Goal: Task Accomplishment & Management: Manage account settings

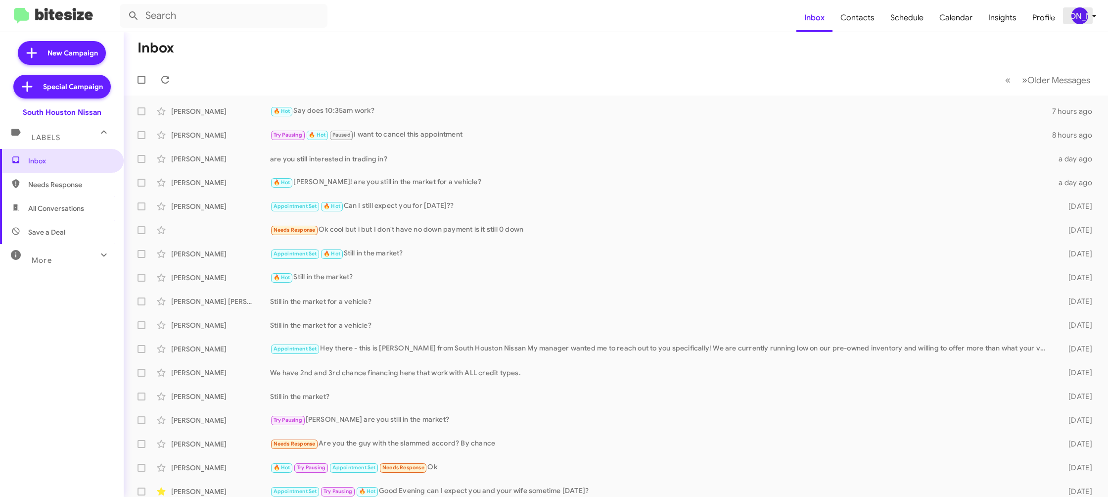
click at [1093, 21] on icon at bounding box center [1094, 16] width 12 height 12
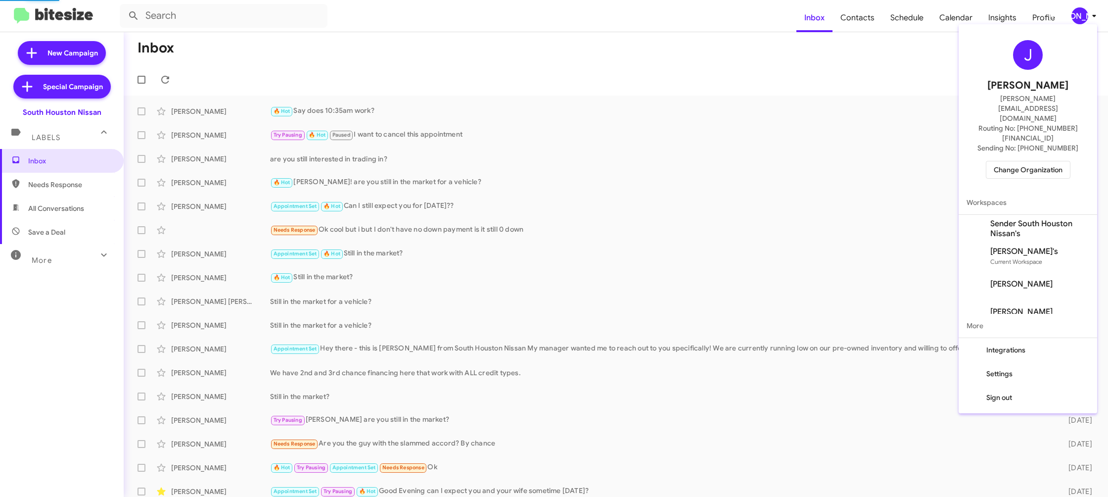
click at [1045, 219] on span "Sender South Houston Nissan's" at bounding box center [1039, 229] width 99 height 20
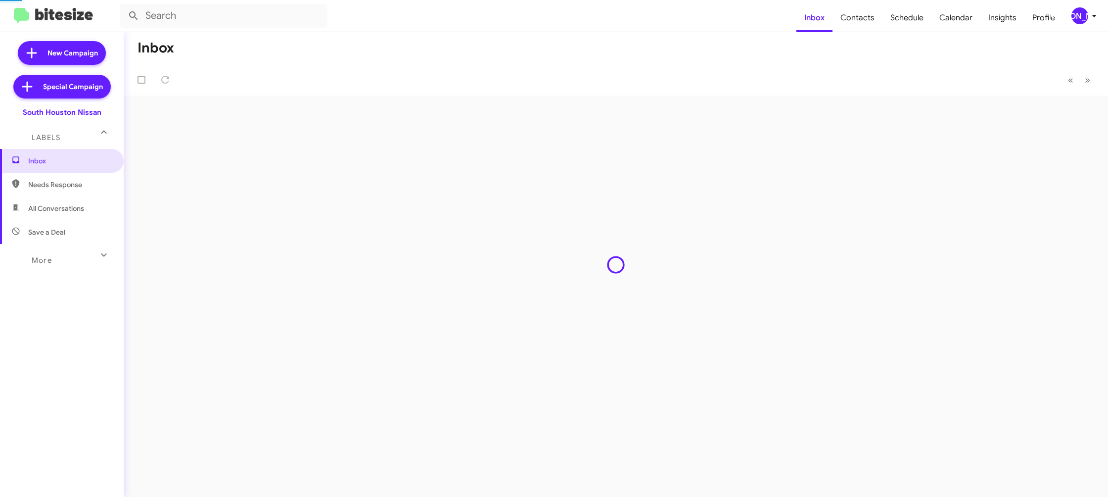
click at [1077, 14] on div "[PERSON_NAME]" at bounding box center [1079, 15] width 17 height 17
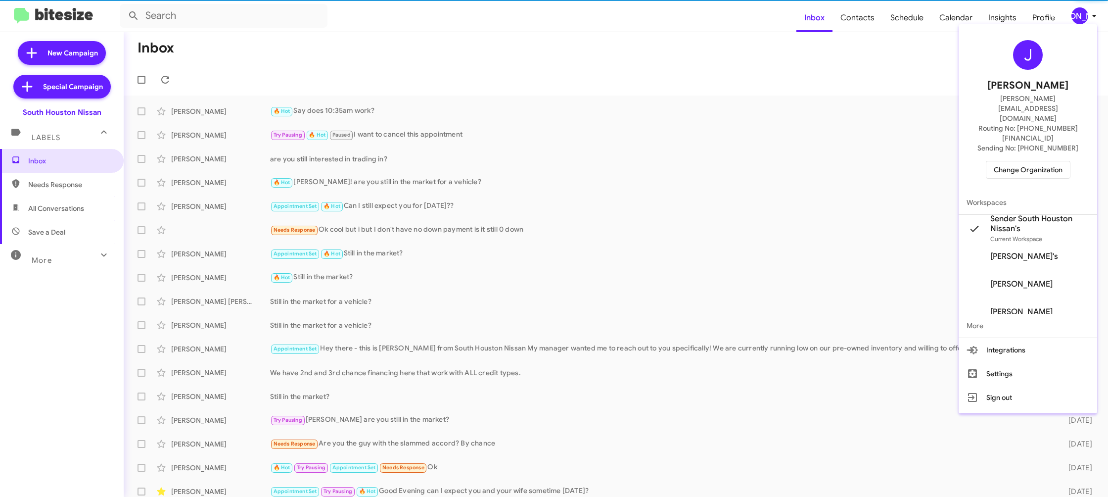
click at [1019, 161] on span "Change Organization" at bounding box center [1028, 169] width 69 height 17
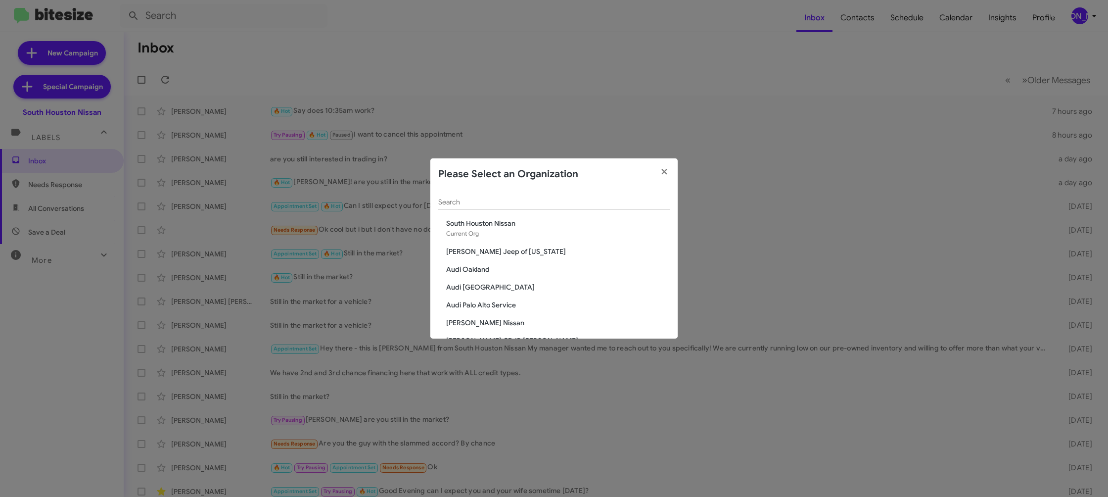
click at [461, 199] on input "Search" at bounding box center [553, 202] width 231 height 8
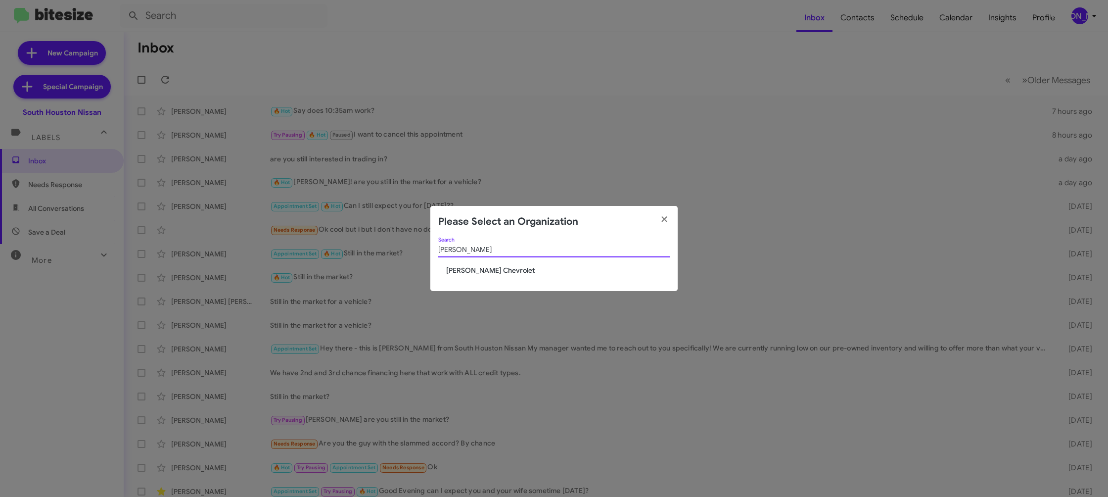
type input "elkin"
click at [472, 272] on span "[PERSON_NAME] Chevrolet" at bounding box center [558, 270] width 224 height 10
click at [472, 270] on span "[PERSON_NAME] Chevrolet" at bounding box center [558, 270] width 224 height 10
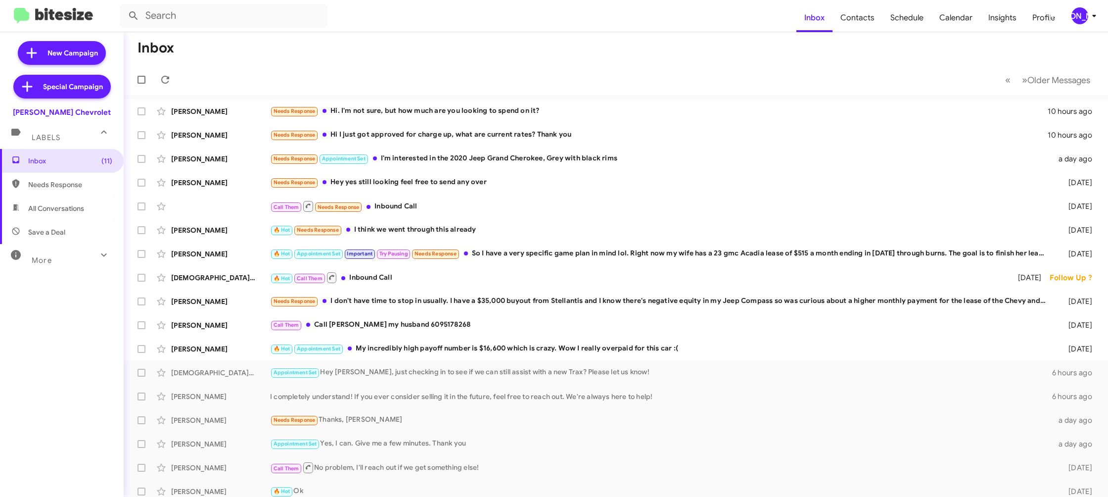
click at [1076, 18] on div "[PERSON_NAME]" at bounding box center [1079, 15] width 17 height 17
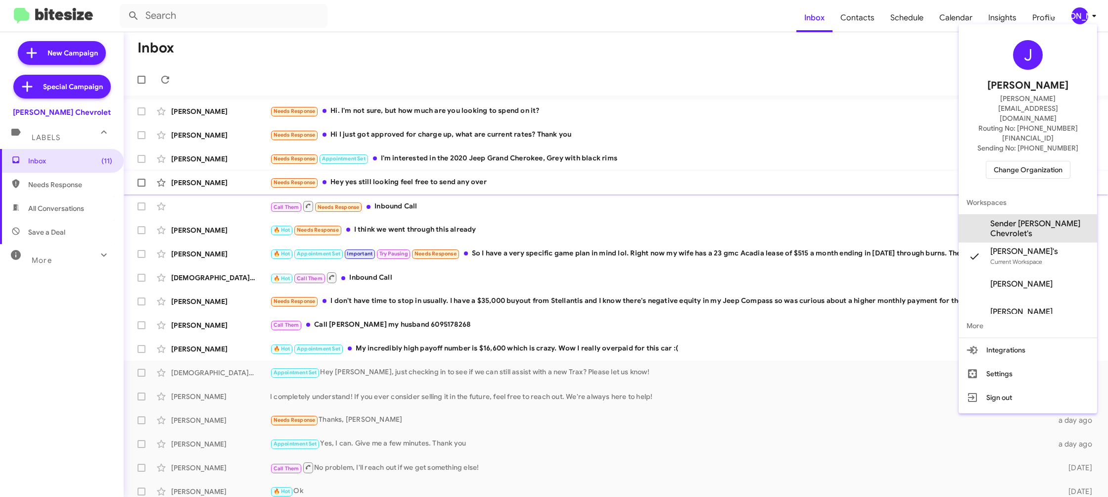
drag, startPoint x: 1038, startPoint y: 195, endPoint x: 1031, endPoint y: 191, distance: 7.6
click at [1037, 219] on span "Sender Elkins Chevrolet's" at bounding box center [1039, 229] width 99 height 20
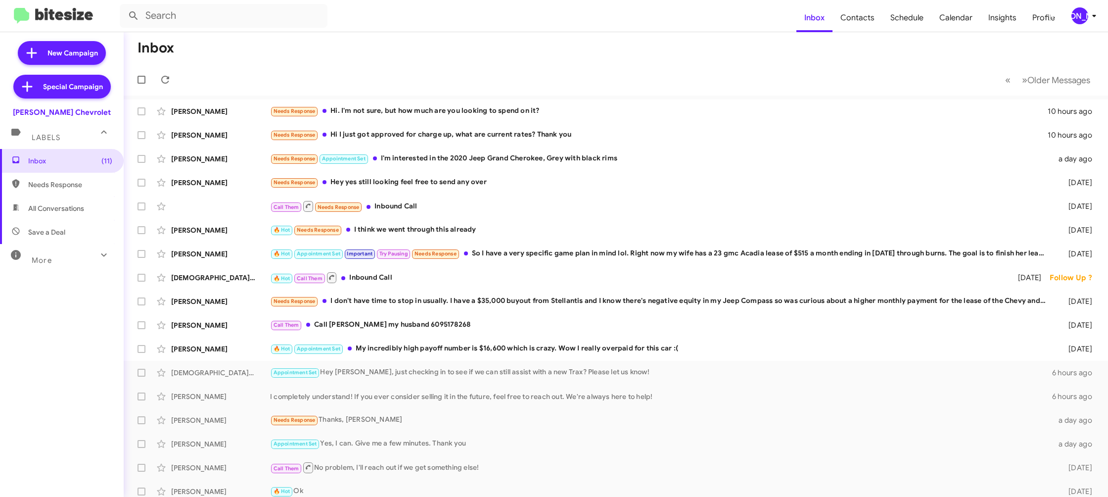
click at [1083, 21] on div "[PERSON_NAME]" at bounding box center [1079, 15] width 17 height 17
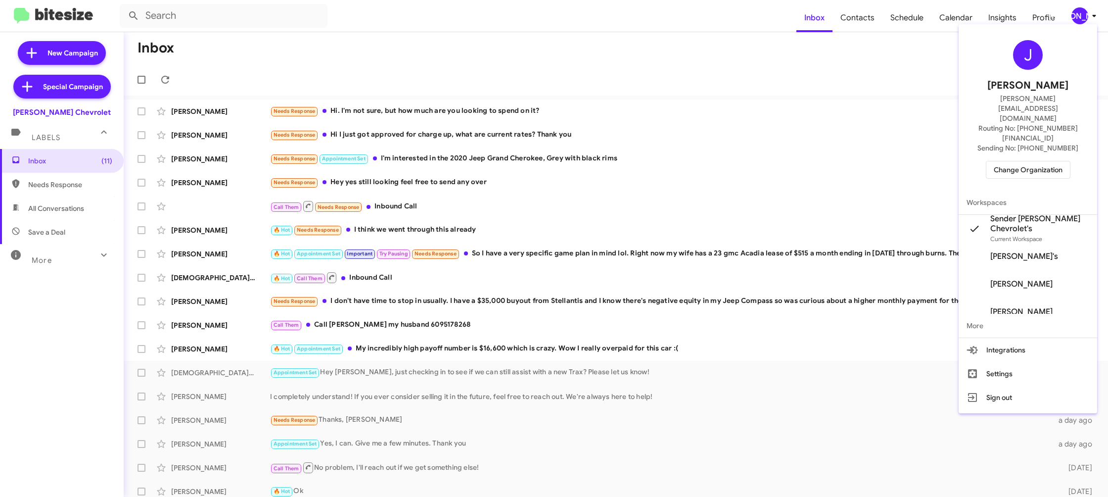
drag, startPoint x: 861, startPoint y: 46, endPoint x: 861, endPoint y: 26, distance: 20.8
click at [860, 44] on div at bounding box center [554, 248] width 1108 height 497
click at [861, 26] on span "Contacts" at bounding box center [857, 17] width 50 height 29
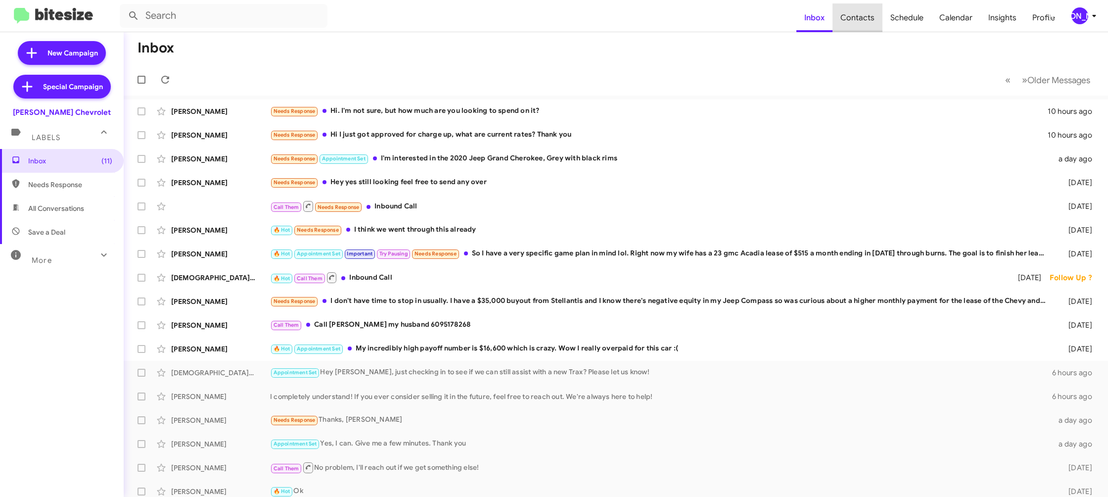
click at [861, 26] on span "Contacts" at bounding box center [857, 17] width 50 height 29
type input "in:groups"
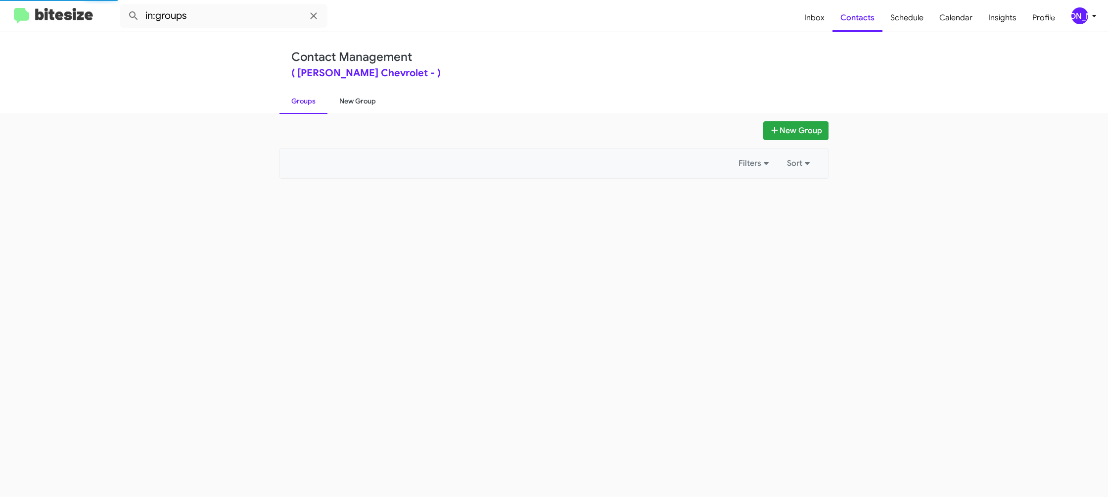
click at [348, 99] on link "New Group" at bounding box center [357, 101] width 60 height 26
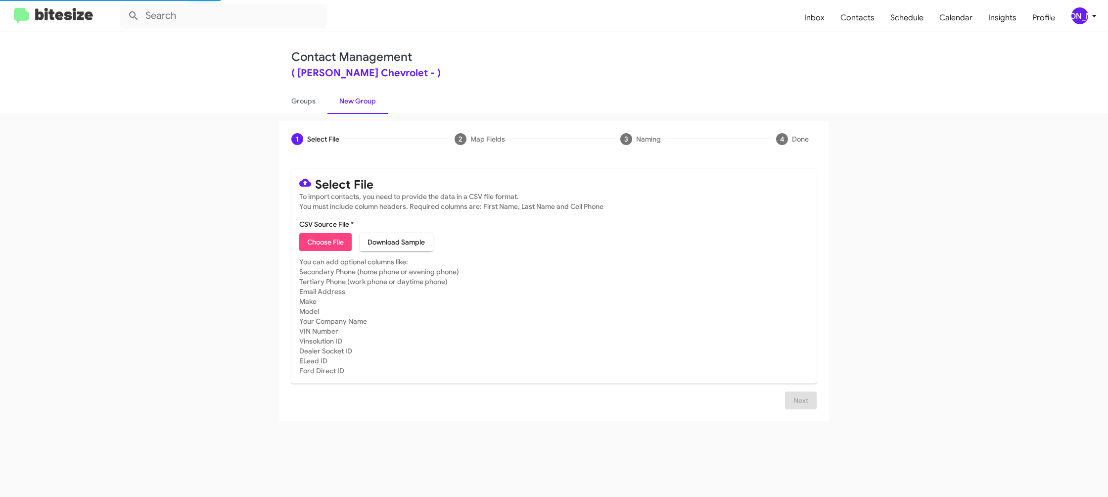
click at [348, 99] on link "New Group" at bounding box center [357, 101] width 60 height 26
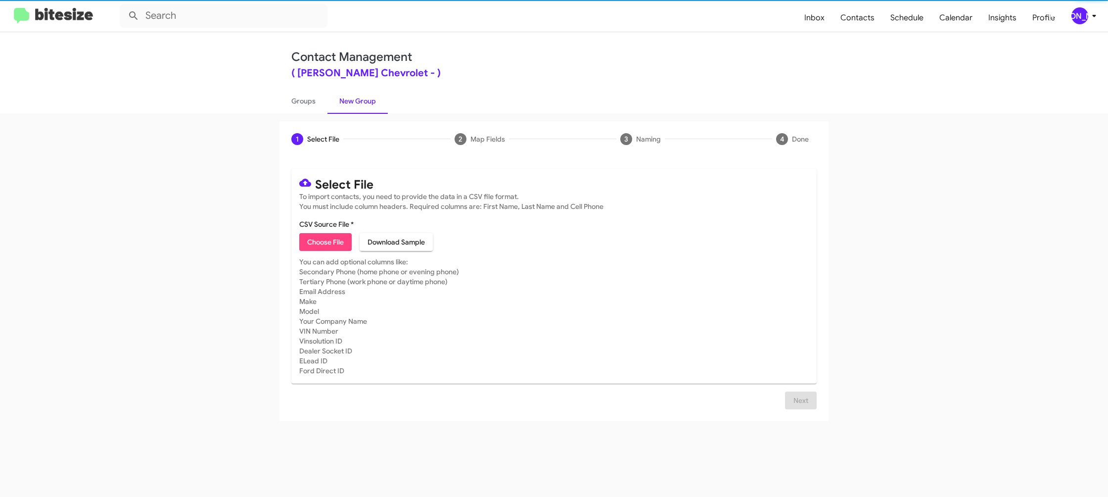
click at [328, 249] on span "Choose File" at bounding box center [325, 242] width 37 height 18
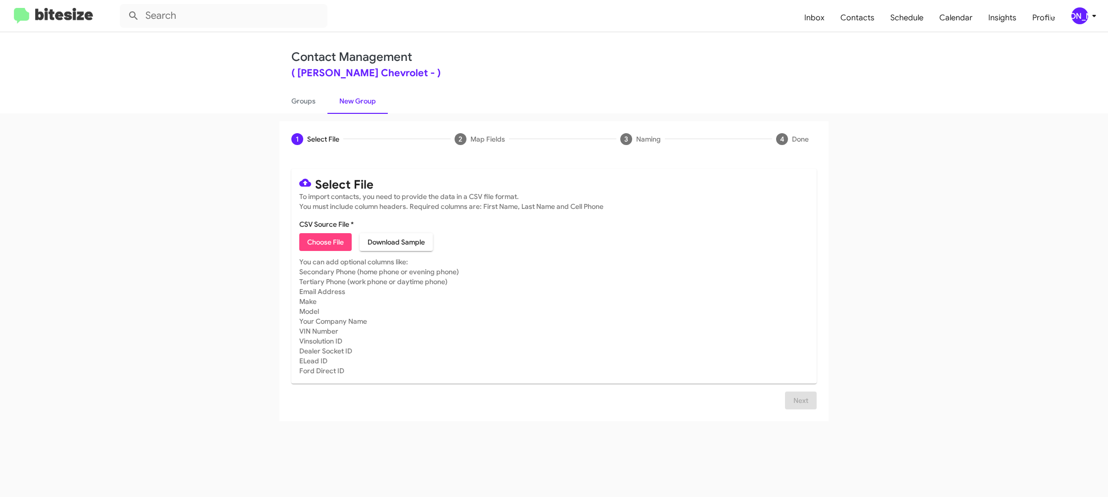
type input "ElkinsChevy_Buyback36-39_08-13-25"
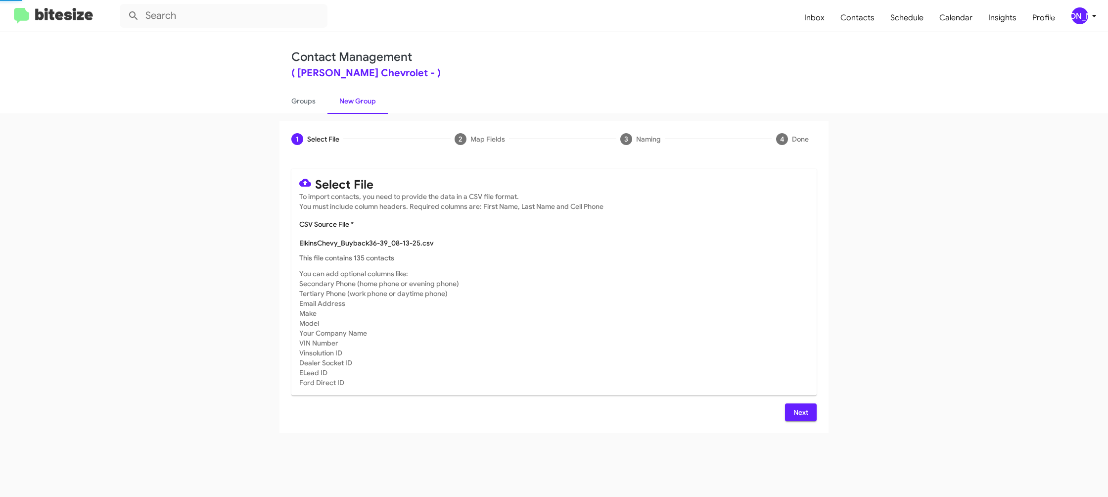
click at [660, 285] on mat-card-subtitle "You can add optional columns like: Secondary Phone (home phone or evening phone…" at bounding box center [553, 328] width 509 height 119
click at [797, 408] on span "Next" at bounding box center [801, 412] width 16 height 18
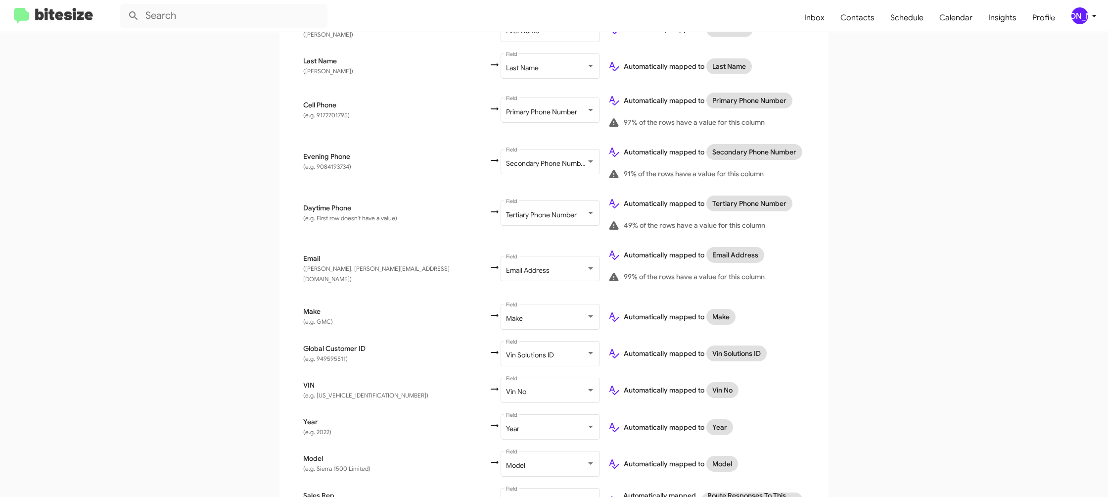
scroll to position [323, 0]
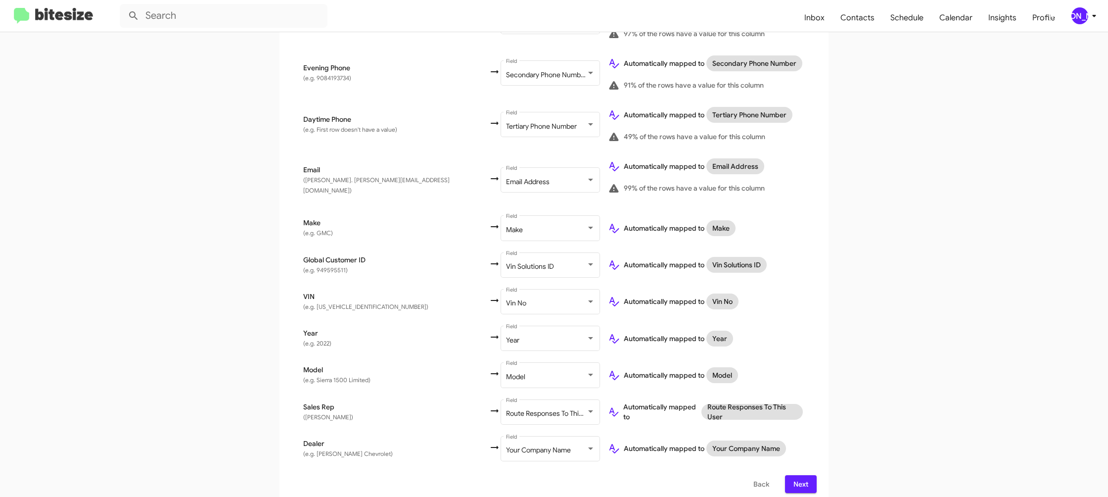
click at [813, 475] on button "Next" at bounding box center [801, 484] width 32 height 18
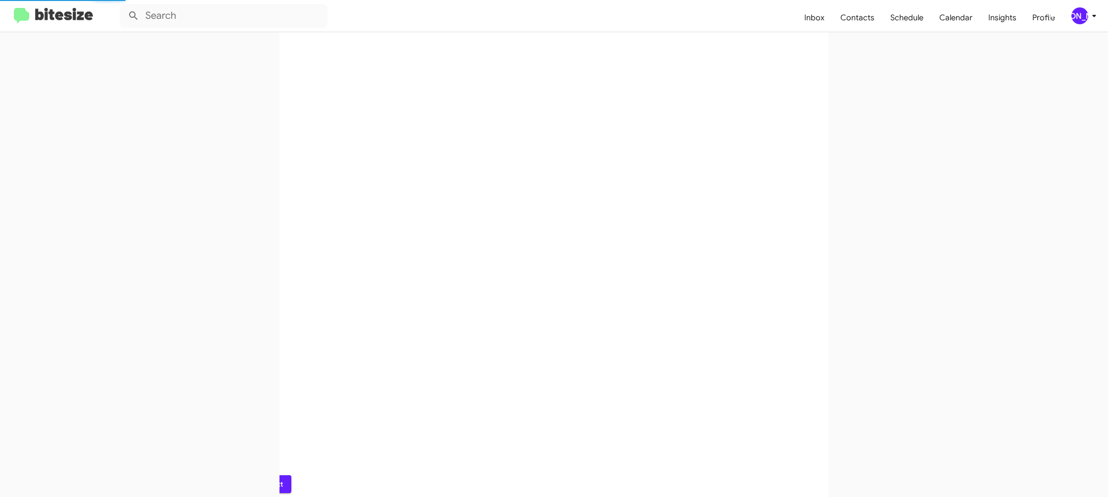
scroll to position [0, 0]
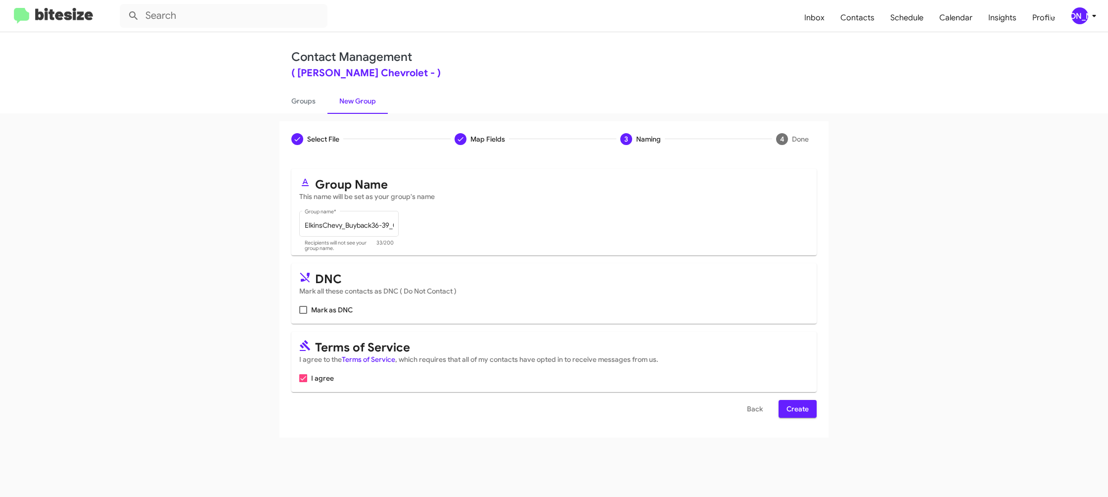
click at [807, 402] on form "Group Name This name will be set as your group's name ElkinsChevy_Buyback36-39_…" at bounding box center [553, 293] width 525 height 249
drag, startPoint x: 805, startPoint y: 407, endPoint x: 687, endPoint y: 342, distance: 134.6
click at [803, 406] on span "Create" at bounding box center [797, 409] width 22 height 18
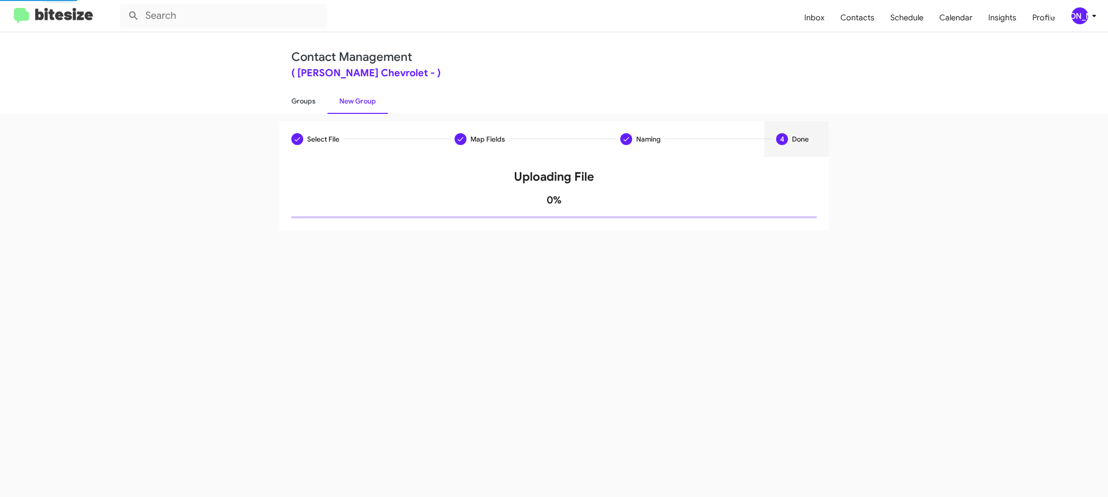
click at [312, 103] on link "Groups" at bounding box center [303, 101] width 48 height 26
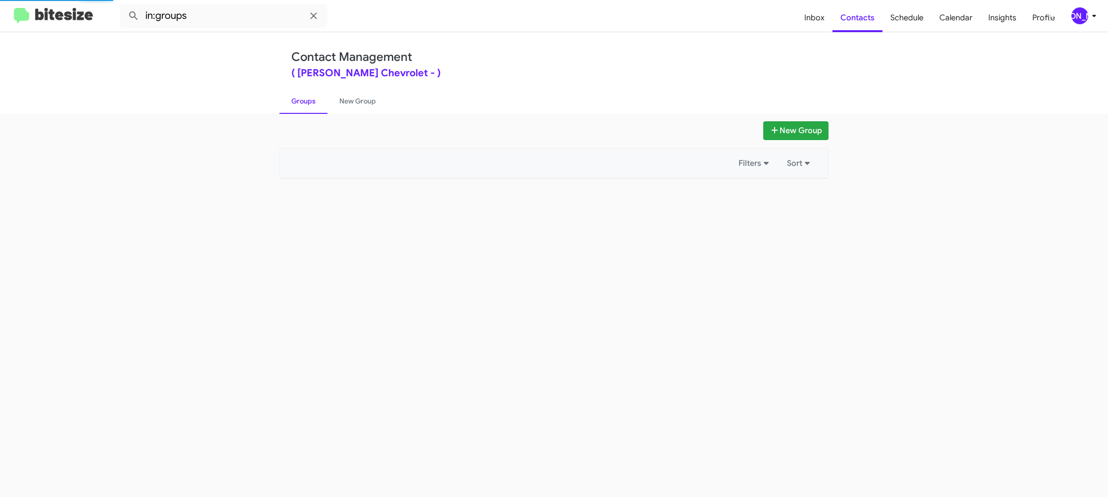
click at [312, 103] on link "Groups" at bounding box center [303, 101] width 48 height 26
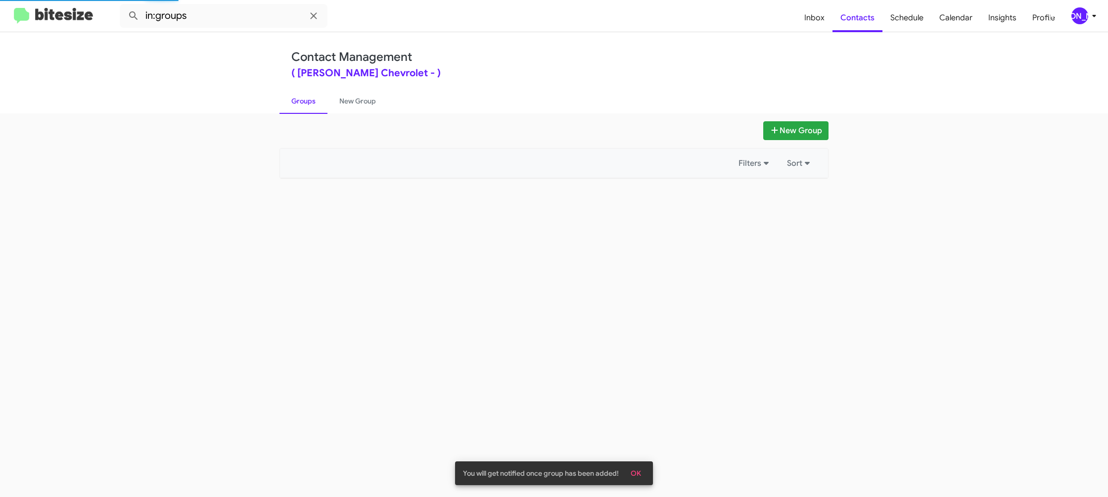
drag, startPoint x: 312, startPoint y: 103, endPoint x: 250, endPoint y: 35, distance: 92.1
click at [305, 93] on link "Groups" at bounding box center [303, 101] width 48 height 26
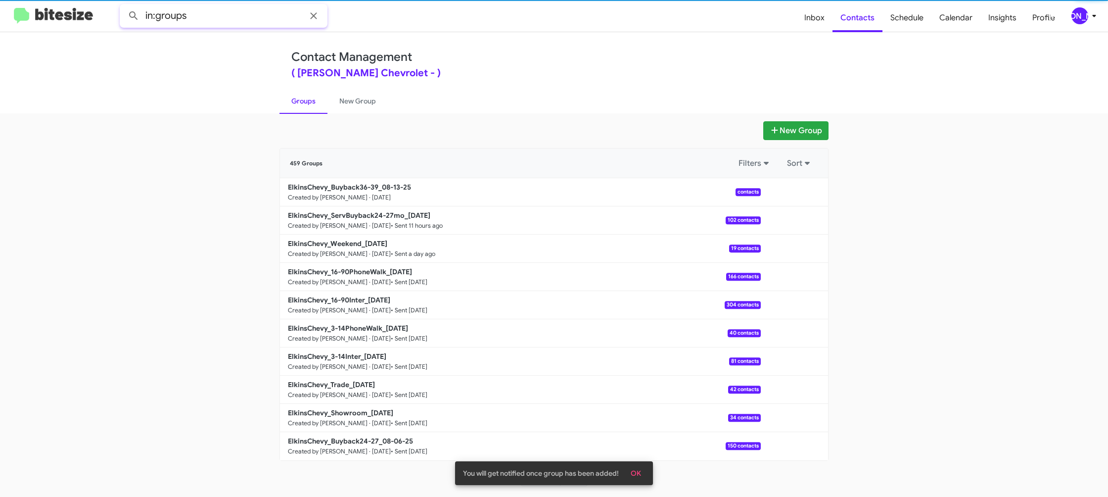
click at [244, 22] on input "in:groups" at bounding box center [224, 16] width 208 height 24
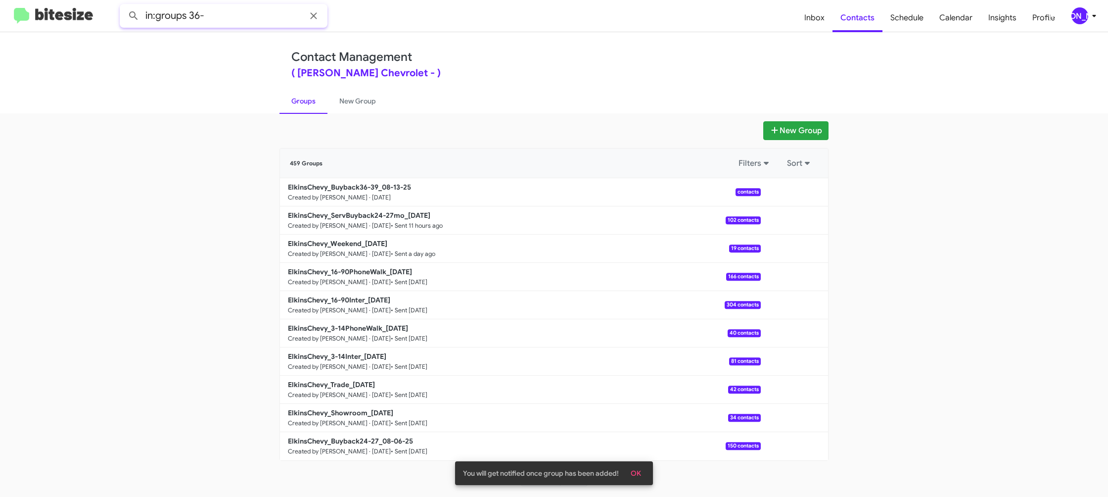
type input "in:groups 36-"
click at [124, 6] on button at bounding box center [134, 16] width 20 height 20
click at [341, 100] on link "New Group" at bounding box center [357, 101] width 60 height 26
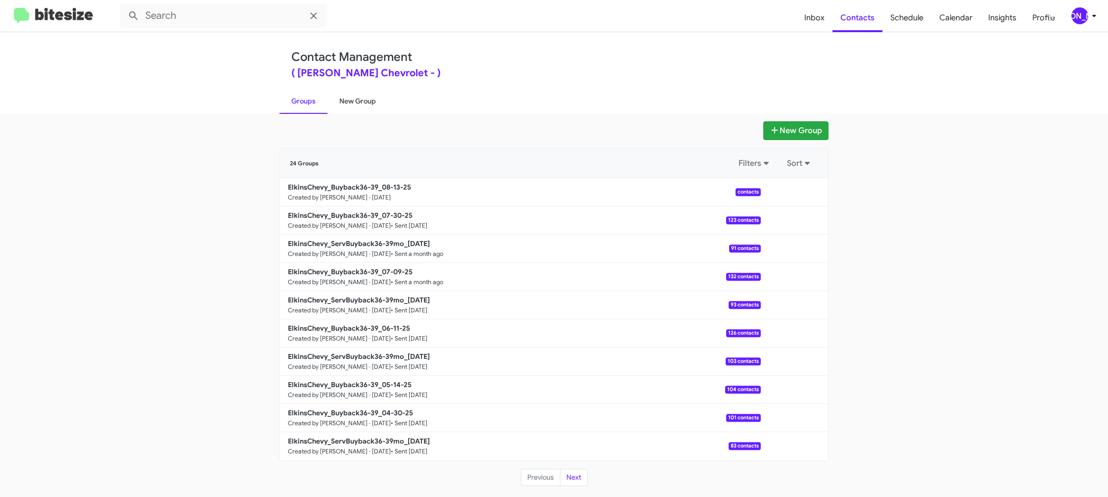
click at [341, 100] on link "New Group" at bounding box center [357, 101] width 60 height 26
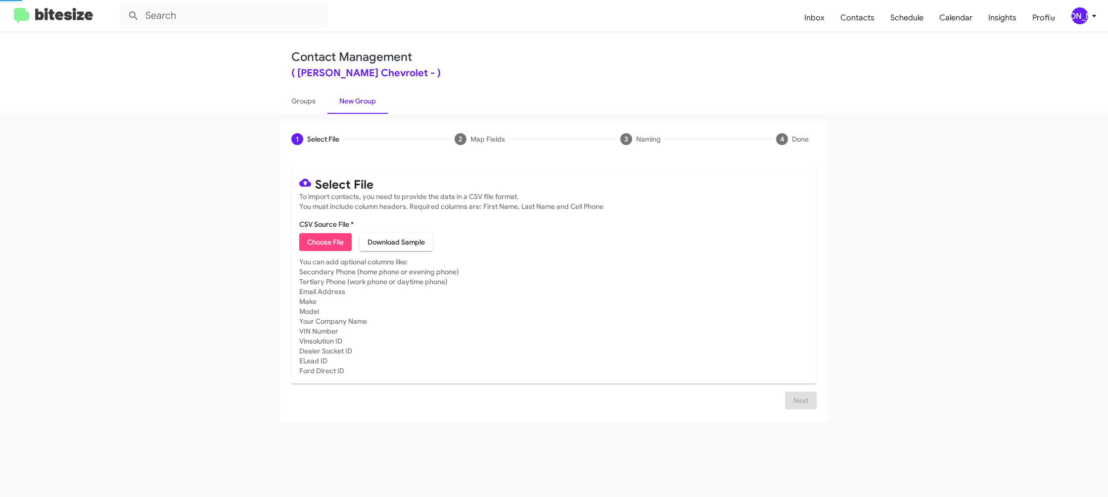
click at [341, 100] on link "New Group" at bounding box center [357, 101] width 60 height 26
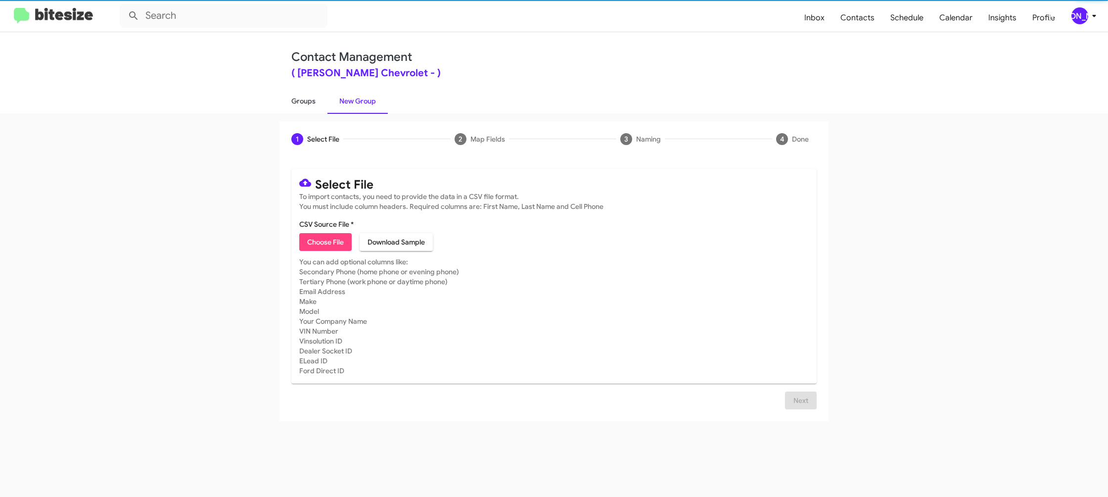
click at [287, 99] on link "Groups" at bounding box center [303, 101] width 48 height 26
type input "in:groups"
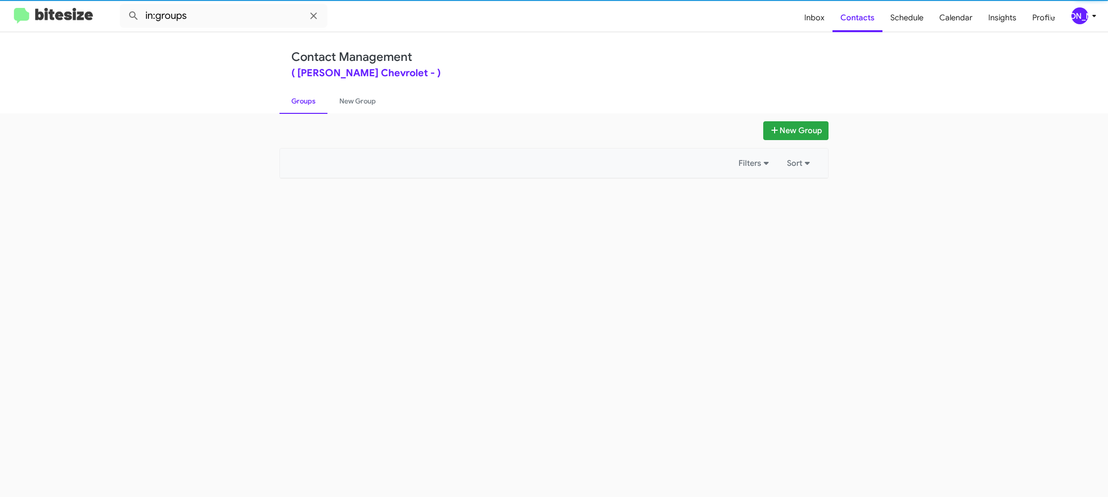
drag, startPoint x: 287, startPoint y: 99, endPoint x: 283, endPoint y: 103, distance: 5.6
click at [287, 99] on link "Groups" at bounding box center [303, 101] width 48 height 26
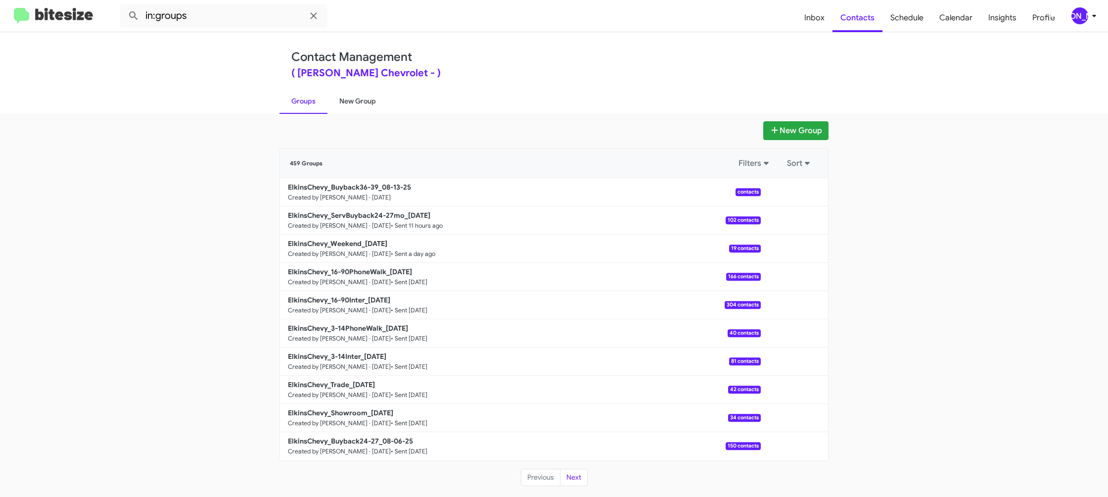
click at [354, 99] on link "New Group" at bounding box center [357, 101] width 60 height 26
drag, startPoint x: 354, startPoint y: 99, endPoint x: 349, endPoint y: 99, distance: 5.0
click at [352, 99] on link "New Group" at bounding box center [357, 101] width 60 height 26
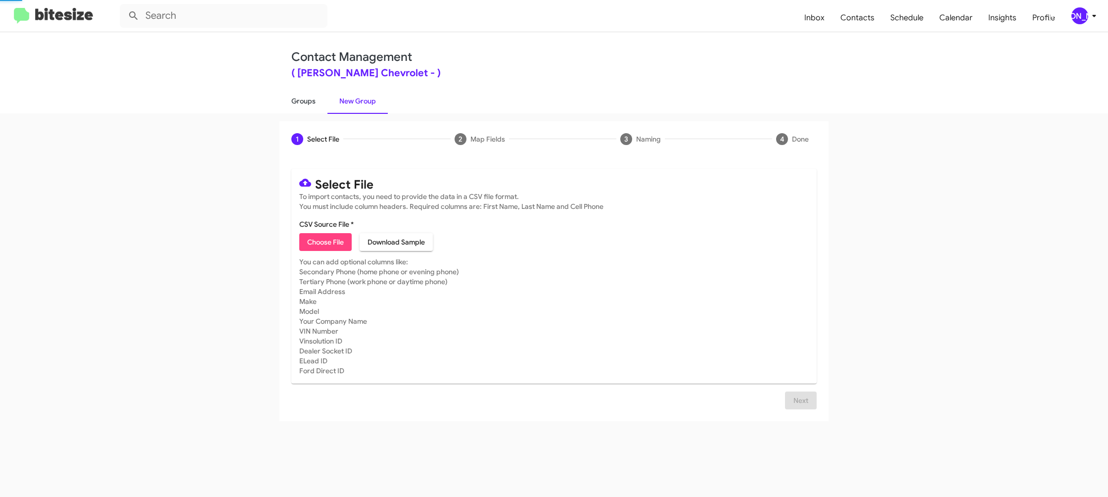
click at [309, 102] on link "Groups" at bounding box center [303, 101] width 48 height 26
type input "in:groups"
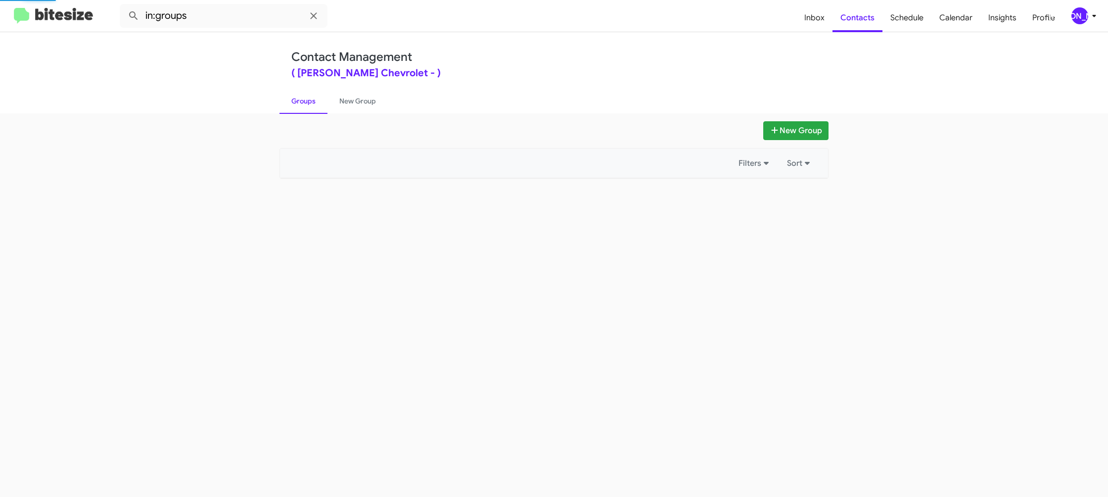
click at [309, 102] on link "Groups" at bounding box center [303, 101] width 48 height 26
drag, startPoint x: 309, startPoint y: 102, endPoint x: 341, endPoint y: 99, distance: 32.3
click at [309, 102] on link "Groups" at bounding box center [303, 101] width 48 height 26
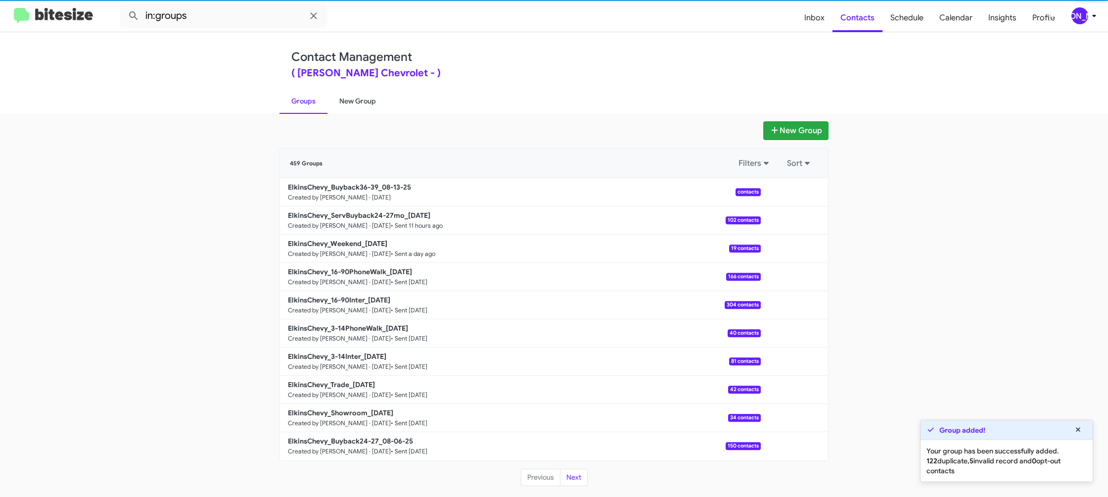
click at [349, 99] on link "New Group" at bounding box center [357, 101] width 60 height 26
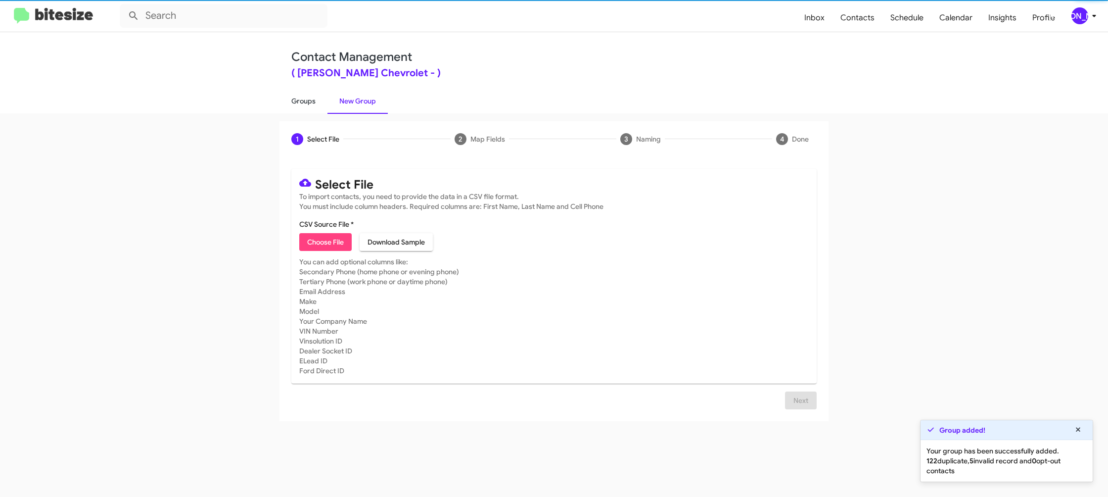
click at [321, 101] on link "Groups" at bounding box center [303, 101] width 48 height 26
type input "in:groups"
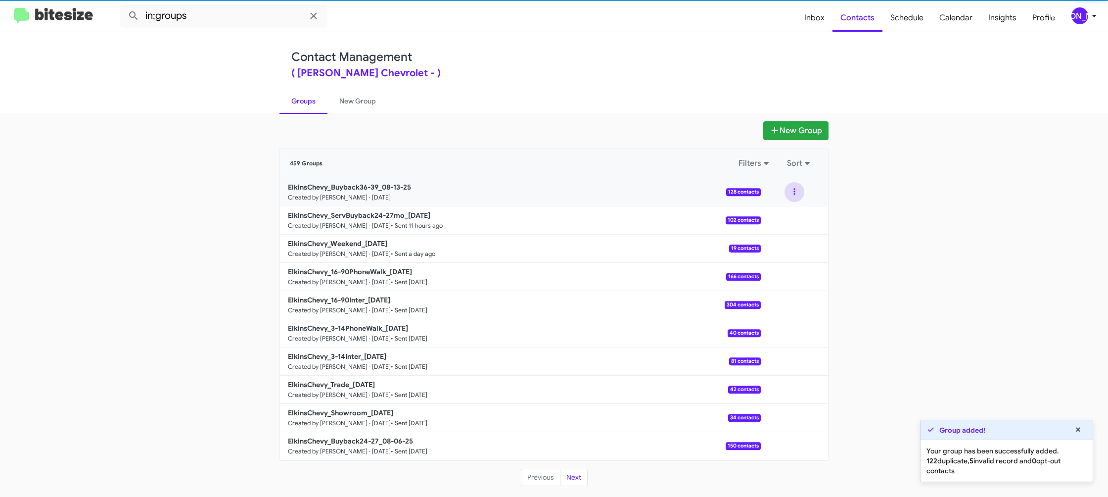
click at [800, 195] on button at bounding box center [794, 192] width 20 height 20
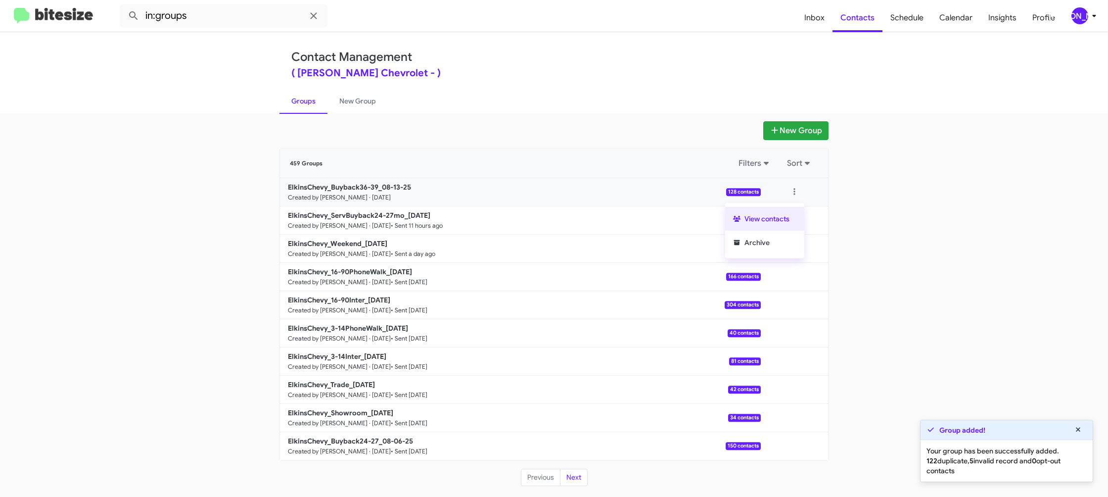
click at [783, 216] on button "View contacts" at bounding box center [764, 219] width 79 height 24
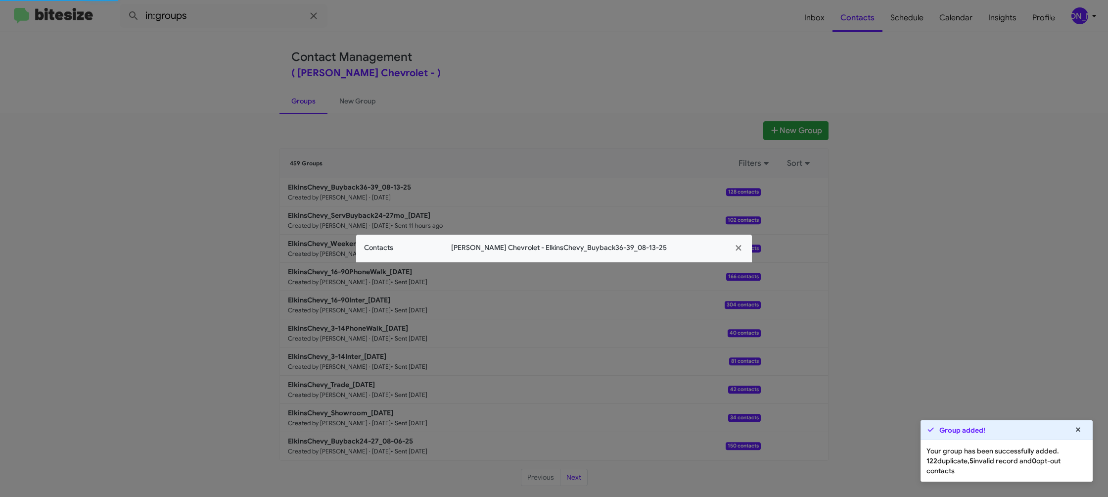
click at [386, 257] on app-contacts-modal "Contacts Elkins Chevrolet - ElkinsChevy_Buyback36-39_08-13-25" at bounding box center [554, 248] width 396 height 28
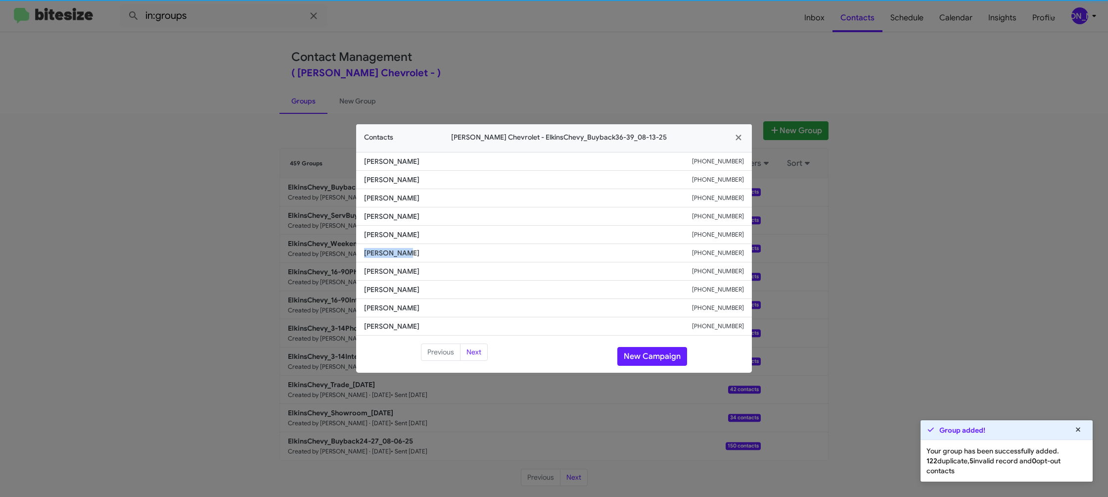
click at [386, 257] on span "Christopher Eni" at bounding box center [528, 253] width 328 height 10
copy span "Christopher Eni"
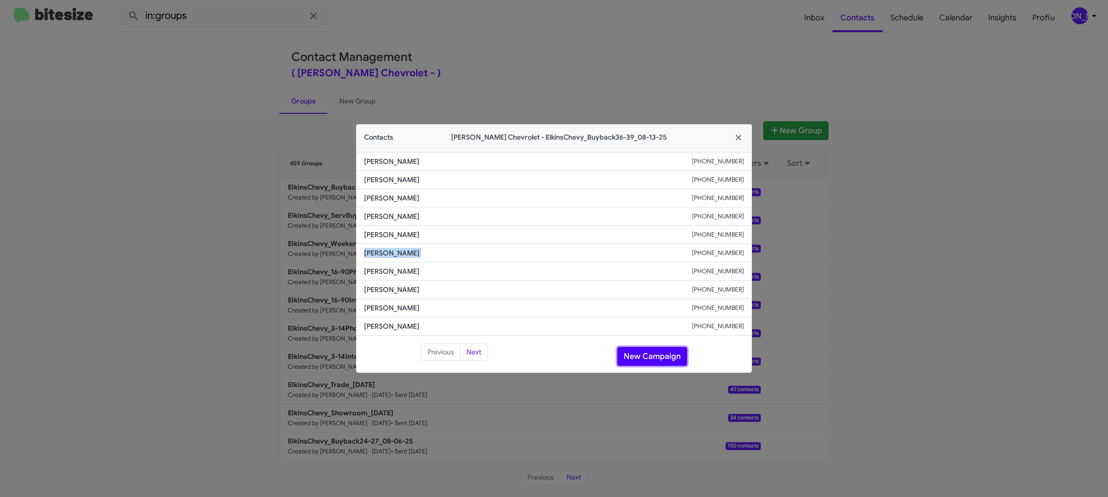
click at [648, 350] on button "New Campaign" at bounding box center [652, 356] width 70 height 19
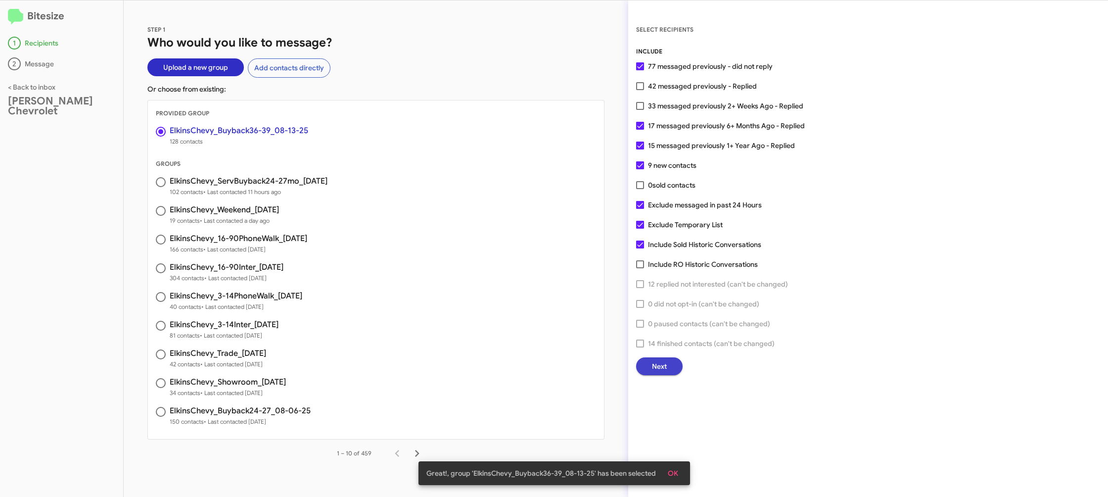
click at [658, 374] on span "Next" at bounding box center [659, 366] width 15 height 18
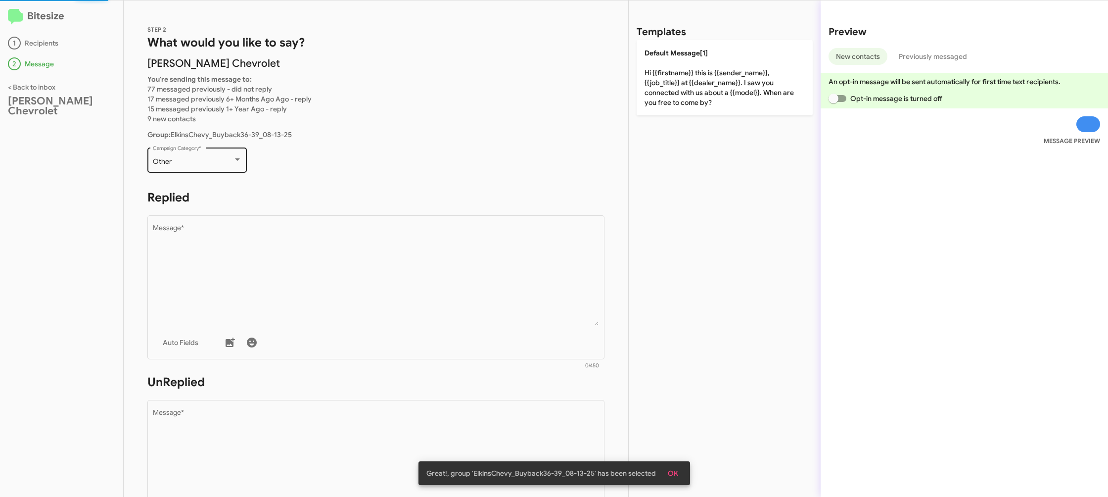
click at [229, 172] on div "Other Campaign Category *" at bounding box center [197, 158] width 89 height 27
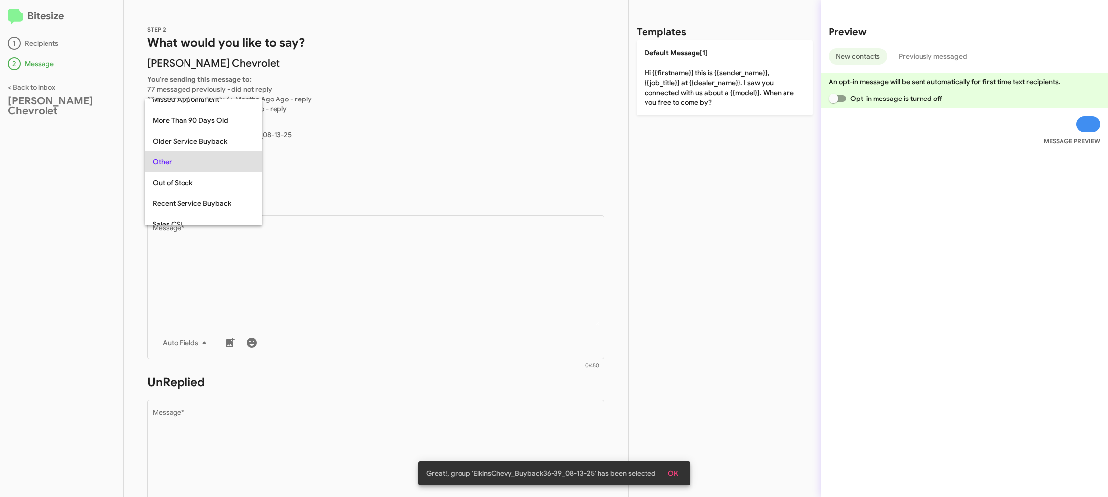
scroll to position [104, 0]
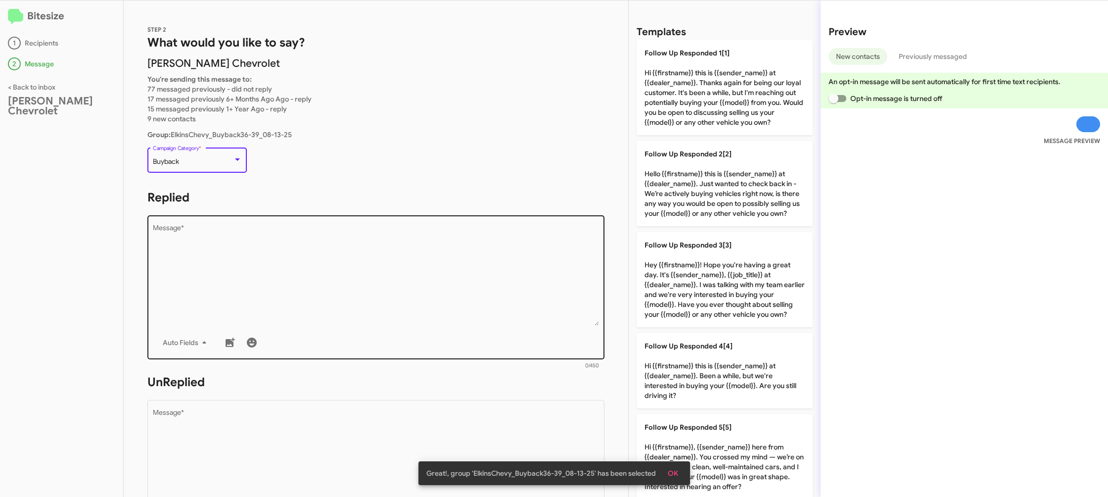
drag, startPoint x: 415, startPoint y: 294, endPoint x: 438, endPoint y: 295, distance: 22.8
click at [420, 295] on textarea "Message *" at bounding box center [376, 275] width 447 height 101
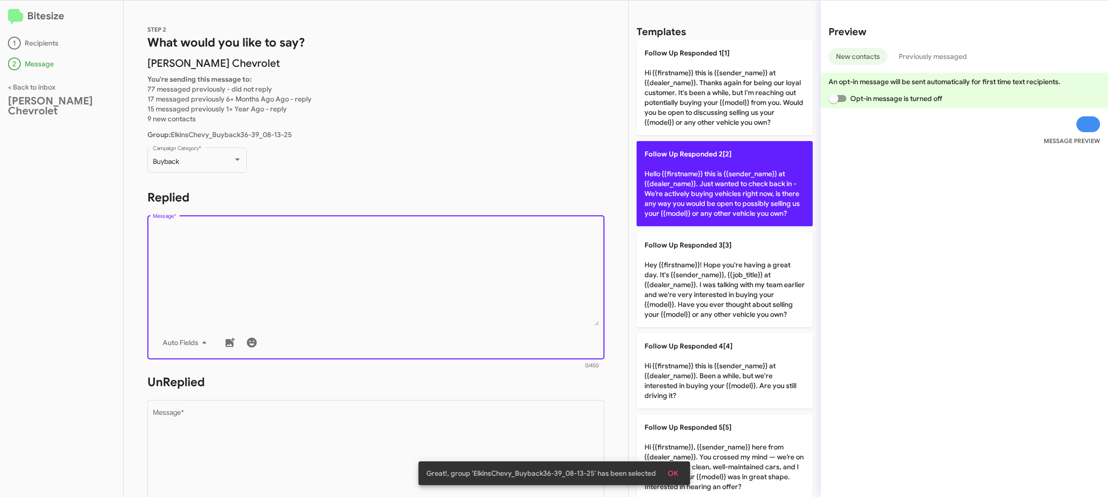
click at [773, 181] on p "Follow Up Responded 2[2] Hello {{firstname}} this is {{sender_name}} at {{deale…" at bounding box center [725, 183] width 176 height 85
type textarea "Hello {{firstname}} this is {{sender_name}} at {{dealer_name}}. Just wanted to …"
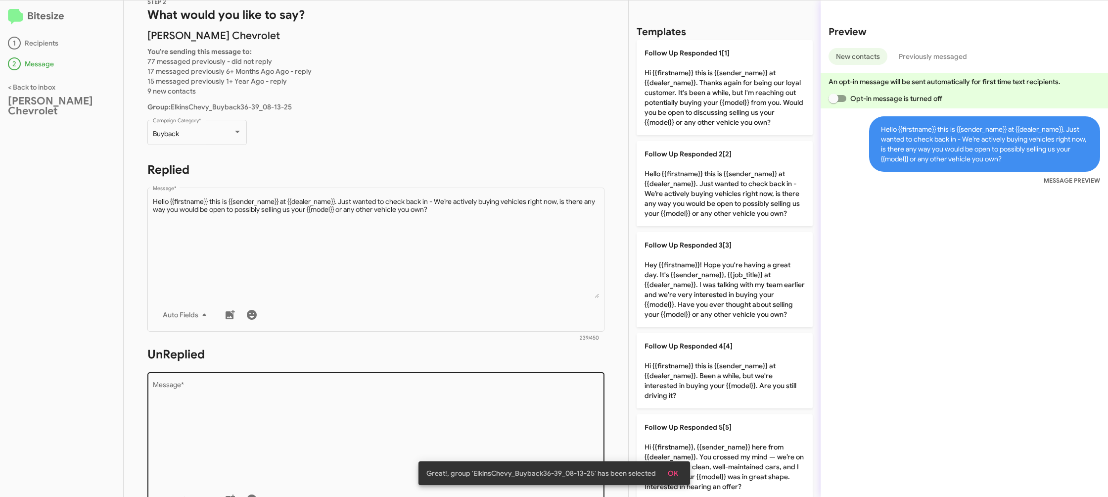
click at [452, 405] on textarea "Message *" at bounding box center [376, 431] width 447 height 101
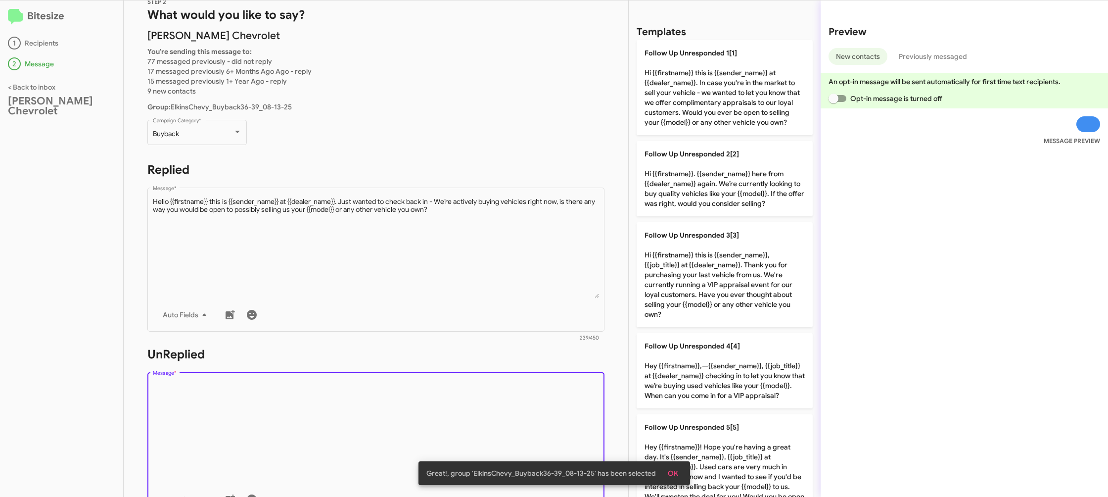
drag, startPoint x: 452, startPoint y: 405, endPoint x: 621, endPoint y: 354, distance: 176.3
click at [509, 386] on textarea "Message *" at bounding box center [376, 431] width 447 height 101
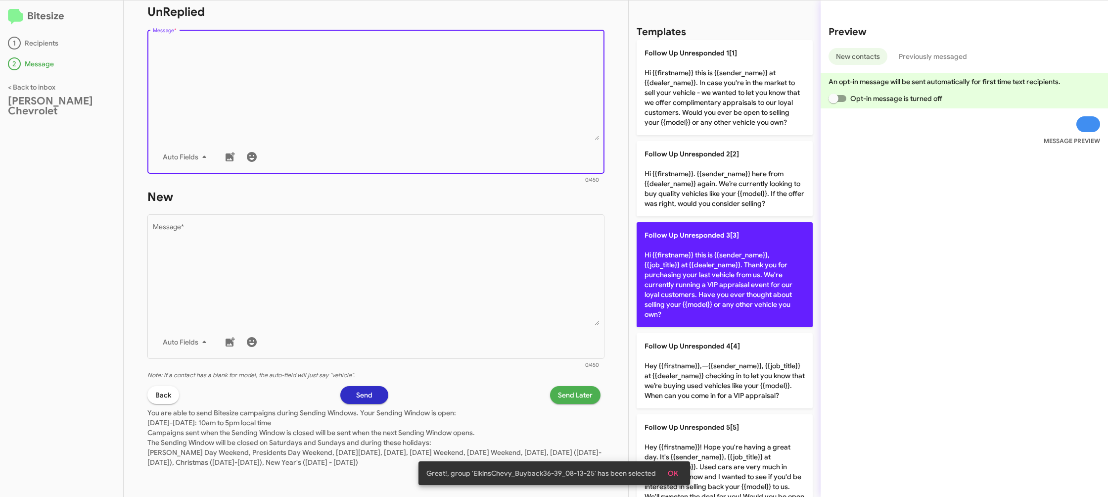
scroll to position [311, 0]
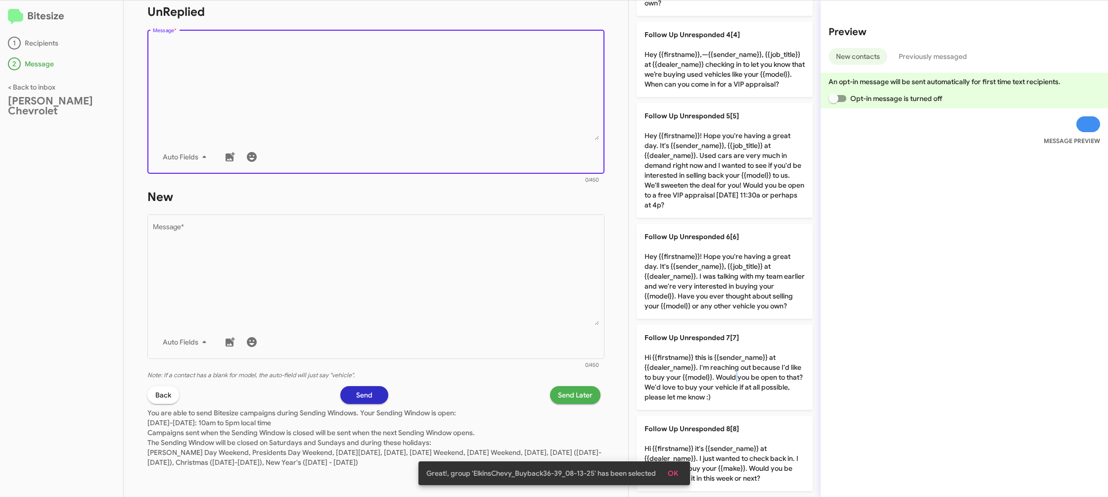
drag, startPoint x: 733, startPoint y: 376, endPoint x: 595, endPoint y: 386, distance: 138.4
click at [724, 377] on p "Follow Up Unresponded 7[7] Hi {{firstname}} this is {{sender_name}} at {{dealer…" at bounding box center [725, 366] width 176 height 85
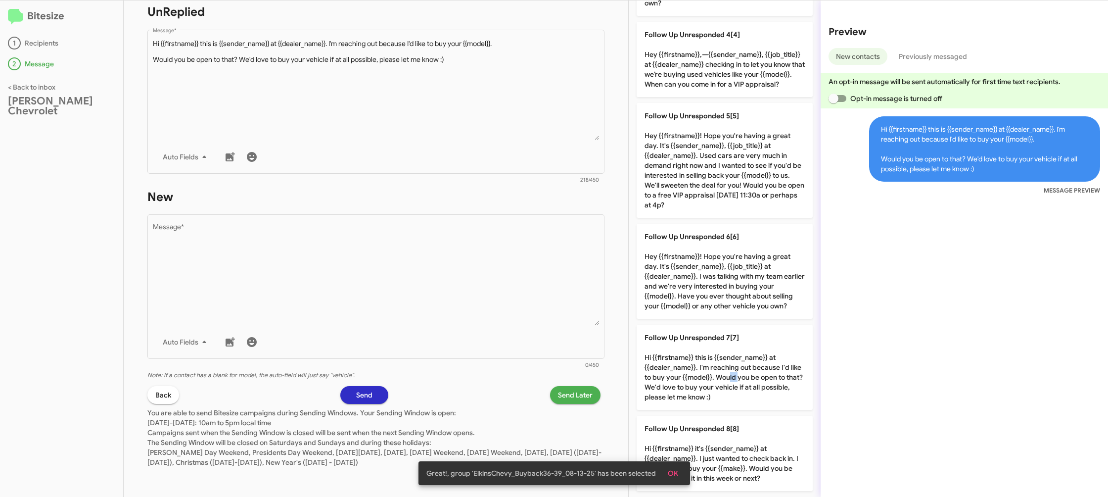
click at [573, 394] on span "Send Later" at bounding box center [575, 395] width 35 height 18
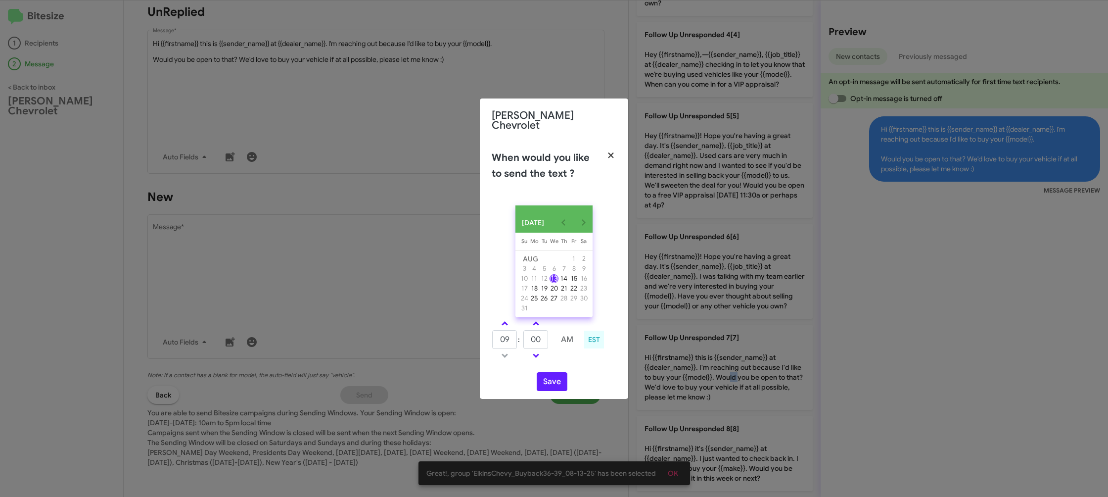
drag, startPoint x: 608, startPoint y: 141, endPoint x: 552, endPoint y: 156, distance: 58.3
click at [608, 151] on icon "button" at bounding box center [610, 155] width 11 height 9
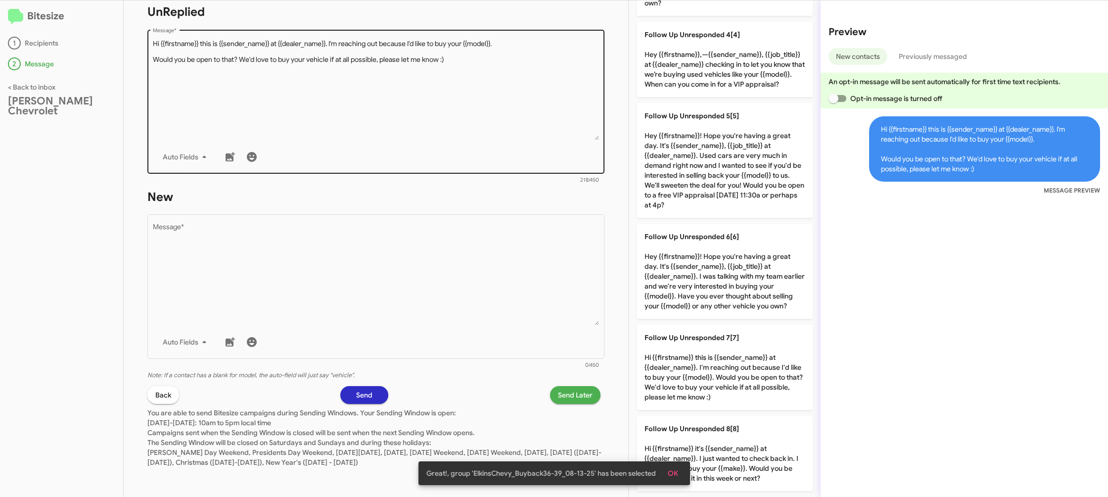
drag, startPoint x: 470, startPoint y: 120, endPoint x: 502, endPoint y: 112, distance: 32.2
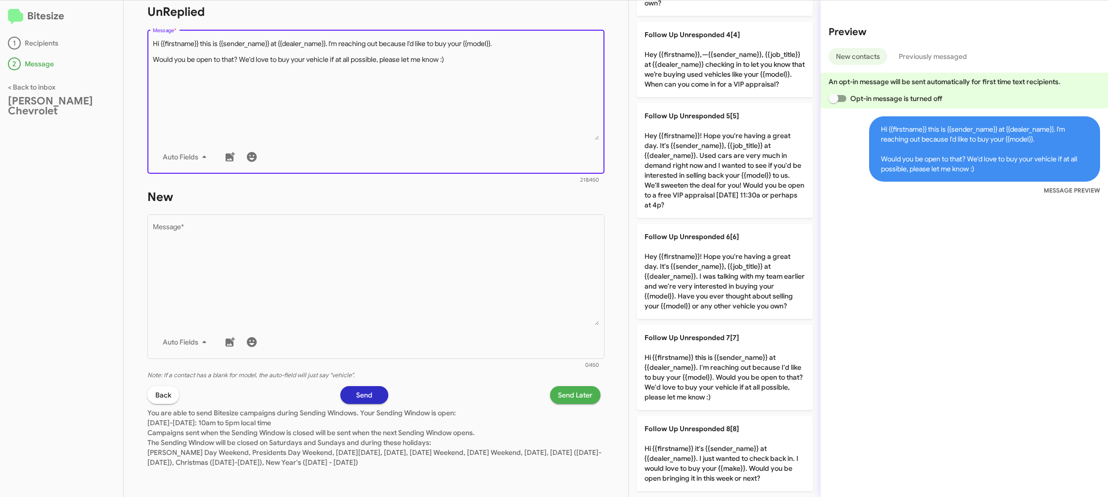
click at [506, 112] on textarea "Message *" at bounding box center [376, 89] width 447 height 101
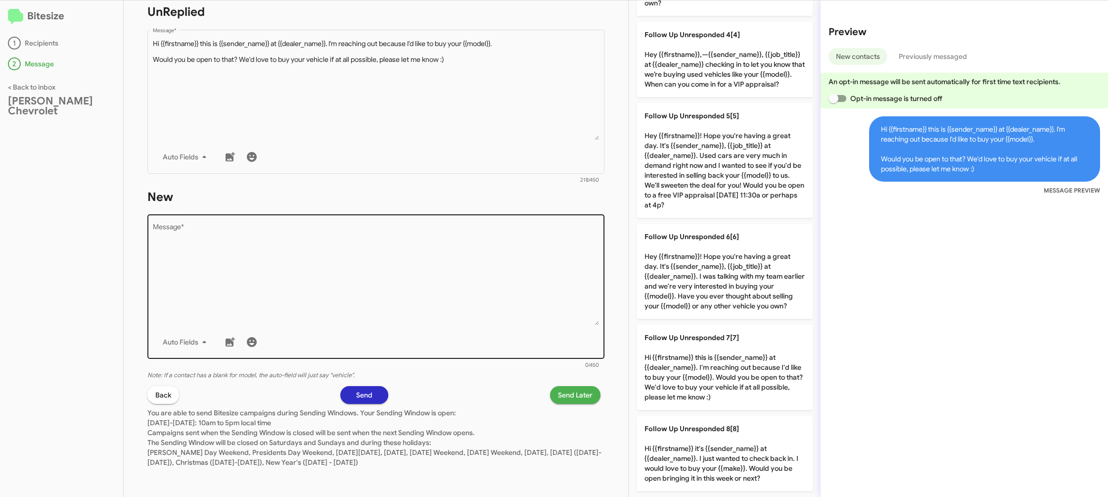
drag, startPoint x: 750, startPoint y: 362, endPoint x: 529, endPoint y: 254, distance: 245.5
click at [747, 362] on p "Follow Up Unresponded 7[7] Hi {{firstname}} this is {{sender_name}} at {{dealer…" at bounding box center [725, 366] width 176 height 85
type textarea "Hi {{firstname}} this is {{sender_name}} at {{dealer_name}}. I'm reaching out b…"
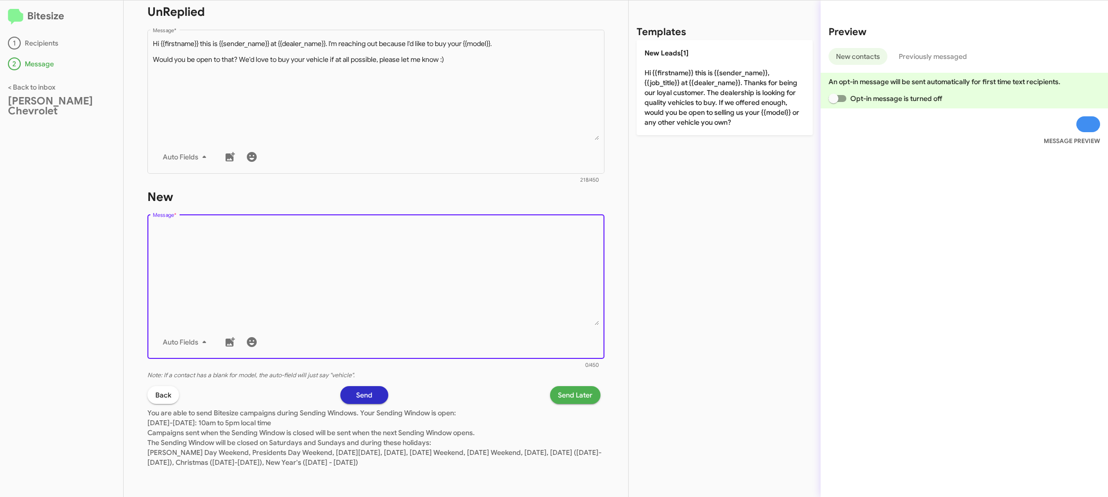
click at [529, 254] on textarea "Message *" at bounding box center [376, 274] width 447 height 101
drag, startPoint x: 529, startPoint y: 254, endPoint x: 549, endPoint y: 235, distance: 27.3
click at [534, 248] on textarea "Message *" at bounding box center [376, 274] width 447 height 101
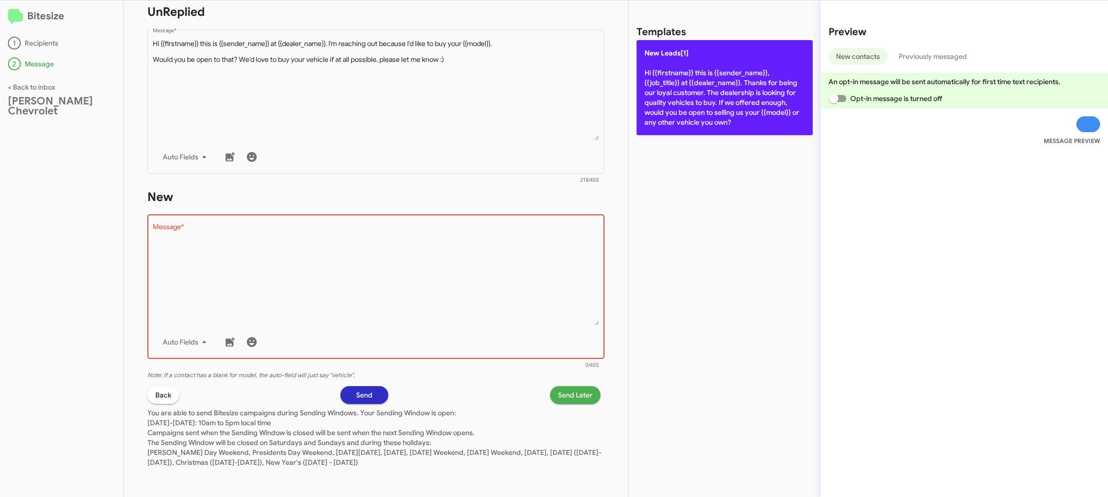
click at [680, 113] on p "New Leads[1] Hi {{firstname}} this is {{sender_name}}, {{job_title}} at {{deale…" at bounding box center [725, 87] width 176 height 95
type textarea "Hi {{firstname}} this is {{sender_name}}, {{job_title}} at {{dealer_name}}. Tha…"
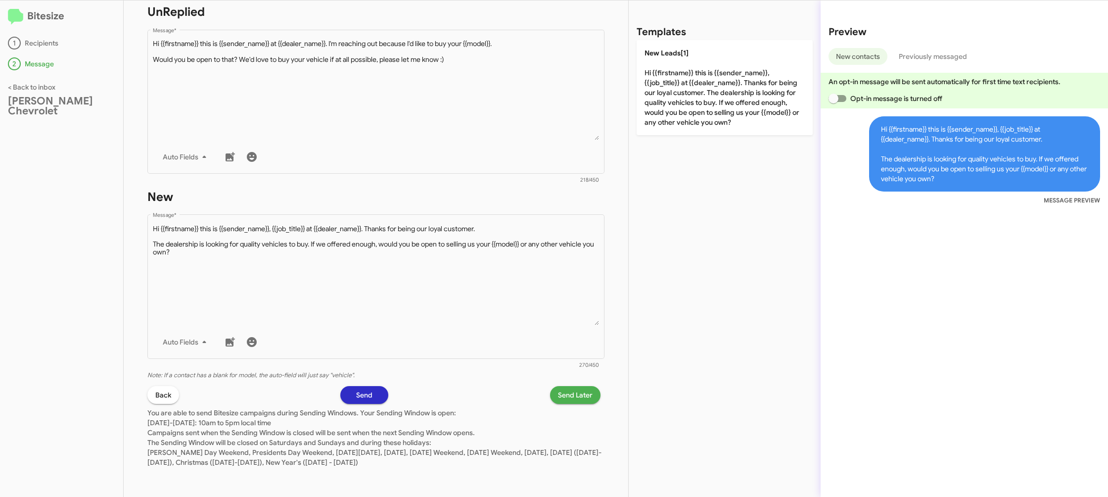
click at [568, 394] on span "Send Later" at bounding box center [575, 395] width 35 height 18
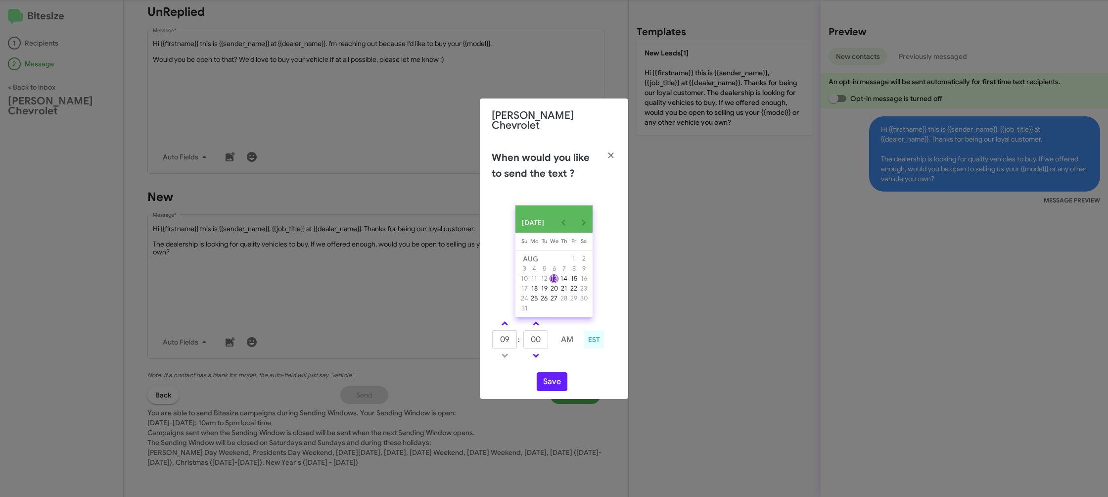
drag, startPoint x: 507, startPoint y: 324, endPoint x: 548, endPoint y: 335, distance: 42.5
click at [507, 324] on link at bounding box center [504, 323] width 17 height 11
type input "10"
click at [548, 335] on input "00" at bounding box center [535, 339] width 25 height 19
type input "07"
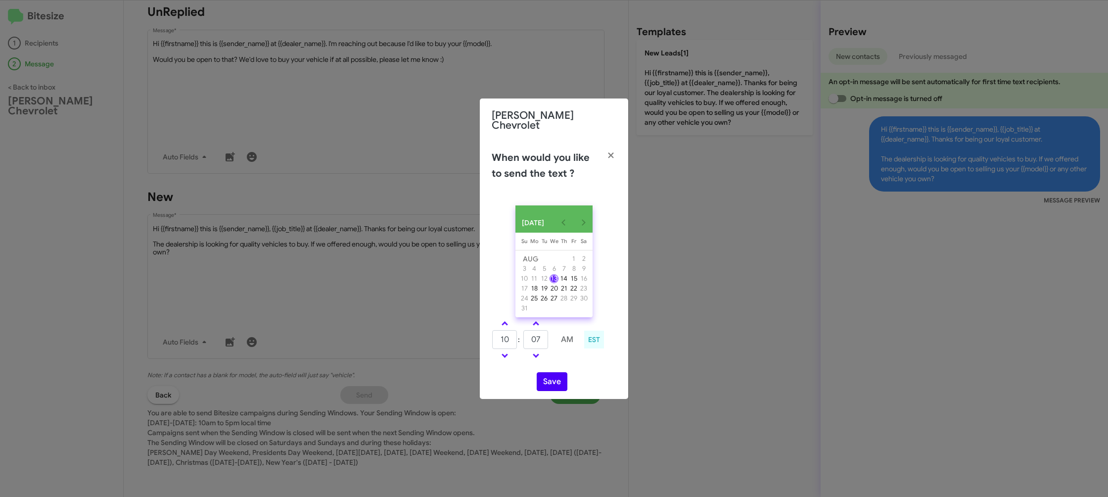
drag, startPoint x: 574, startPoint y: 360, endPoint x: 547, endPoint y: 383, distance: 35.1
click at [562, 366] on div "AUG 2025 Sunday Su Monday Mo Tuesday Tu Wednesday We Thursday Th Friday Fr Satu…" at bounding box center [554, 297] width 148 height 201
click at [547, 383] on button "Save" at bounding box center [552, 381] width 31 height 19
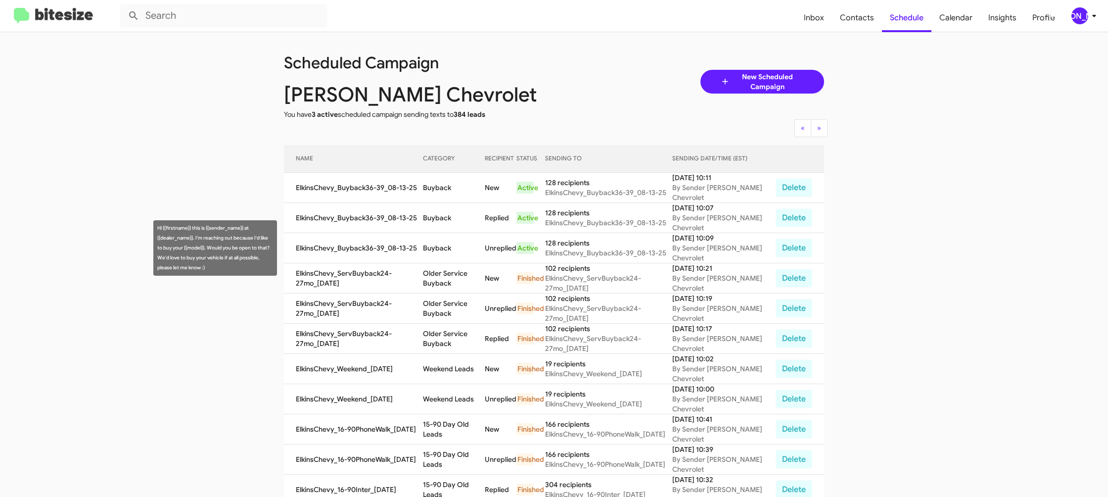
click at [436, 238] on td "Buyback" at bounding box center [454, 248] width 62 height 30
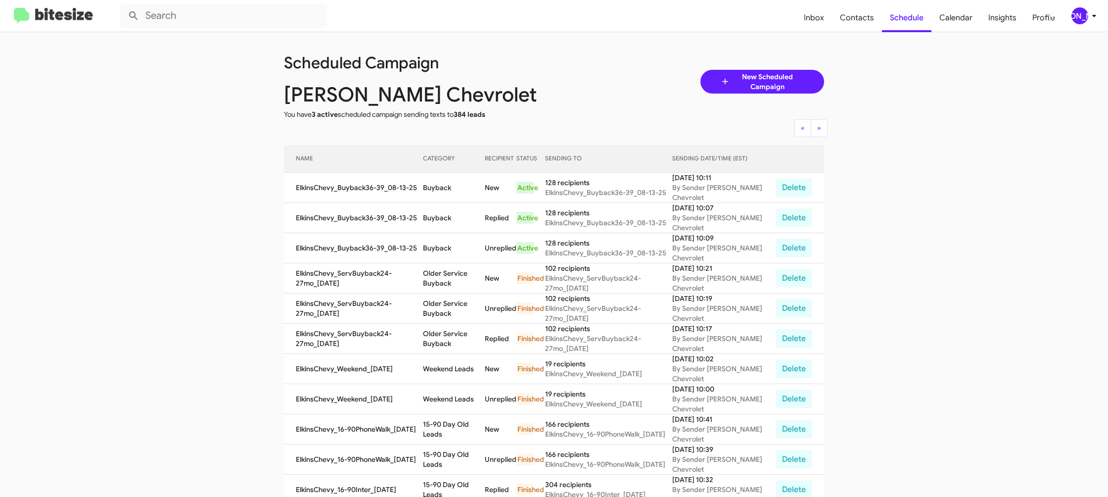
click at [448, 244] on td "Buyback" at bounding box center [454, 248] width 62 height 30
copy td "Buyback"
click at [1086, 18] on div "[PERSON_NAME]" at bounding box center [1079, 15] width 17 height 17
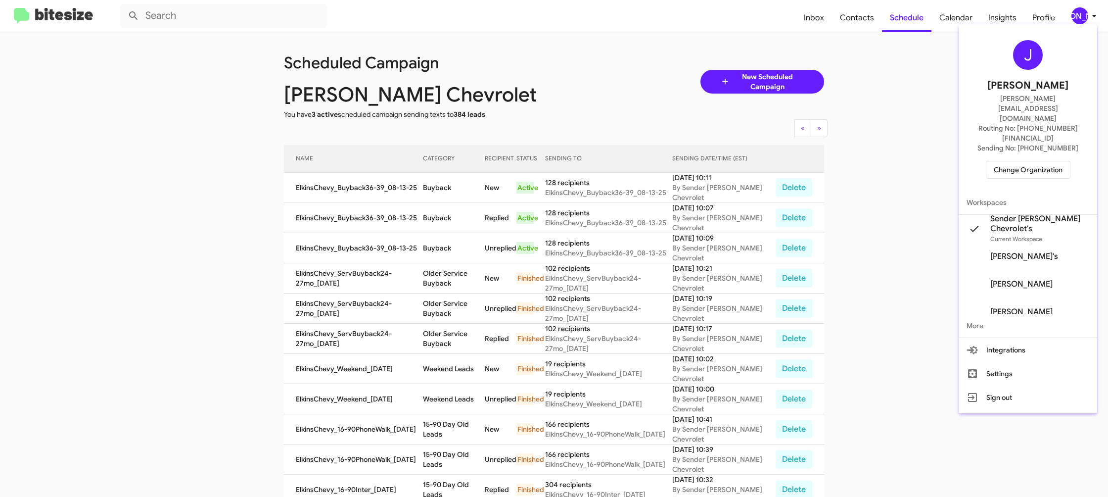
click at [1013, 161] on span "Change Organization" at bounding box center [1028, 169] width 69 height 17
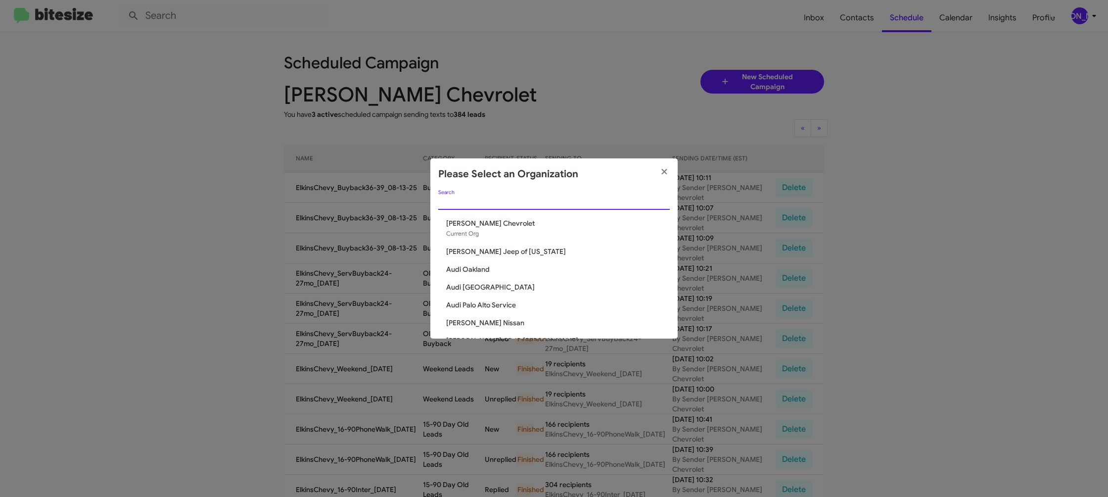
click at [469, 201] on input "Search" at bounding box center [553, 202] width 231 height 8
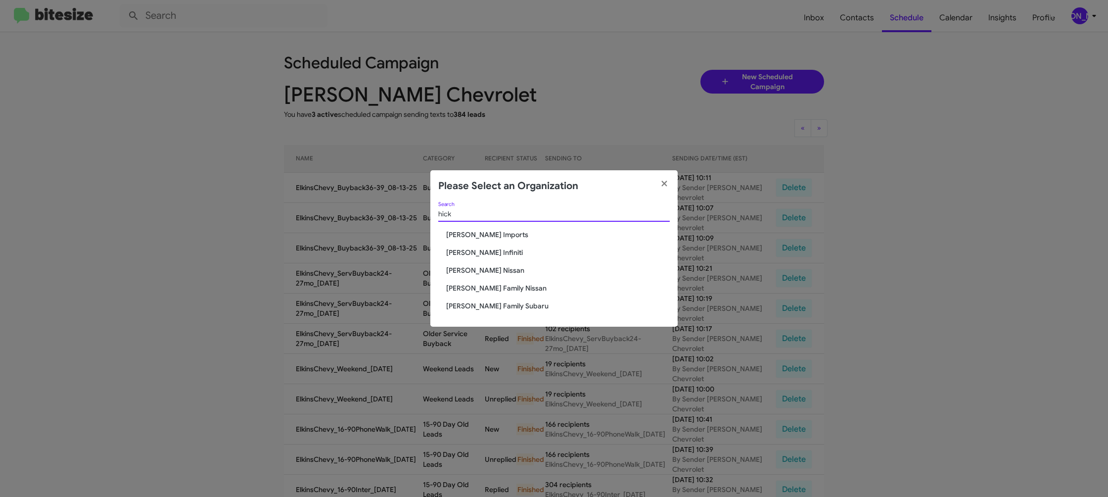
type input "hick"
click at [491, 286] on span "Hicks Family Nissan" at bounding box center [558, 288] width 224 height 10
drag, startPoint x: 491, startPoint y: 286, endPoint x: 299, endPoint y: 25, distance: 324.5
click at [490, 274] on div "hick Search Ed Hicks Imports Ed Hicks Infiniti Ed Hicks Nissan Hicks Family Nis…" at bounding box center [553, 264] width 247 height 125
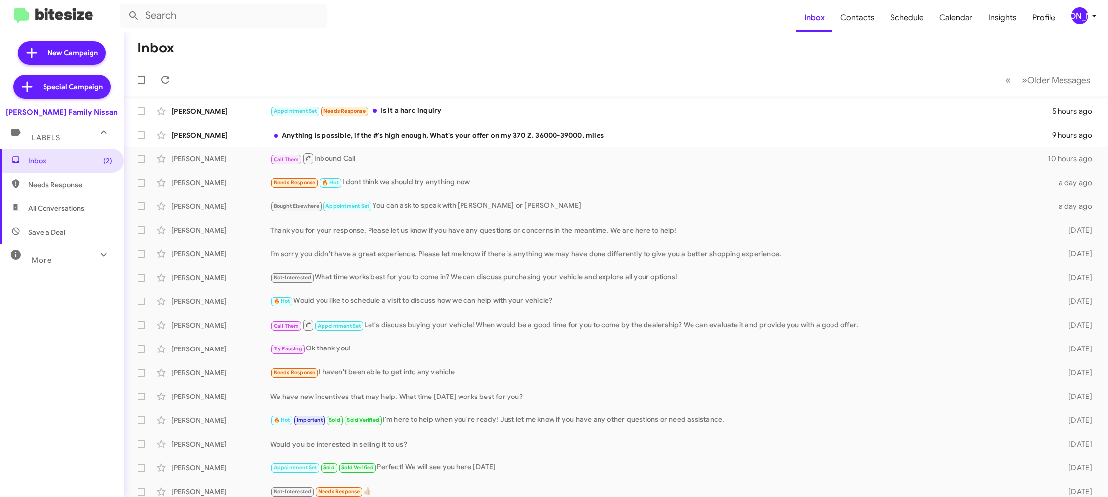
drag, startPoint x: 1086, startPoint y: 17, endPoint x: 1083, endPoint y: 21, distance: 5.4
click at [1086, 17] on div "[PERSON_NAME]" at bounding box center [1079, 15] width 17 height 17
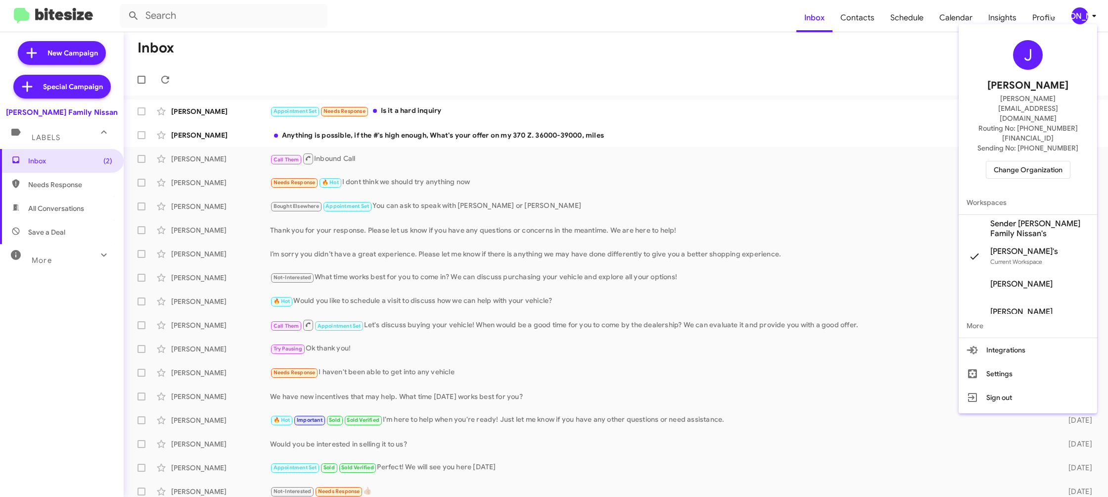
click at [1006, 219] on span "Sender [PERSON_NAME] Family Nissan's" at bounding box center [1039, 229] width 99 height 20
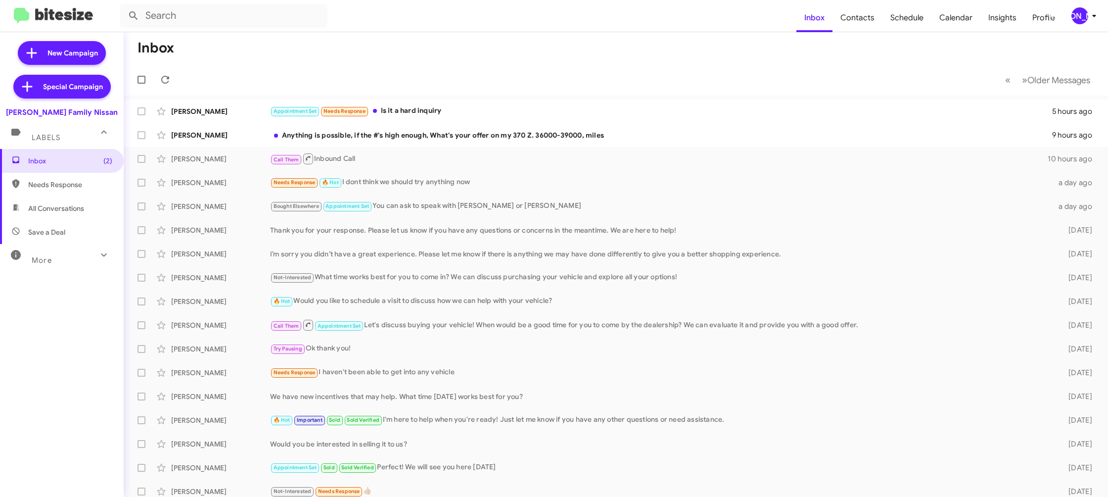
click at [1091, 20] on icon at bounding box center [1094, 16] width 12 height 12
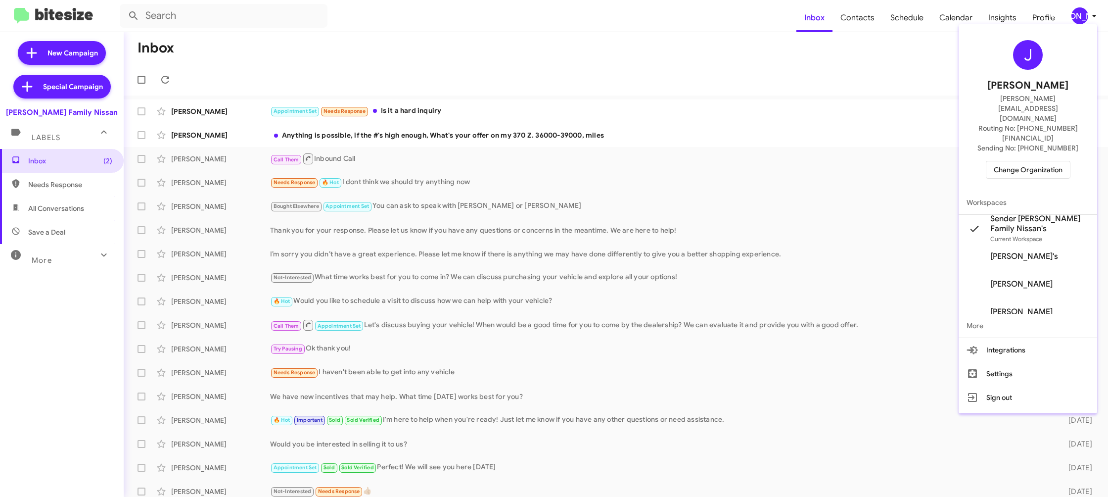
drag, startPoint x: 842, startPoint y: 44, endPoint x: 845, endPoint y: 35, distance: 9.9
click at [842, 43] on div at bounding box center [554, 248] width 1108 height 497
click at [850, 22] on span "Contacts" at bounding box center [857, 17] width 50 height 29
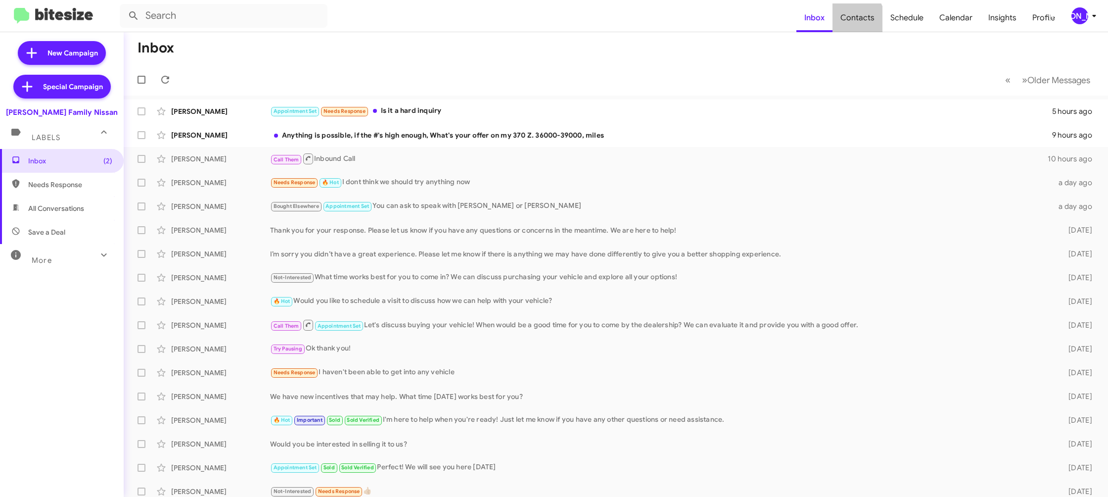
drag, startPoint x: 850, startPoint y: 22, endPoint x: 761, endPoint y: 3, distance: 91.1
click at [814, 14] on mat-nav-list "Inbox Contacts Schedule Calendar Insights Profile" at bounding box center [929, 16] width 267 height 33
type input "in:groups"
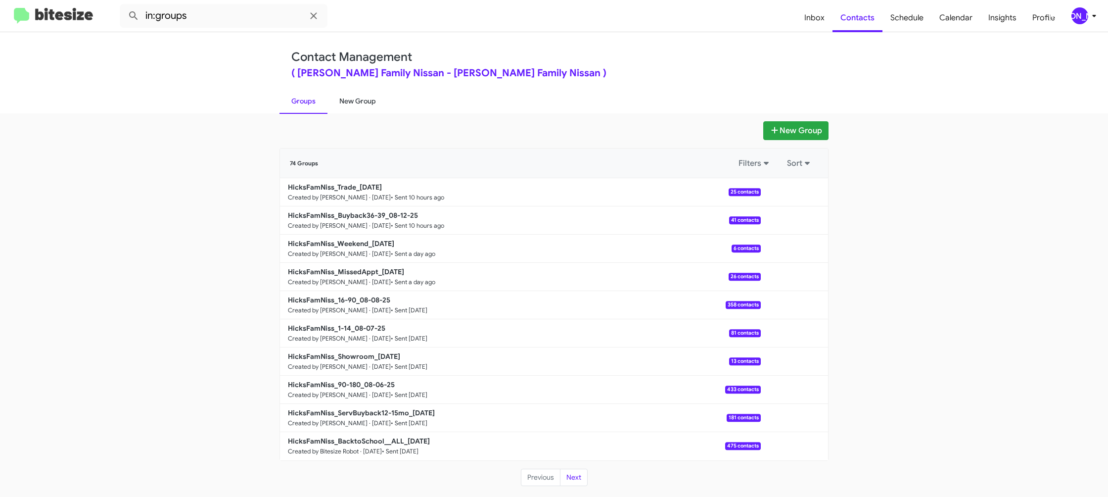
click at [376, 108] on link "New Group" at bounding box center [357, 101] width 60 height 26
drag, startPoint x: 376, startPoint y: 108, endPoint x: 357, endPoint y: 1, distance: 108.6
click at [372, 76] on div "Contact Management ( Hicks Family Nissan - Hicks Family Nissan ) Groups New Gro…" at bounding box center [554, 72] width 564 height 81
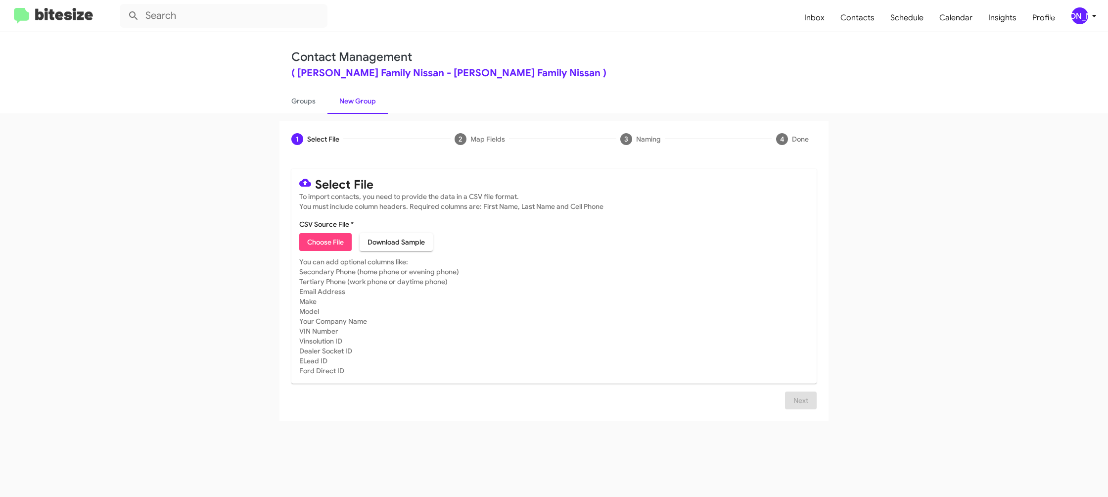
click at [327, 240] on span "Choose File" at bounding box center [325, 242] width 37 height 18
type input "HicksFamNiss_90-180_08-13-25"
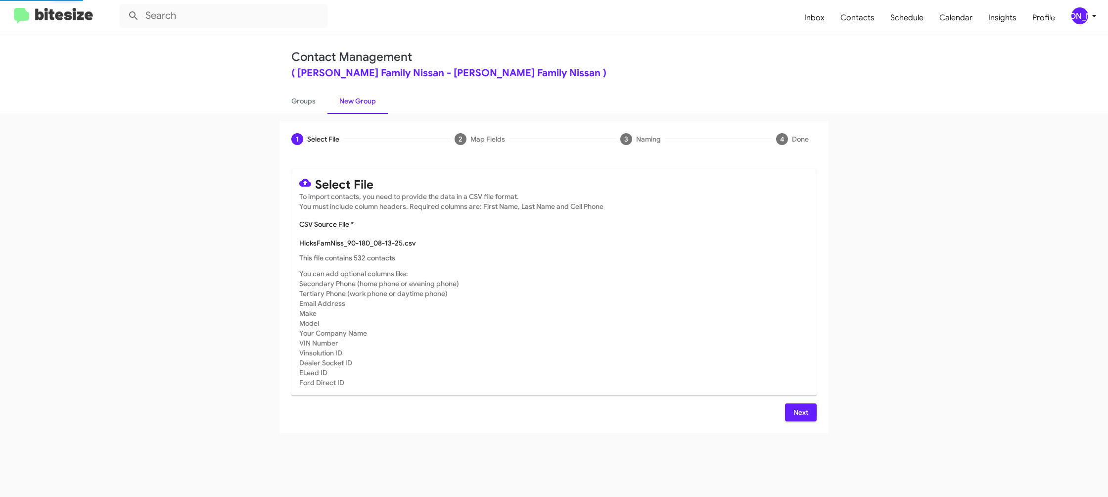
drag, startPoint x: 600, startPoint y: 270, endPoint x: 617, endPoint y: 281, distance: 20.0
click at [600, 271] on mat-card "Select File To import contacts, you need to provide the data in a CSV file form…" at bounding box center [553, 282] width 525 height 227
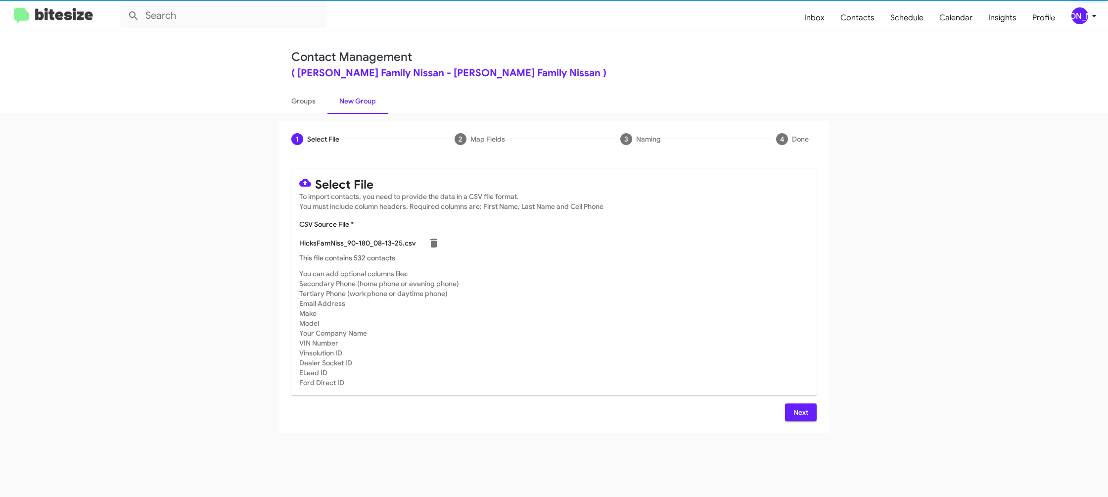
click at [800, 407] on span "Next" at bounding box center [801, 412] width 16 height 18
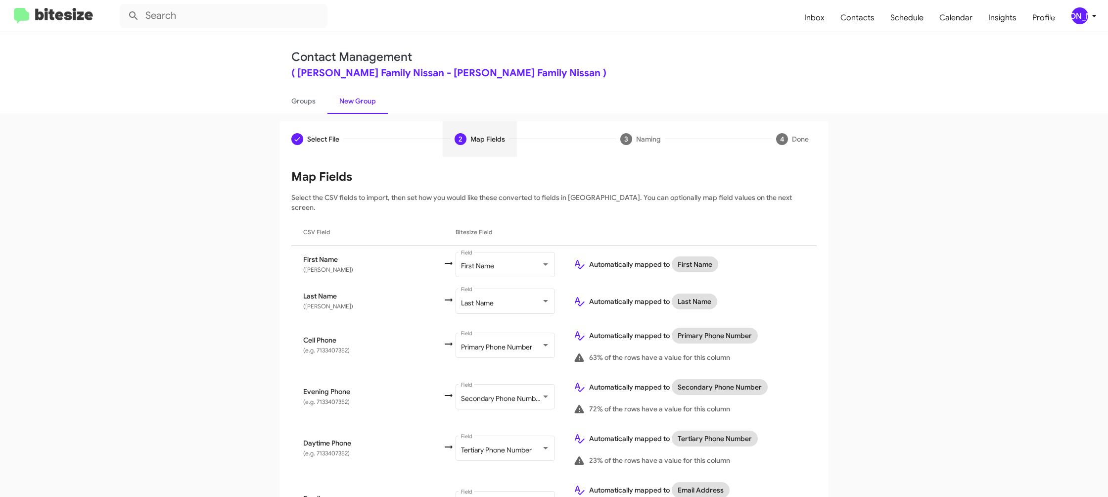
scroll to position [455, 0]
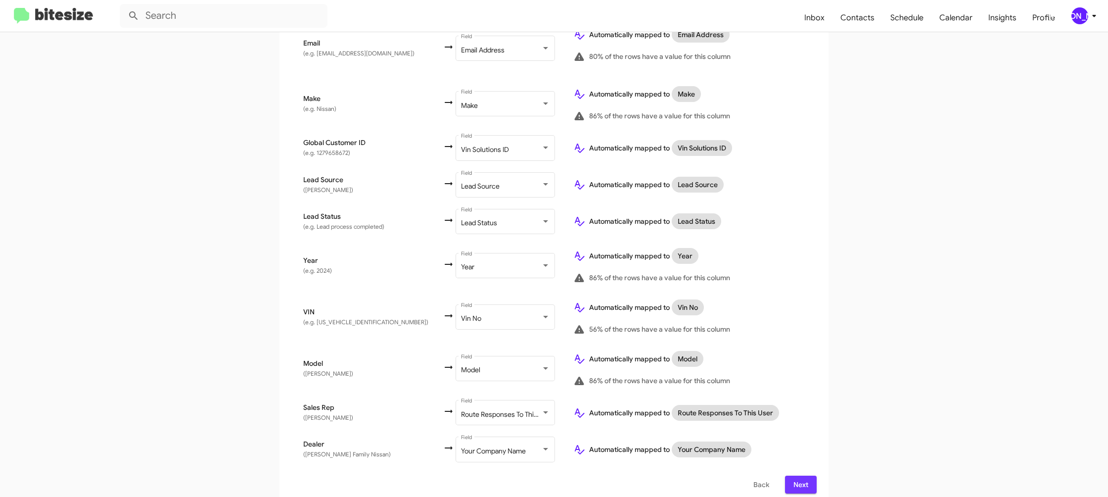
drag, startPoint x: 802, startPoint y: 475, endPoint x: 820, endPoint y: 467, distance: 19.7
click at [801, 475] on span "Next" at bounding box center [801, 484] width 16 height 18
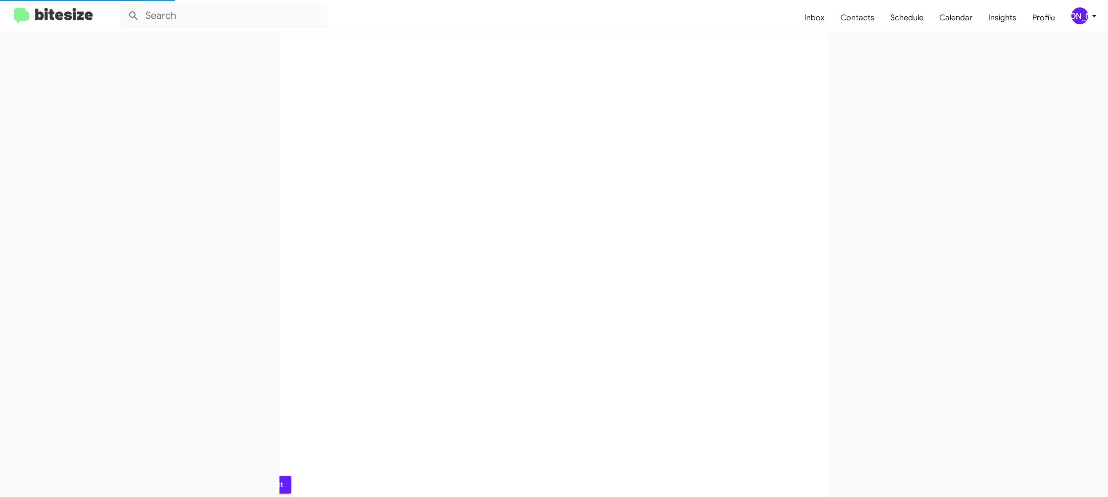
scroll to position [0, 0]
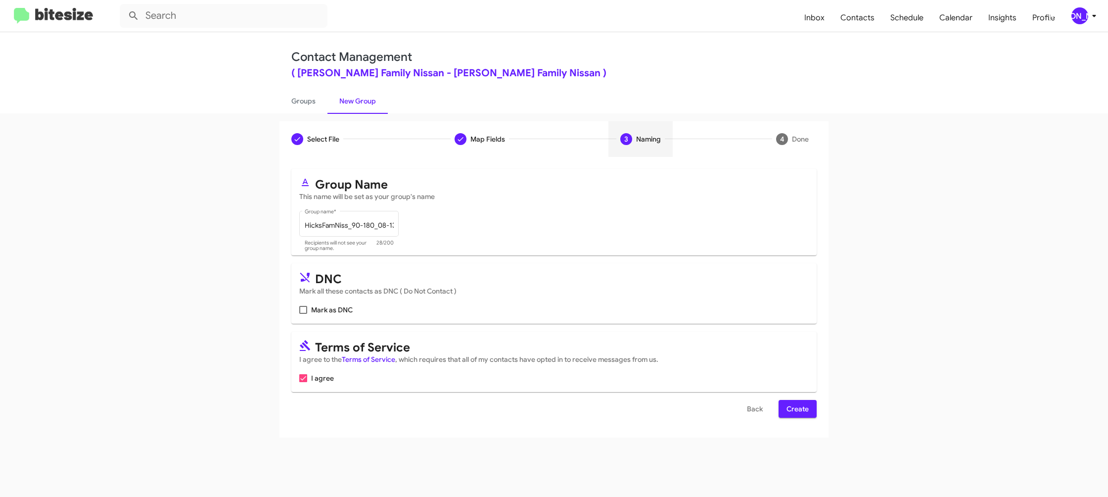
click at [787, 410] on span "Create" at bounding box center [797, 409] width 22 height 18
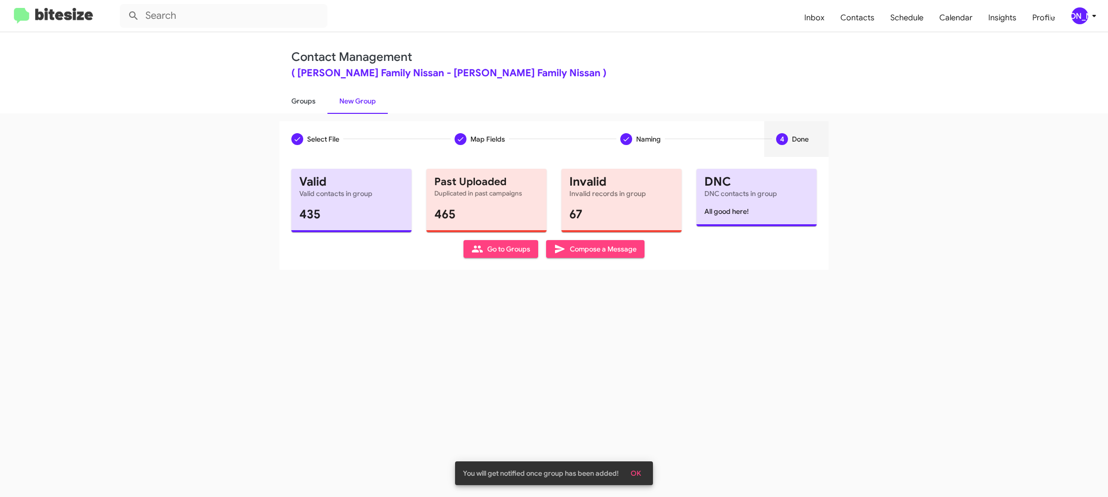
click at [314, 108] on link "Groups" at bounding box center [303, 101] width 48 height 26
type input "in:groups"
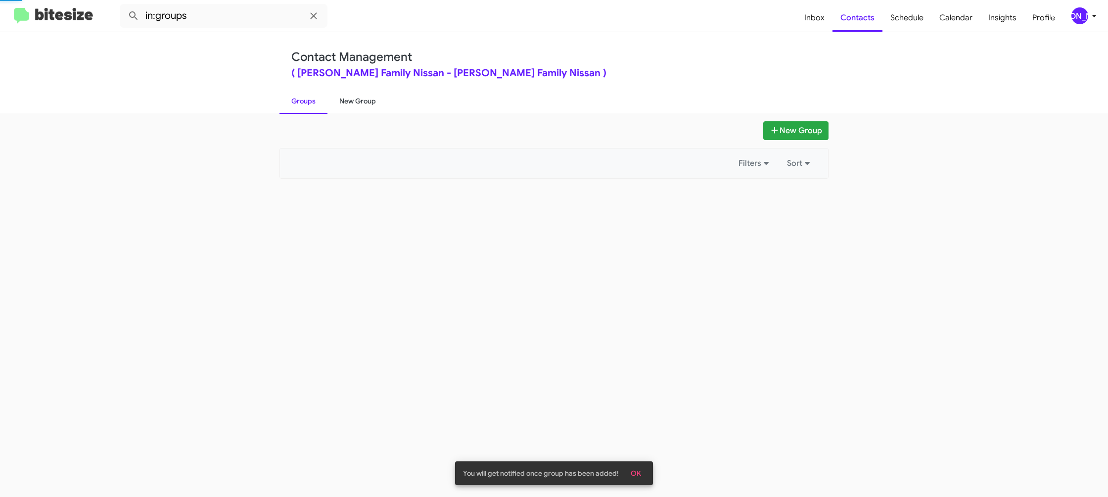
drag, startPoint x: 314, startPoint y: 108, endPoint x: 346, endPoint y: 102, distance: 32.6
click at [315, 107] on link "Groups" at bounding box center [303, 101] width 48 height 26
click at [346, 102] on link "New Group" at bounding box center [357, 101] width 60 height 26
drag, startPoint x: 346, startPoint y: 102, endPoint x: 339, endPoint y: 119, distance: 17.7
click at [346, 102] on link "New Group" at bounding box center [357, 101] width 60 height 26
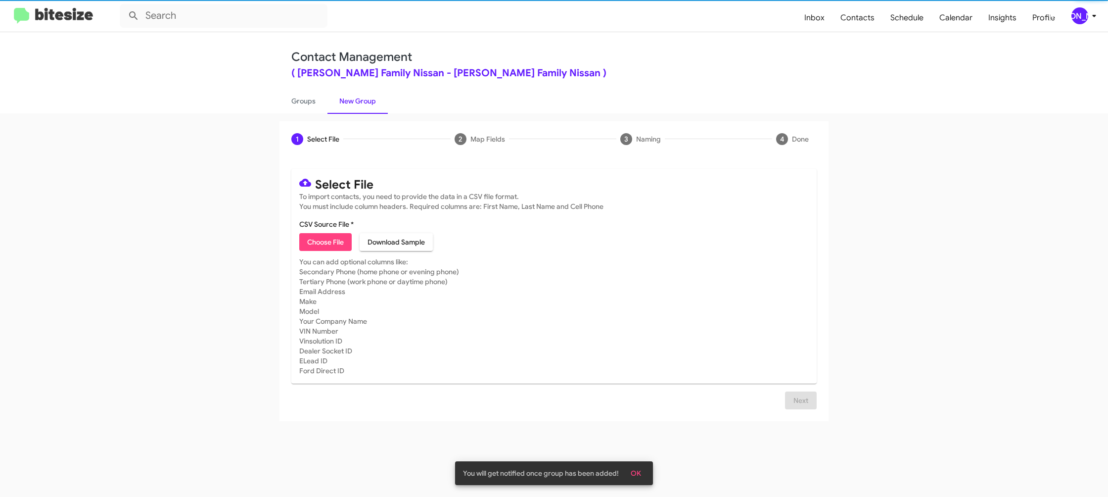
click at [317, 239] on span "Choose File" at bounding box center [325, 242] width 37 height 18
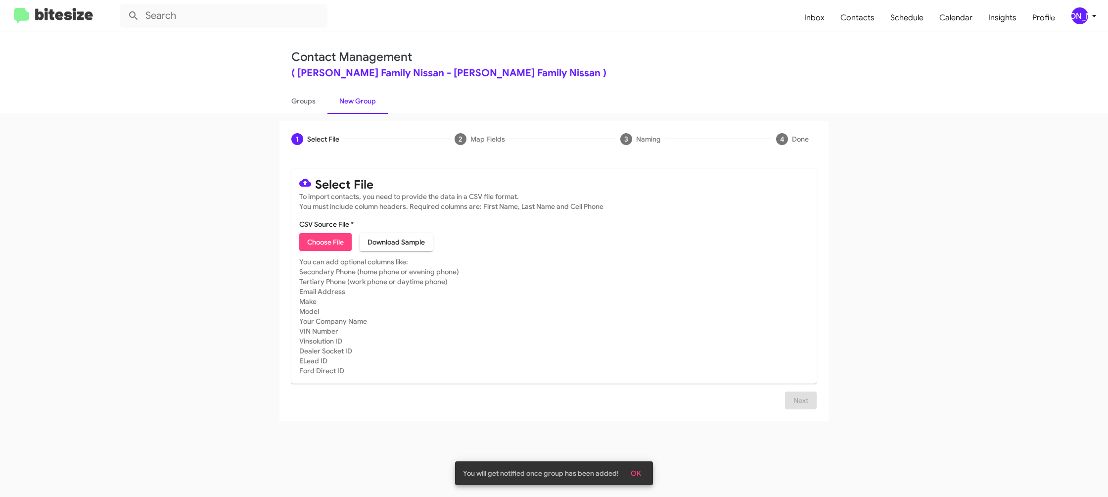
type input "HicksFamNiss_ServBuyback24-27mo_08-13-25"
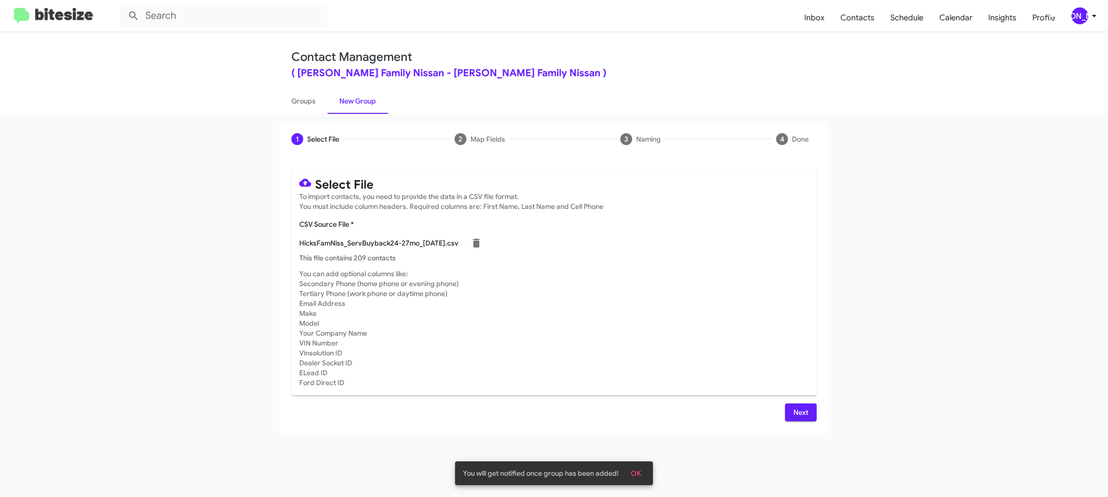
drag, startPoint x: 689, startPoint y: 322, endPoint x: 758, endPoint y: 390, distance: 97.2
click at [690, 322] on mat-card-subtitle "You can add optional columns like: Secondary Phone (home phone or evening phone…" at bounding box center [553, 328] width 509 height 119
click at [787, 412] on button "Next" at bounding box center [801, 412] width 32 height 18
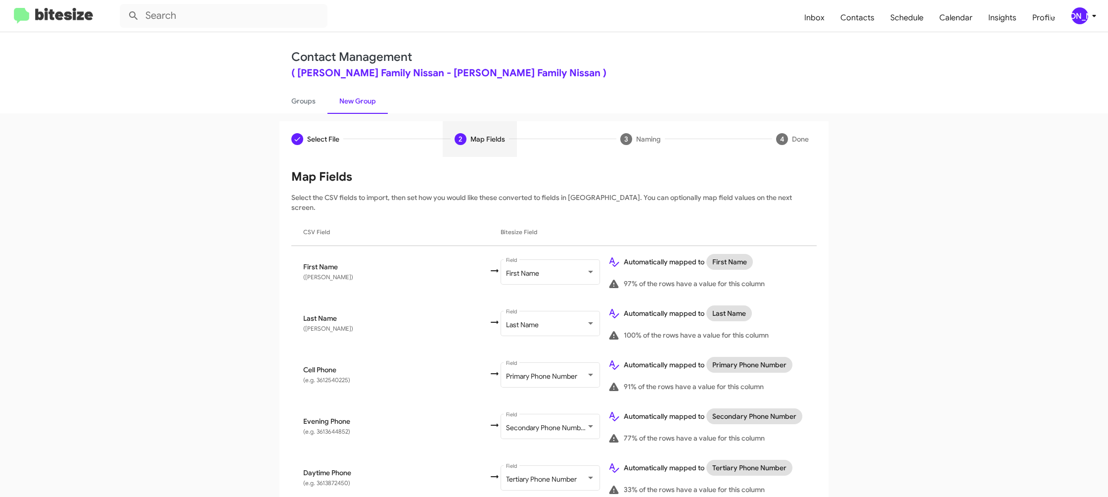
scroll to position [352, 0]
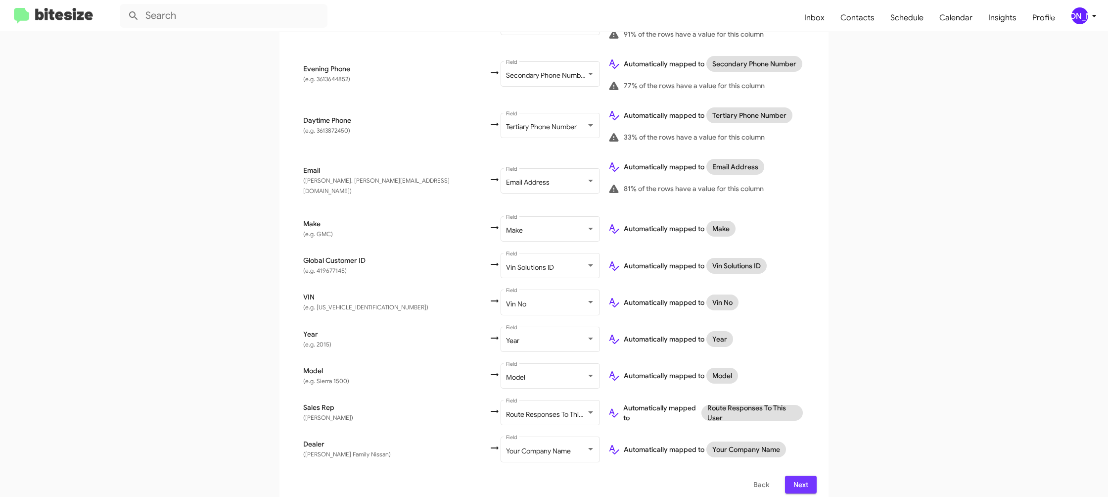
click at [803, 475] on span "Next" at bounding box center [801, 484] width 16 height 18
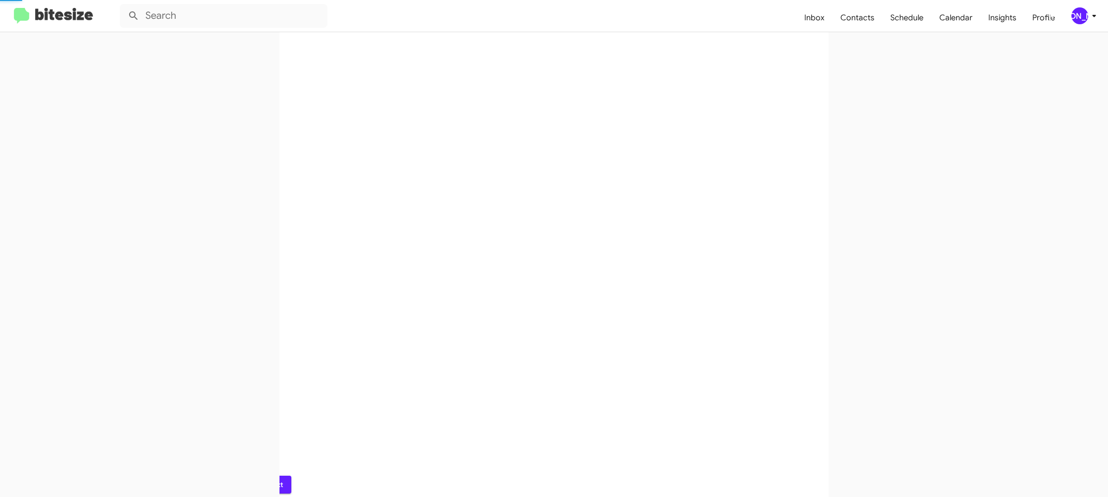
scroll to position [0, 0]
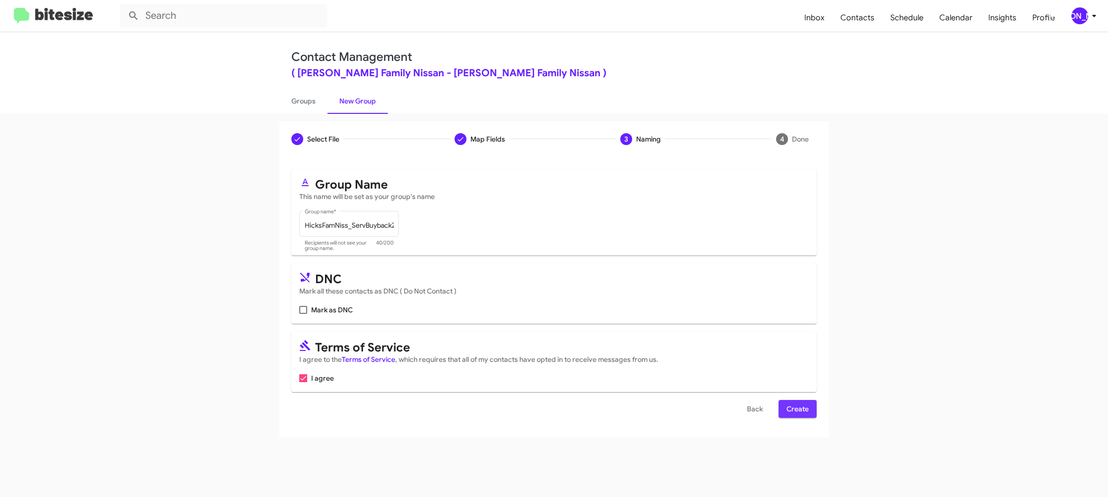
drag, startPoint x: 789, startPoint y: 409, endPoint x: 765, endPoint y: 345, distance: 68.1
click at [787, 406] on span "Create" at bounding box center [797, 409] width 22 height 18
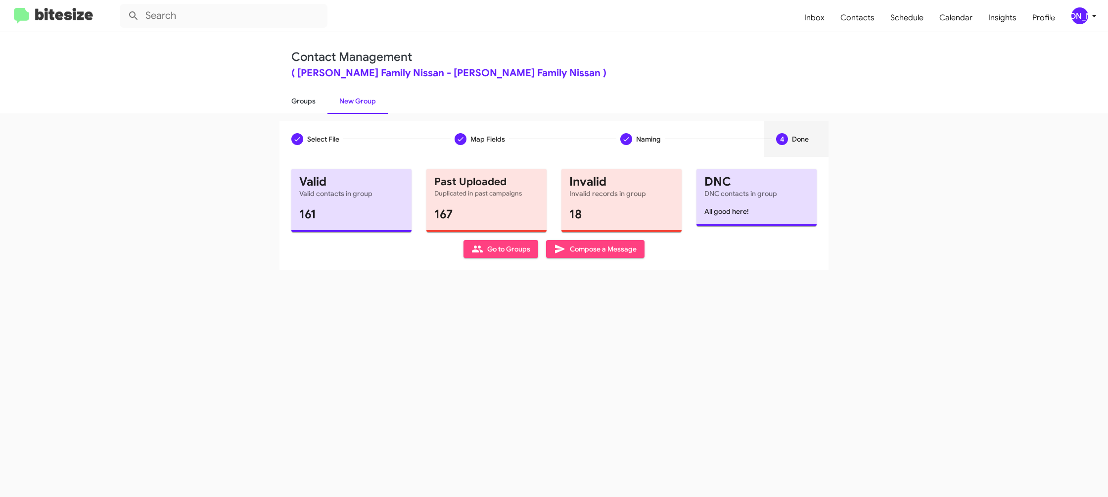
click at [323, 106] on link "Groups" at bounding box center [303, 101] width 48 height 26
type input "in:groups"
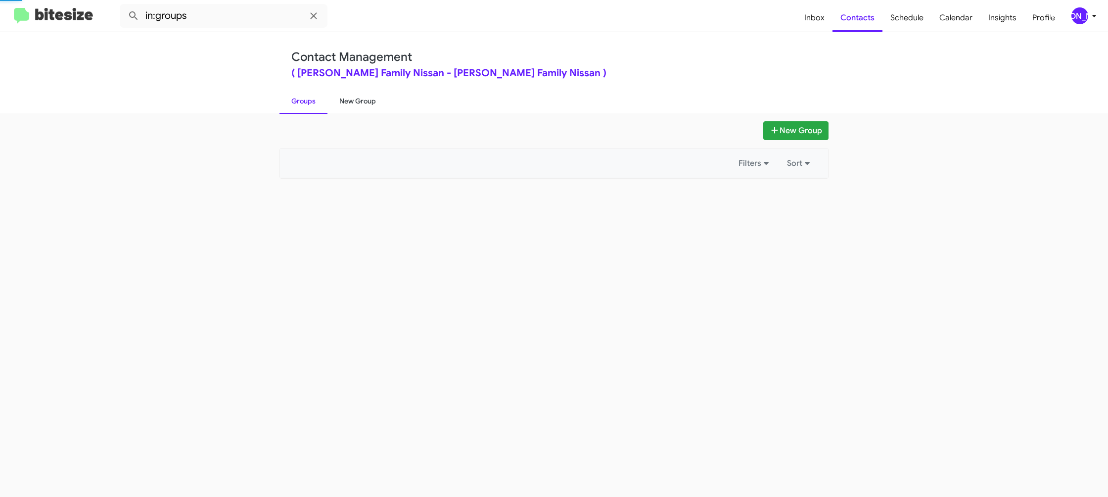
drag, startPoint x: 323, startPoint y: 106, endPoint x: 357, endPoint y: 103, distance: 34.3
click at [326, 104] on link "Groups" at bounding box center [303, 101] width 48 height 26
click at [357, 103] on link "New Group" at bounding box center [357, 101] width 60 height 26
drag, startPoint x: 357, startPoint y: 103, endPoint x: 345, endPoint y: 117, distance: 18.6
click at [357, 103] on link "New Group" at bounding box center [357, 101] width 60 height 26
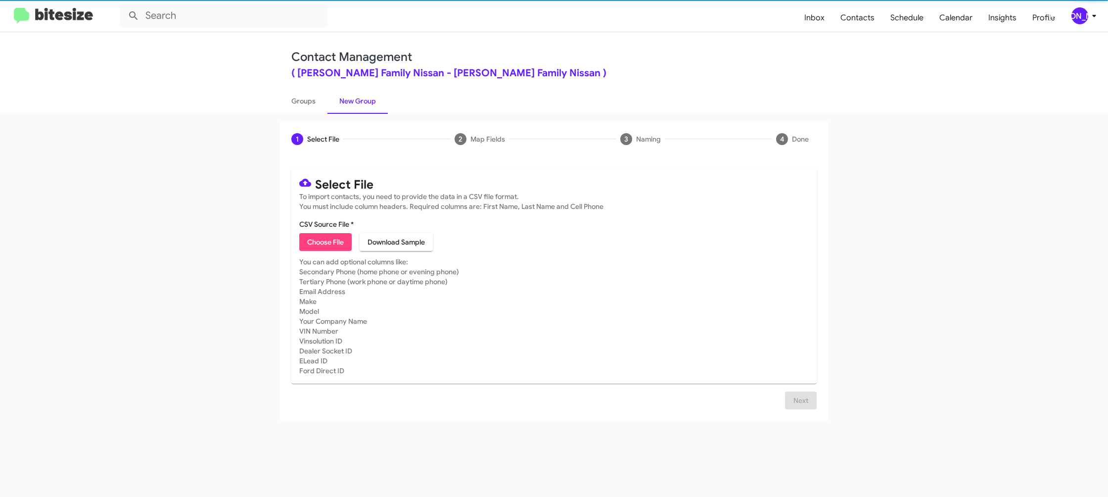
drag, startPoint x: 316, startPoint y: 235, endPoint x: 321, endPoint y: 238, distance: 5.8
click at [321, 238] on span "Choose File" at bounding box center [325, 242] width 37 height 18
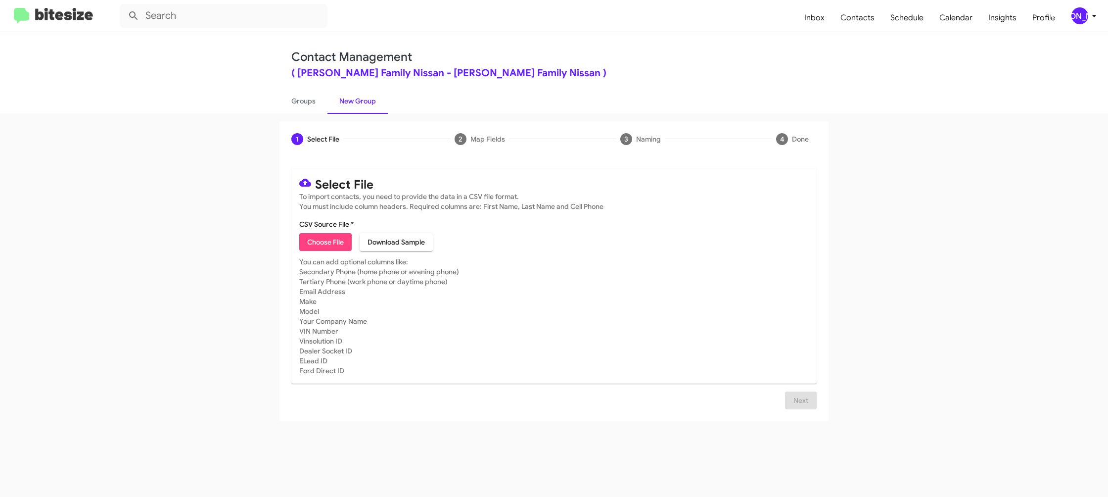
type input "HicksFamNiss_Showroom_08-13-25"
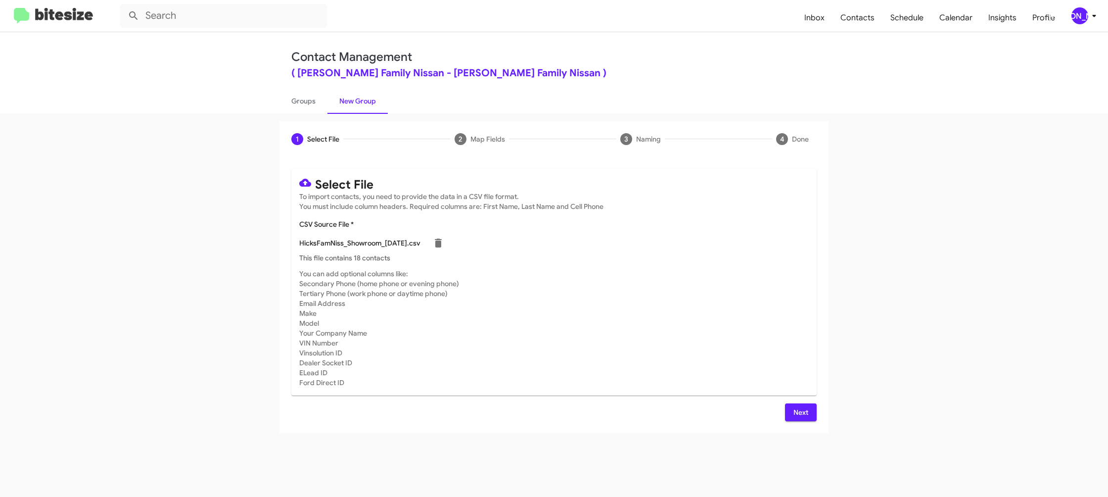
drag, startPoint x: 585, startPoint y: 300, endPoint x: 614, endPoint y: 316, distance: 33.6
click at [593, 305] on mat-card-subtitle "You can add optional columns like: Secondary Phone (home phone or evening phone…" at bounding box center [553, 328] width 509 height 119
click at [796, 412] on span "Next" at bounding box center [801, 412] width 16 height 18
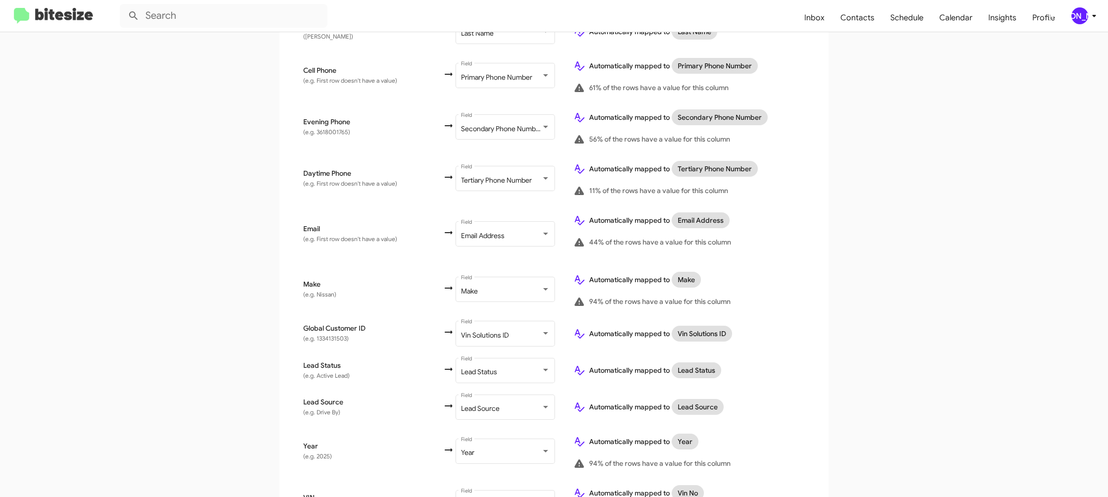
scroll to position [455, 0]
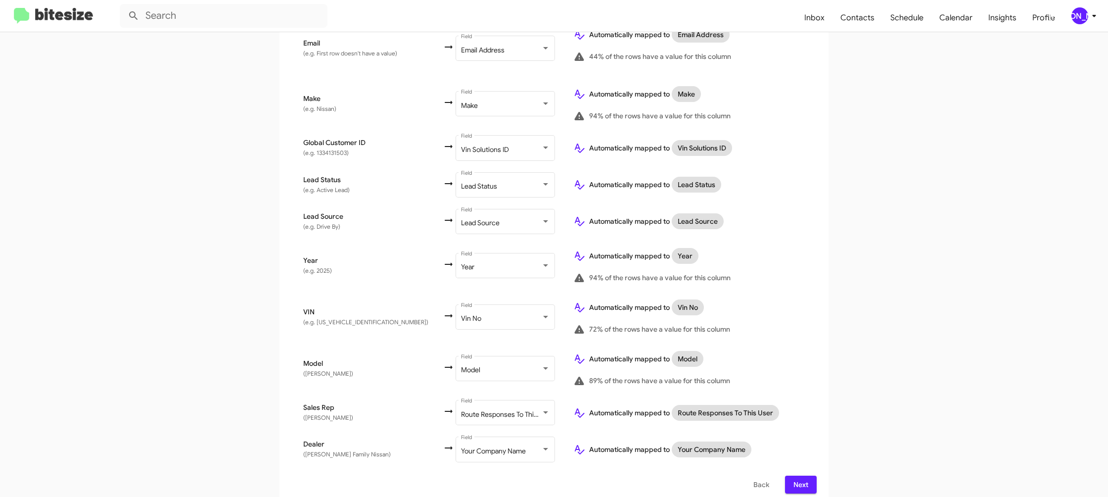
click at [798, 462] on div "Map Fields Select the CSV fields to import, then set how you would like these c…" at bounding box center [553, 104] width 525 height 780
click at [799, 475] on span "Next" at bounding box center [801, 484] width 16 height 18
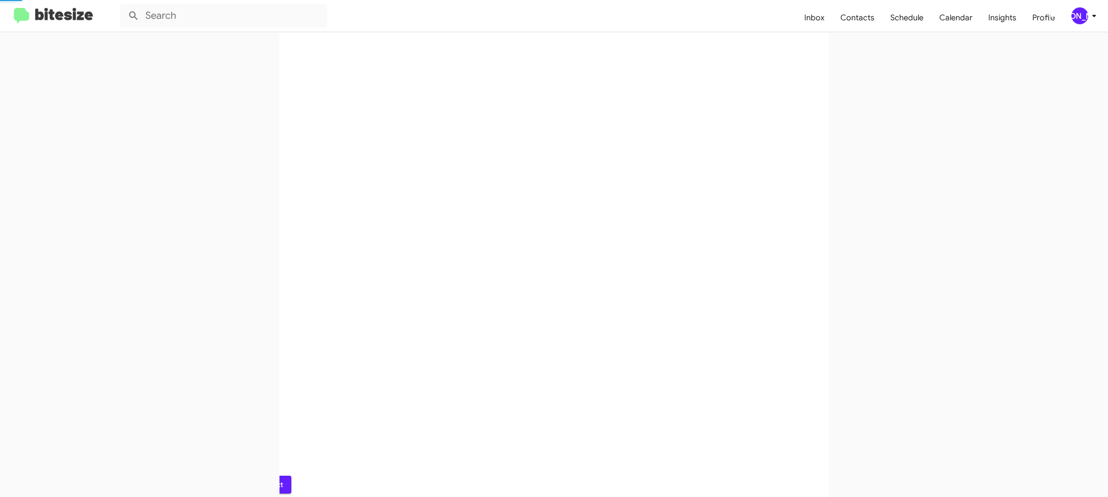
scroll to position [0, 0]
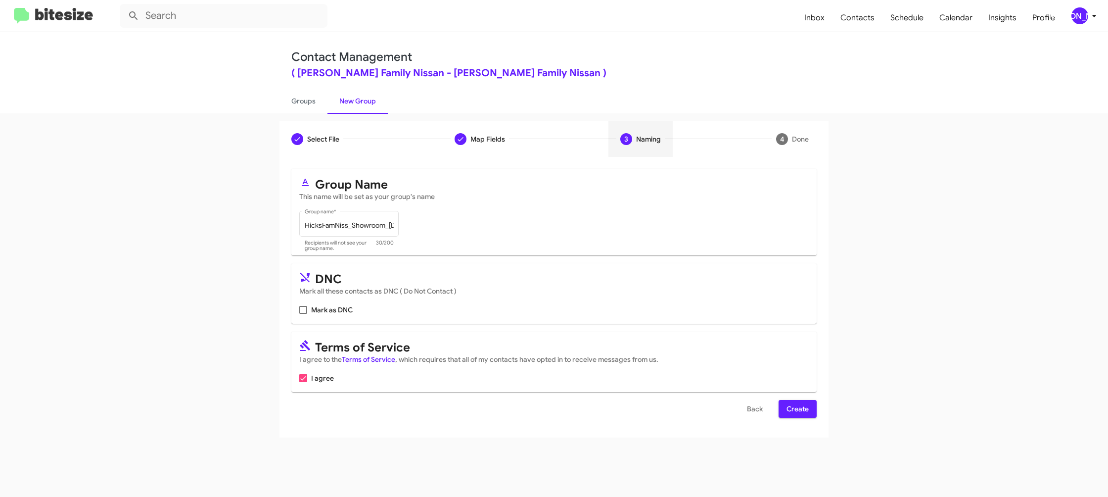
drag, startPoint x: 804, startPoint y: 409, endPoint x: 722, endPoint y: 343, distance: 105.2
click at [803, 409] on span "Create" at bounding box center [797, 409] width 22 height 18
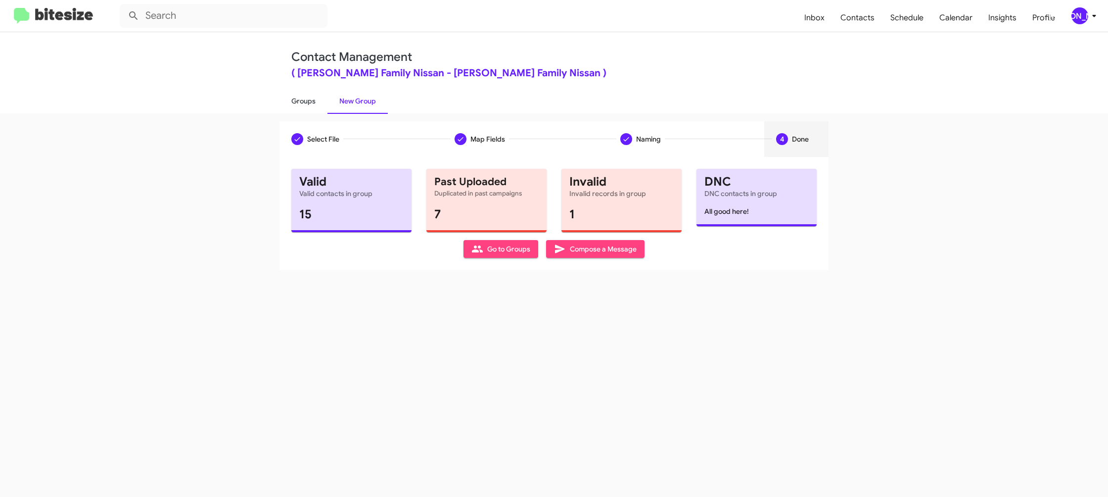
click at [322, 97] on link "Groups" at bounding box center [303, 101] width 48 height 26
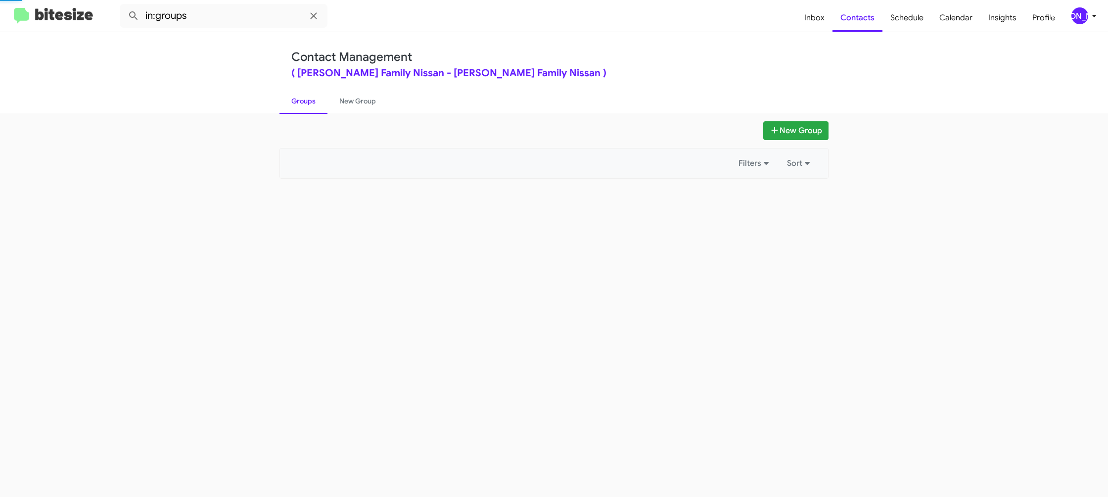
click at [322, 97] on link "Groups" at bounding box center [303, 101] width 48 height 26
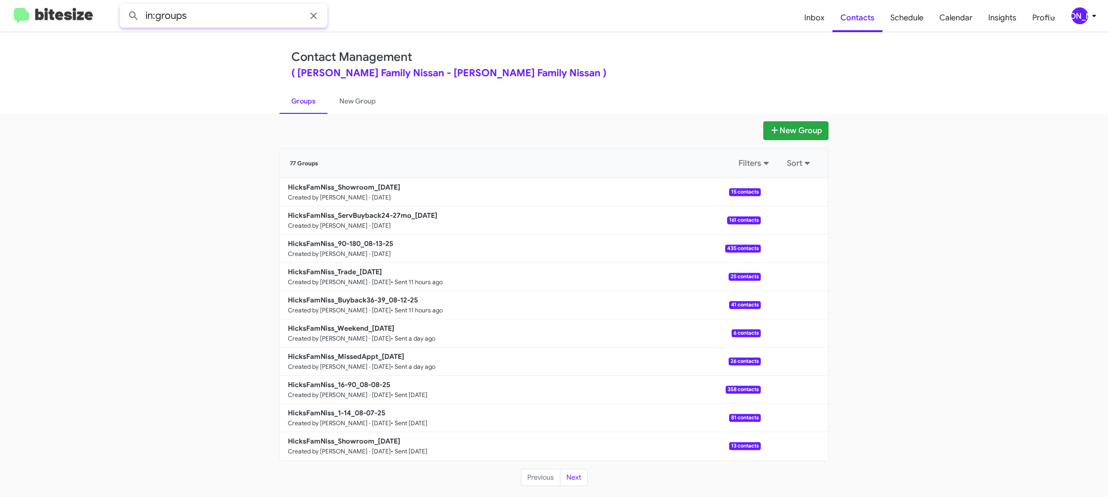
click at [266, 10] on input "in:groups" at bounding box center [224, 16] width 208 height 24
click at [124, 6] on button at bounding box center [134, 16] width 20 height 20
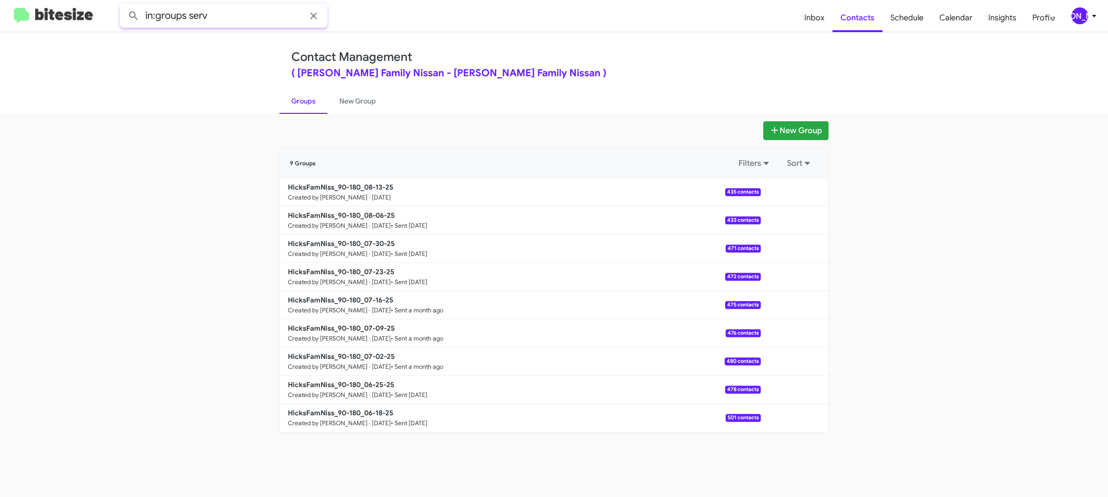
click at [124, 6] on button at bounding box center [134, 16] width 20 height 20
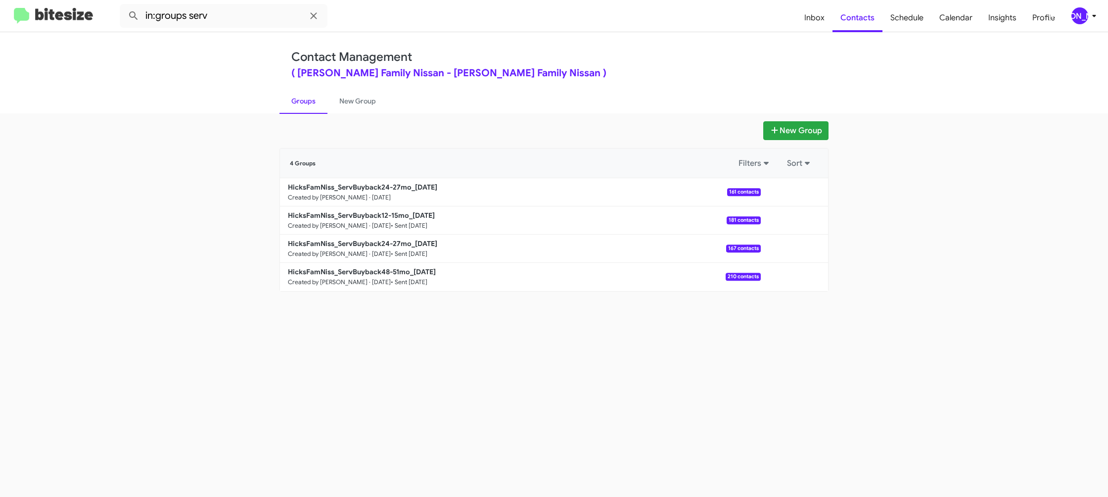
click at [297, 101] on link "Groups" at bounding box center [303, 101] width 48 height 26
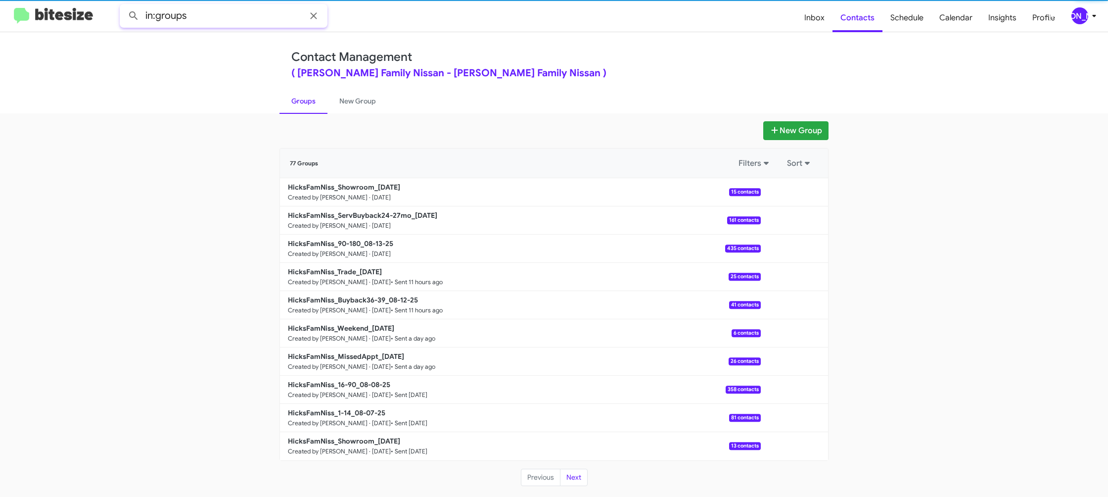
click at [226, 14] on input "in:groups" at bounding box center [224, 16] width 208 height 24
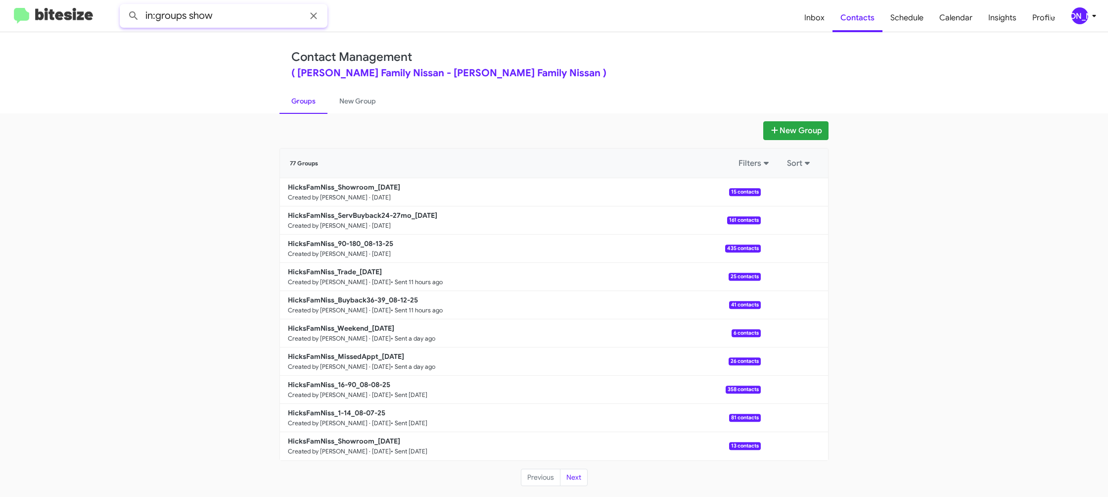
type input "in:groups show"
click at [124, 6] on button at bounding box center [134, 16] width 20 height 20
click at [343, 92] on link "New Group" at bounding box center [357, 101] width 60 height 26
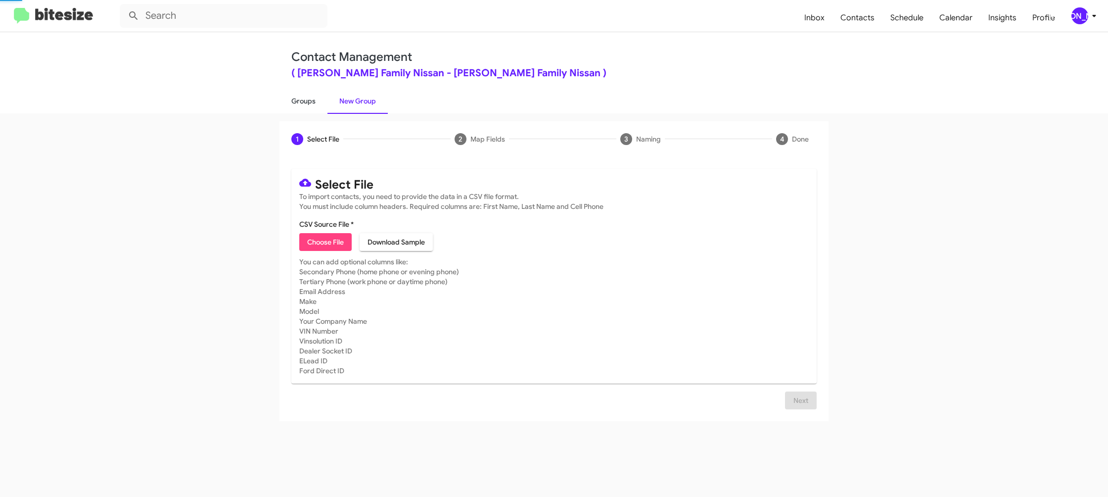
click at [297, 94] on link "Groups" at bounding box center [303, 101] width 48 height 26
type input "in:groups"
click at [297, 94] on link "Groups" at bounding box center [303, 101] width 48 height 26
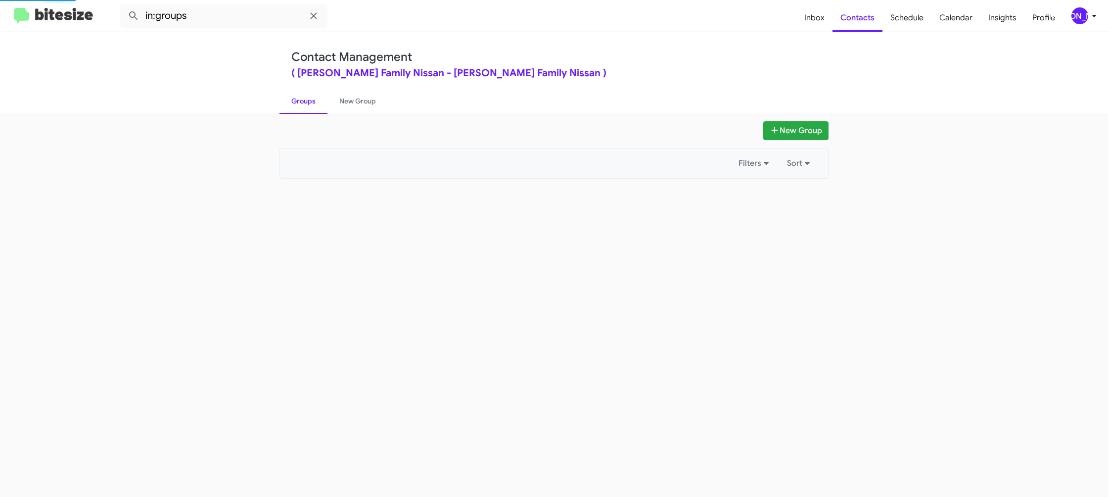
click at [297, 94] on link "Groups" at bounding box center [303, 101] width 48 height 26
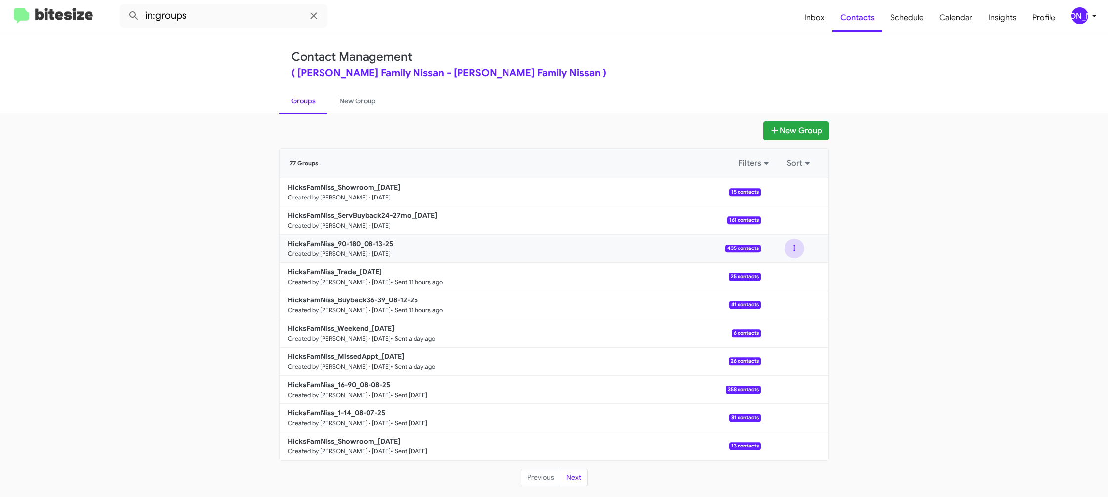
drag, startPoint x: 784, startPoint y: 250, endPoint x: 788, endPoint y: 253, distance: 5.6
click at [784, 250] on div at bounding box center [794, 248] width 67 height 20
drag, startPoint x: 795, startPoint y: 250, endPoint x: 794, endPoint y: 255, distance: 5.2
click at [795, 251] on button at bounding box center [794, 248] width 20 height 20
click at [794, 276] on button "View contacts" at bounding box center [764, 275] width 79 height 24
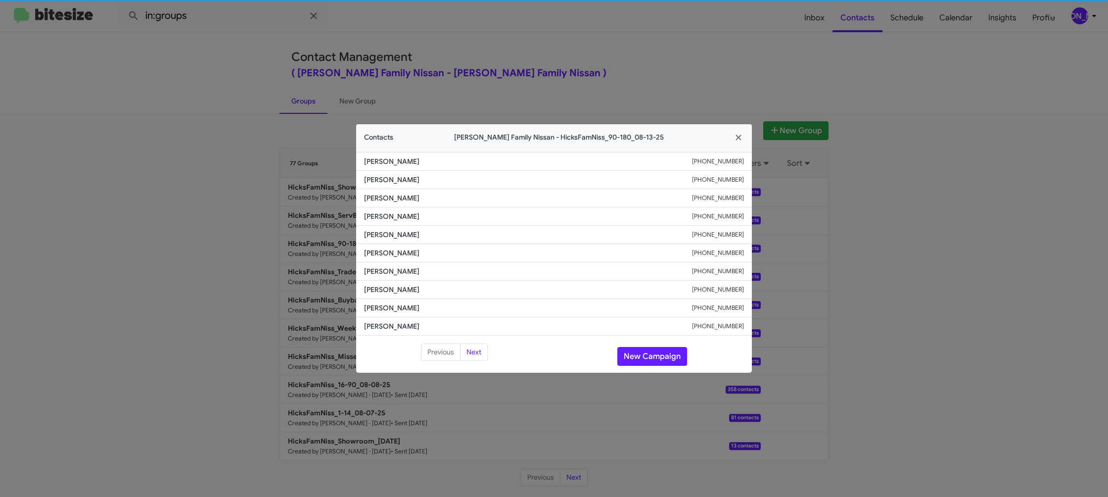
click at [384, 246] on li "Alberto Vasquez +13616884131" at bounding box center [554, 253] width 396 height 18
drag, startPoint x: 400, startPoint y: 258, endPoint x: 384, endPoint y: 246, distance: 19.4
click at [384, 246] on li "Alberto Vasquez +13616884131" at bounding box center [554, 253] width 396 height 18
copy span "Alberto Vasquez"
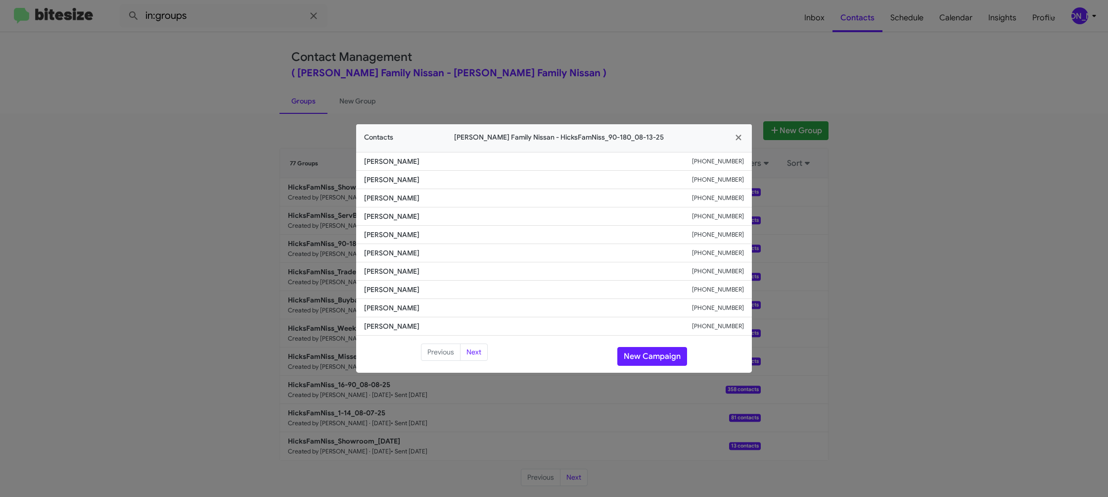
drag, startPoint x: 608, startPoint y: 45, endPoint x: 820, endPoint y: 178, distance: 249.4
click at [608, 46] on modal-container "Contacts Hicks Family Nissan - HicksFamNiss_90-180_08-13-25 Grace Barrera +1361…" at bounding box center [554, 248] width 1108 height 497
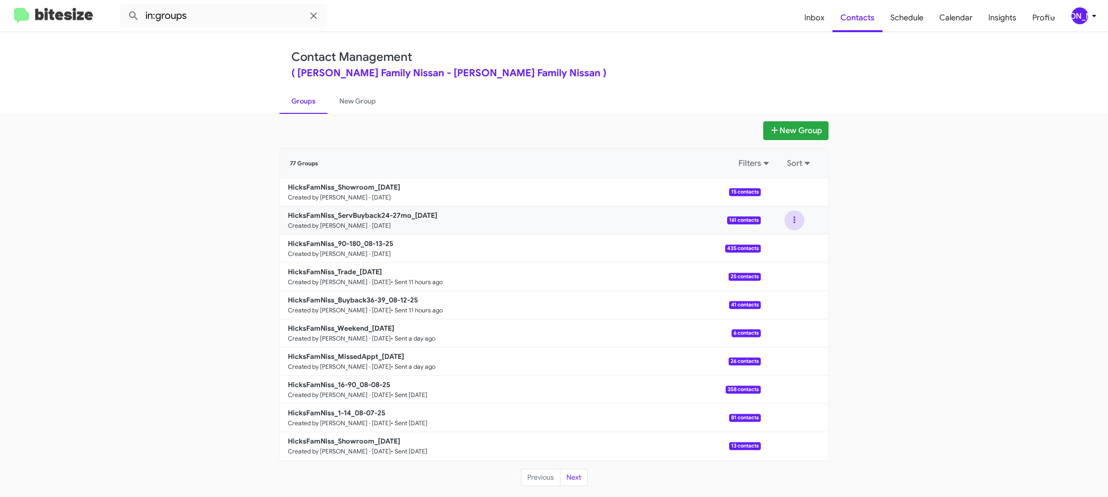
click at [795, 222] on button at bounding box center [794, 220] width 20 height 20
drag, startPoint x: 794, startPoint y: 226, endPoint x: 780, endPoint y: 243, distance: 22.4
click at [780, 243] on button "View contacts" at bounding box center [764, 247] width 79 height 24
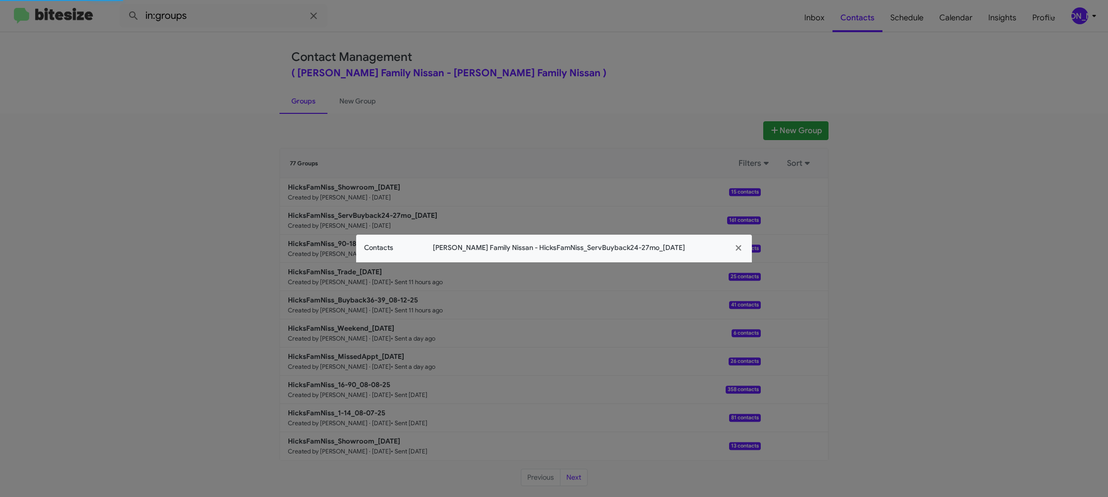
click at [384, 263] on modal-container "Contacts Hicks Family Nissan - HicksFamNiss_ServBuyback24-27mo_08-13-25" at bounding box center [554, 248] width 1108 height 497
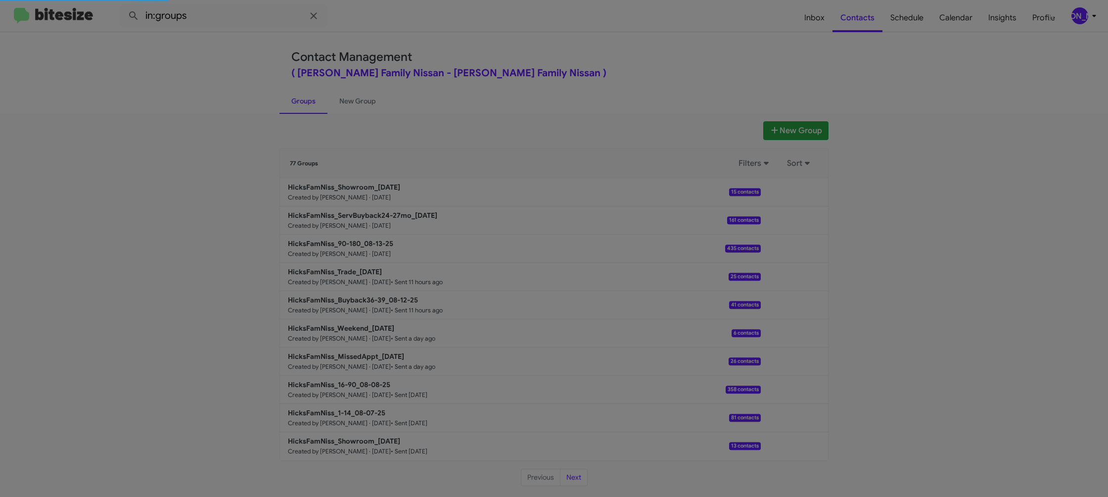
click at [384, 263] on modal-container "Contacts Hicks Family Nissan - HicksFamNiss_ServBuyback24-27mo_08-13-25" at bounding box center [554, 248] width 1108 height 497
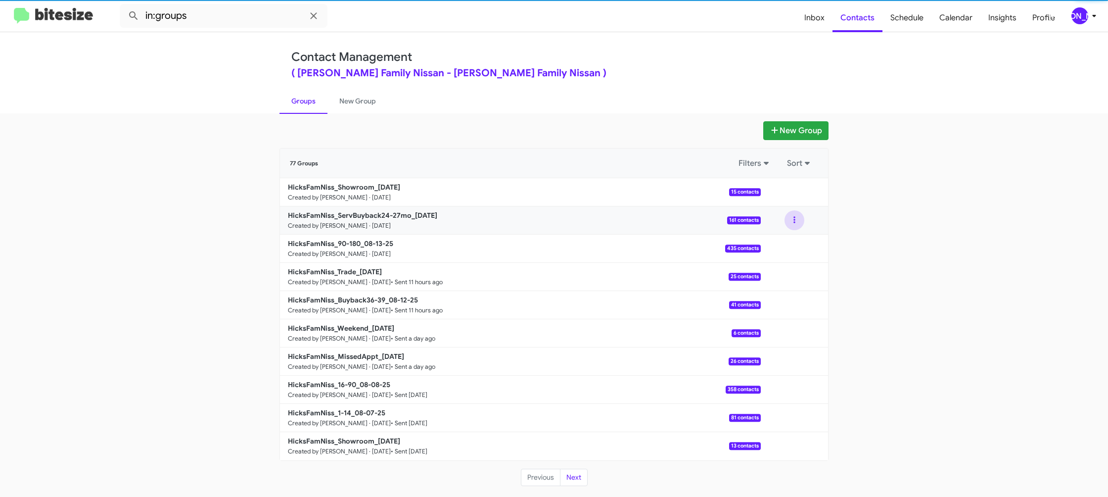
click at [789, 225] on button at bounding box center [794, 220] width 20 height 20
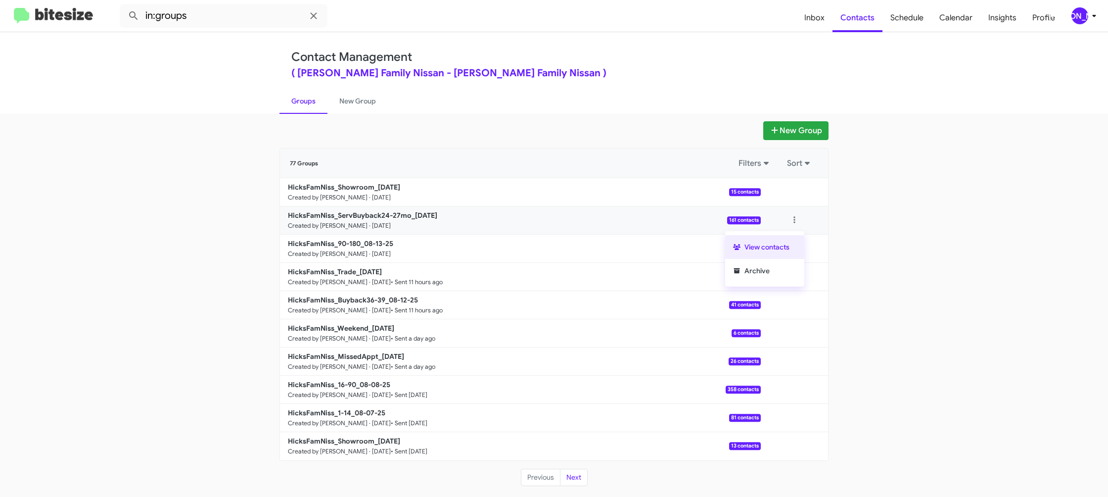
click at [785, 243] on button "View contacts" at bounding box center [764, 247] width 79 height 24
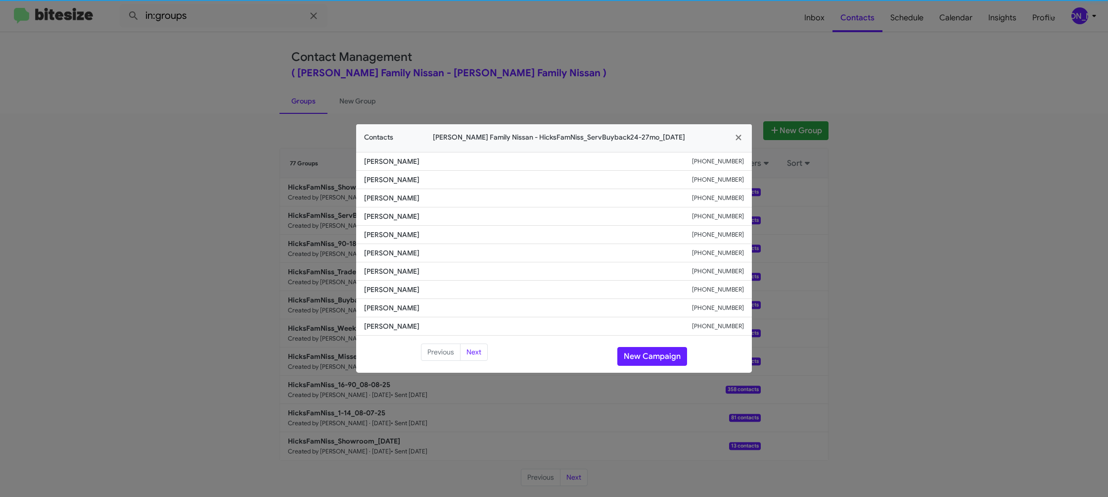
click at [373, 243] on li "Anthony Laporte +13616885181" at bounding box center [554, 235] width 396 height 18
copy span "Anthony Laporte"
drag, startPoint x: 713, startPoint y: 57, endPoint x: 905, endPoint y: 171, distance: 223.5
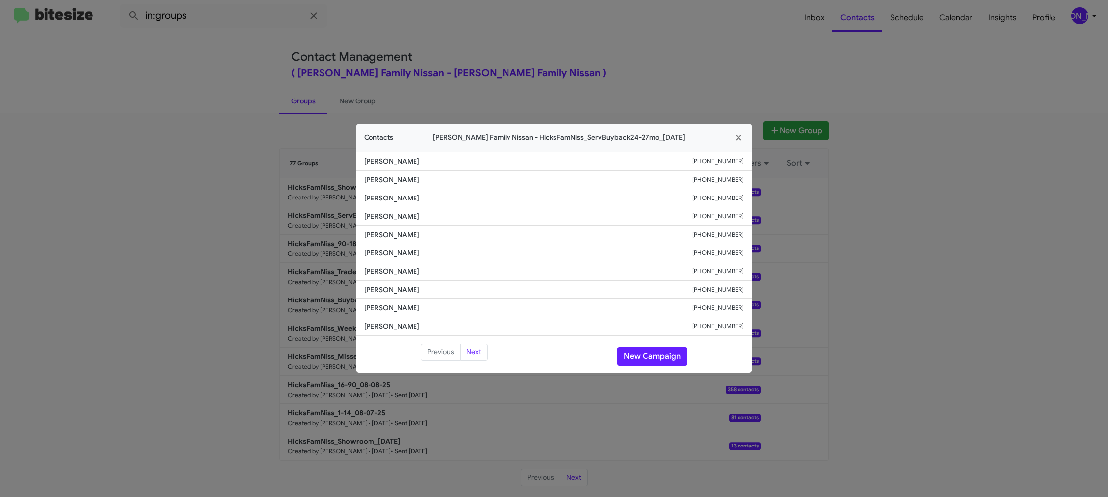
click at [720, 60] on modal-container "Contacts Hicks Family Nissan - HicksFamNiss_ServBuyback24-27mo_08-13-25 Rosalin…" at bounding box center [554, 248] width 1108 height 497
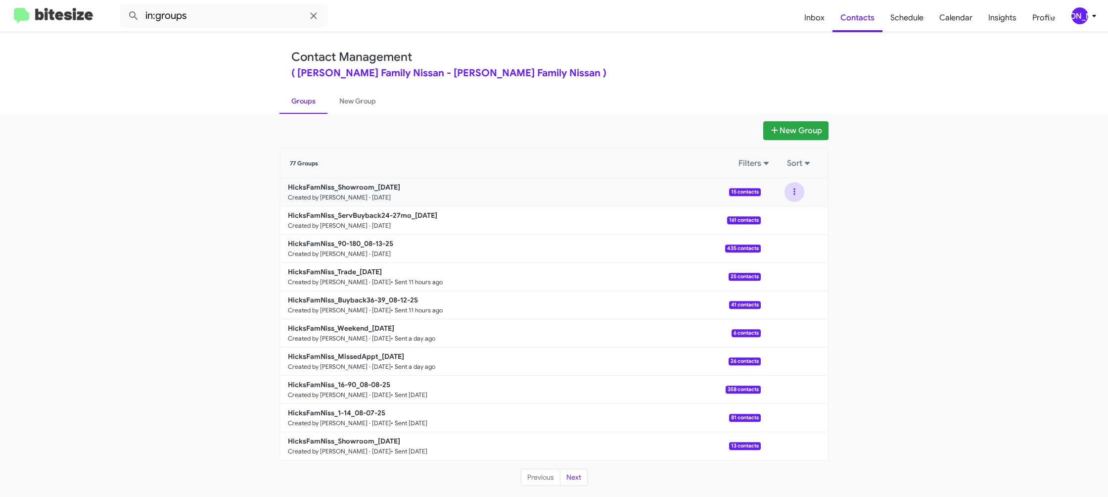
drag, startPoint x: 793, startPoint y: 190, endPoint x: 791, endPoint y: 198, distance: 8.2
click at [793, 193] on button at bounding box center [794, 192] width 20 height 20
click at [786, 206] on ul "View contacts Archive" at bounding box center [764, 230] width 79 height 55
click at [800, 196] on div "View contacts Archive" at bounding box center [794, 192] width 67 height 20
drag, startPoint x: 795, startPoint y: 193, endPoint x: 792, endPoint y: 200, distance: 7.4
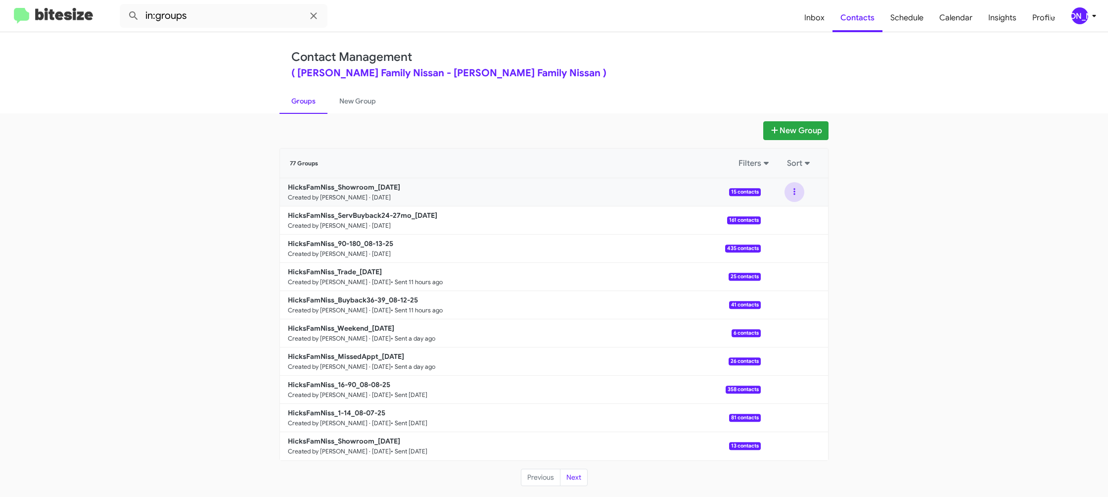
click at [794, 194] on button at bounding box center [794, 192] width 20 height 20
click at [782, 212] on button "View contacts" at bounding box center [764, 219] width 79 height 24
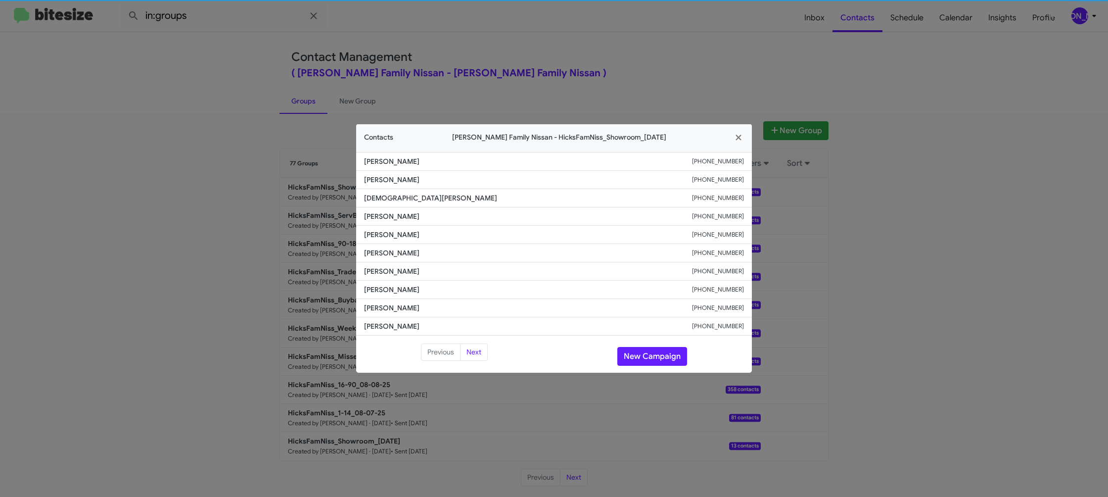
click at [388, 248] on span "Angela Truong" at bounding box center [528, 253] width 328 height 10
drag, startPoint x: 355, startPoint y: 254, endPoint x: 393, endPoint y: 253, distance: 38.6
click at [388, 248] on span "Angela Truong" at bounding box center [528, 253] width 328 height 10
copy span "Angela Truong"
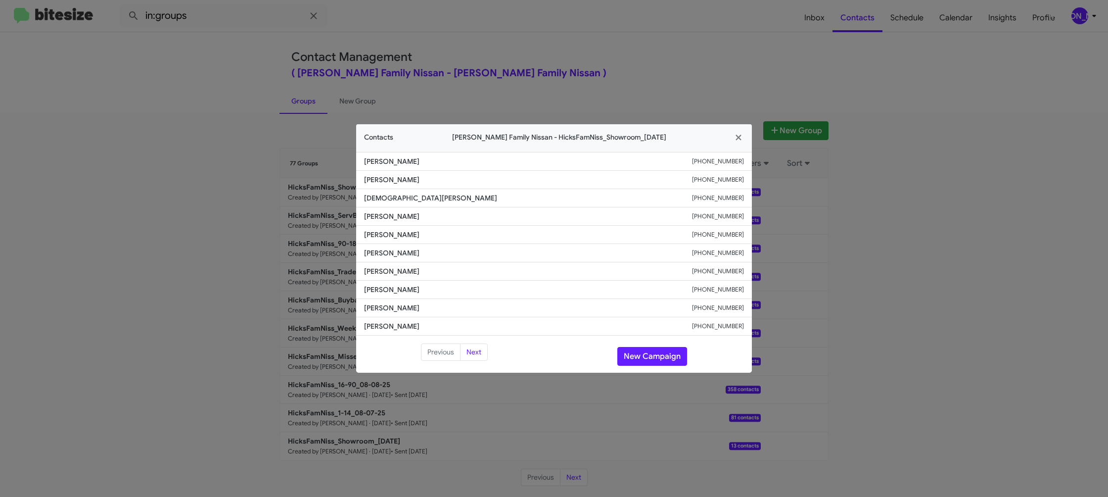
drag, startPoint x: 300, startPoint y: 132, endPoint x: 320, endPoint y: 180, distance: 51.7
click at [300, 132] on modal-container "Contacts Hicks Family Nissan - HicksFamNiss_Showroom_08-13-25 Patricia Ferguson…" at bounding box center [554, 248] width 1108 height 497
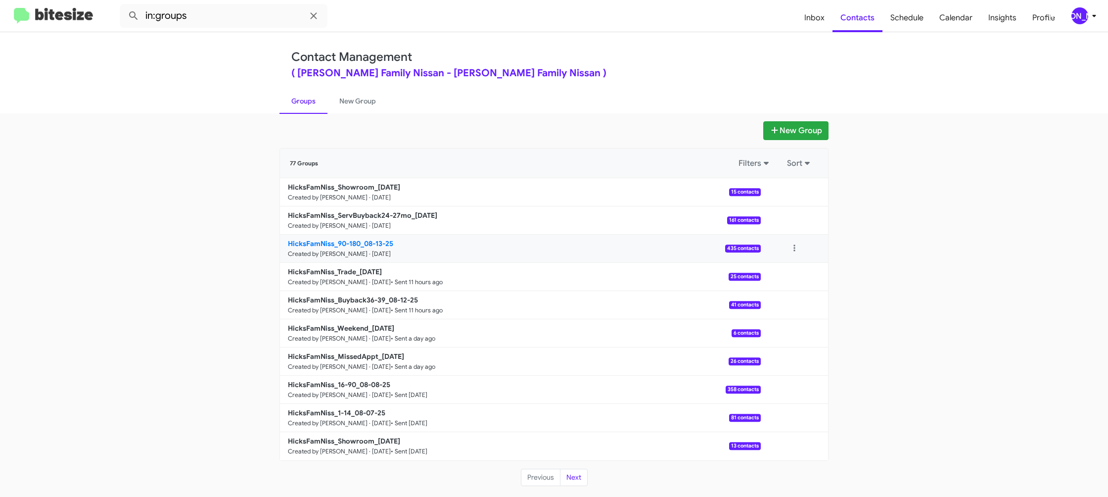
click at [346, 244] on b "HicksFamNiss_90-180_08-13-25" at bounding box center [340, 243] width 105 height 9
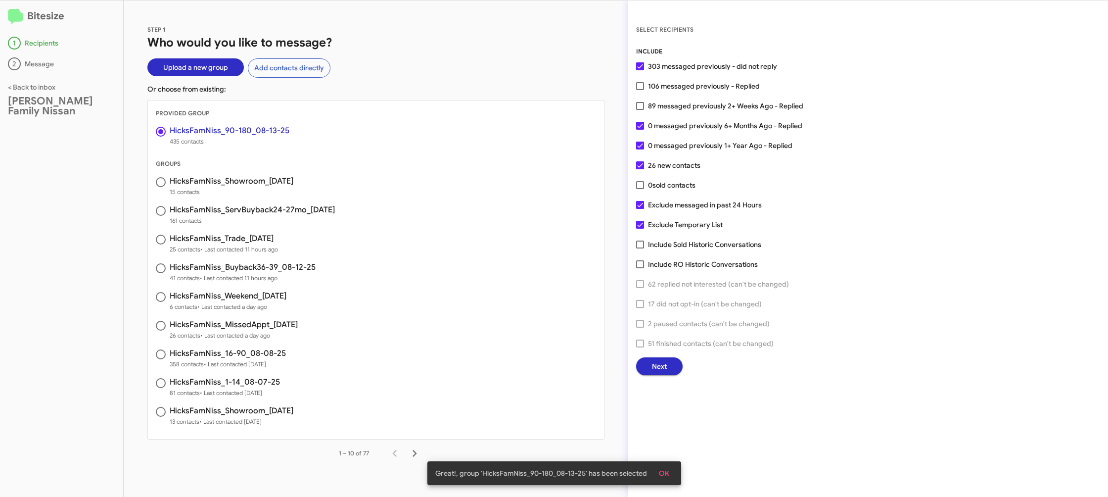
click at [657, 369] on span "Next" at bounding box center [659, 366] width 15 height 18
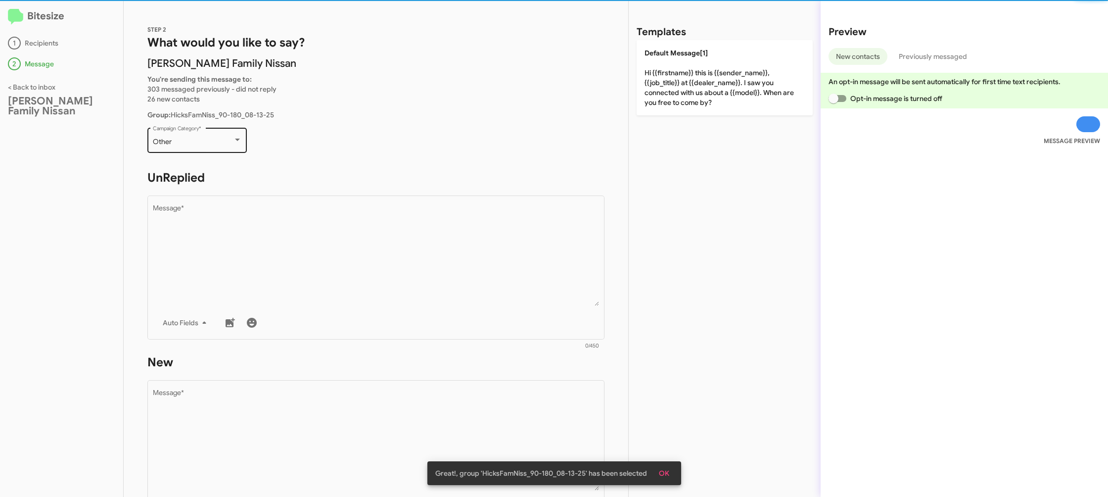
click at [198, 136] on div "Other Campaign Category *" at bounding box center [197, 139] width 89 height 27
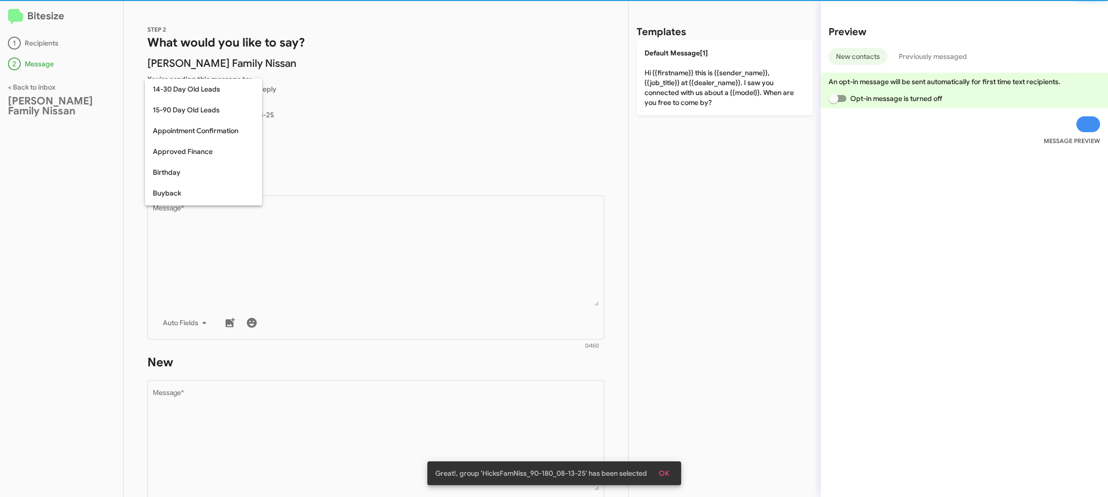
scroll to position [217, 0]
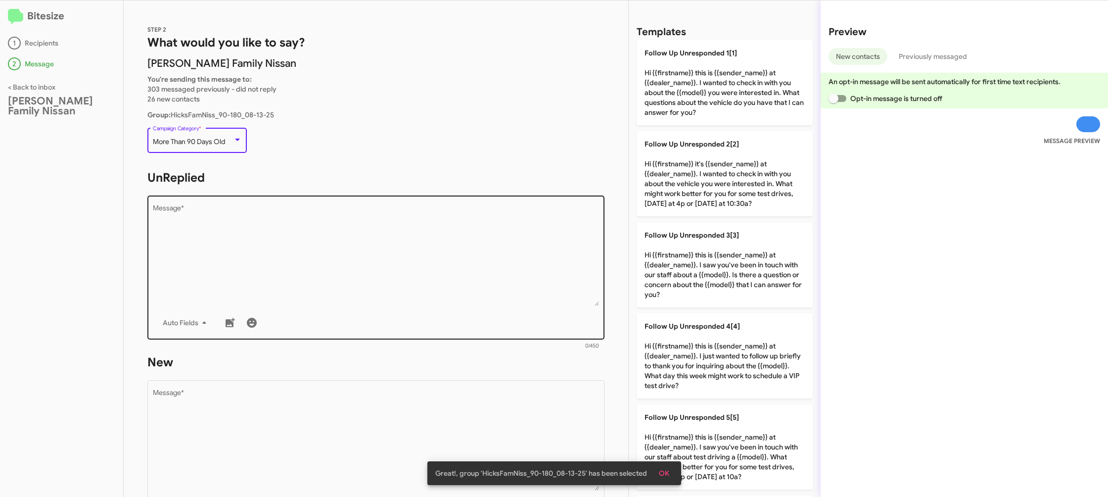
drag, startPoint x: 305, startPoint y: 218, endPoint x: 427, endPoint y: 239, distance: 124.0
click at [314, 220] on textarea "Message *" at bounding box center [376, 255] width 447 height 101
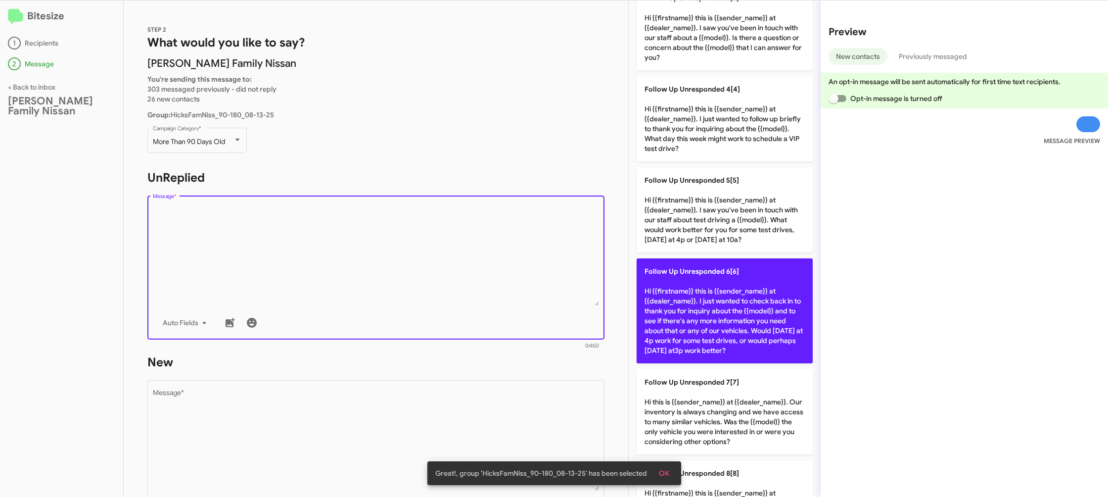
scroll to position [334, 0]
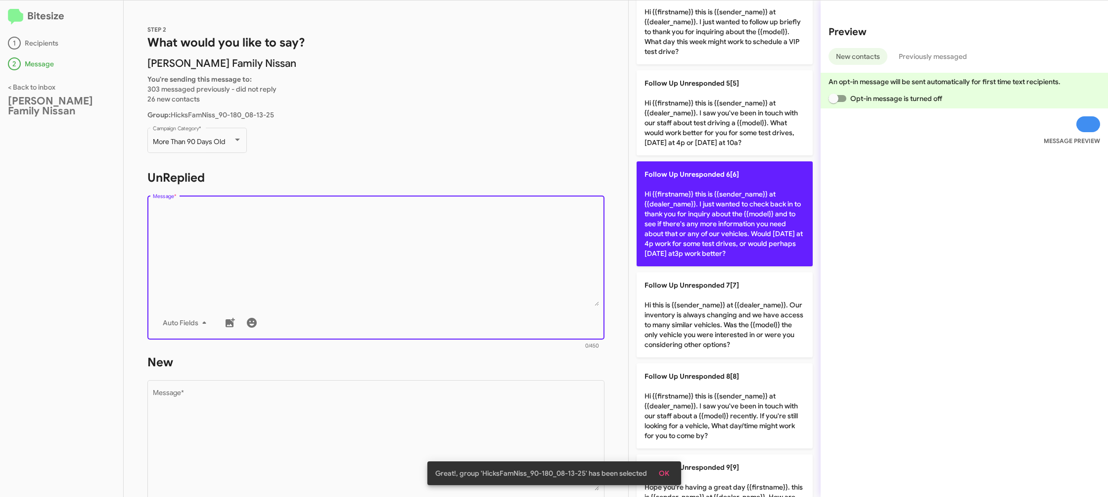
drag, startPoint x: 723, startPoint y: 233, endPoint x: 677, endPoint y: 255, distance: 51.1
click at [710, 236] on p "Follow Up Unresponded 6[6] Hi {{firstname}} this is {{sender_name}} at {{dealer…" at bounding box center [725, 213] width 176 height 105
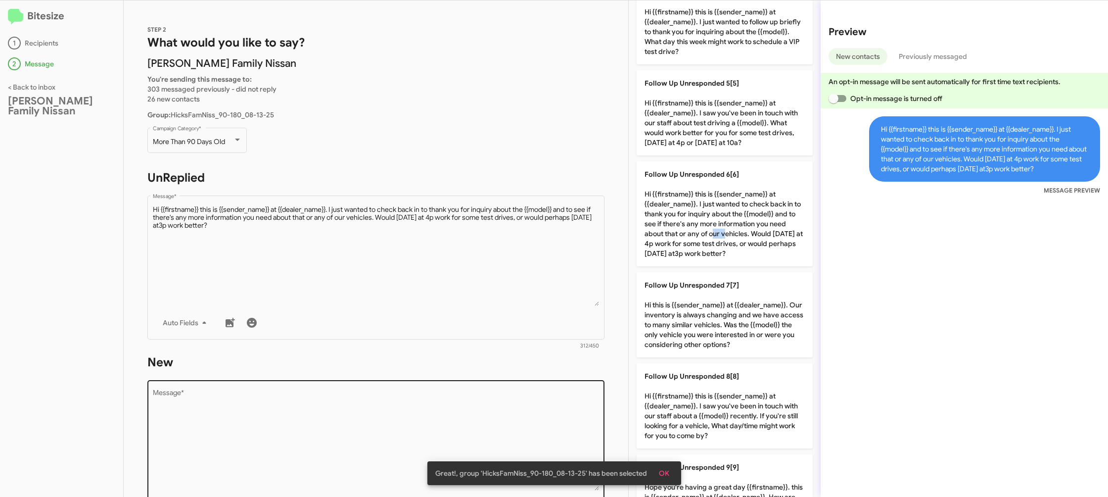
click at [536, 418] on textarea "Message *" at bounding box center [376, 439] width 447 height 101
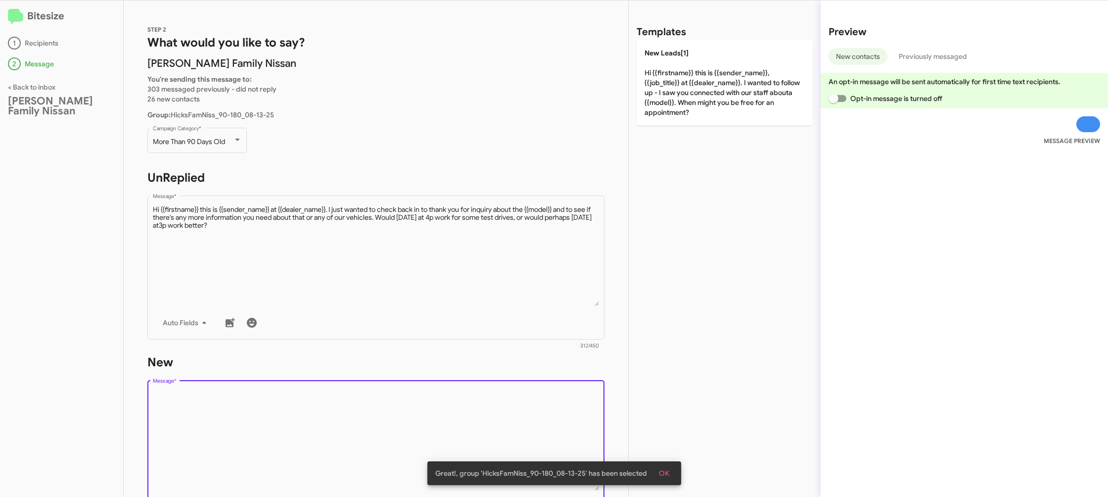
drag, startPoint x: 536, startPoint y: 418, endPoint x: 692, endPoint y: 291, distance: 201.9
click at [538, 413] on textarea "Message *" at bounding box center [376, 439] width 447 height 101
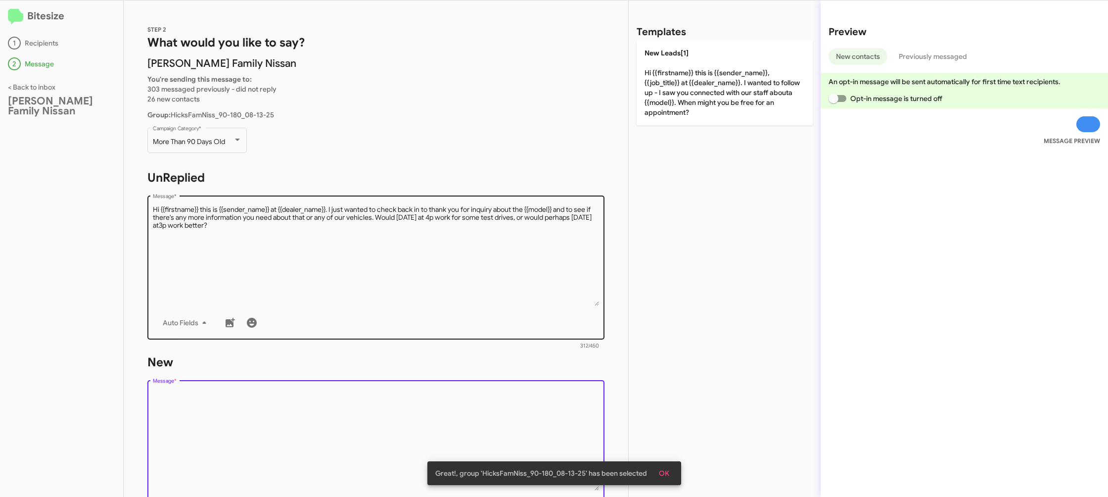
click at [586, 225] on textarea "Message *" at bounding box center [376, 255] width 447 height 101
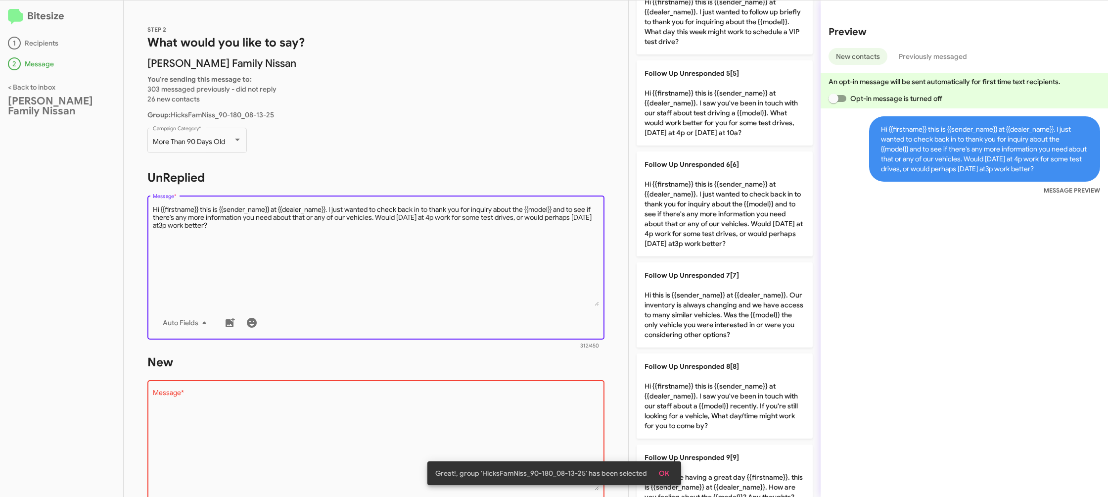
scroll to position [564, 0]
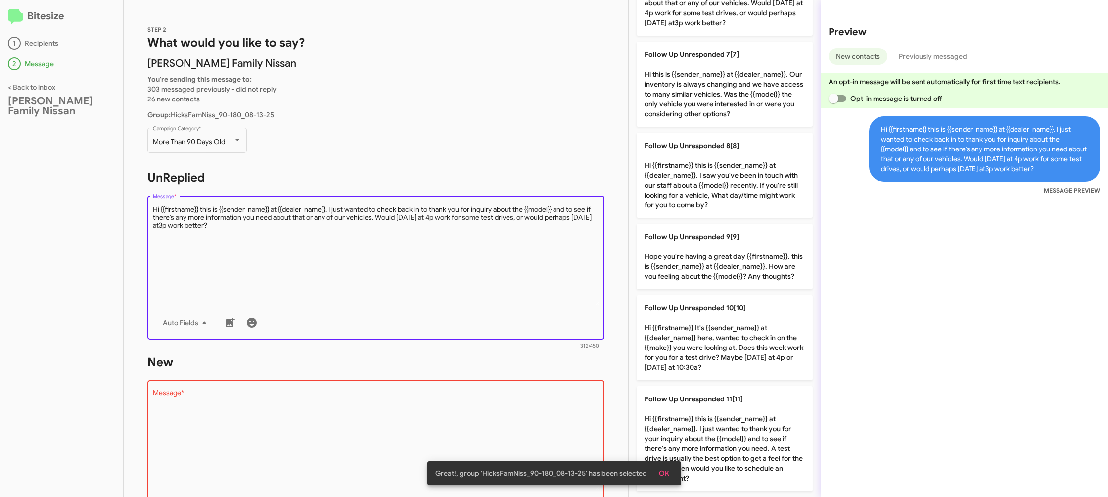
drag, startPoint x: 708, startPoint y: 269, endPoint x: 540, endPoint y: 414, distance: 221.3
click at [697, 274] on p "Follow Up Unresponded 9[9] Hope you're having a great day {{firstname}}. this i…" at bounding box center [725, 256] width 176 height 65
type textarea "Hope you're having a great day {{firstname}}. this is {{sender_name}} at {{deal…"
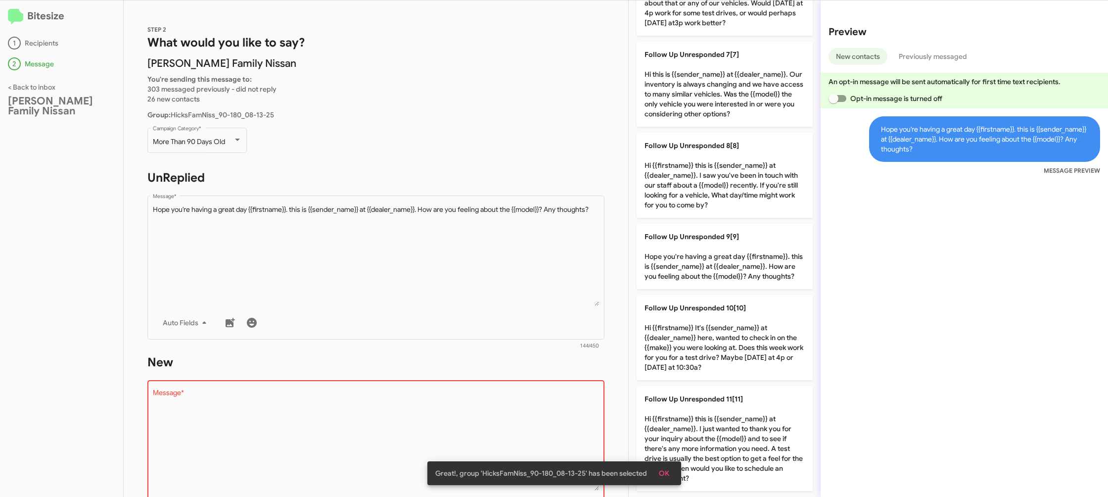
click at [538, 419] on textarea "Message *" at bounding box center [376, 439] width 447 height 101
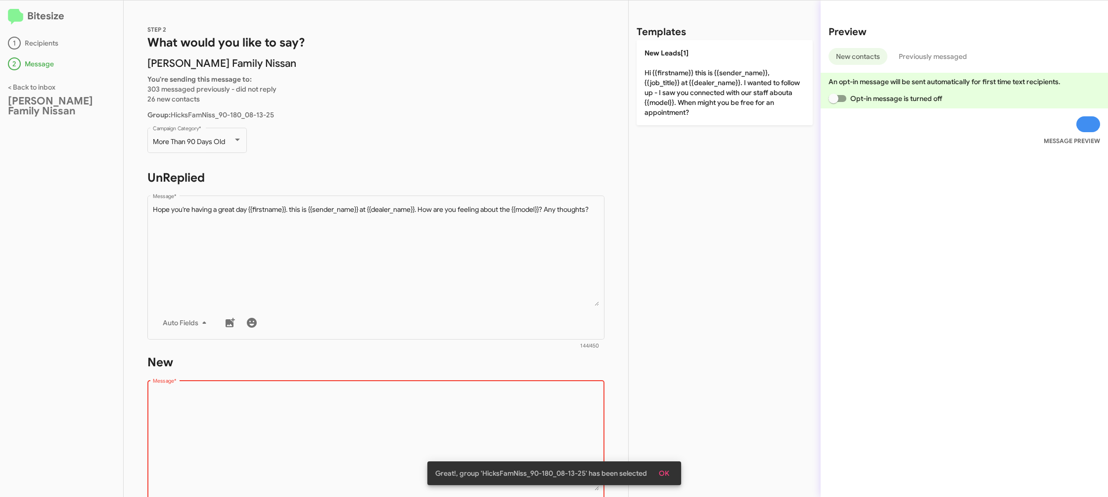
drag, startPoint x: 538, startPoint y: 419, endPoint x: 606, endPoint y: 287, distance: 148.4
click at [538, 415] on textarea "Message *" at bounding box center [376, 439] width 447 height 101
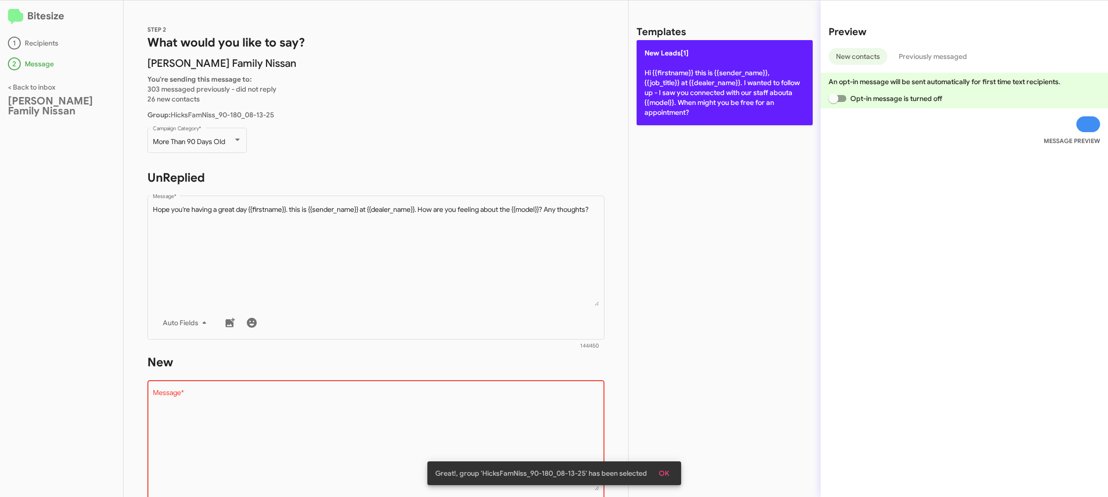
click at [698, 98] on p "New Leads[1] Hi {{firstname}} this is {{sender_name}}, {{job_title}} at {{deale…" at bounding box center [725, 82] width 176 height 85
type textarea "Hi {{firstname}} this is {{sender_name}}, {{job_title}} at {{dealer_name}}. I w…"
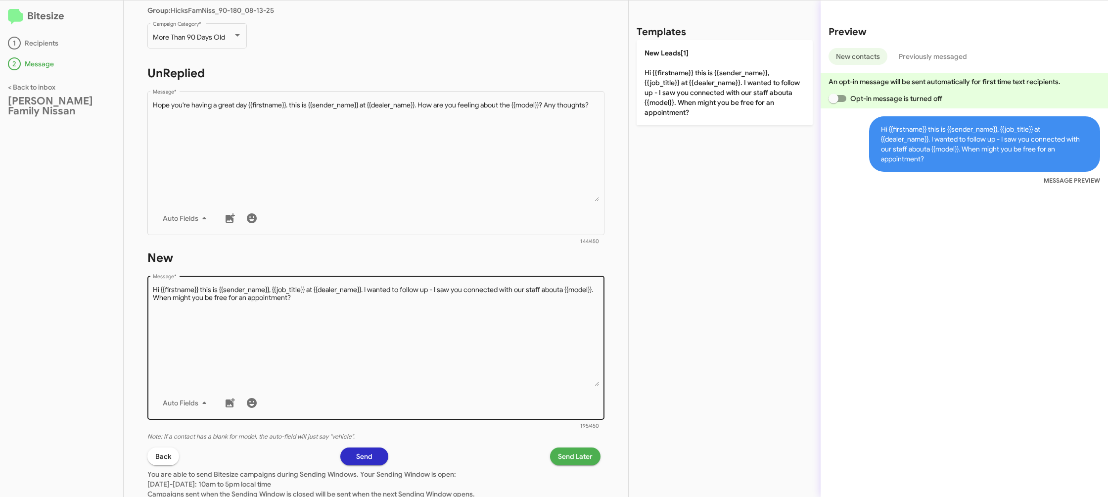
scroll to position [166, 0]
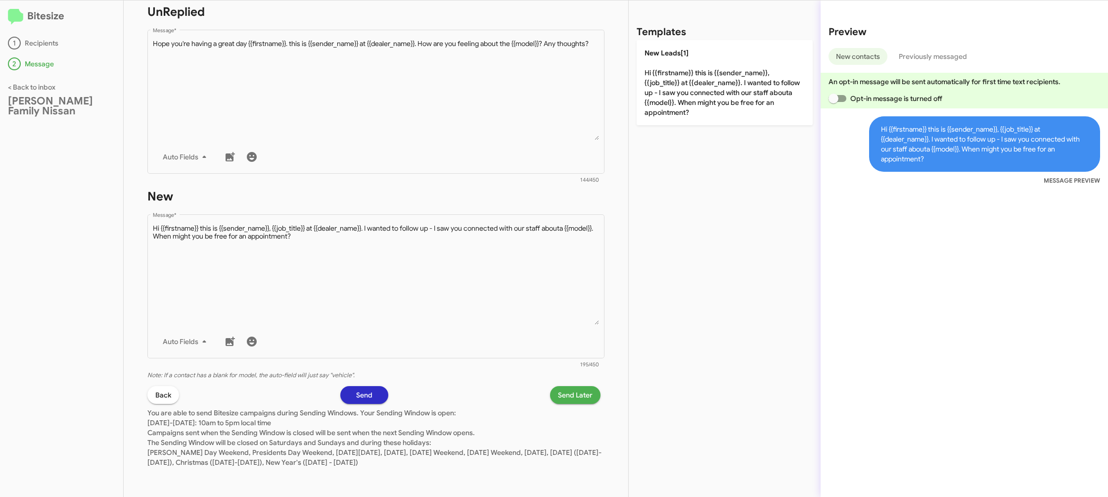
click at [575, 391] on span "Send Later" at bounding box center [575, 395] width 35 height 18
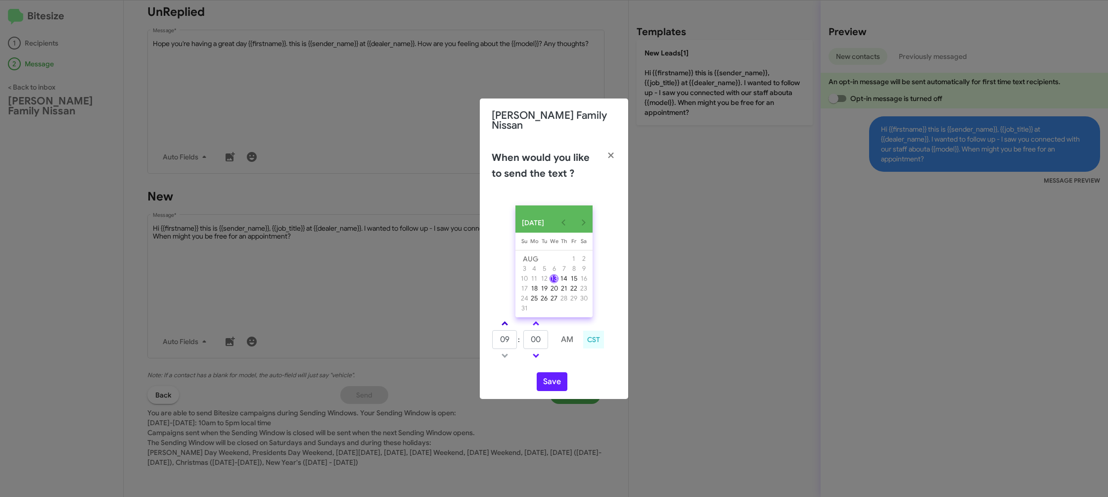
drag, startPoint x: 505, startPoint y: 323, endPoint x: 535, endPoint y: 341, distance: 35.0
click at [511, 327] on link at bounding box center [504, 323] width 17 height 11
type input "10"
click at [542, 341] on input "00" at bounding box center [535, 339] width 25 height 19
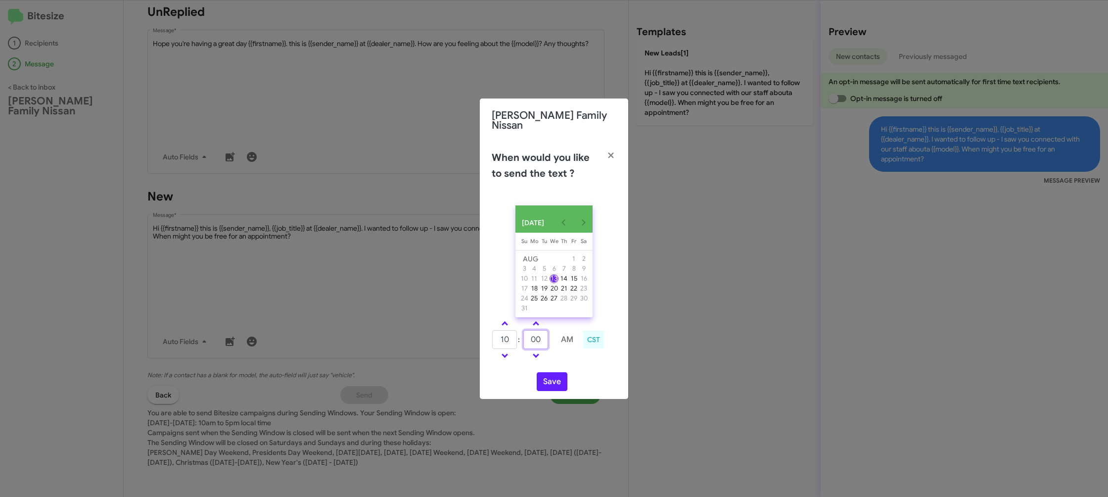
click at [542, 341] on input "00" at bounding box center [535, 339] width 25 height 19
type input "55"
click at [573, 359] on td at bounding box center [567, 355] width 26 height 12
click at [550, 383] on button "Save" at bounding box center [552, 381] width 31 height 19
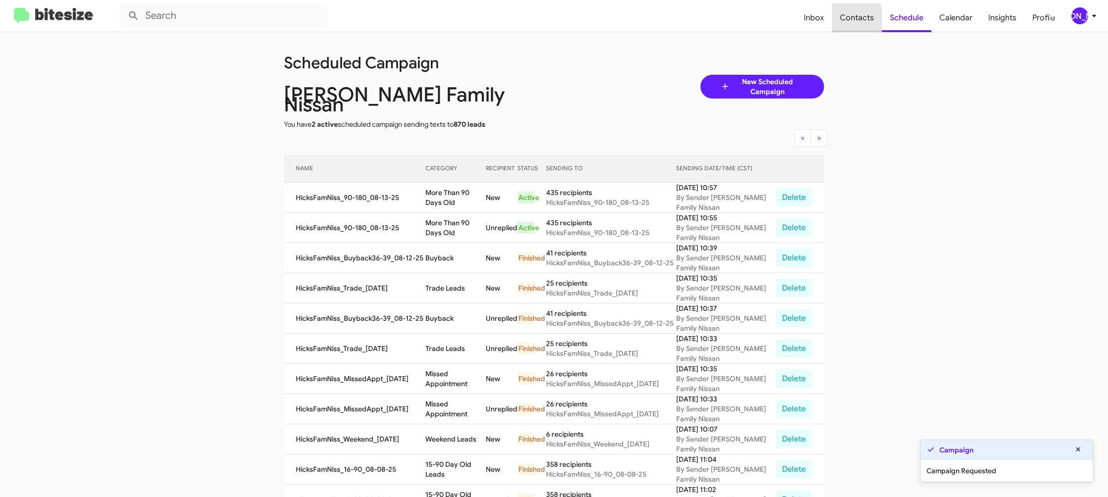
click at [841, 22] on span "Contacts" at bounding box center [857, 17] width 50 height 29
type input "in:groups"
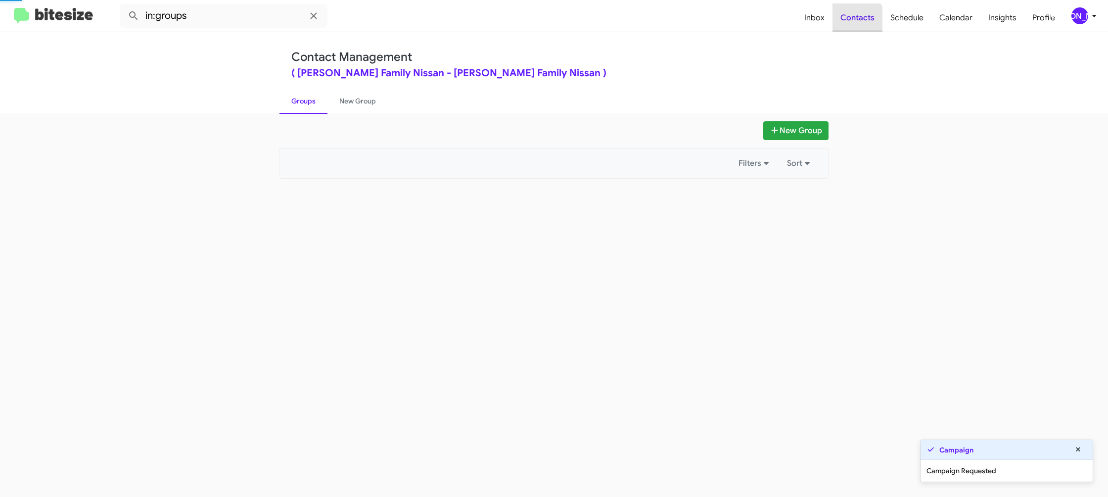
click at [841, 22] on span "Contacts" at bounding box center [857, 17] width 50 height 29
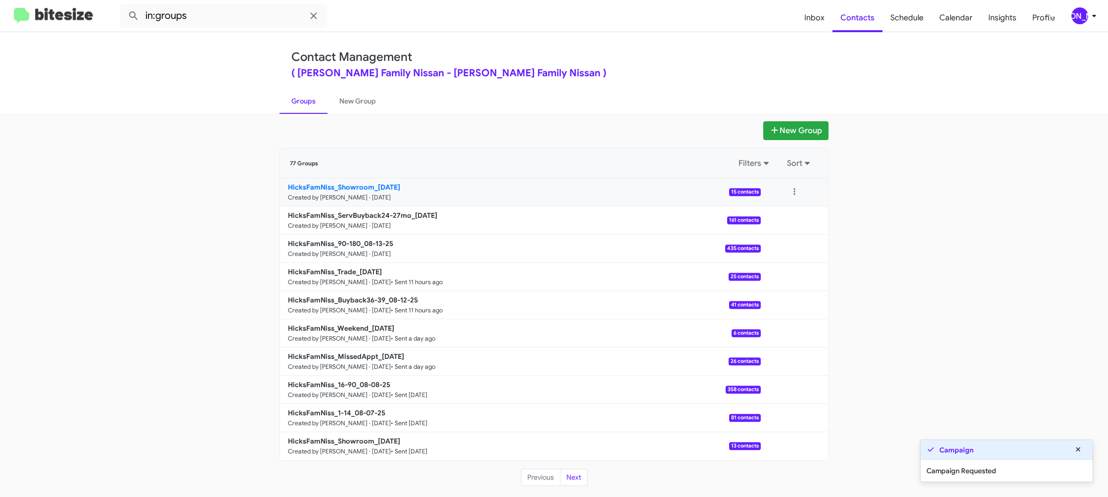
click at [354, 189] on b "HicksFamNiss_Showroom_08-13-25" at bounding box center [344, 187] width 112 height 9
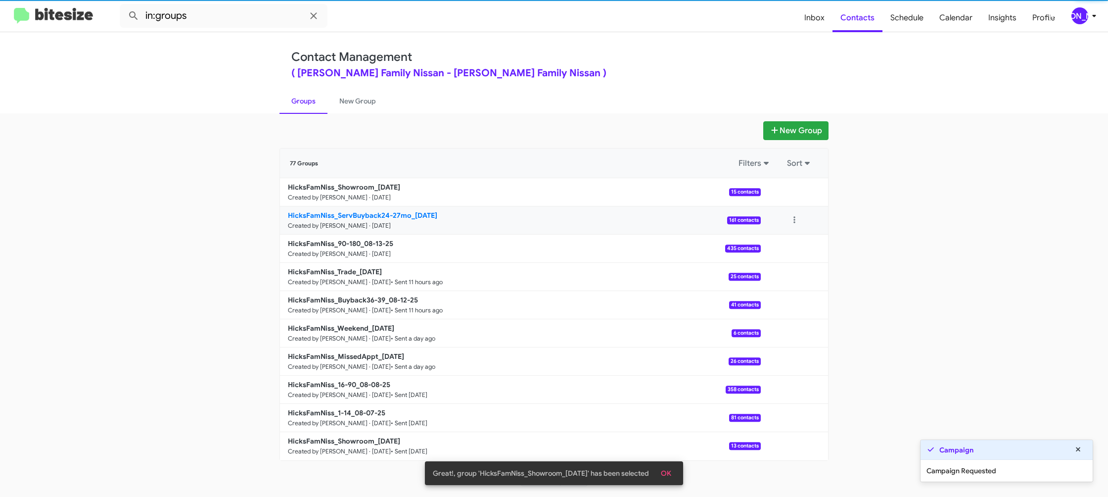
click at [381, 208] on link "HicksFamNiss_ServBuyback24-27mo_08-13-25 Created by Jason Apdua · Aug 13, 2025 …" at bounding box center [520, 220] width 481 height 28
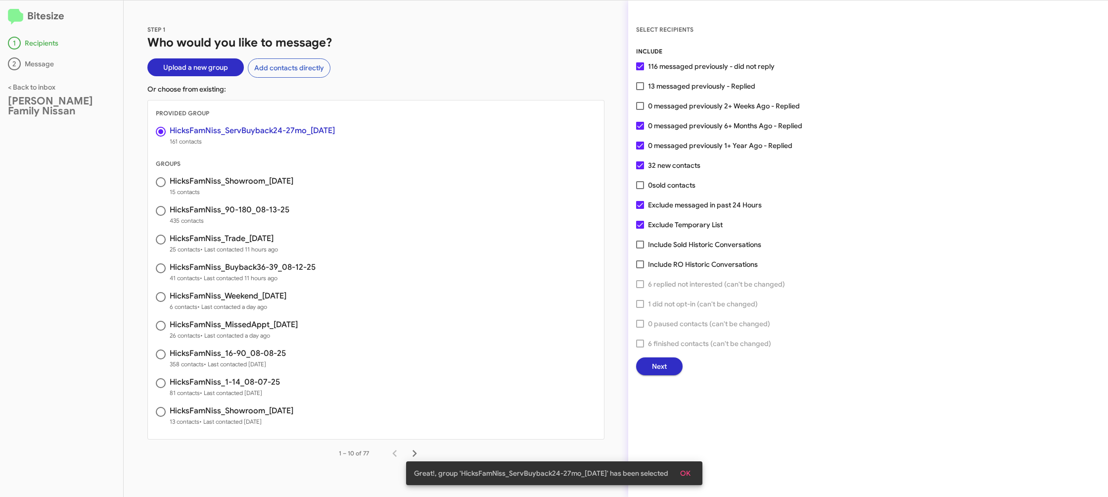
click at [657, 367] on span "Next" at bounding box center [659, 366] width 15 height 18
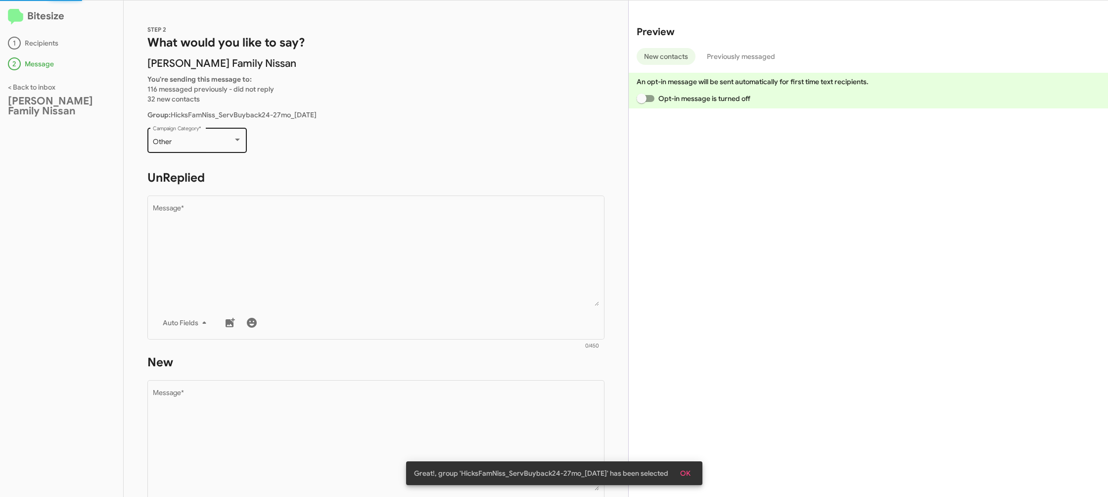
click at [219, 149] on div "Other Campaign Category *" at bounding box center [197, 139] width 89 height 27
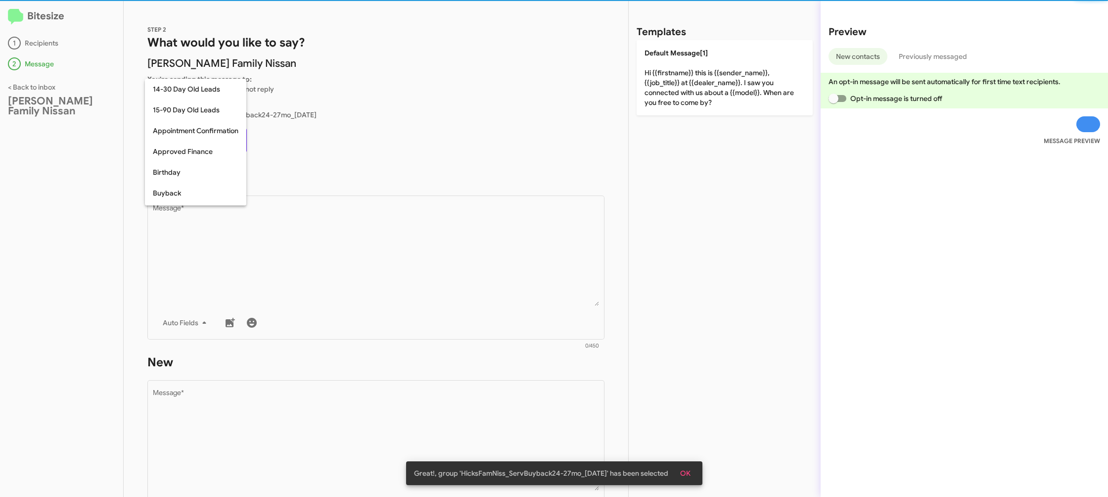
scroll to position [217, 0]
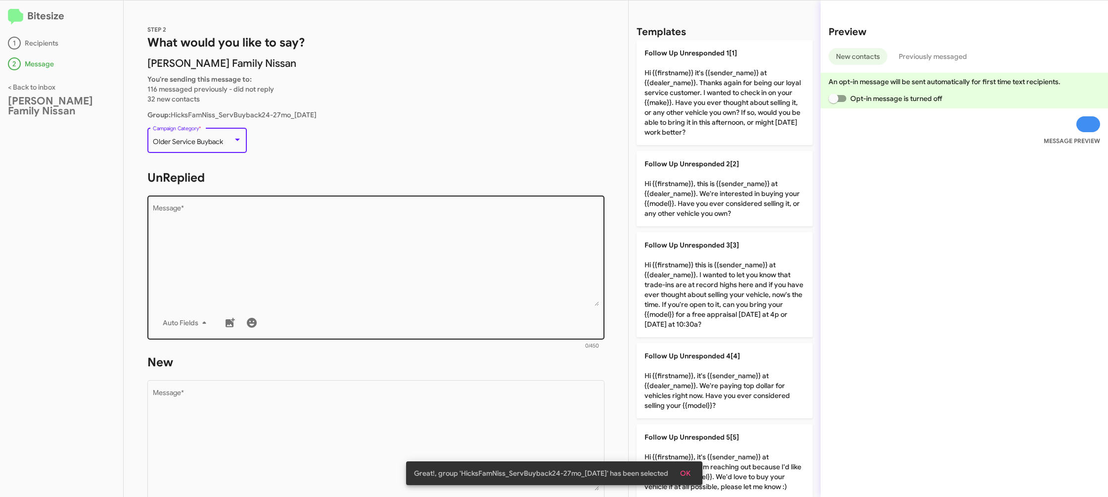
click at [346, 243] on textarea "Message *" at bounding box center [376, 255] width 447 height 101
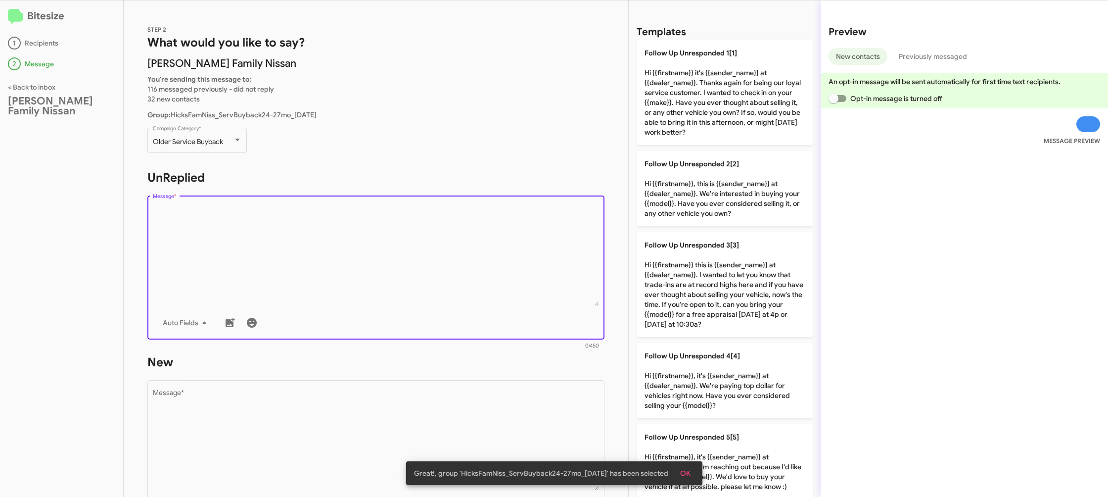
drag, startPoint x: 346, startPoint y: 245, endPoint x: 551, endPoint y: 135, distance: 232.2
click at [355, 241] on textarea "Message *" at bounding box center [376, 255] width 447 height 101
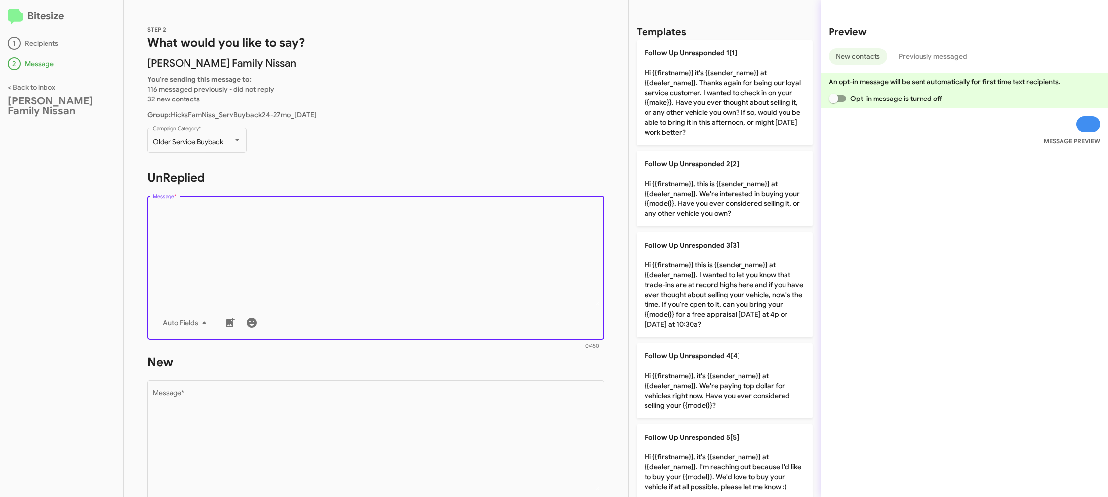
drag, startPoint x: 704, startPoint y: 187, endPoint x: 540, endPoint y: 255, distance: 177.8
click at [688, 190] on p "Follow Up Unresponded 2[2] Hi {{firstname}}, this is {{sender_name}} at {{deale…" at bounding box center [725, 188] width 176 height 75
type textarea "Hi {{firstname}}, this is {{sender_name}} at {{dealer_name}}. We're interested …"
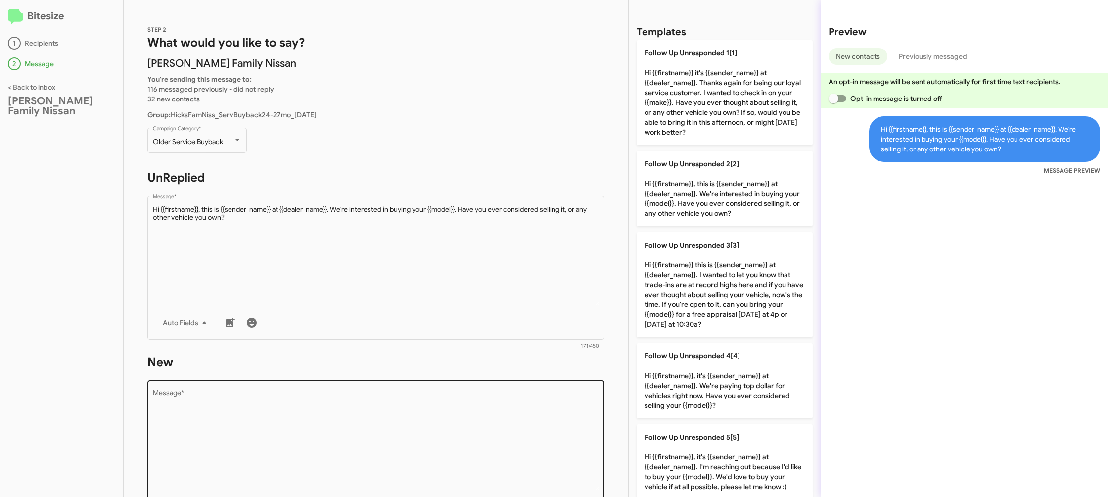
scroll to position [88, 0]
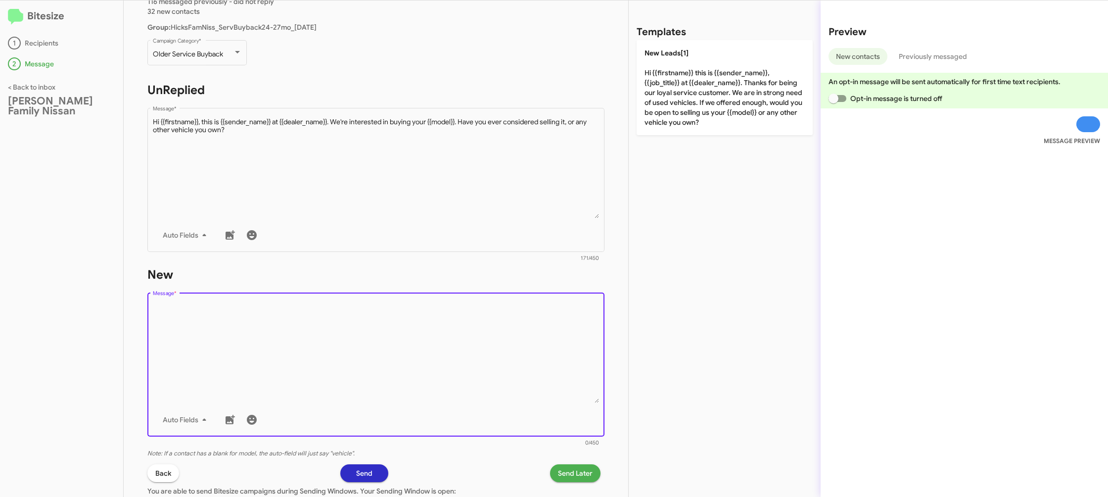
click at [501, 349] on textarea "Message *" at bounding box center [376, 352] width 447 height 101
drag, startPoint x: 502, startPoint y: 346, endPoint x: 563, endPoint y: 271, distance: 97.4
click at [546, 294] on div "Drop image here to insert Auto Fields Message *" at bounding box center [376, 363] width 447 height 146
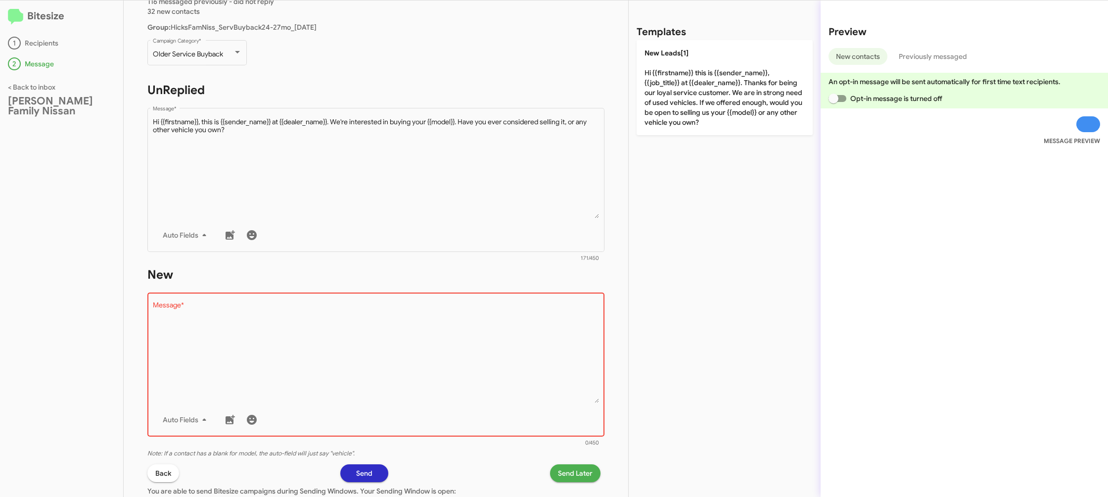
drag, startPoint x: 661, startPoint y: 105, endPoint x: 456, endPoint y: 29, distance: 219.4
click at [661, 105] on p "New Leads[1] Hi {{firstname}} this is {{sender_name}}, {{job_title}} at {{deale…" at bounding box center [725, 87] width 176 height 95
type textarea "Hi {{firstname}} this is {{sender_name}}, {{job_title}} at {{dealer_name}}. Tha…"
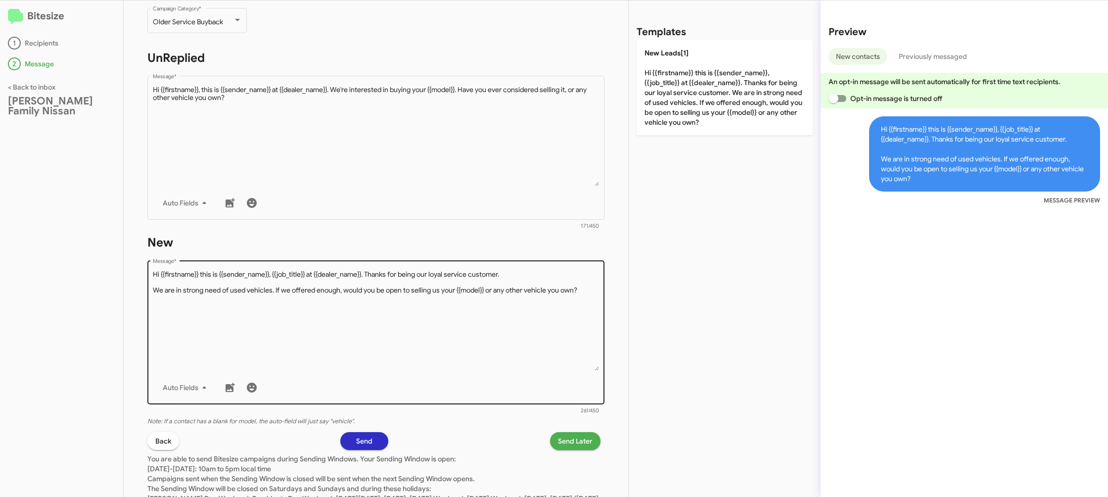
scroll to position [166, 0]
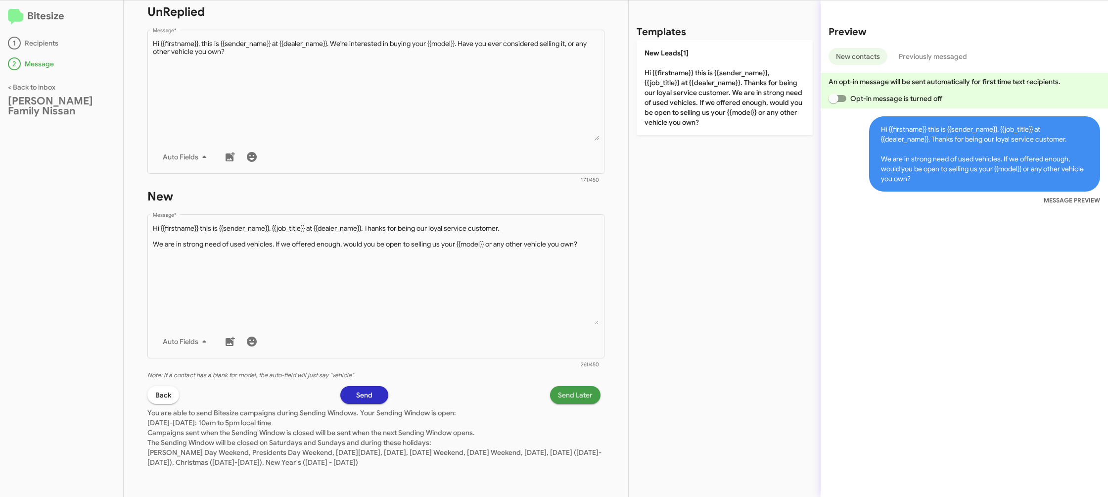
click at [572, 387] on span "Send Later" at bounding box center [575, 395] width 35 height 18
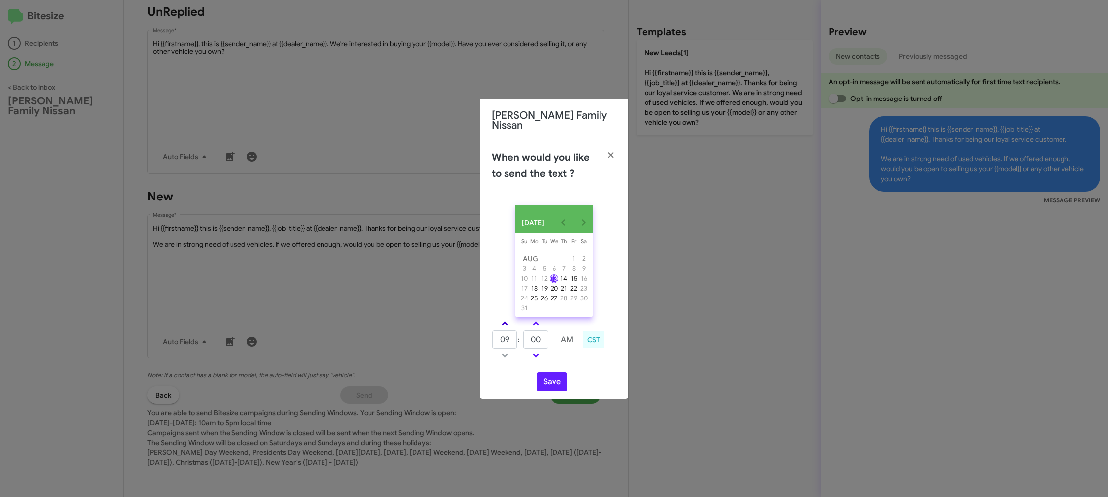
click at [505, 322] on link at bounding box center [504, 323] width 17 height 11
type input "10"
click at [541, 341] on input "00" at bounding box center [535, 339] width 25 height 19
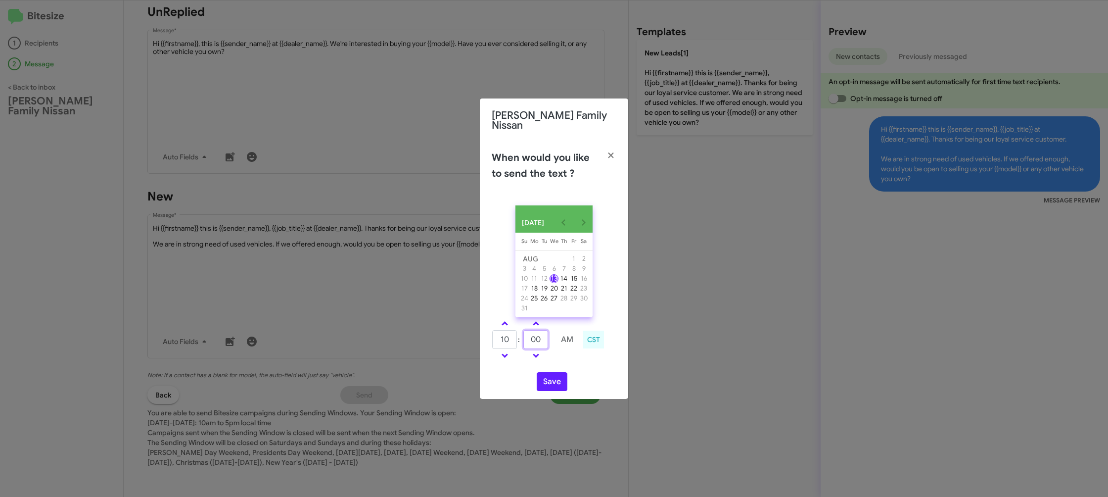
click at [541, 341] on input "00" at bounding box center [535, 339] width 25 height 19
type input "47"
drag, startPoint x: 571, startPoint y: 362, endPoint x: 548, endPoint y: 373, distance: 26.5
click at [567, 362] on div "10 : 47 AM CST" at bounding box center [553, 340] width 139 height 47
click at [548, 373] on button "Save" at bounding box center [552, 381] width 31 height 19
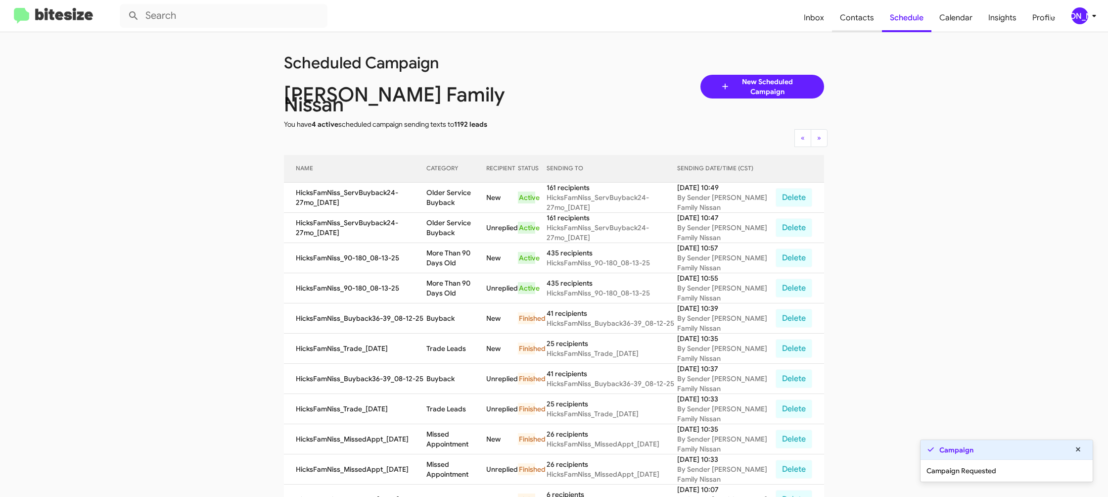
click at [857, 21] on span "Contacts" at bounding box center [857, 17] width 50 height 29
type input "in:groups"
click at [857, 21] on span "Contacts" at bounding box center [857, 17] width 50 height 29
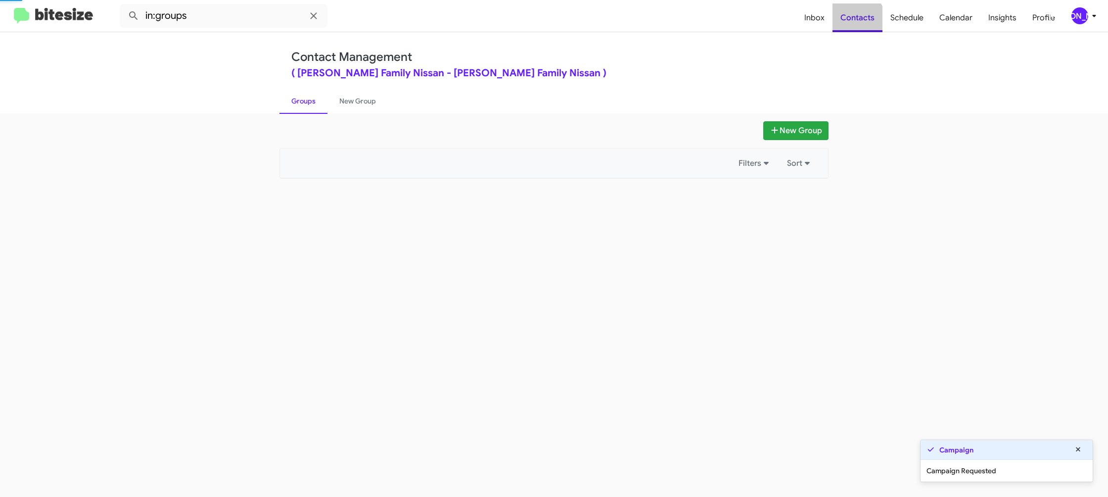
drag, startPoint x: 857, startPoint y: 21, endPoint x: 448, endPoint y: 140, distance: 426.2
click at [856, 20] on span "Contacts" at bounding box center [857, 17] width 50 height 29
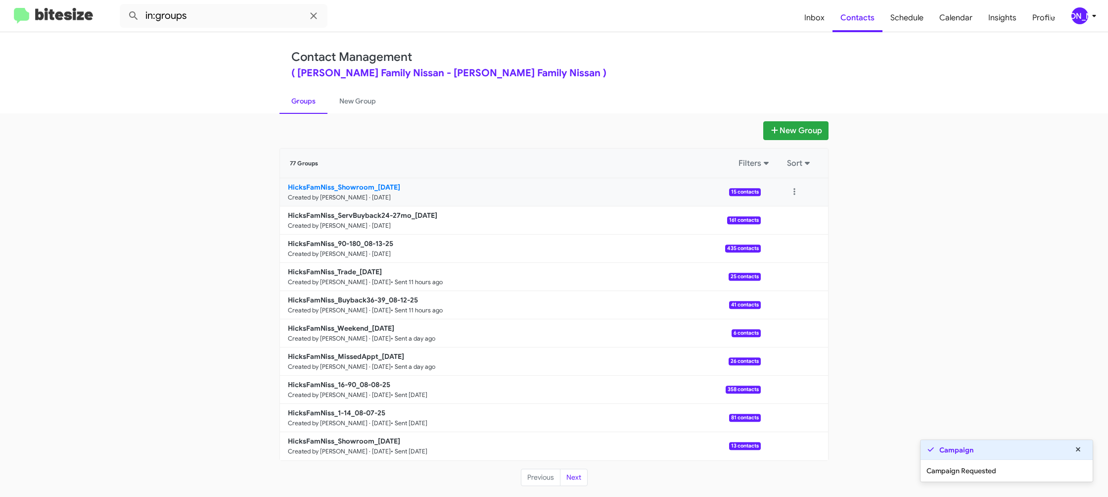
click at [362, 194] on small "Created by [PERSON_NAME] · [DATE]" at bounding box center [339, 197] width 103 height 8
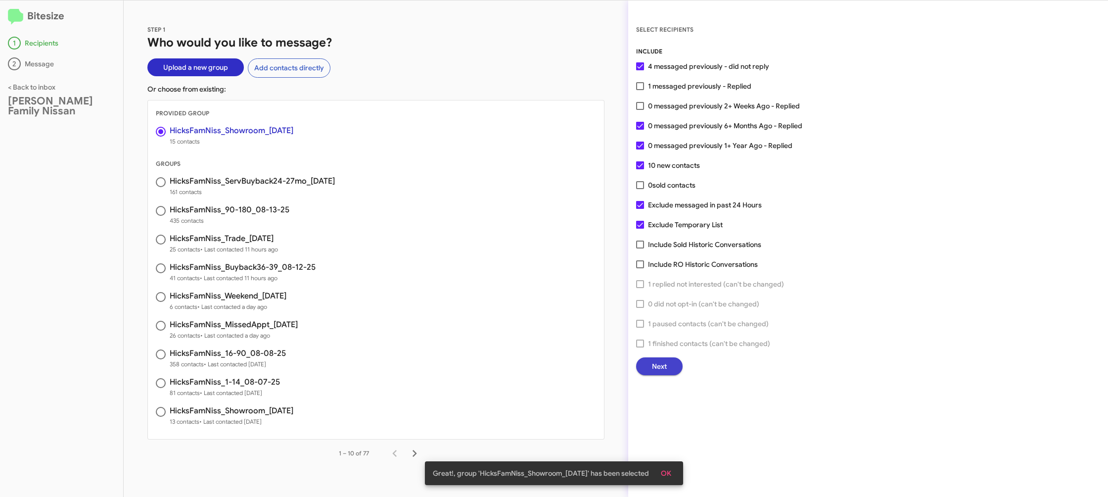
click at [667, 369] on button "Next" at bounding box center [659, 366] width 46 height 18
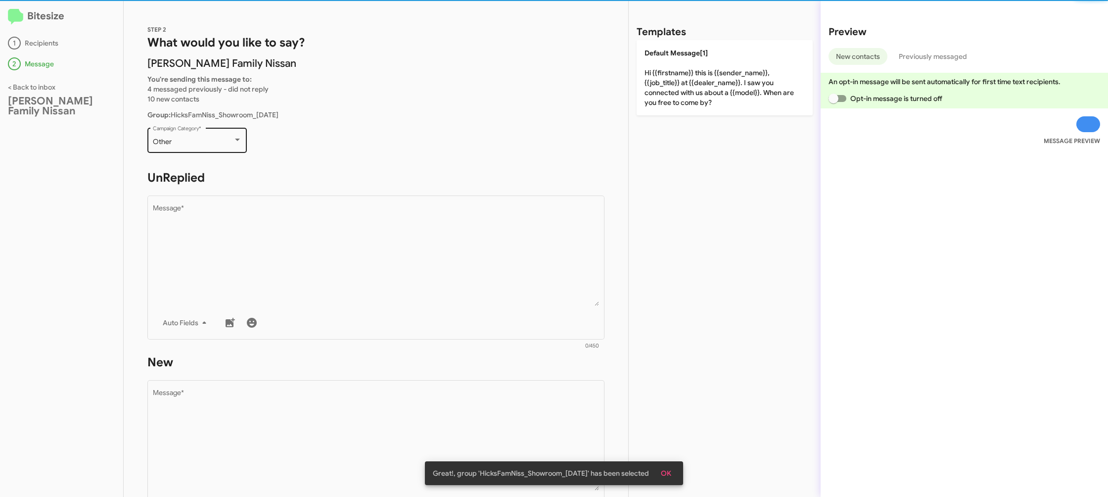
click at [216, 147] on div "Other Campaign Category *" at bounding box center [197, 139] width 89 height 27
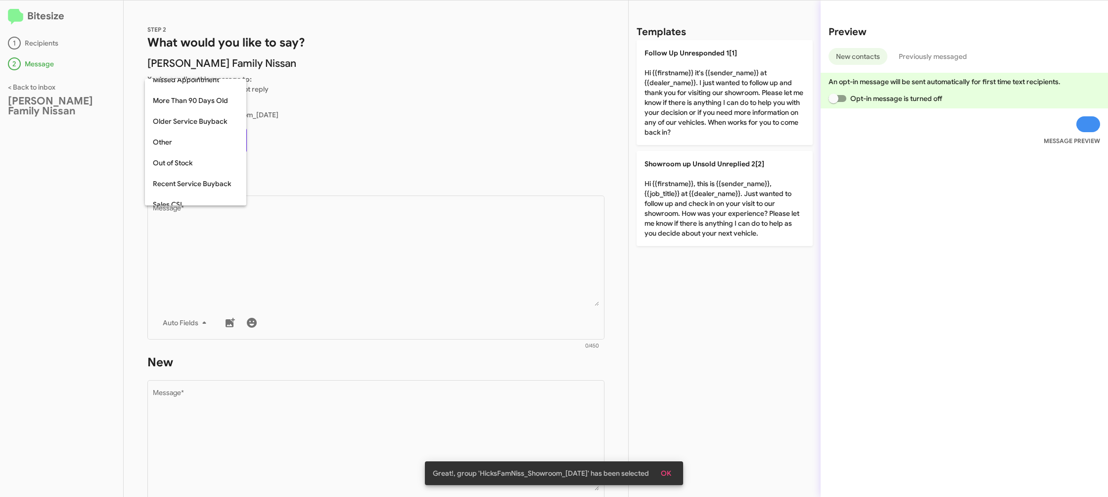
scroll to position [268, 0]
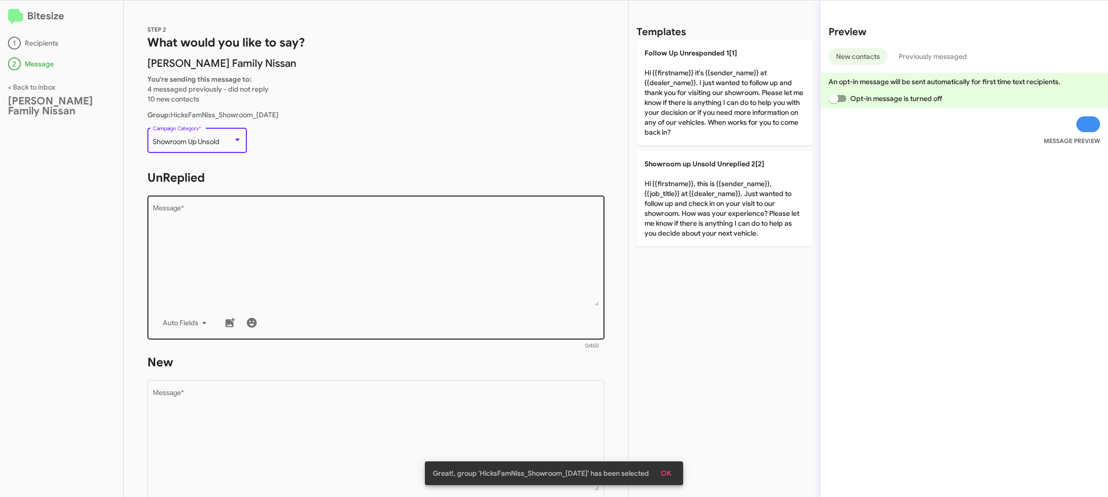
click at [445, 296] on textarea "Message *" at bounding box center [376, 255] width 447 height 101
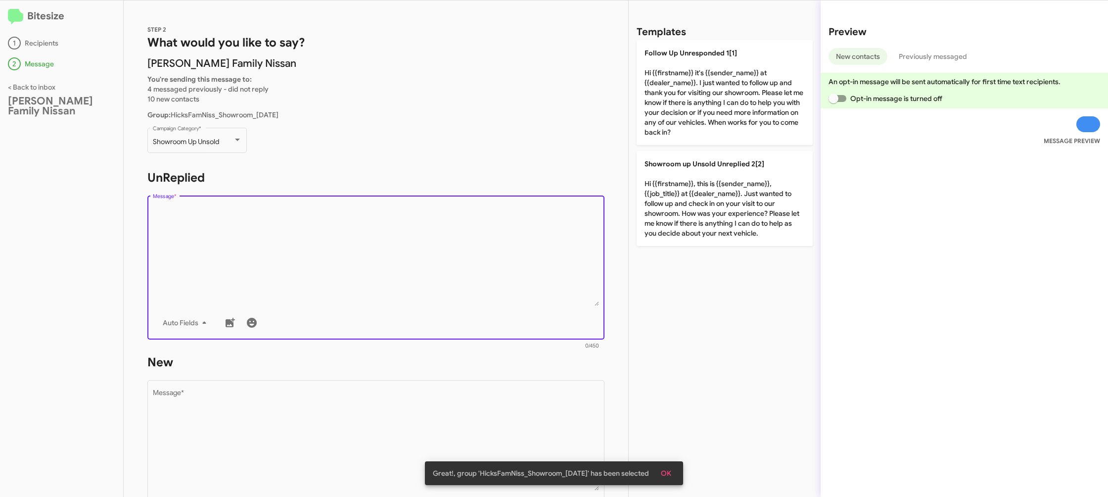
drag, startPoint x: 728, startPoint y: 71, endPoint x: 532, endPoint y: 283, distance: 289.1
click at [727, 71] on p "Follow Up Unresponded 1[1] Hi {{firstname}} it's {{sender_name}} at {{dealer_na…" at bounding box center [725, 92] width 176 height 105
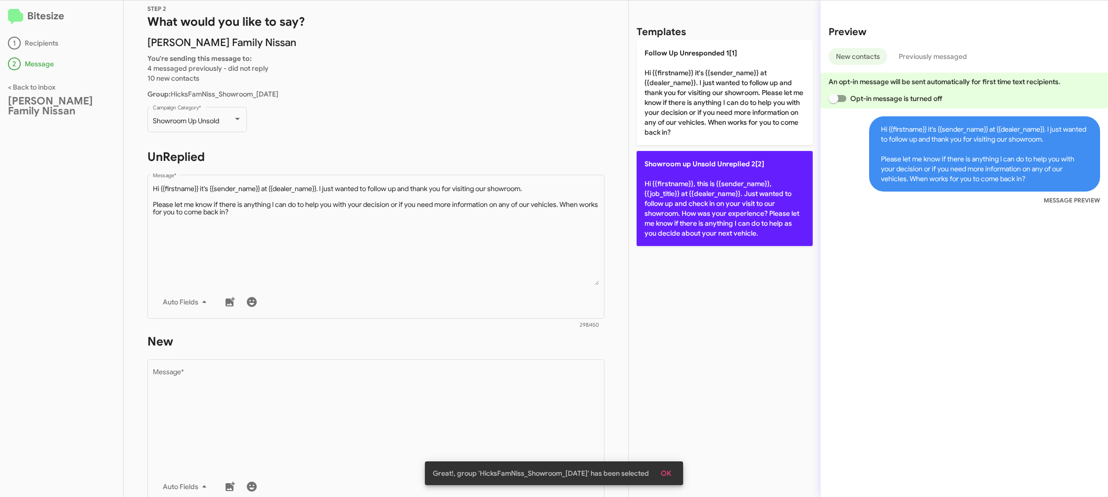
scroll to position [43, 0]
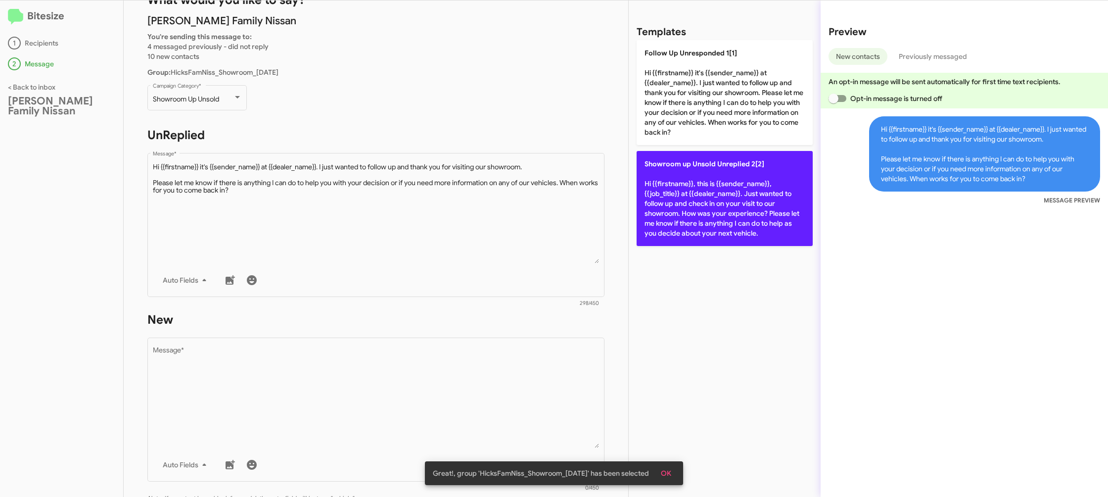
click at [759, 172] on p "Showroom up Unsold Unreplied 2[2] Hi {{firstname}}, this is {{sender_name}}, {{…" at bounding box center [725, 198] width 176 height 95
type textarea "Hi {{firstname}}, this is {{sender_name}}, {{job_title}} at {{dealer_name}}. Ju…"
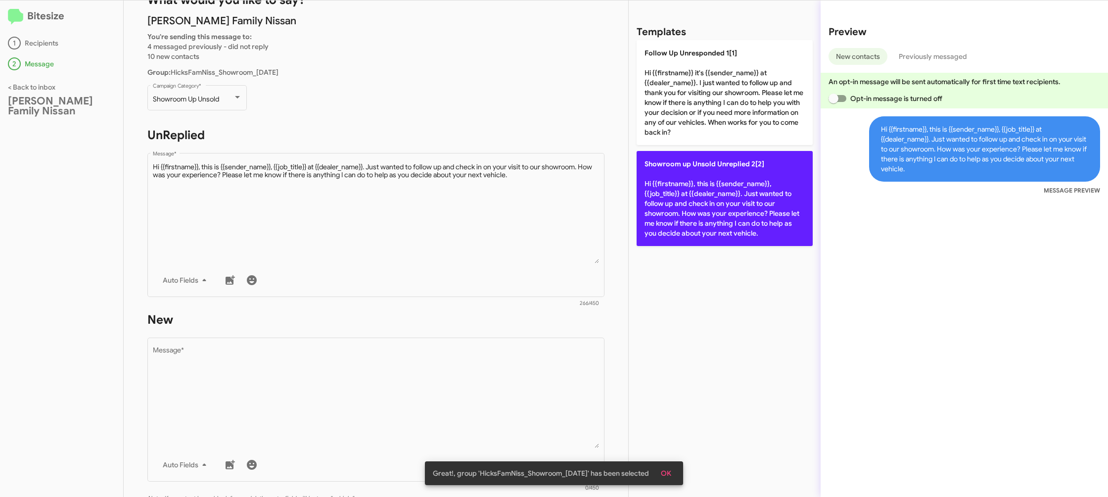
drag, startPoint x: 759, startPoint y: 172, endPoint x: 658, endPoint y: 234, distance: 119.0
click at [758, 172] on p "Showroom up Unsold Unreplied 2[2] Hi {{firstname}}, this is {{sender_name}}, {{…" at bounding box center [725, 198] width 176 height 95
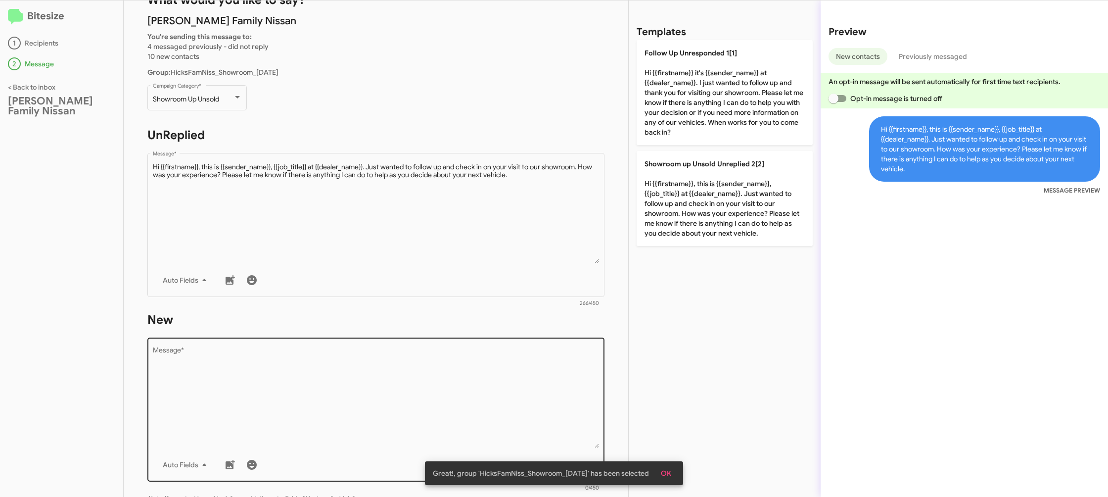
click at [560, 341] on div "Drop image here to insert Auto Fields Message *" at bounding box center [376, 408] width 447 height 146
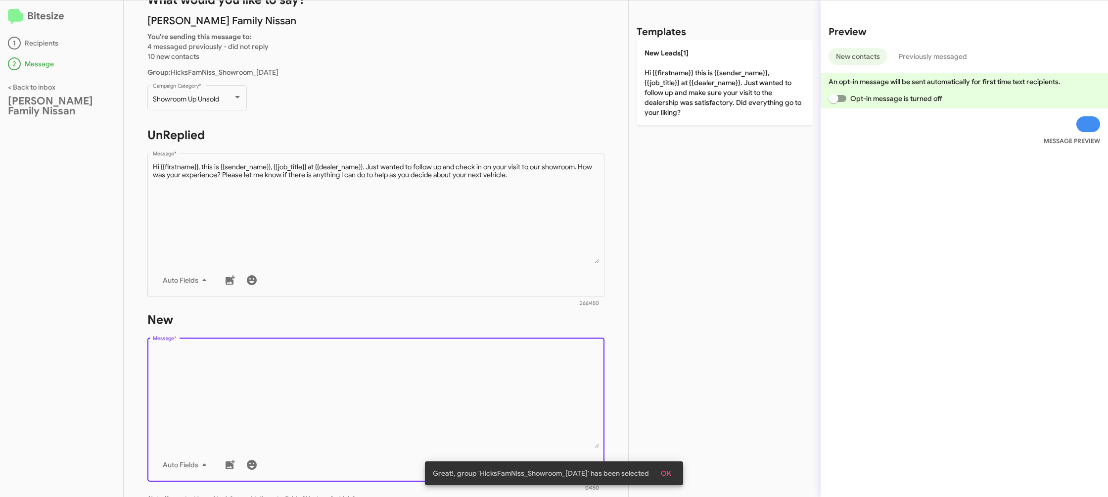
drag, startPoint x: 560, startPoint y: 341, endPoint x: 625, endPoint y: 202, distance: 153.8
click at [563, 335] on div "Drop image here to insert Auto Fields Message *" at bounding box center [376, 408] width 447 height 146
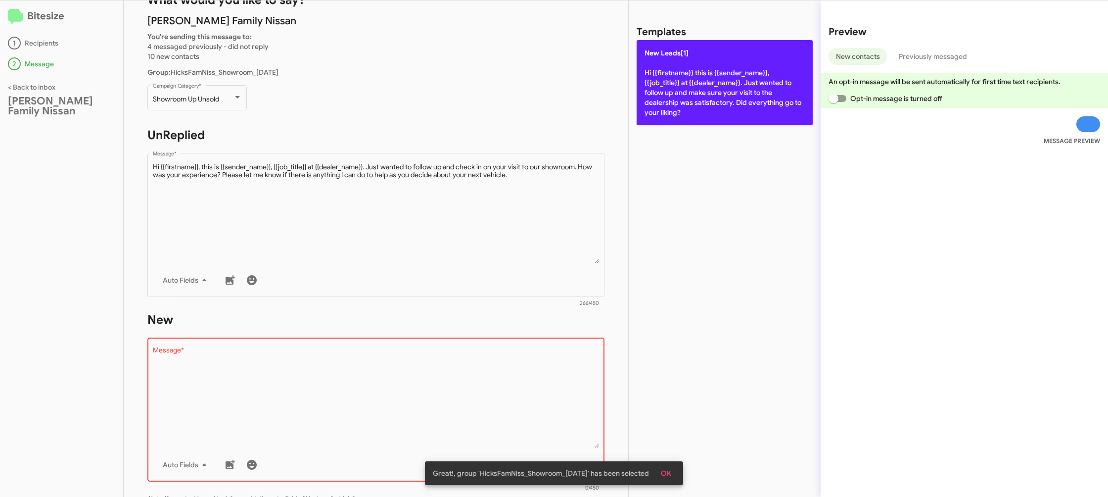
drag, startPoint x: 679, startPoint y: 88, endPoint x: 678, endPoint y: 93, distance: 5.5
click at [679, 89] on p "New Leads[1] Hi {{firstname}} this is {{sender_name}}, {{job_title}} at {{deale…" at bounding box center [725, 82] width 176 height 85
type textarea "Hi {{firstname}} this is {{sender_name}}, {{job_title}} at {{dealer_name}}. Jus…"
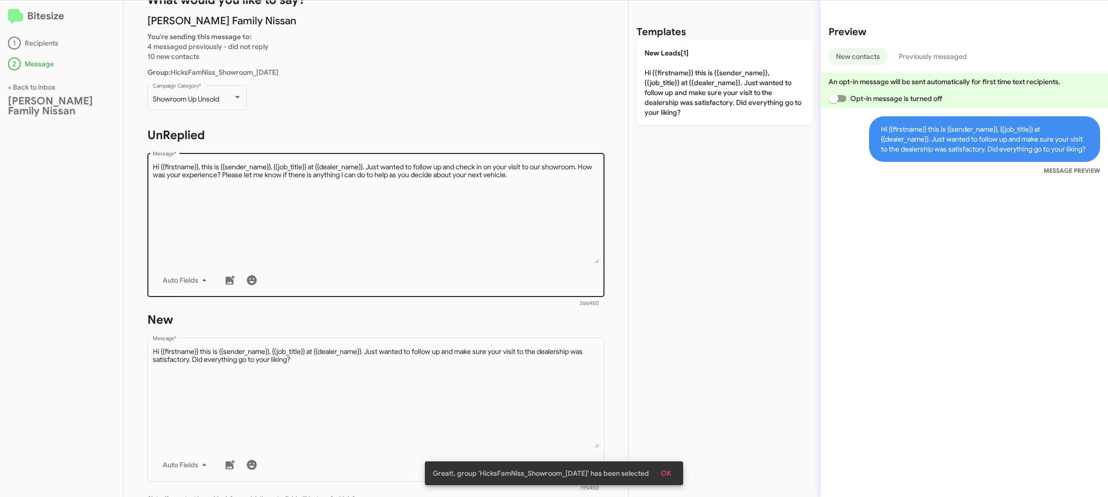
scroll to position [166, 0]
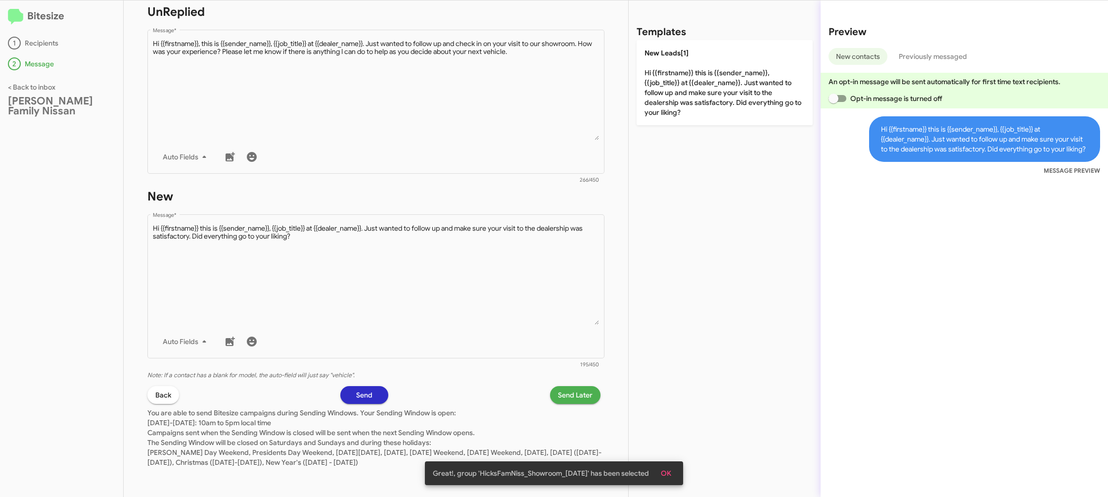
click at [590, 389] on span "Send Later" at bounding box center [575, 395] width 35 height 18
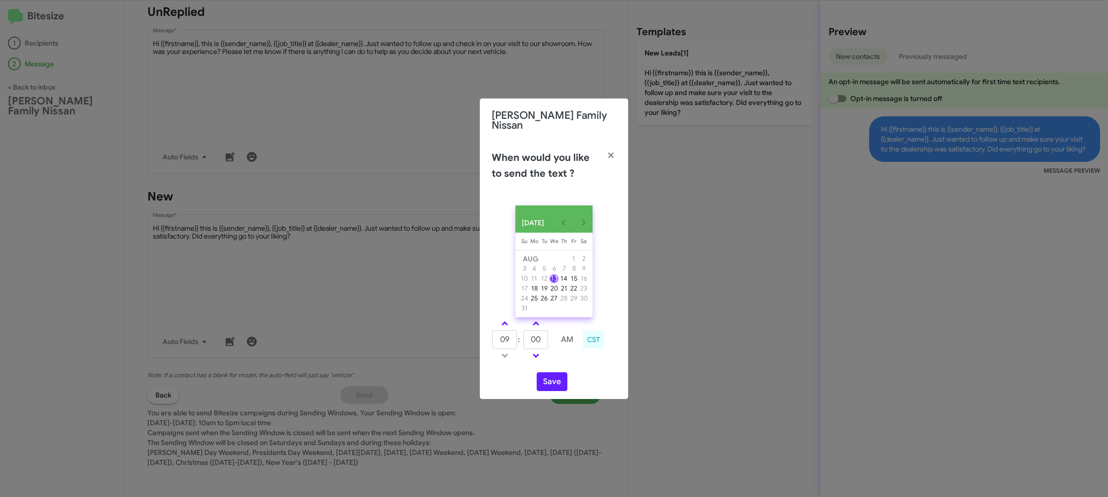
drag, startPoint x: 504, startPoint y: 321, endPoint x: 541, endPoint y: 340, distance: 41.1
click at [504, 321] on span at bounding box center [505, 324] width 6 height 6
type input "10"
click at [541, 341] on input "00" at bounding box center [535, 339] width 25 height 19
type input "0"
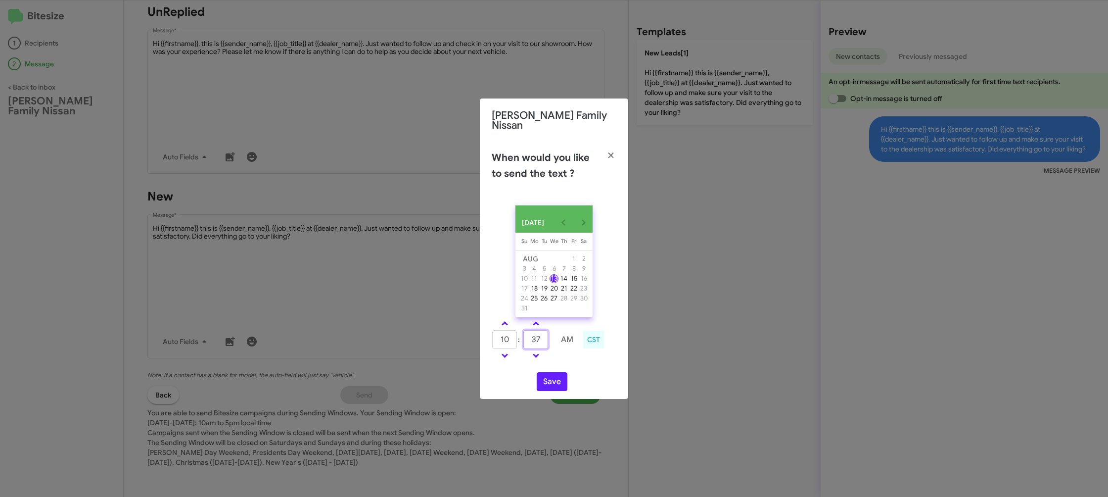
type input "37"
drag, startPoint x: 570, startPoint y: 365, endPoint x: 553, endPoint y: 373, distance: 18.8
click at [567, 366] on div "AUG 2025 Sunday Su Monday Mo Tuesday Tu Wednesday We Thursday Th Friday Fr Satu…" at bounding box center [554, 297] width 148 height 201
click at [551, 374] on button "Save" at bounding box center [552, 381] width 31 height 19
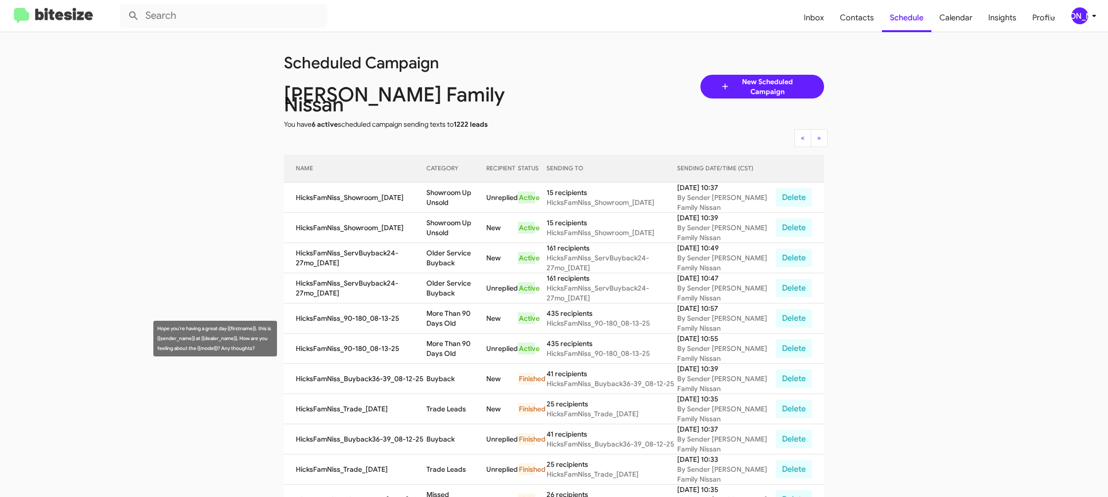
click at [456, 333] on td "More Than 90 Days Old" at bounding box center [456, 348] width 60 height 30
drag, startPoint x: 456, startPoint y: 328, endPoint x: 273, endPoint y: 66, distance: 319.7
click at [453, 333] on td "More Than 90 Days Old" at bounding box center [456, 348] width 60 height 30
copy td "More Than 90 Days Old"
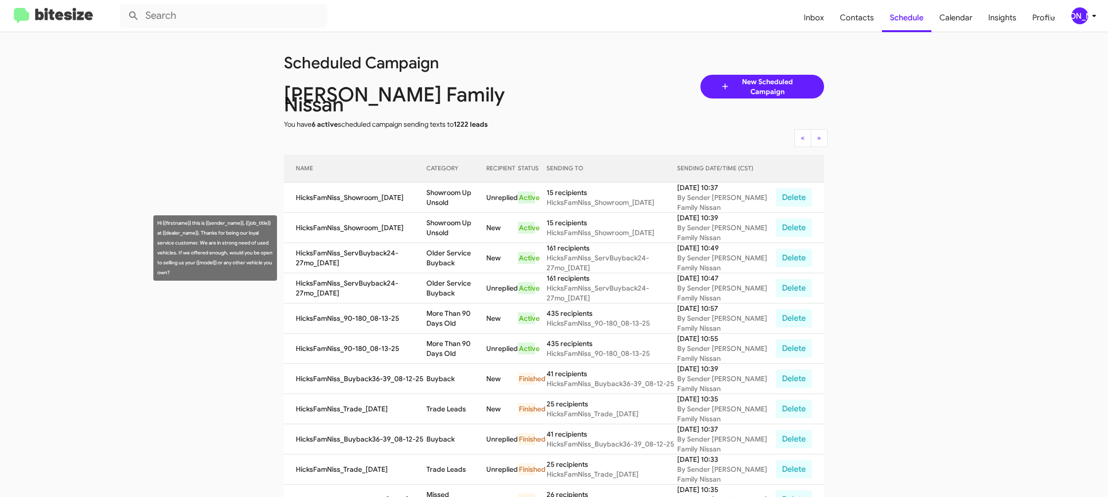
click at [460, 251] on td "Older Service Buyback" at bounding box center [456, 258] width 60 height 30
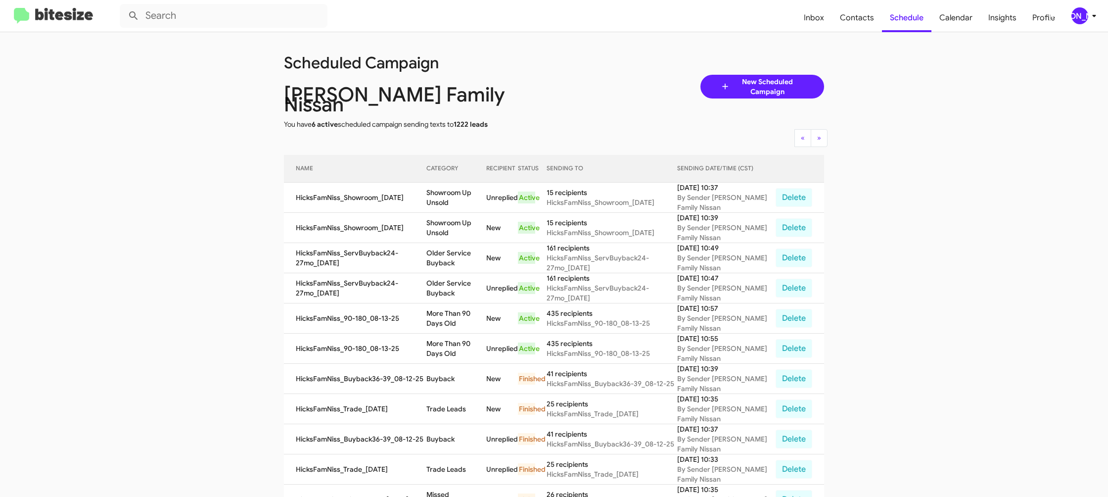
click at [460, 251] on td "Older Service Buyback" at bounding box center [456, 258] width 60 height 30
copy td "Older Service Buyback"
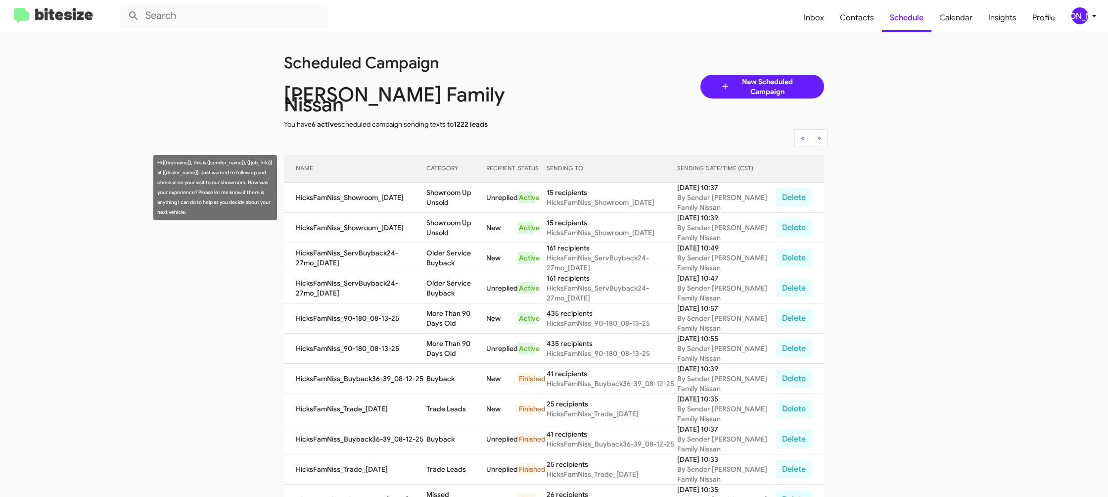
click at [446, 183] on td "Showroom Up Unsold" at bounding box center [456, 198] width 60 height 30
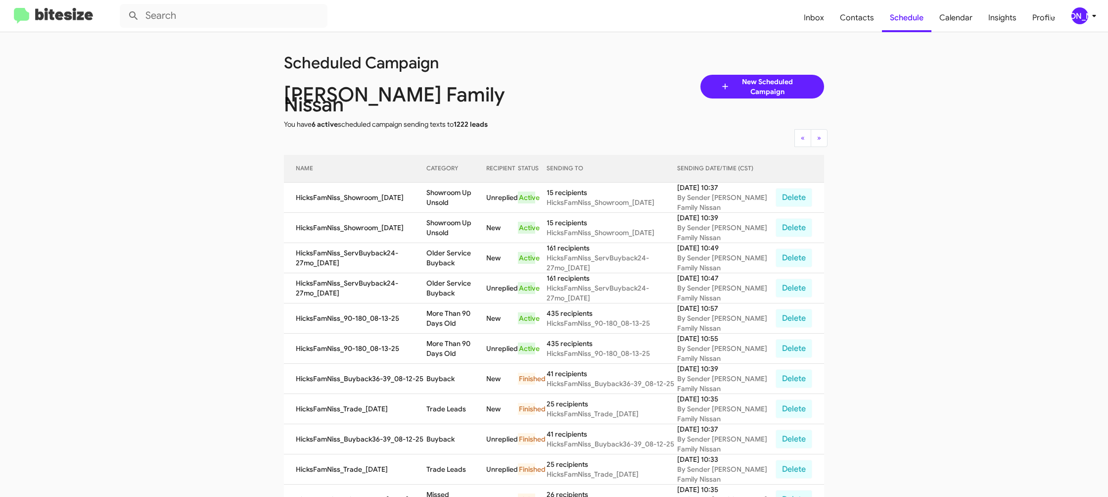
click at [446, 183] on td "Showroom Up Unsold" at bounding box center [456, 198] width 60 height 30
copy td "Showroom Up Unsold"
click at [1082, 18] on div "[PERSON_NAME]" at bounding box center [1079, 15] width 17 height 17
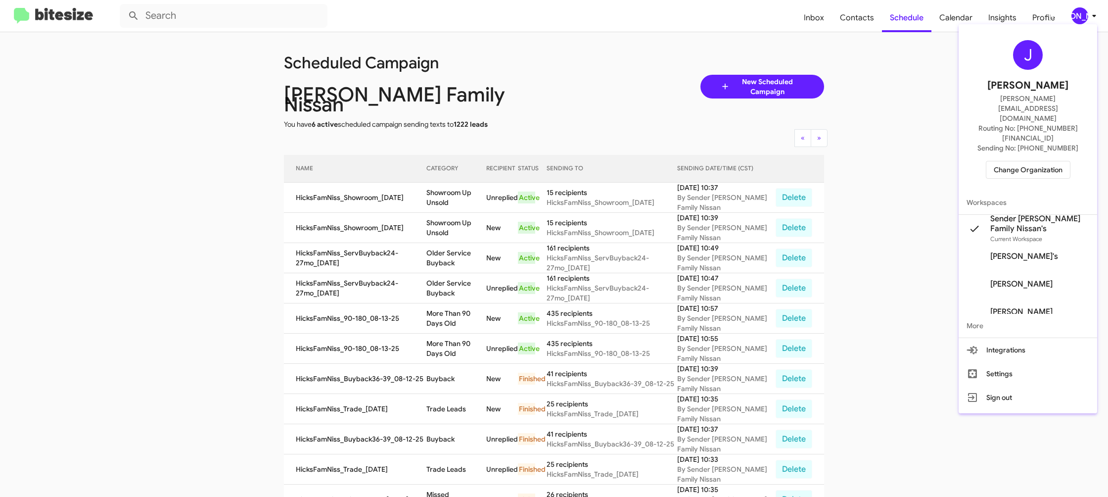
drag, startPoint x: 1025, startPoint y: 139, endPoint x: 1017, endPoint y: 138, distance: 8.5
click at [1017, 161] on span "Change Organization" at bounding box center [1028, 169] width 69 height 17
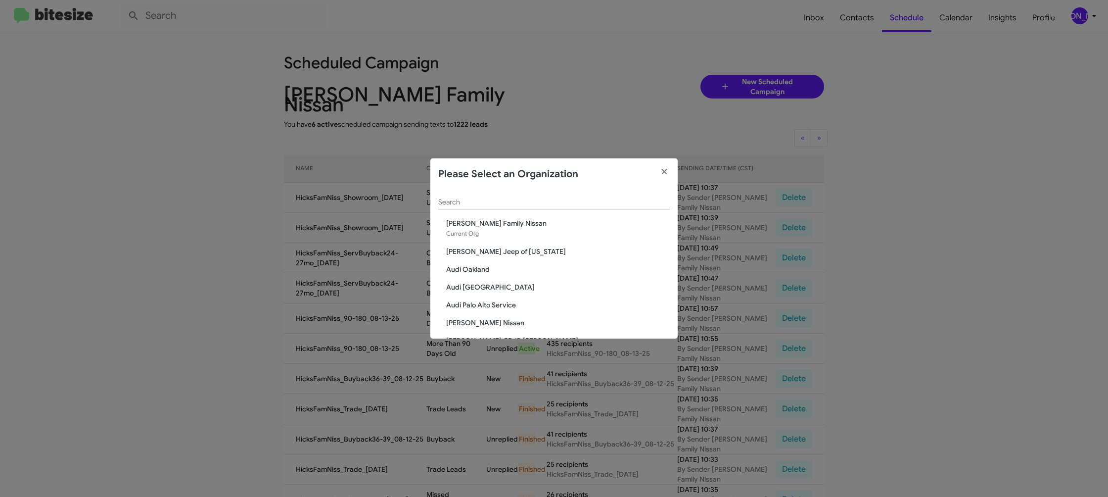
click at [546, 193] on div "Search" at bounding box center [553, 199] width 231 height 19
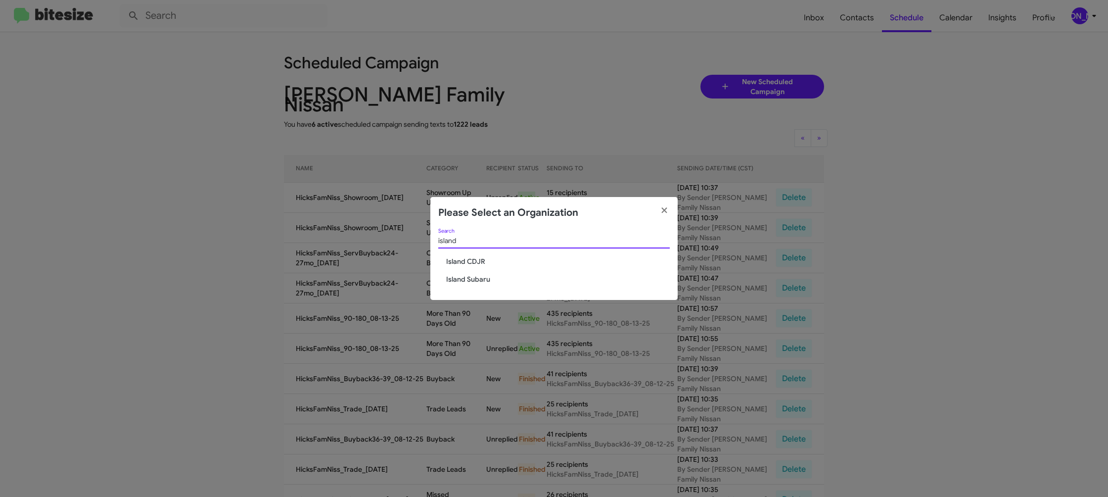
type input "island"
click at [461, 258] on span "Island CDJR" at bounding box center [558, 261] width 224 height 10
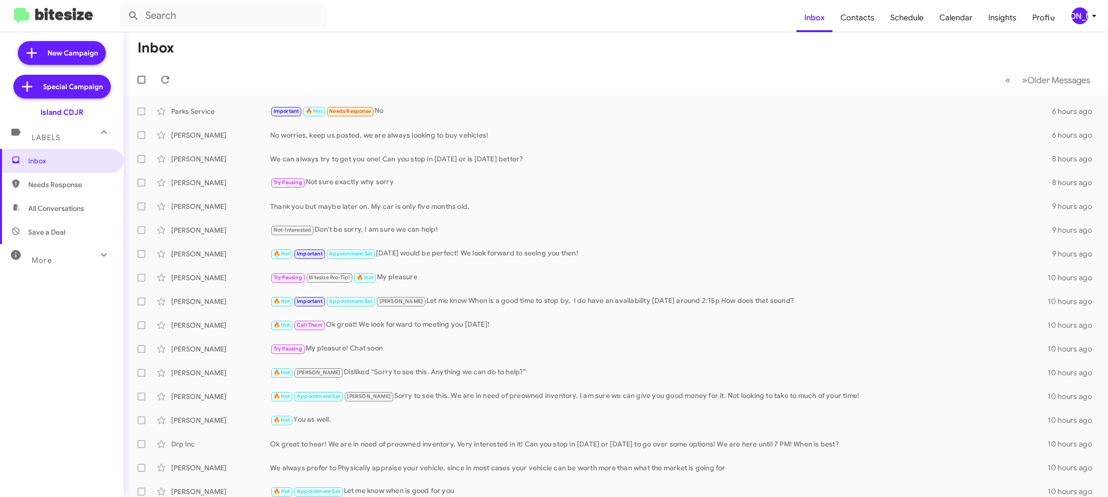
drag, startPoint x: 1071, startPoint y: 13, endPoint x: 1071, endPoint y: 19, distance: 6.0
click at [1071, 15] on div "[PERSON_NAME]" at bounding box center [1079, 15] width 17 height 17
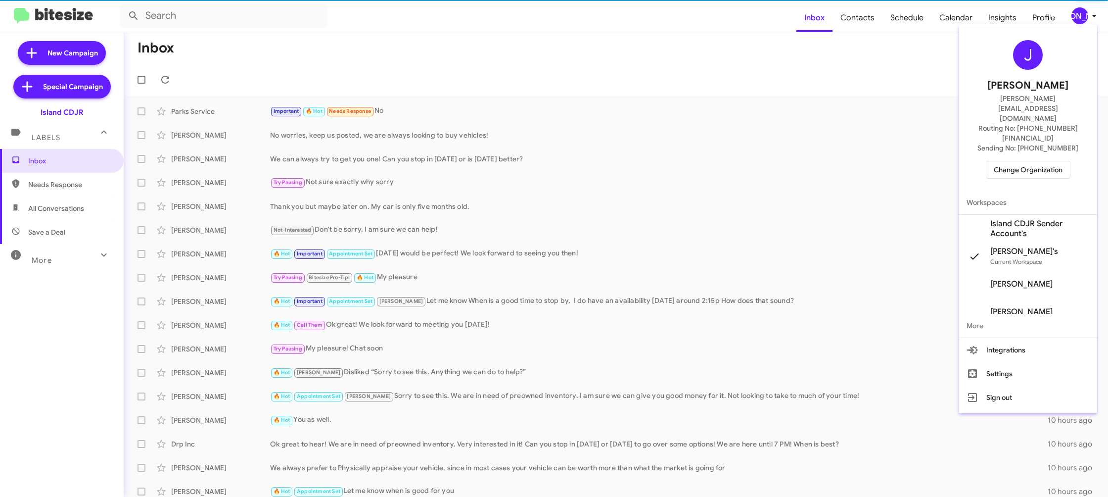
drag, startPoint x: 1038, startPoint y: 198, endPoint x: 675, endPoint y: 45, distance: 393.9
click at [1037, 219] on span "Island CDJR Sender Account's" at bounding box center [1039, 229] width 99 height 20
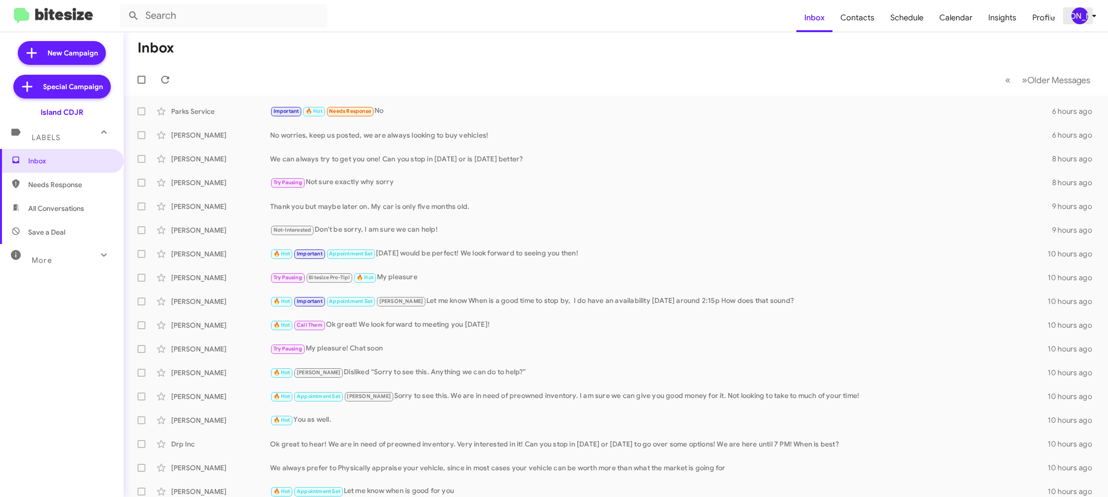
click at [1075, 21] on div "[PERSON_NAME]" at bounding box center [1079, 15] width 17 height 17
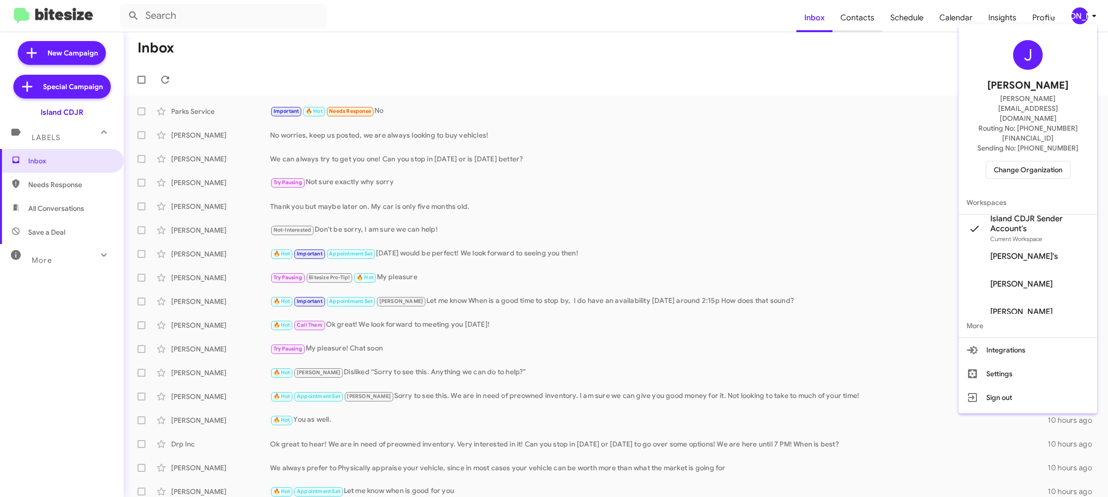
drag, startPoint x: 825, startPoint y: 11, endPoint x: 875, endPoint y: 16, distance: 50.2
click at [831, 11] on div at bounding box center [554, 248] width 1108 height 497
click at [875, 17] on span "Contacts" at bounding box center [857, 17] width 50 height 29
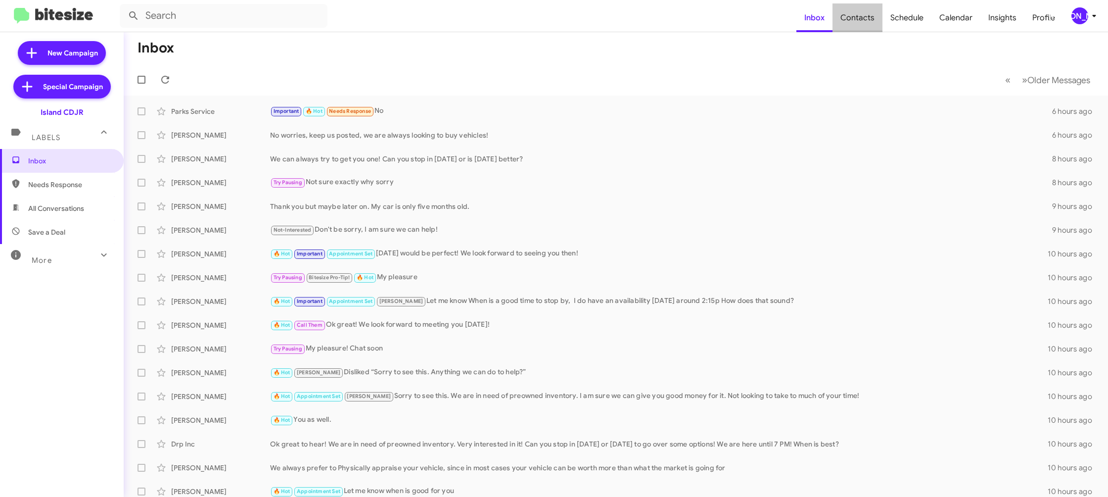
click at [875, 17] on span "Contacts" at bounding box center [857, 17] width 50 height 29
drag, startPoint x: 875, startPoint y: 17, endPoint x: 823, endPoint y: 1, distance: 54.6
click at [849, 8] on span "Contacts" at bounding box center [857, 17] width 50 height 29
type input "in:groups"
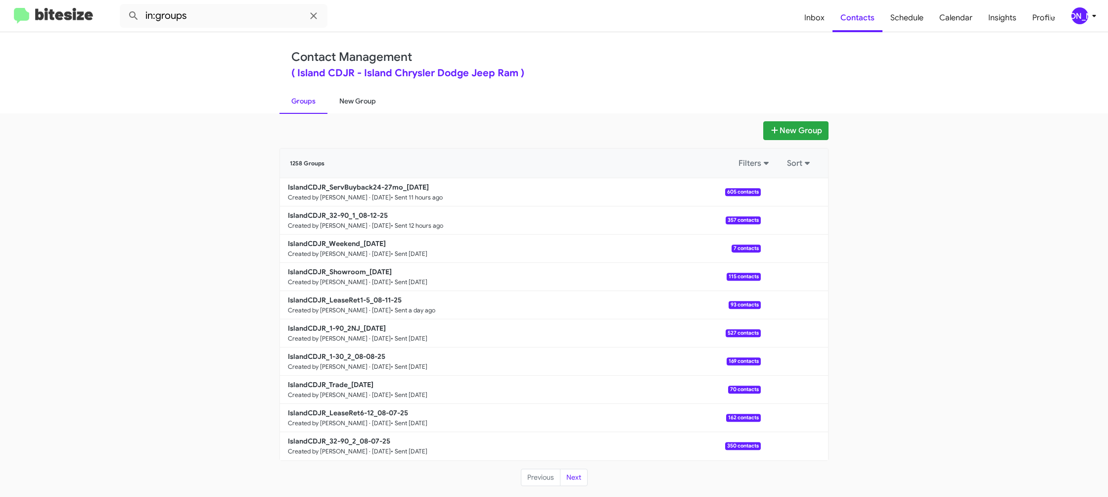
click at [341, 98] on link "New Group" at bounding box center [357, 101] width 60 height 26
drag, startPoint x: 341, startPoint y: 98, endPoint x: 384, endPoint y: 81, distance: 45.9
click at [343, 98] on link "New Group" at bounding box center [357, 101] width 60 height 26
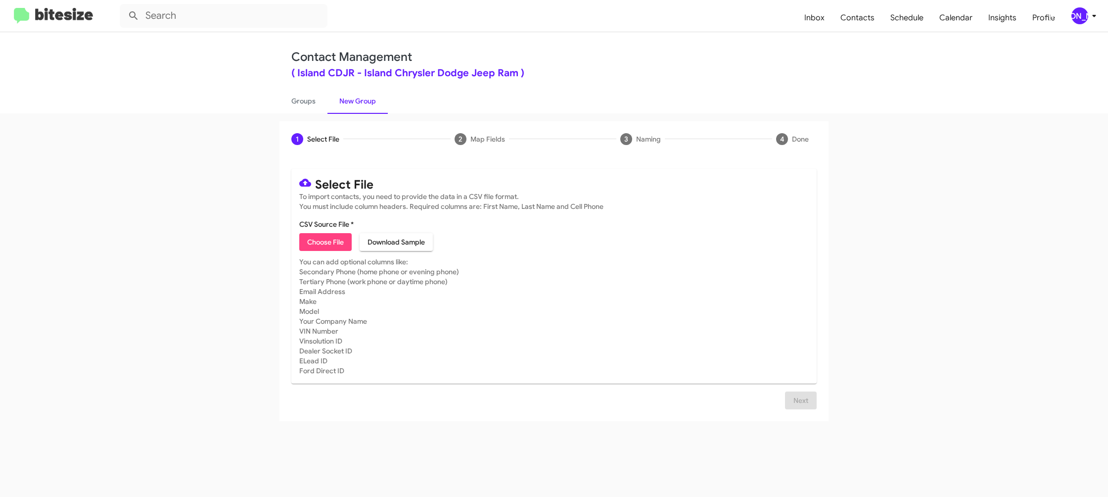
click at [330, 239] on span "Choose File" at bounding box center [325, 242] width 37 height 18
type input "IslandCDJR_1-30_1_08-13-25"
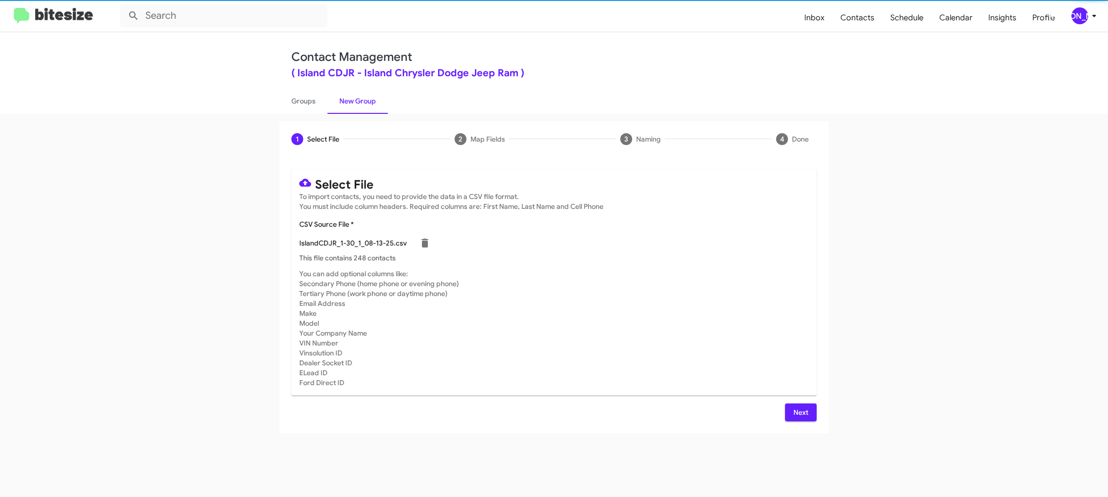
drag, startPoint x: 639, startPoint y: 287, endPoint x: 685, endPoint y: 313, distance: 53.4
click at [640, 287] on mat-card-subtitle "You can add optional columns like: Secondary Phone (home phone or evening phone…" at bounding box center [553, 328] width 509 height 119
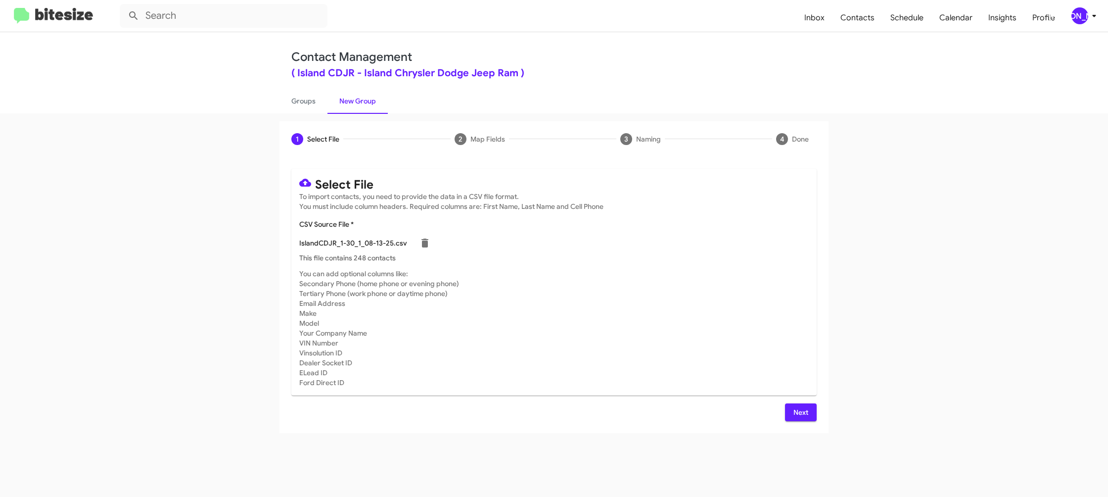
click at [802, 409] on span "Next" at bounding box center [801, 412] width 16 height 18
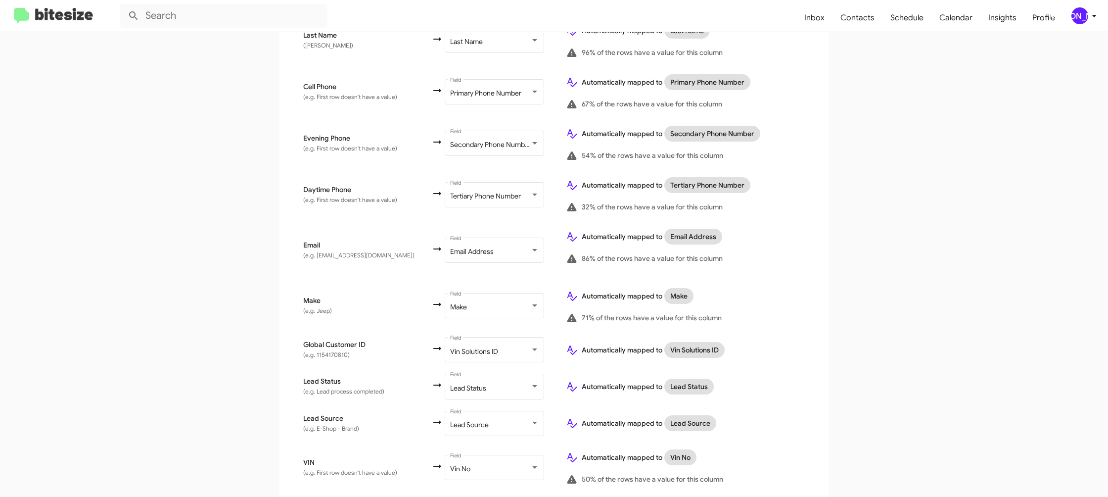
scroll to position [470, 0]
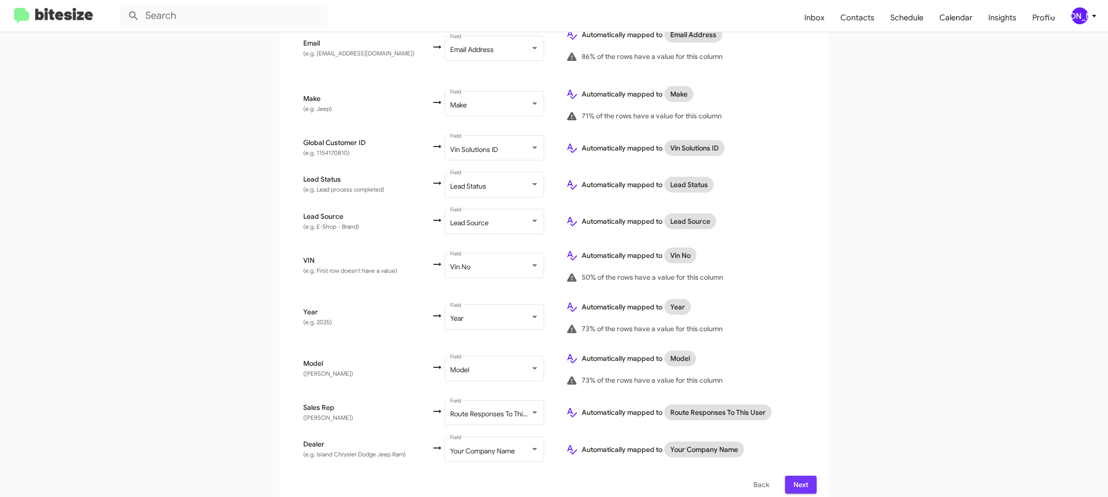
click at [801, 477] on span "Next" at bounding box center [801, 484] width 16 height 18
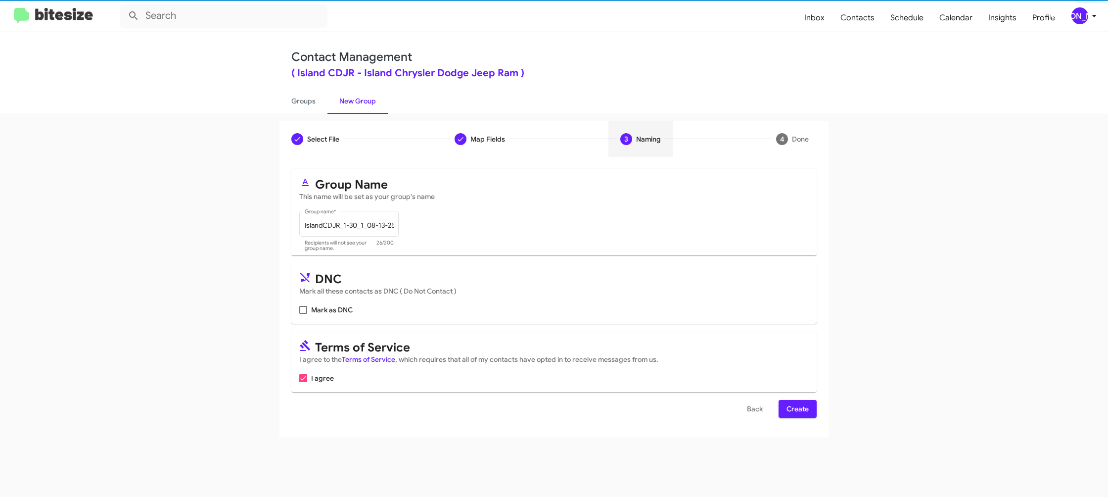
scroll to position [0, 0]
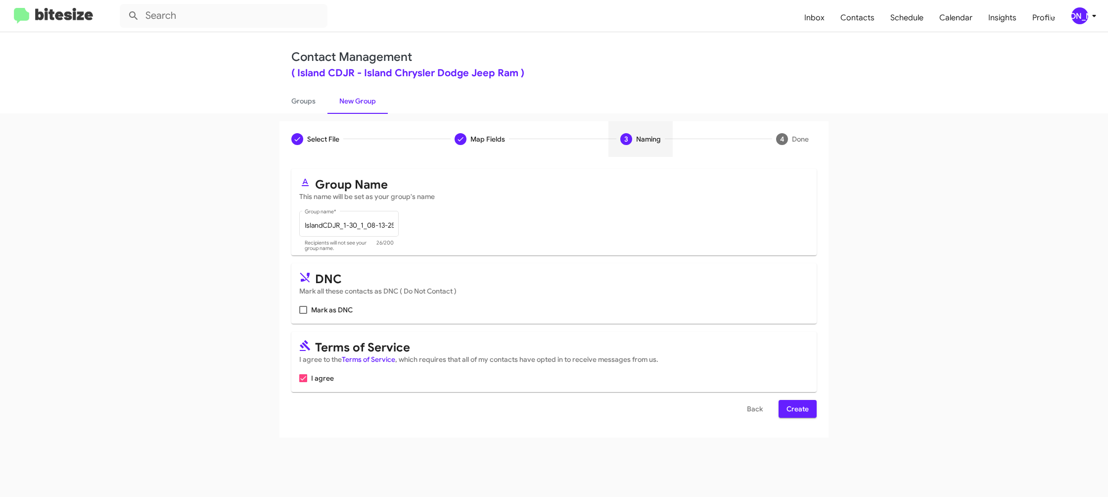
click at [793, 405] on span "Create" at bounding box center [797, 409] width 22 height 18
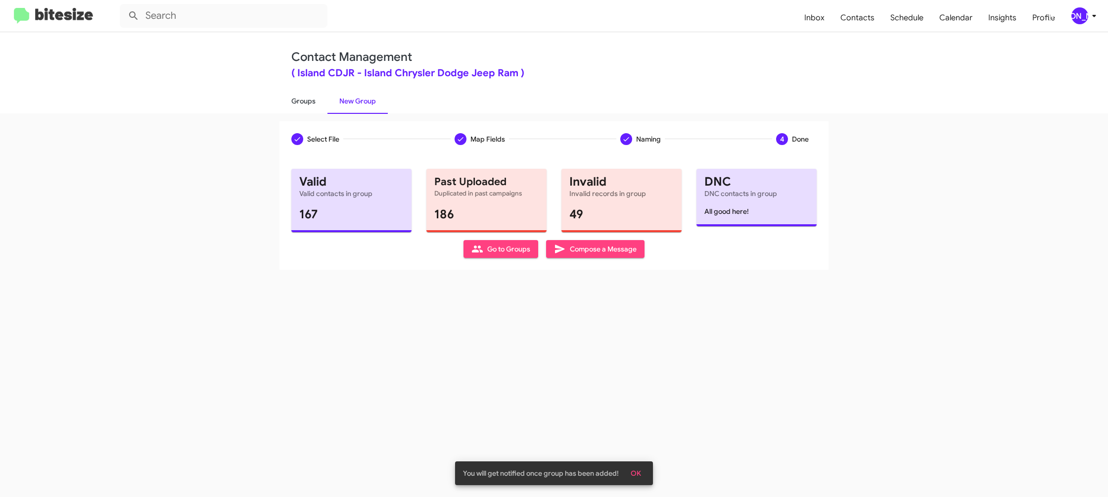
click at [303, 108] on link "Groups" at bounding box center [303, 101] width 48 height 26
type input "in:groups"
click at [303, 108] on link "Groups" at bounding box center [303, 101] width 48 height 26
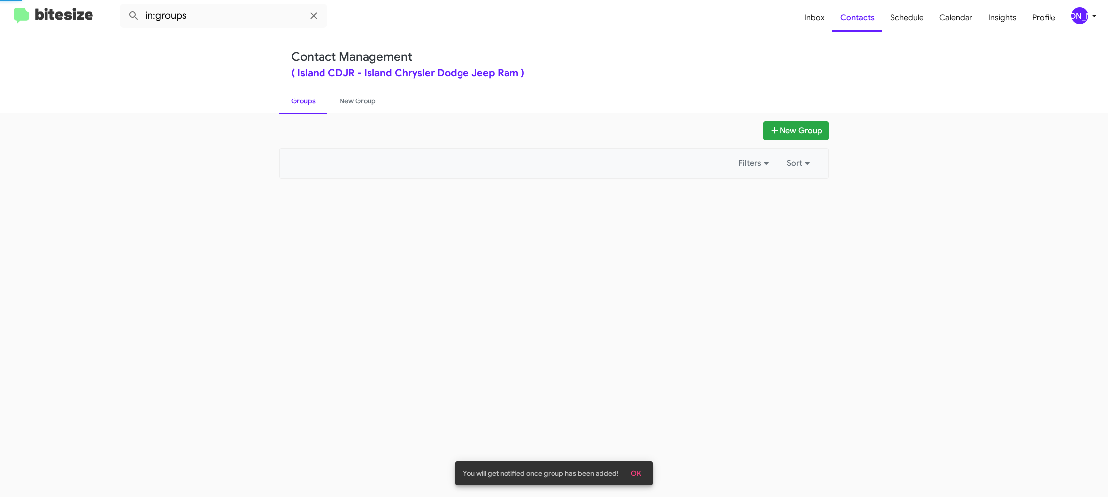
click at [303, 106] on link "Groups" at bounding box center [303, 101] width 48 height 26
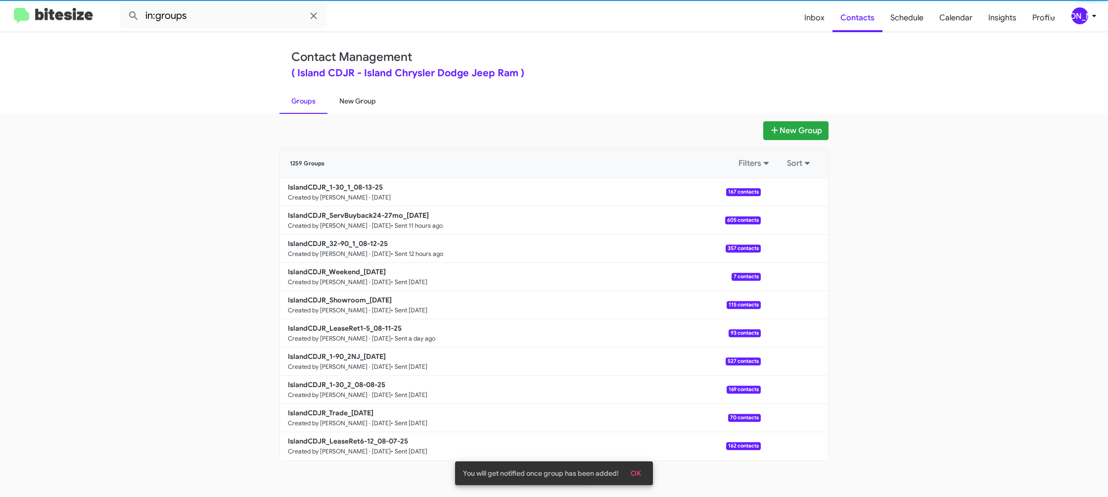
click at [342, 107] on link "New Group" at bounding box center [357, 101] width 60 height 26
drag, startPoint x: 342, startPoint y: 107, endPoint x: 426, endPoint y: 12, distance: 126.8
click at [342, 105] on link "New Group" at bounding box center [357, 101] width 60 height 26
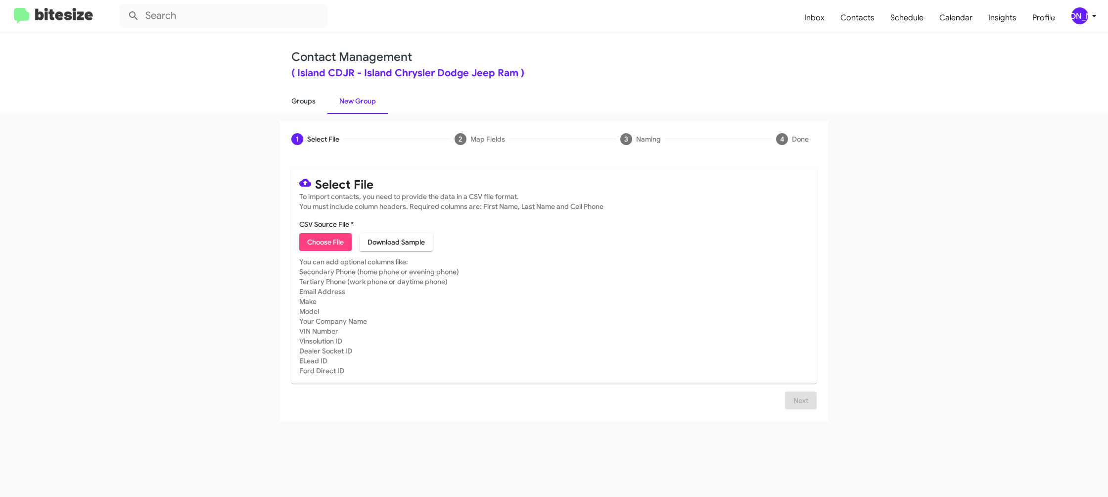
click at [315, 111] on link "Groups" at bounding box center [303, 101] width 48 height 26
type input "in:groups"
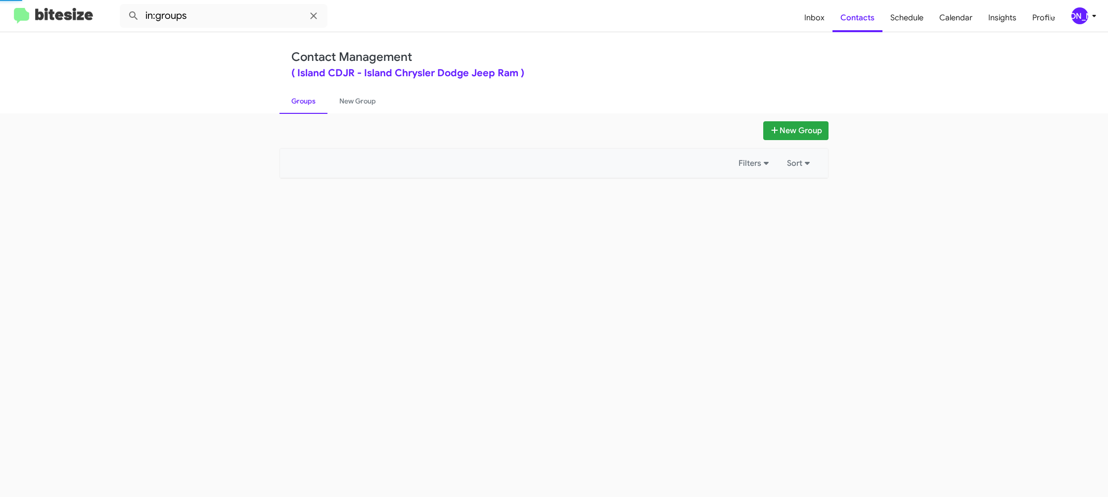
click at [315, 111] on link "Groups" at bounding box center [303, 101] width 48 height 26
click at [359, 102] on link "New Group" at bounding box center [357, 101] width 60 height 26
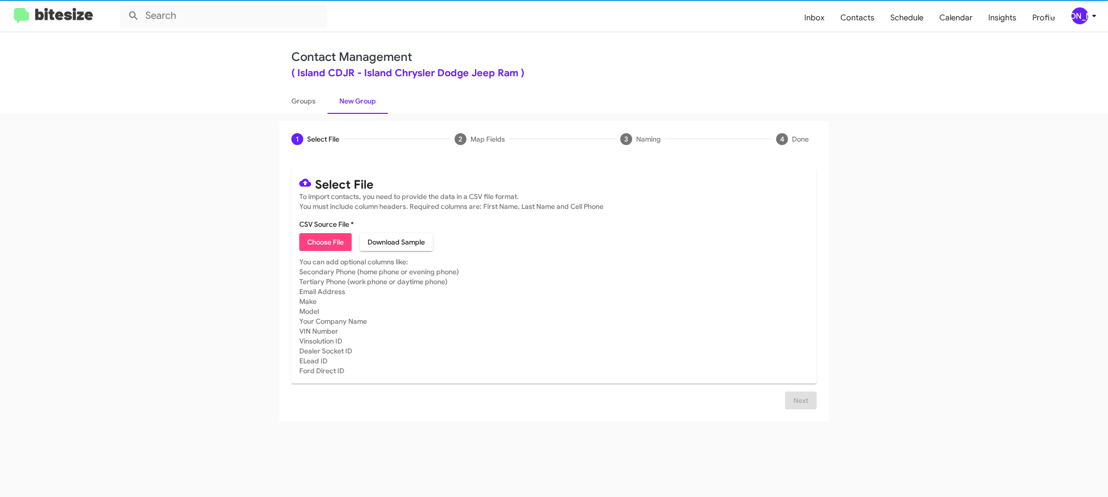
click at [327, 235] on span "Choose File" at bounding box center [325, 242] width 37 height 18
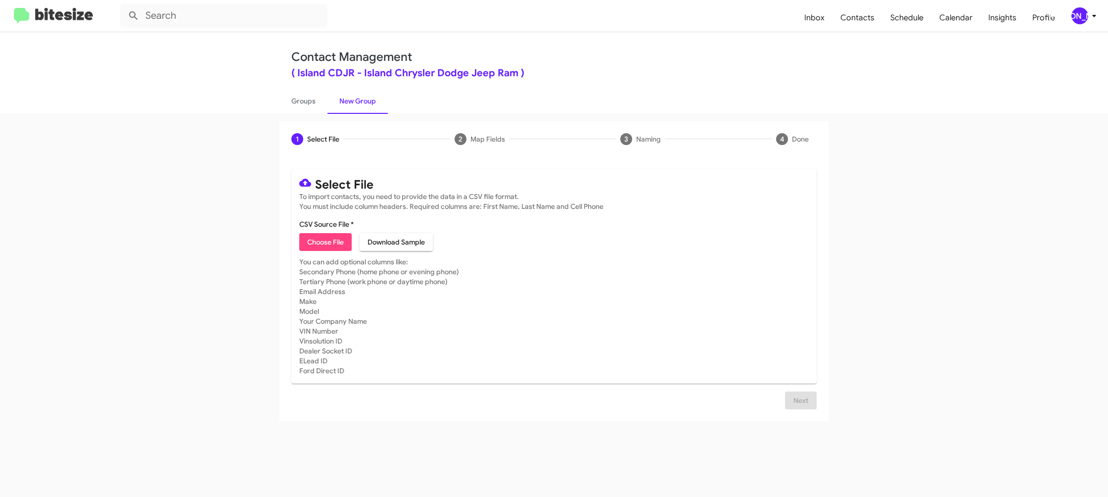
type input "IslandCDJR_1-90_1NJ_[DATE]"
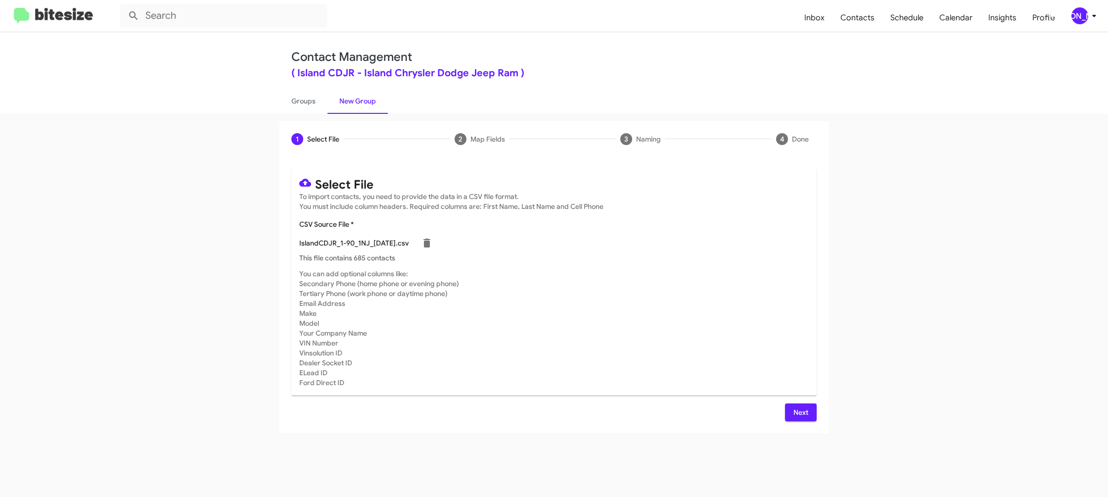
click at [762, 329] on mat-card-subtitle "You can add optional columns like: Secondary Phone (home phone or evening phone…" at bounding box center [553, 328] width 509 height 119
click at [798, 404] on div "Select File To import contacts, you need to provide the data in a CSV file form…" at bounding box center [553, 295] width 525 height 252
click at [800, 407] on span "Next" at bounding box center [801, 412] width 16 height 18
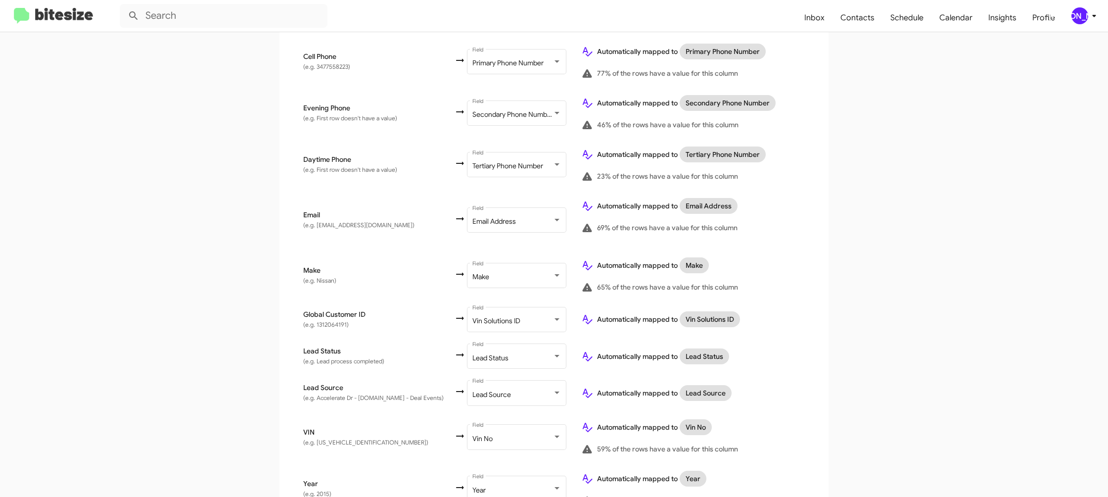
scroll to position [484, 0]
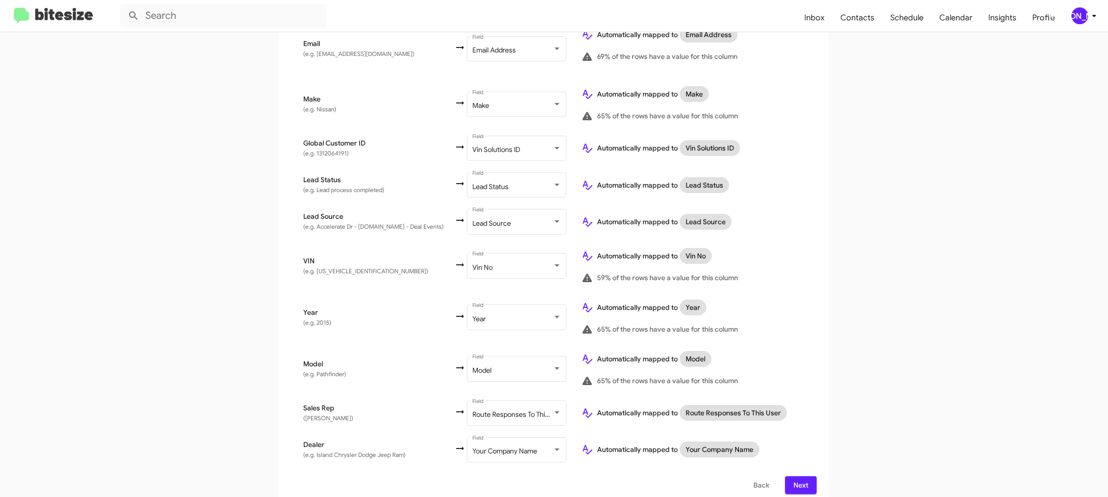
click at [806, 477] on span "Next" at bounding box center [801, 485] width 16 height 18
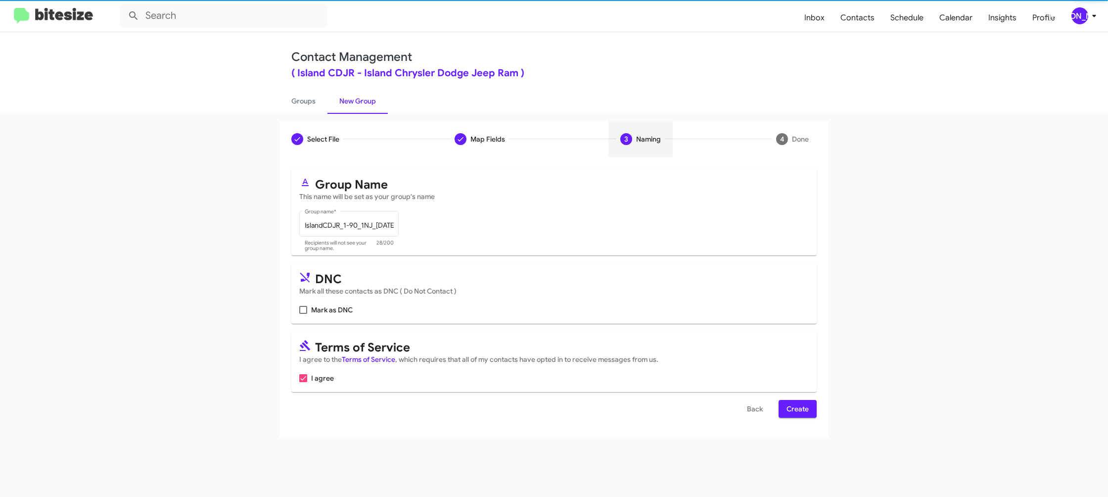
scroll to position [0, 0]
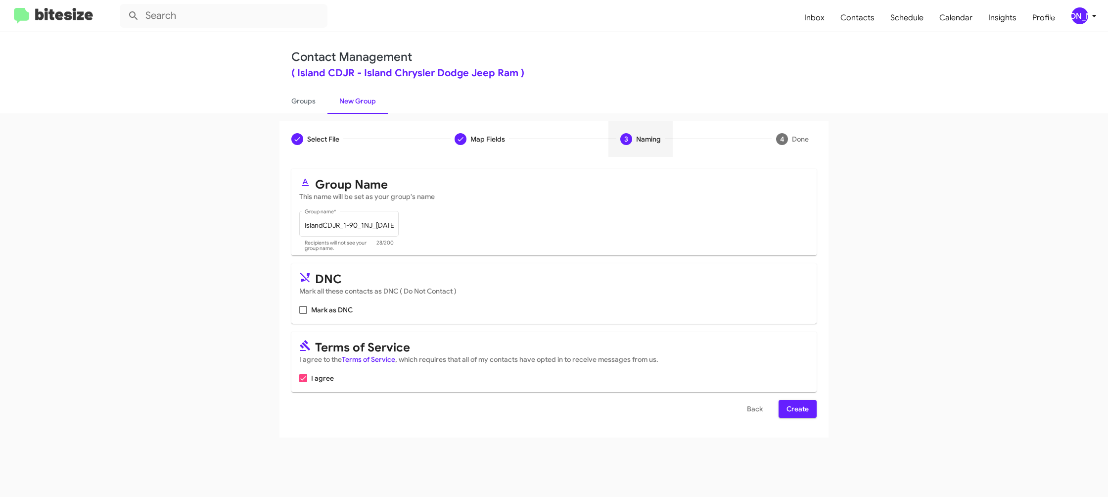
click at [781, 407] on button "Create" at bounding box center [798, 409] width 38 height 18
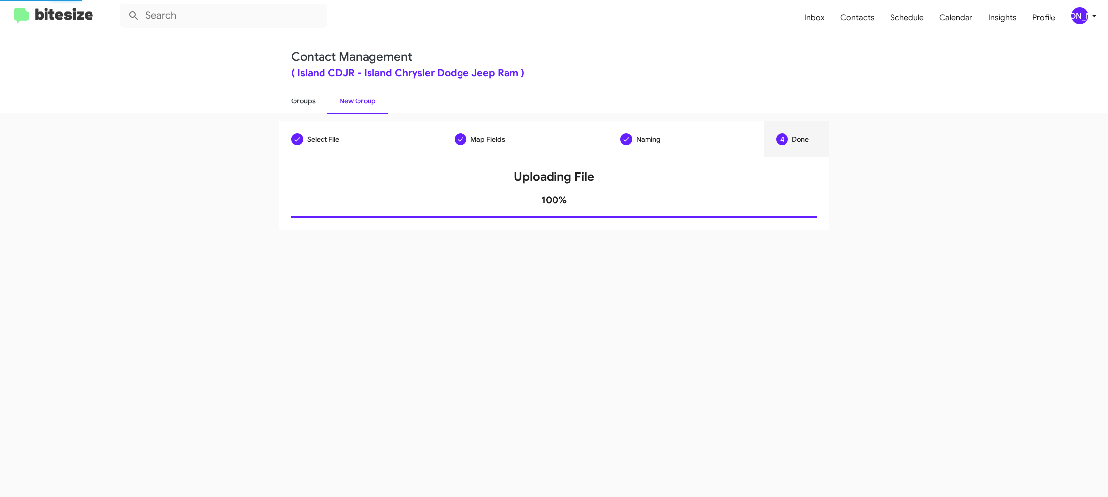
click at [287, 98] on link "Groups" at bounding box center [303, 101] width 48 height 26
type input "in:groups"
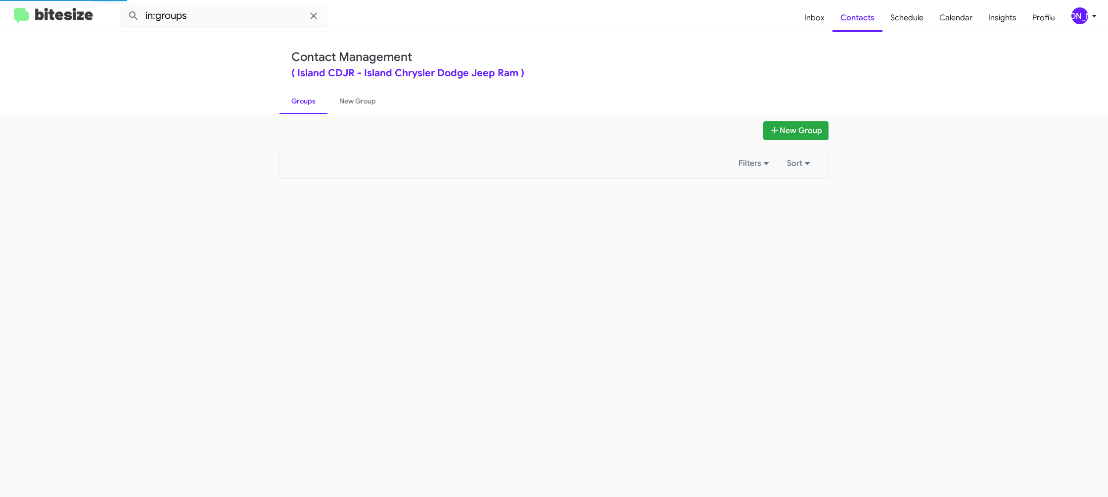
click at [287, 98] on link "Groups" at bounding box center [303, 101] width 48 height 26
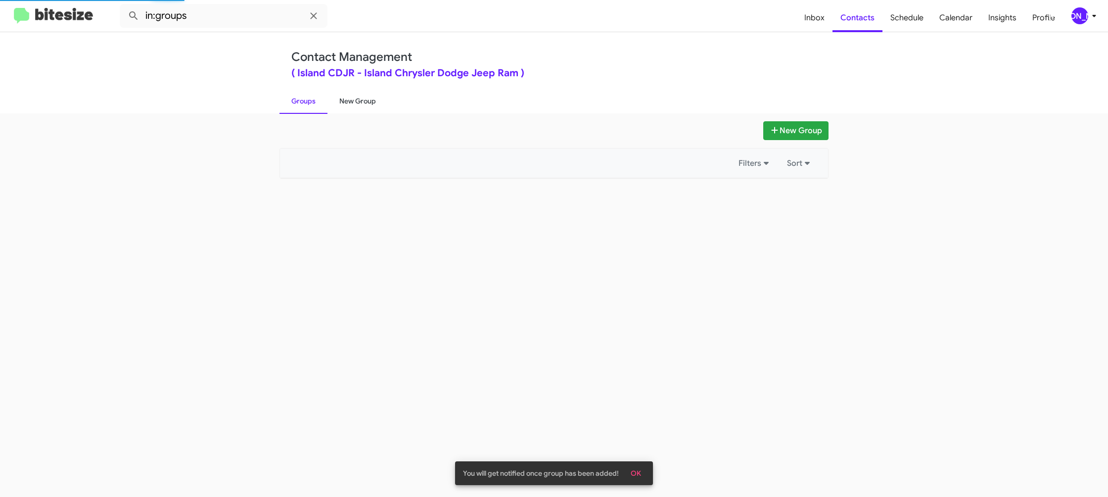
click at [359, 102] on link "New Group" at bounding box center [357, 101] width 60 height 26
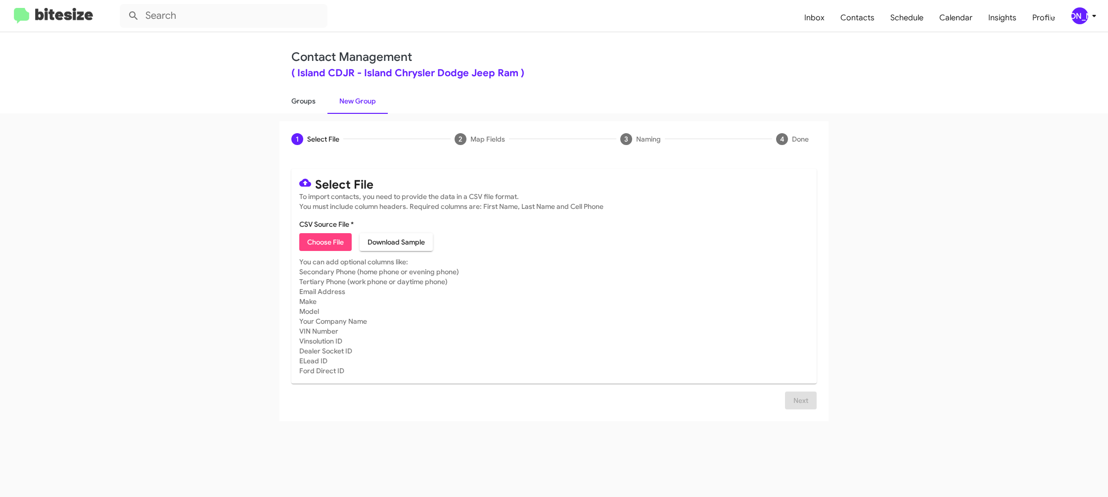
click at [320, 108] on link "Groups" at bounding box center [303, 101] width 48 height 26
type input "in:groups"
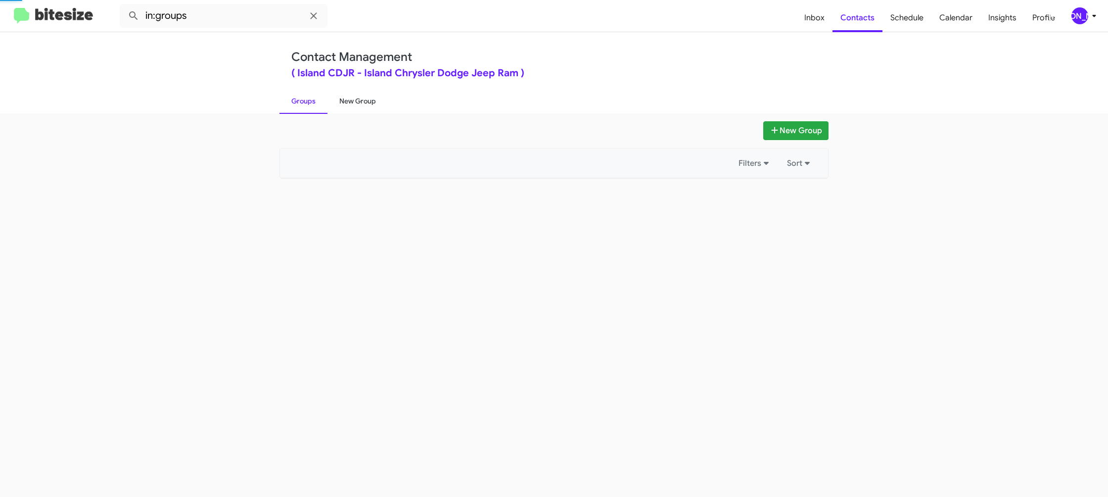
drag, startPoint x: 320, startPoint y: 108, endPoint x: 357, endPoint y: 104, distance: 37.3
click at [320, 108] on link "Groups" at bounding box center [303, 101] width 48 height 26
click at [357, 104] on link "New Group" at bounding box center [357, 101] width 60 height 26
drag, startPoint x: 357, startPoint y: 104, endPoint x: 374, endPoint y: 101, distance: 18.1
click at [358, 104] on link "New Group" at bounding box center [357, 101] width 60 height 26
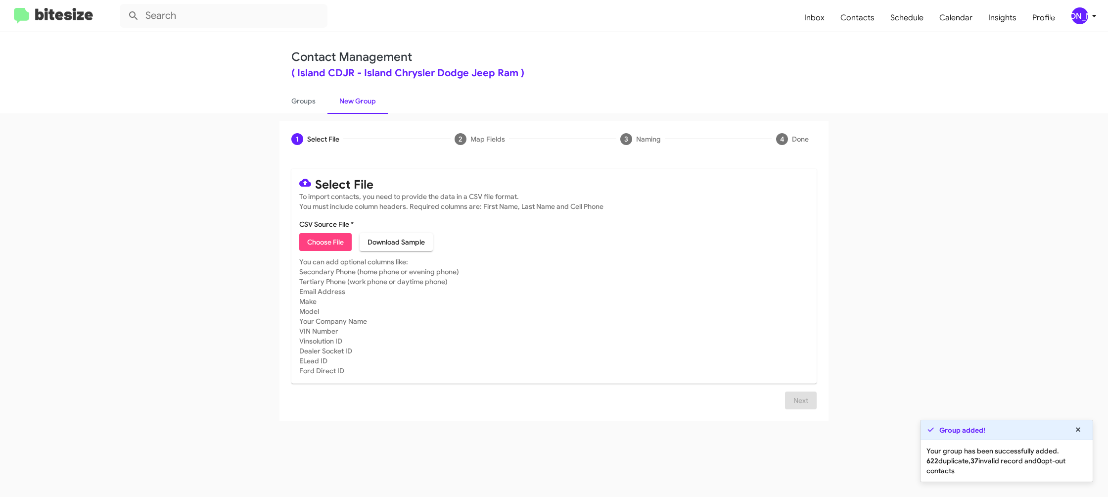
click at [313, 239] on span "Choose File" at bounding box center [325, 242] width 37 height 18
type input "IslandCDJR_Buyback36-39_08-13-25"
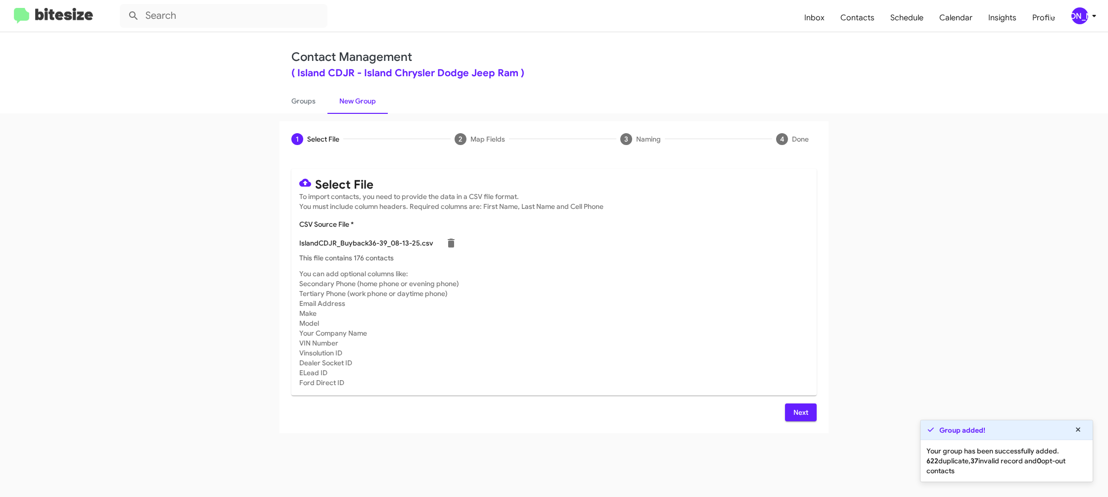
drag, startPoint x: 683, startPoint y: 345, endPoint x: 719, endPoint y: 388, distance: 56.2
click at [684, 344] on mat-card-subtitle "You can add optional columns like: Secondary Phone (home phone or evening phone…" at bounding box center [553, 328] width 509 height 119
click at [809, 408] on button "Next" at bounding box center [801, 412] width 32 height 18
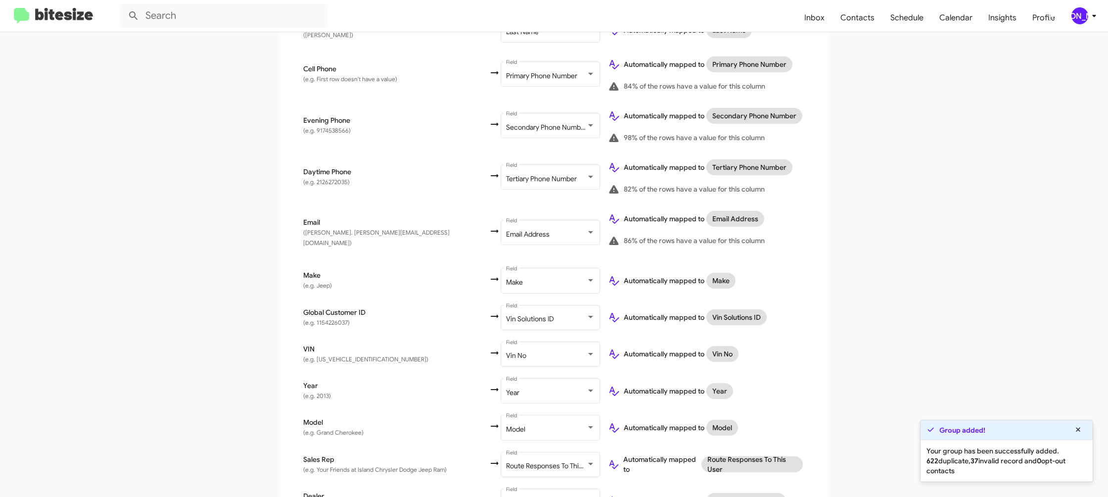
scroll to position [323, 0]
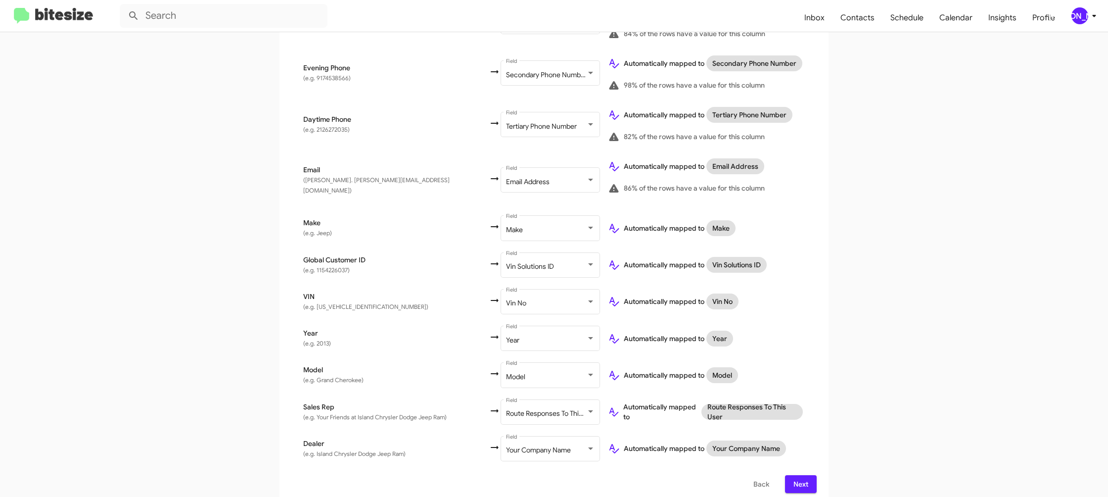
click at [796, 476] on span "Next" at bounding box center [801, 484] width 16 height 18
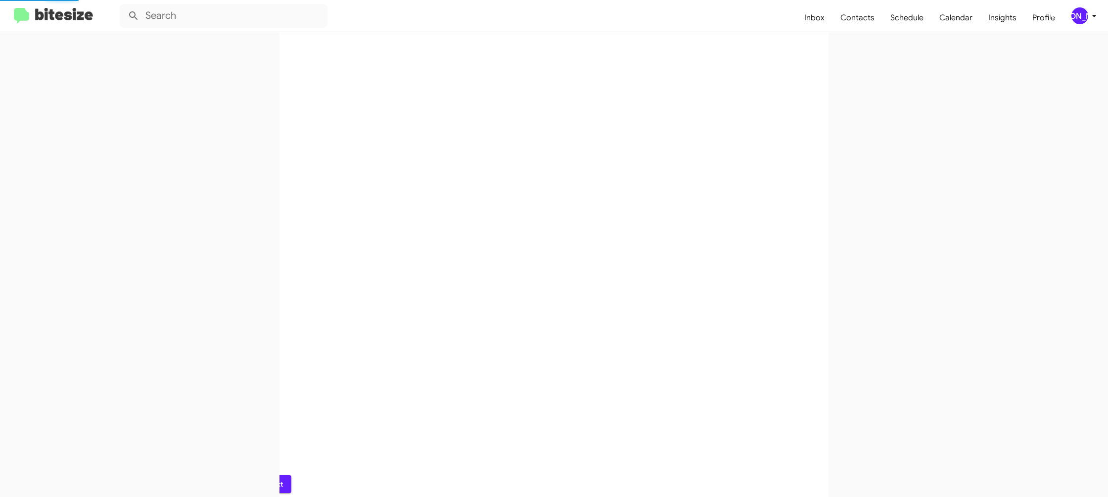
scroll to position [0, 0]
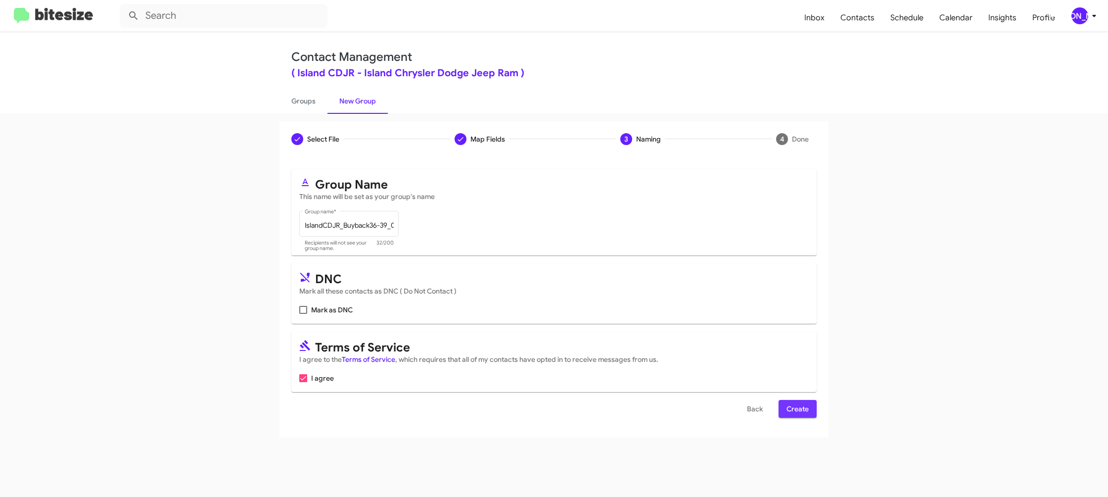
drag, startPoint x: 787, startPoint y: 414, endPoint x: 227, endPoint y: 65, distance: 659.8
click at [770, 408] on div "Back Create" at bounding box center [553, 409] width 525 height 18
click at [797, 401] on span "Create" at bounding box center [797, 409] width 22 height 18
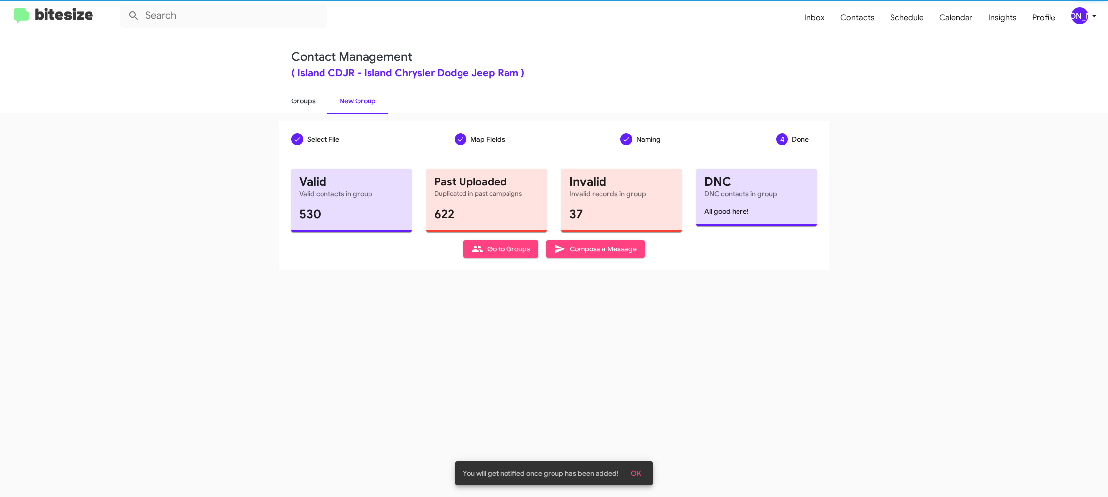
click at [320, 105] on link "Groups" at bounding box center [303, 101] width 48 height 26
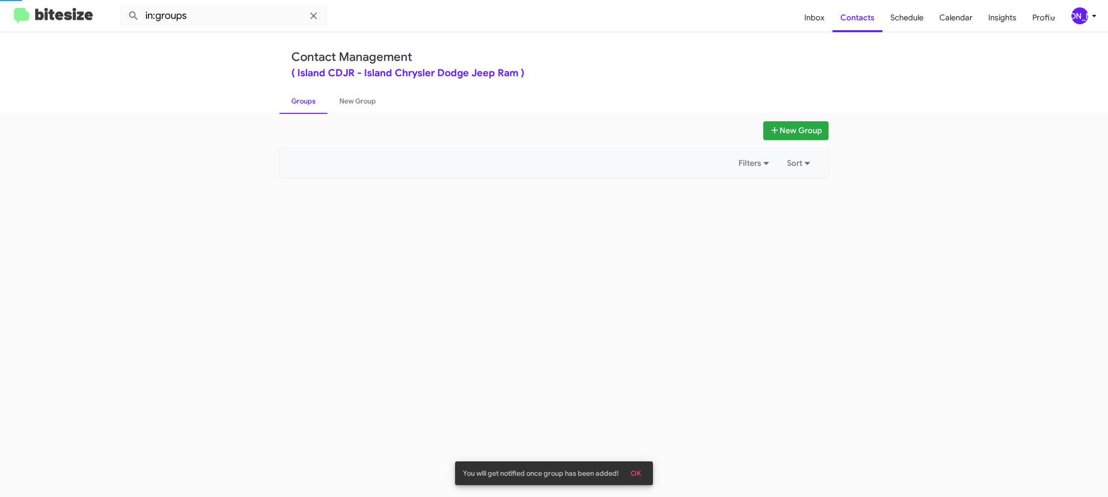
click at [320, 105] on link "Groups" at bounding box center [303, 101] width 48 height 26
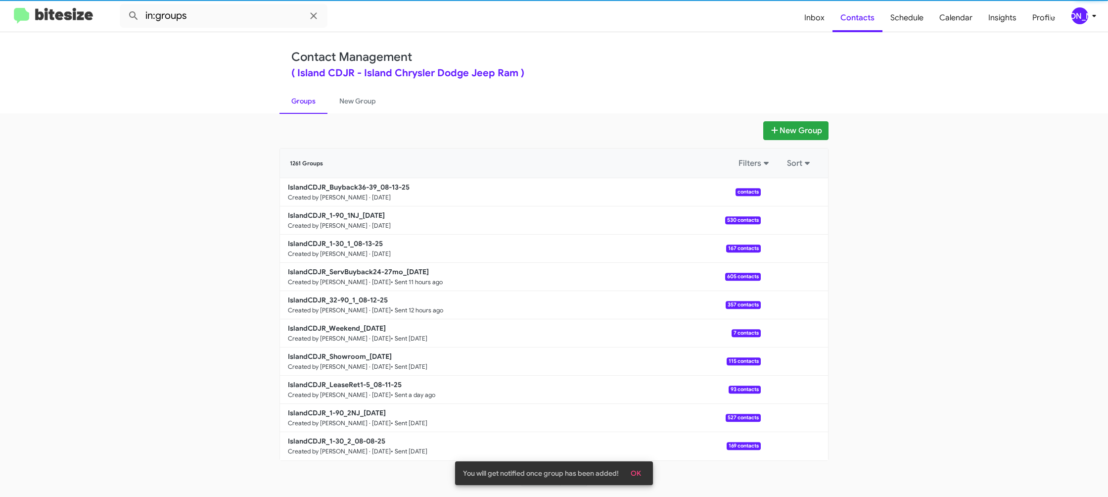
click at [320, 105] on link "Groups" at bounding box center [303, 101] width 48 height 26
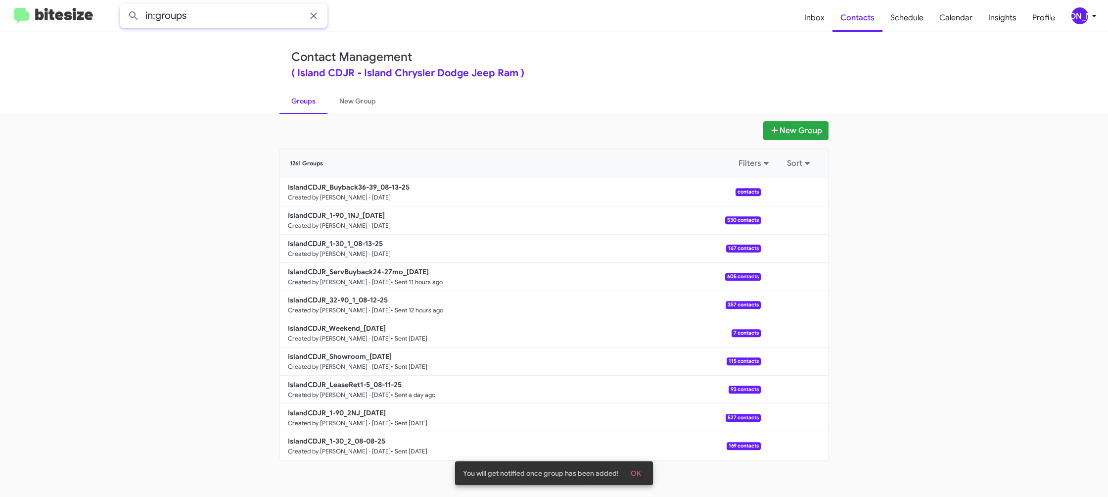
click at [281, 16] on input "in:groups" at bounding box center [224, 16] width 208 height 24
click at [280, 13] on input "in:groups" at bounding box center [224, 16] width 208 height 24
click at [124, 6] on button at bounding box center [134, 16] width 20 height 20
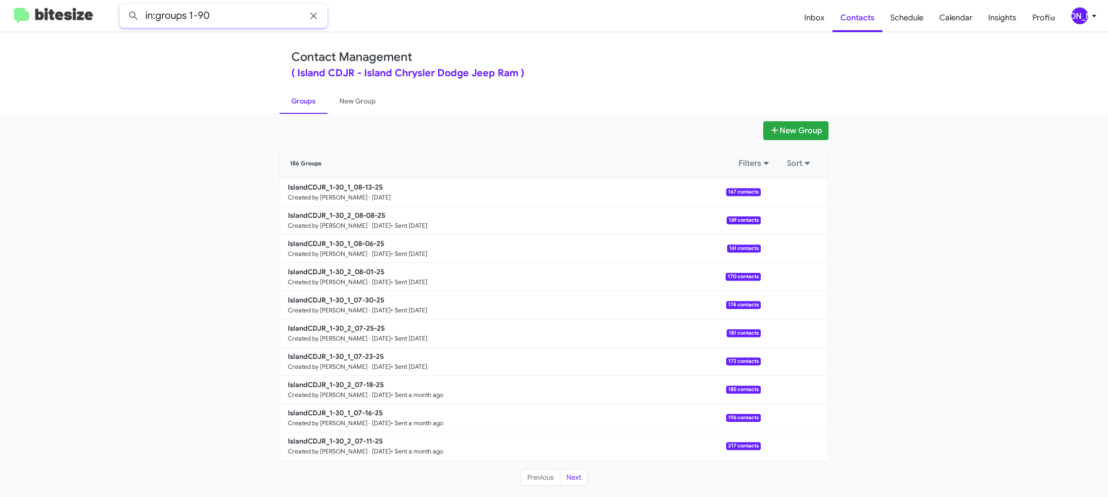
type input "in:groups 1-90"
click at [124, 6] on button at bounding box center [134, 16] width 20 height 20
click at [339, 97] on link "New Group" at bounding box center [357, 101] width 60 height 26
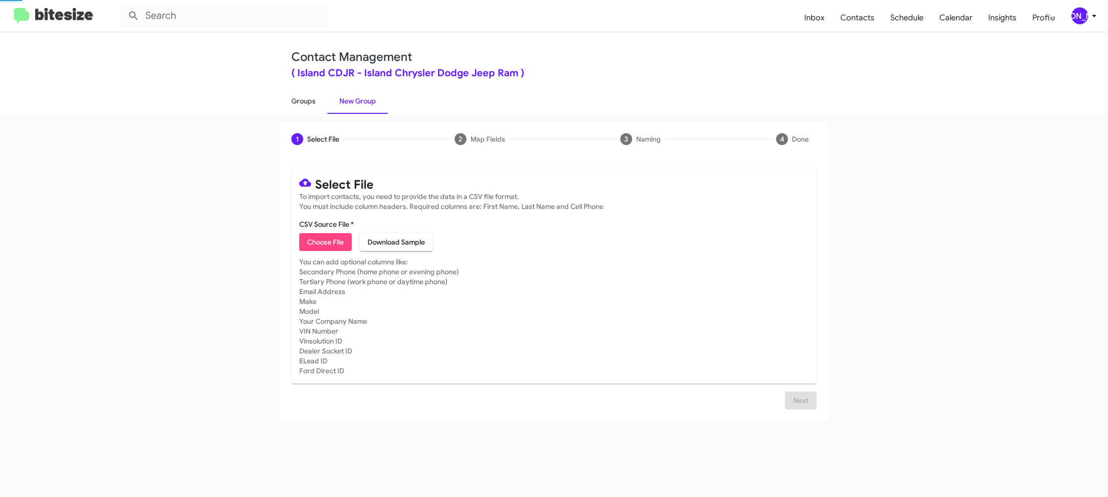
click at [306, 97] on link "Groups" at bounding box center [303, 101] width 48 height 26
drag, startPoint x: 306, startPoint y: 97, endPoint x: 292, endPoint y: 77, distance: 24.2
click at [301, 88] on link "Groups" at bounding box center [303, 101] width 48 height 26
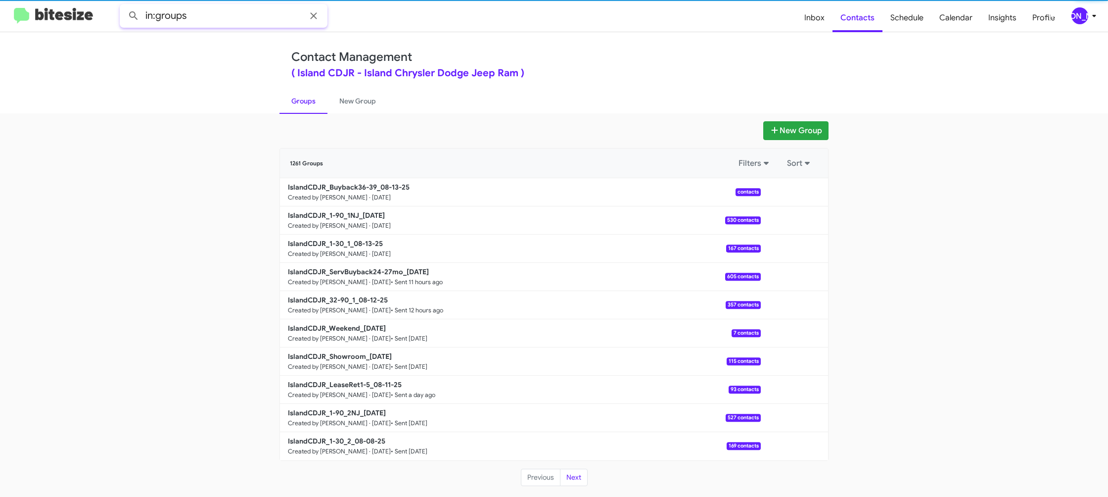
click at [219, 15] on input "in:groups" at bounding box center [224, 16] width 208 height 24
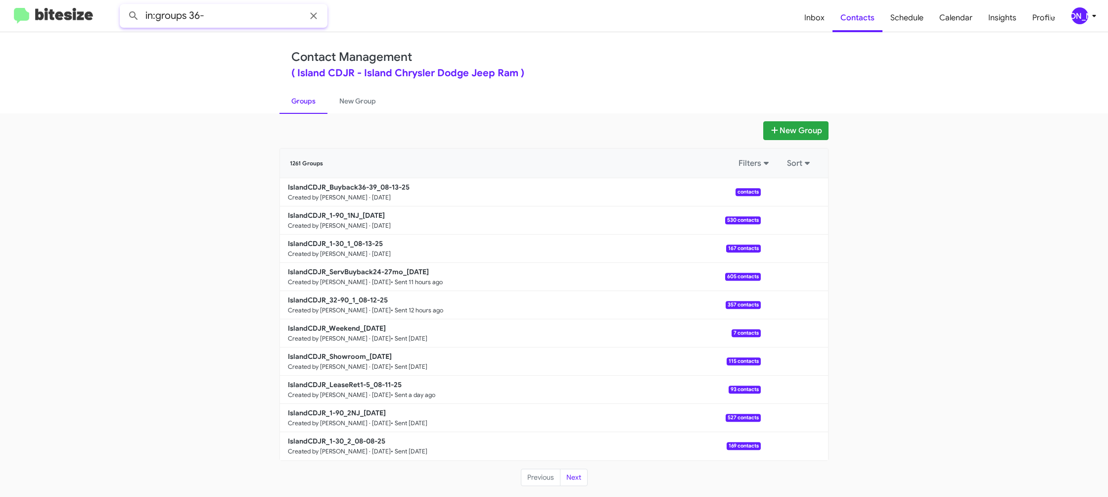
type input "in:groups 36-"
click at [124, 6] on button at bounding box center [134, 16] width 20 height 20
click at [356, 106] on link "New Group" at bounding box center [357, 101] width 60 height 26
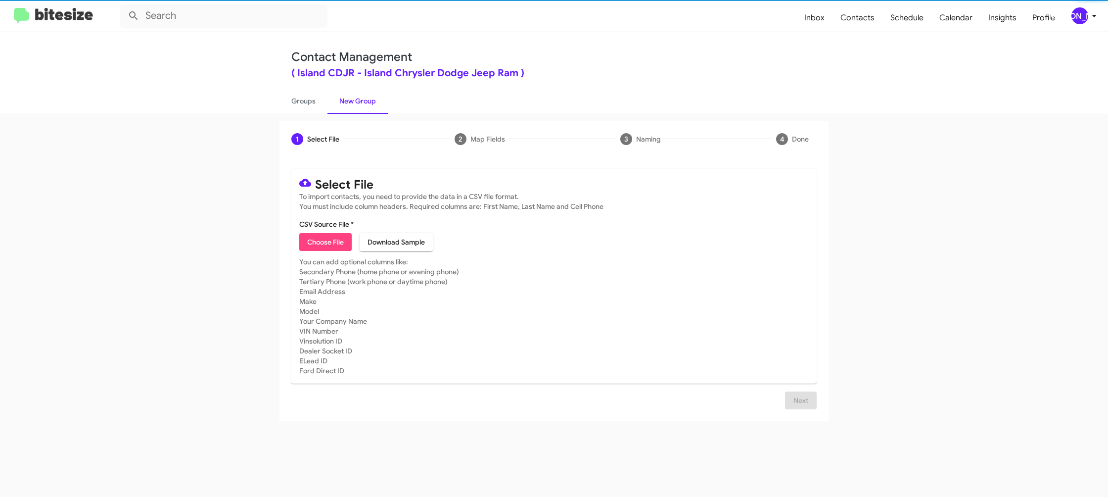
drag, startPoint x: 310, startPoint y: 103, endPoint x: 209, endPoint y: 13, distance: 135.6
click at [310, 103] on link "Groups" at bounding box center [303, 101] width 48 height 26
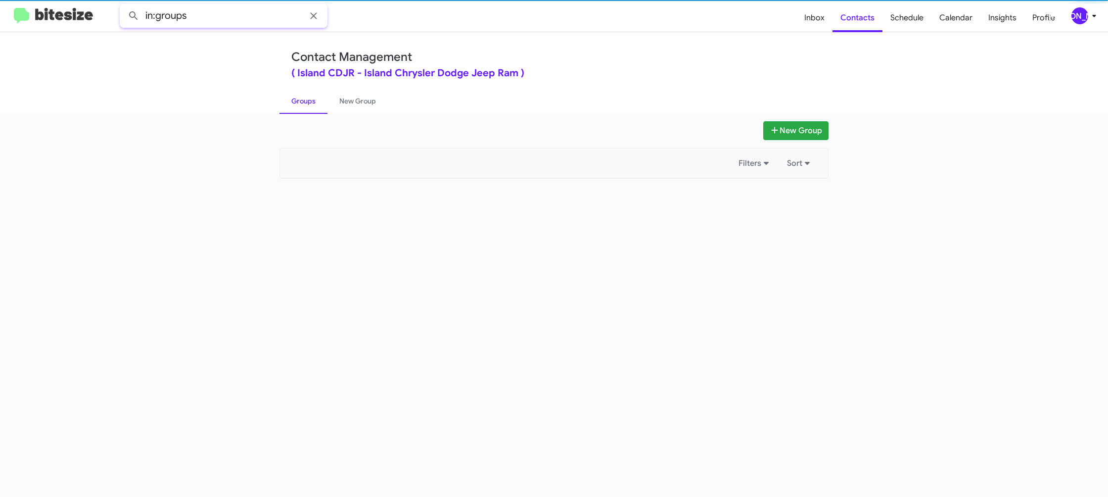
drag, startPoint x: 197, startPoint y: 6, endPoint x: 200, endPoint y: 14, distance: 8.2
click at [197, 7] on input "in:groups" at bounding box center [224, 16] width 208 height 24
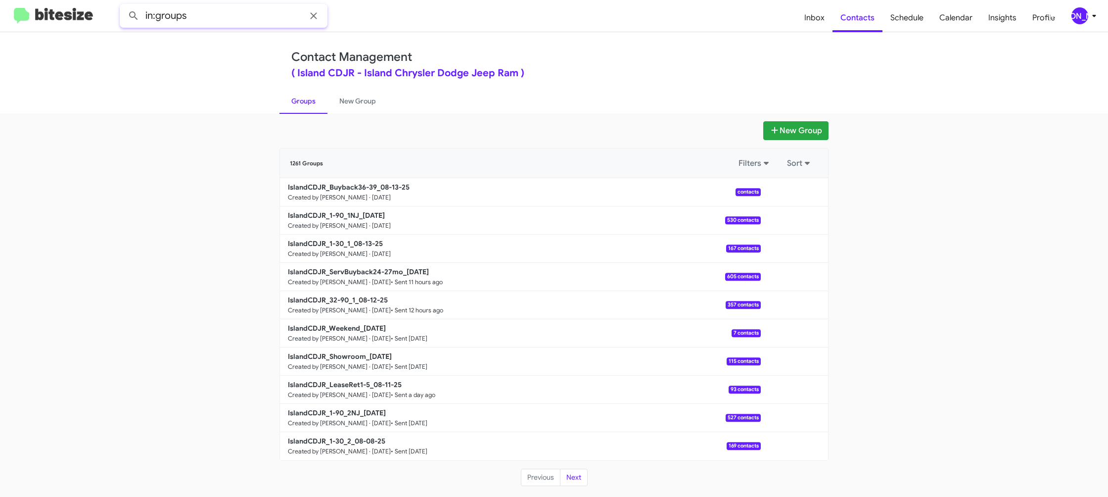
click at [207, 19] on input "in:groups" at bounding box center [224, 16] width 208 height 24
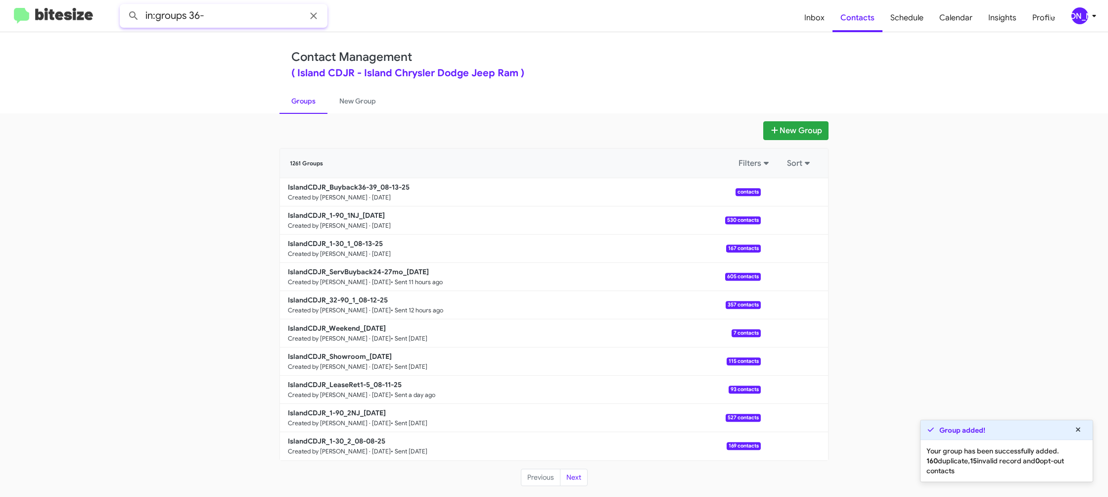
click at [124, 6] on button at bounding box center [134, 16] width 20 height 20
click at [303, 100] on link "Groups" at bounding box center [303, 101] width 48 height 26
type input "in:groups"
drag, startPoint x: 791, startPoint y: 248, endPoint x: 791, endPoint y: 257, distance: 8.9
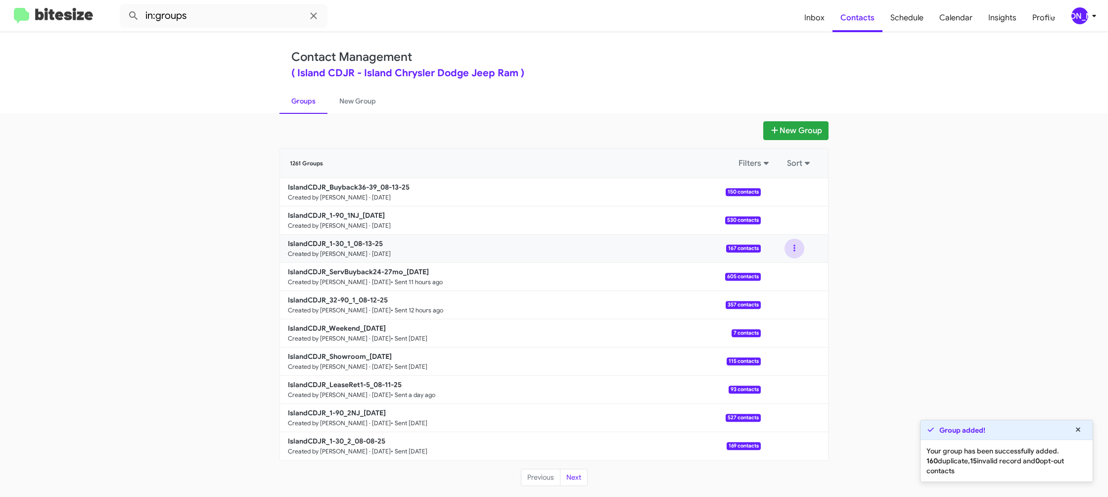
click at [792, 248] on button at bounding box center [794, 248] width 20 height 20
click at [791, 266] on button "View contacts" at bounding box center [764, 275] width 79 height 24
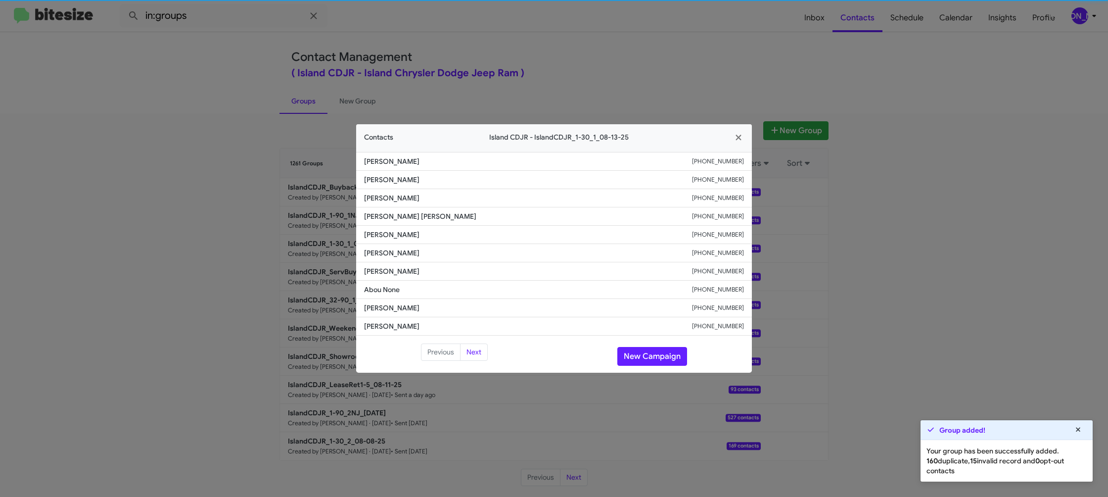
click at [392, 258] on li "[PERSON_NAME] [PHONE_NUMBER]" at bounding box center [554, 253] width 396 height 18
copy span "[PERSON_NAME]"
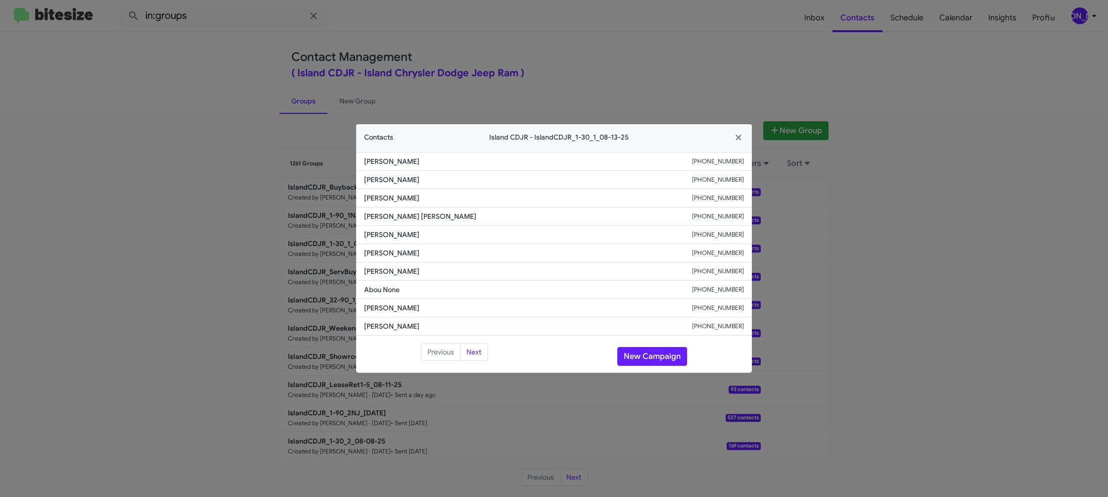
drag, startPoint x: 380, startPoint y: 25, endPoint x: 676, endPoint y: 84, distance: 301.1
click at [390, 30] on modal-container "Contacts Island CDJR - IslandCDJR_1-30_1_08-13-25 [PERSON_NAME] [PHONE_NUMBER] …" at bounding box center [554, 248] width 1108 height 497
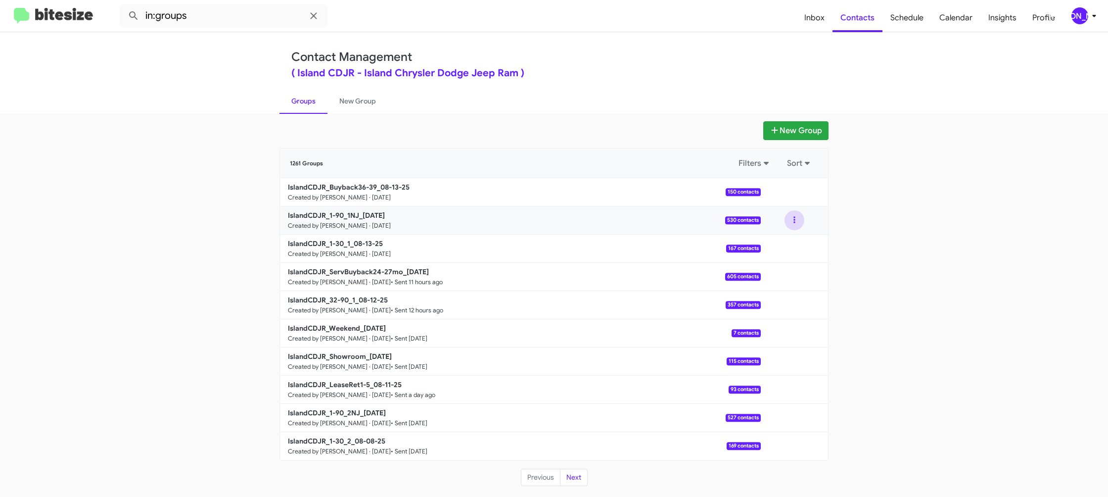
drag, startPoint x: 802, startPoint y: 218, endPoint x: 801, endPoint y: 223, distance: 5.0
click at [802, 219] on button at bounding box center [794, 220] width 20 height 20
click at [780, 243] on button "View contacts" at bounding box center [764, 247] width 79 height 24
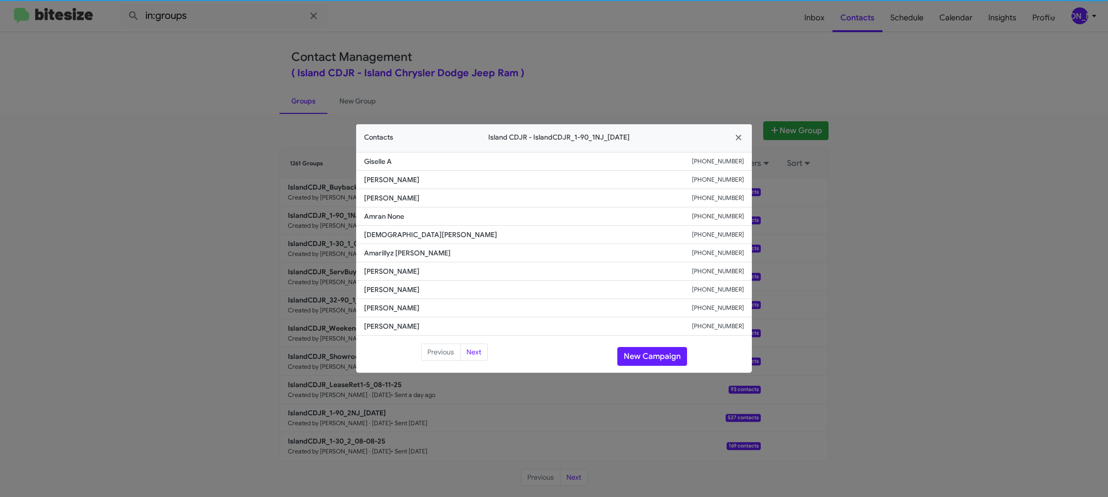
click at [387, 246] on li "[PERSON_NAME] [PHONE_NUMBER]" at bounding box center [554, 253] width 396 height 18
copy span "Amarillyz [PERSON_NAME]"
drag, startPoint x: 608, startPoint y: 43, endPoint x: 631, endPoint y: 54, distance: 25.4
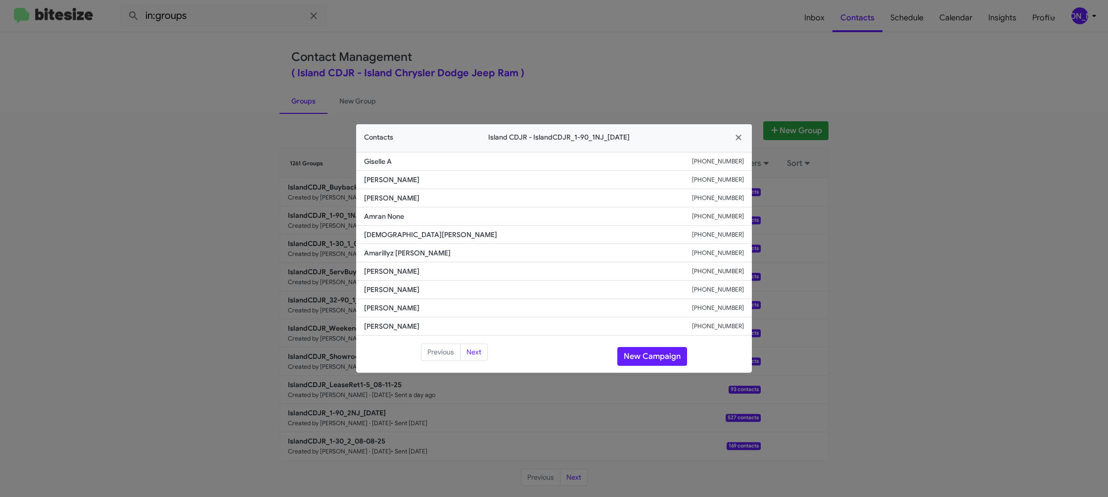
click at [609, 43] on modal-container "Contacts Island CDJR - IslandCDJR_1-90_1NJ_[DATE] Giselle A [PHONE_NUMBER] [PER…" at bounding box center [554, 248] width 1108 height 497
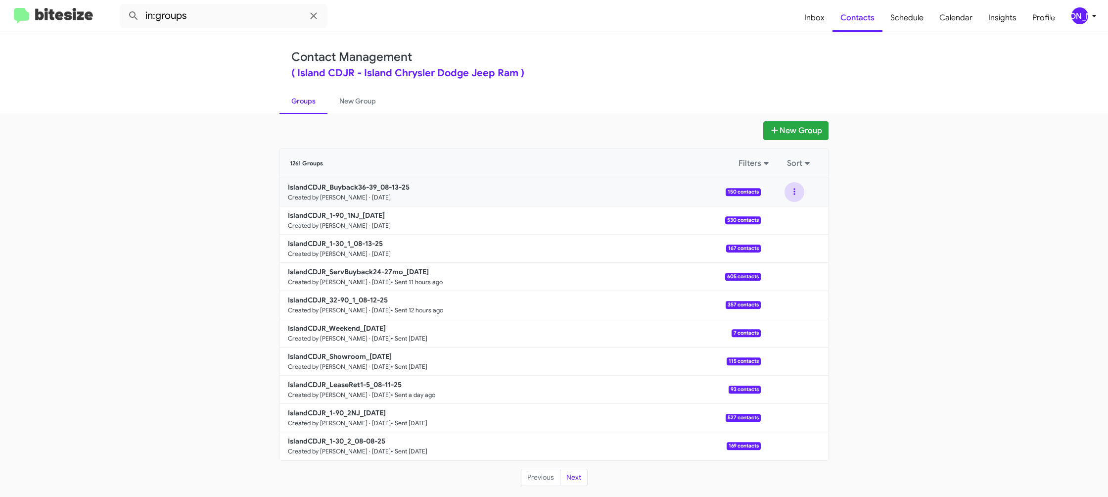
click at [802, 194] on button at bounding box center [794, 192] width 20 height 20
click at [788, 210] on button "View contacts" at bounding box center [764, 219] width 79 height 24
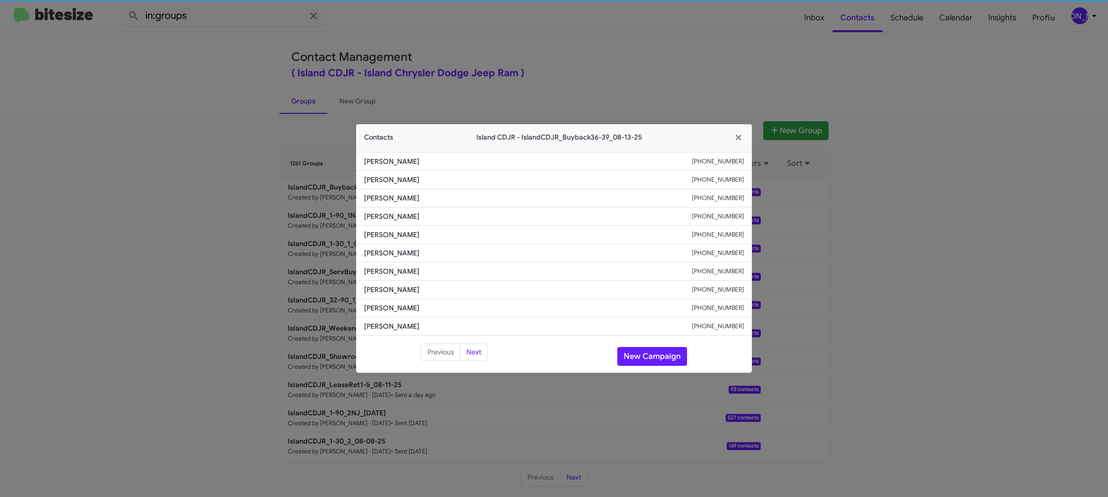
click at [395, 248] on span "[PERSON_NAME]" at bounding box center [528, 253] width 328 height 10
drag, startPoint x: 395, startPoint y: 247, endPoint x: 408, endPoint y: 245, distance: 13.1
click at [395, 247] on li "[PERSON_NAME] [PHONE_NUMBER]" at bounding box center [554, 253] width 396 height 18
copy span "[PERSON_NAME]"
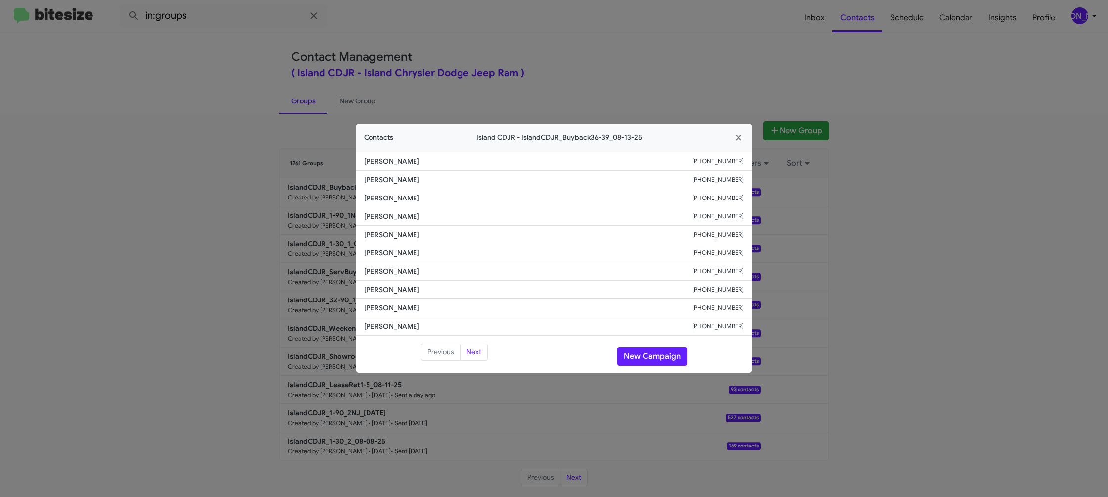
drag, startPoint x: 288, startPoint y: 108, endPoint x: 306, endPoint y: 143, distance: 39.6
click at [289, 110] on modal-container "Contacts Island CDJR - IslandCDJR_Buyback36-39_08-13-25 [PERSON_NAME] [PHONE_NU…" at bounding box center [554, 248] width 1108 height 497
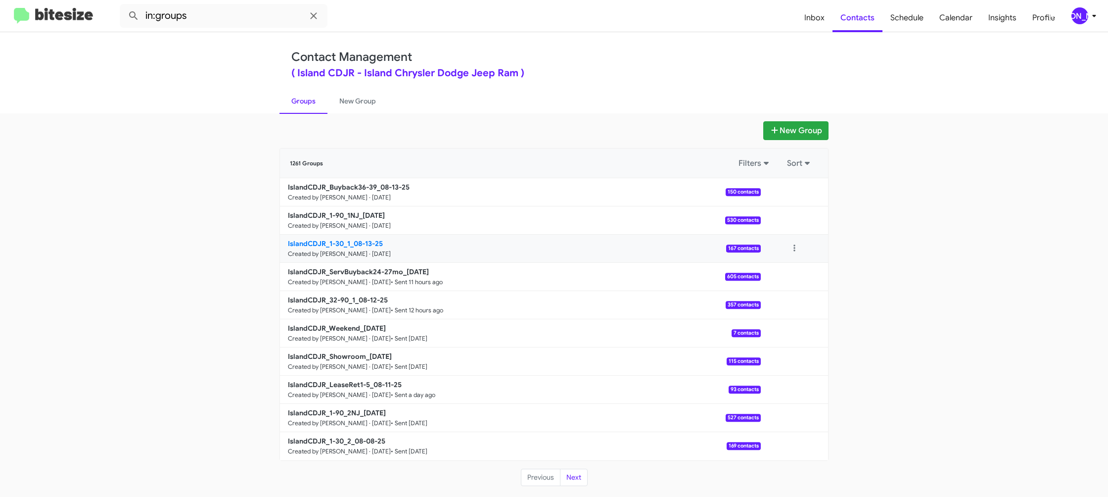
click at [335, 242] on b "IslandCDJR_1-30_1_08-13-25" at bounding box center [335, 243] width 95 height 9
click at [335, 241] on b "IslandCDJR_1-30_1_08-13-25" at bounding box center [335, 243] width 95 height 9
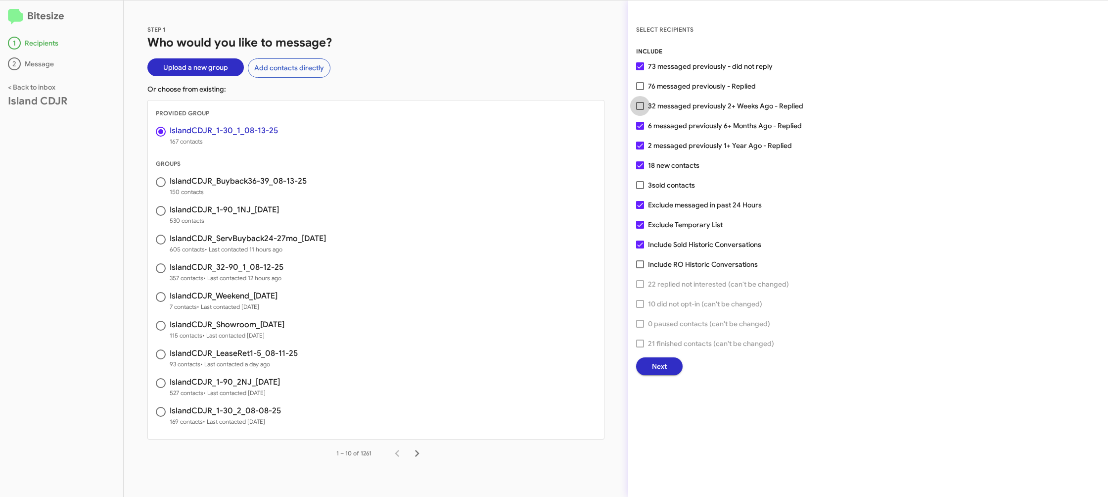
click at [665, 103] on span "32 messaged previously 2+ Weeks Ago - Replied" at bounding box center [725, 106] width 155 height 12
click at [640, 110] on input "32 messaged previously 2+ Weeks Ago - Replied" at bounding box center [640, 110] width 0 height 0
checkbox input "true"
click at [657, 368] on span "Next" at bounding box center [659, 366] width 15 height 18
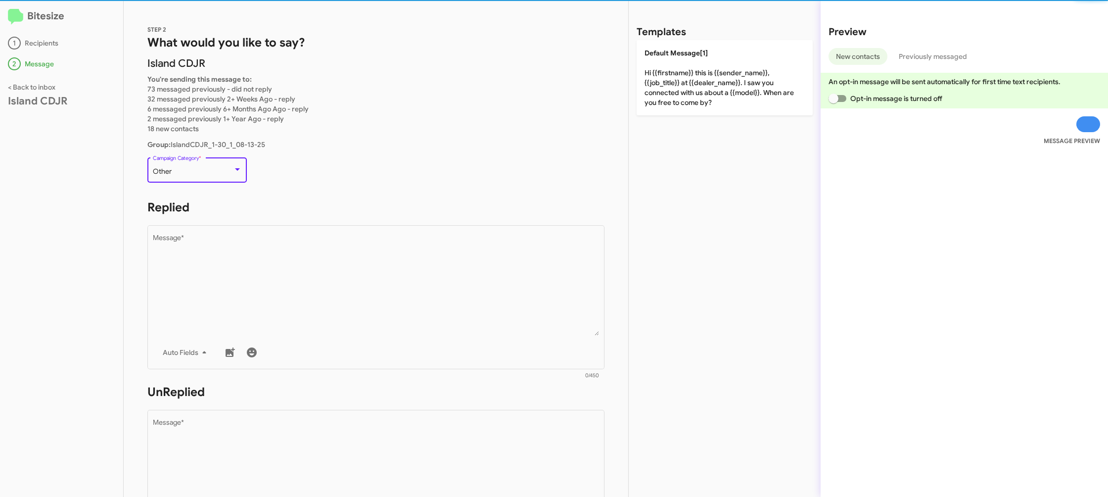
click at [228, 172] on div "Other" at bounding box center [193, 172] width 80 height 8
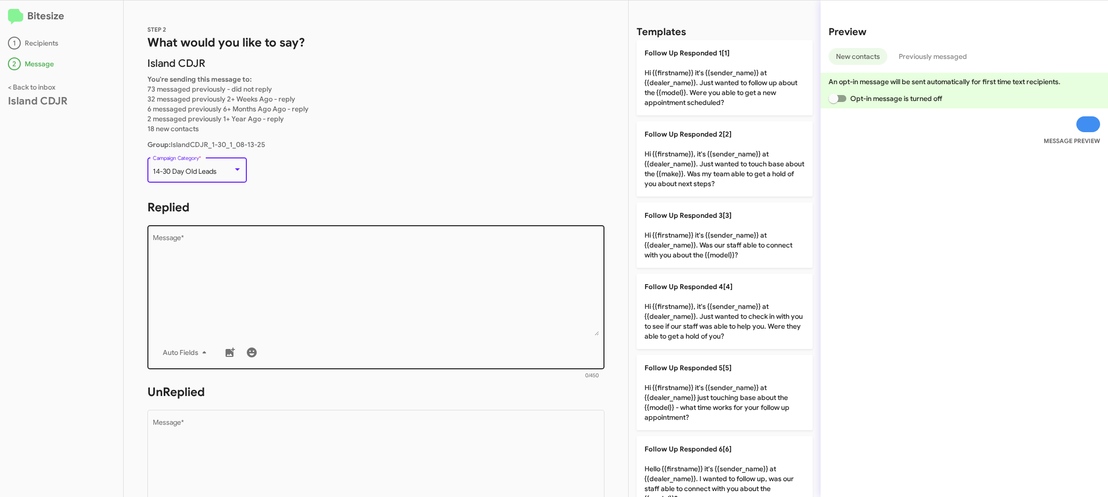
click at [439, 283] on textarea "Message *" at bounding box center [376, 284] width 447 height 101
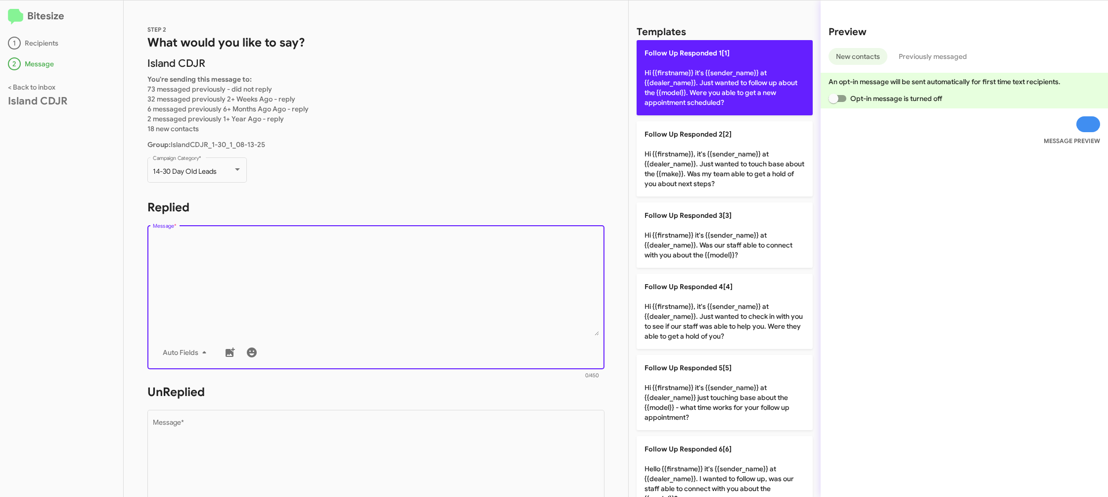
drag, startPoint x: 439, startPoint y: 283, endPoint x: 711, endPoint y: 114, distance: 320.4
click at [453, 269] on textarea "Message *" at bounding box center [376, 284] width 447 height 101
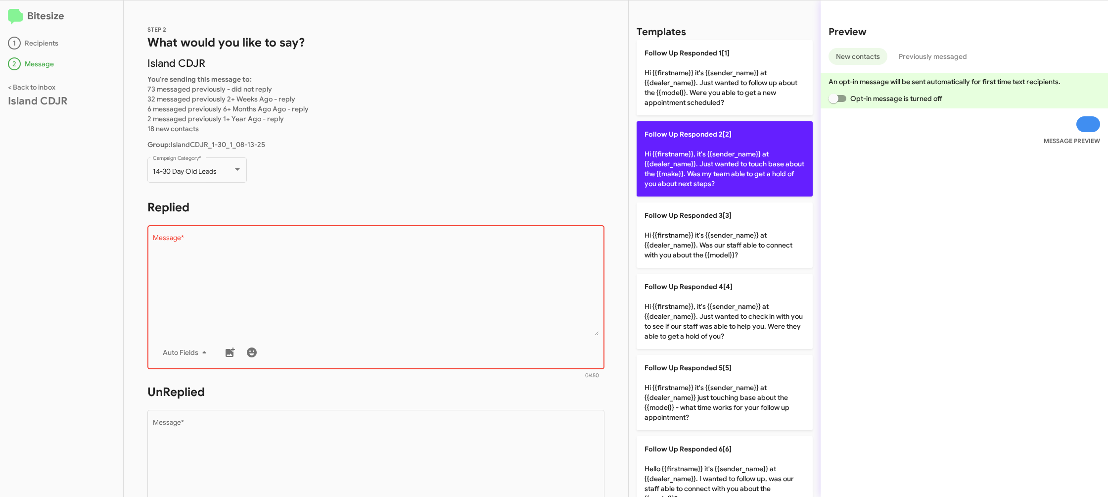
drag, startPoint x: 733, startPoint y: 124, endPoint x: 729, endPoint y: 155, distance: 31.4
click at [733, 126] on p "Follow Up Responded 2[2] Hi {{firstname}}, it's {{sender_name}} at {{dealer_nam…" at bounding box center [725, 158] width 176 height 75
type textarea "Hi {{firstname}}, it's {{sender_name}} at {{dealer_name}}. Just wanted to touch…"
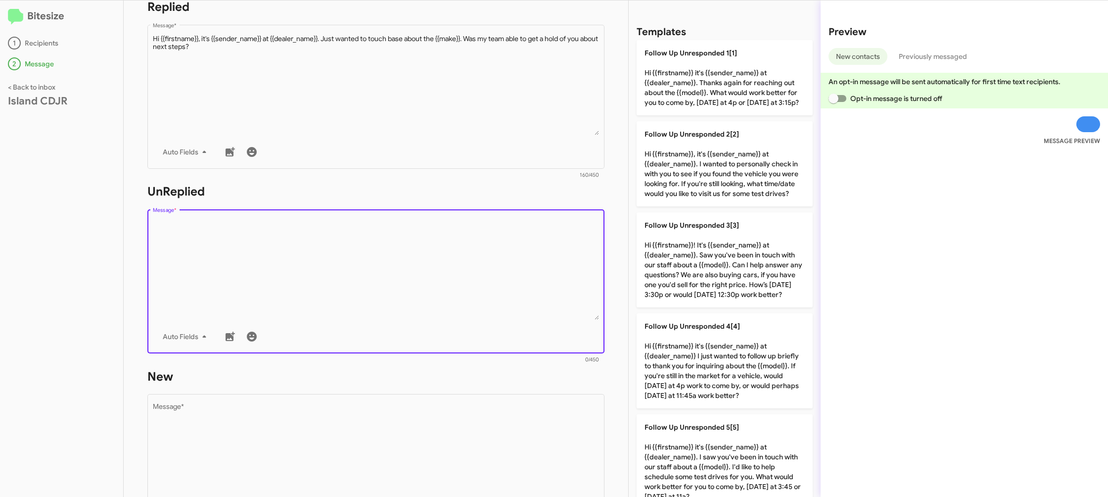
scroll to position [202, 0]
click at [493, 309] on textarea "Message *" at bounding box center [376, 267] width 447 height 101
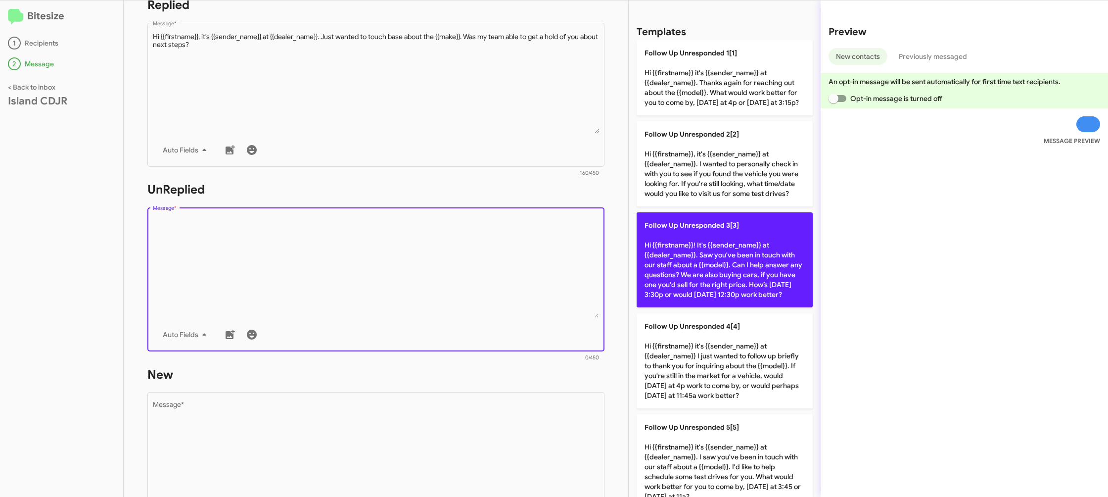
drag, startPoint x: 492, startPoint y: 305, endPoint x: 779, endPoint y: 276, distance: 288.3
click at [515, 298] on textarea "Message *" at bounding box center [376, 267] width 447 height 101
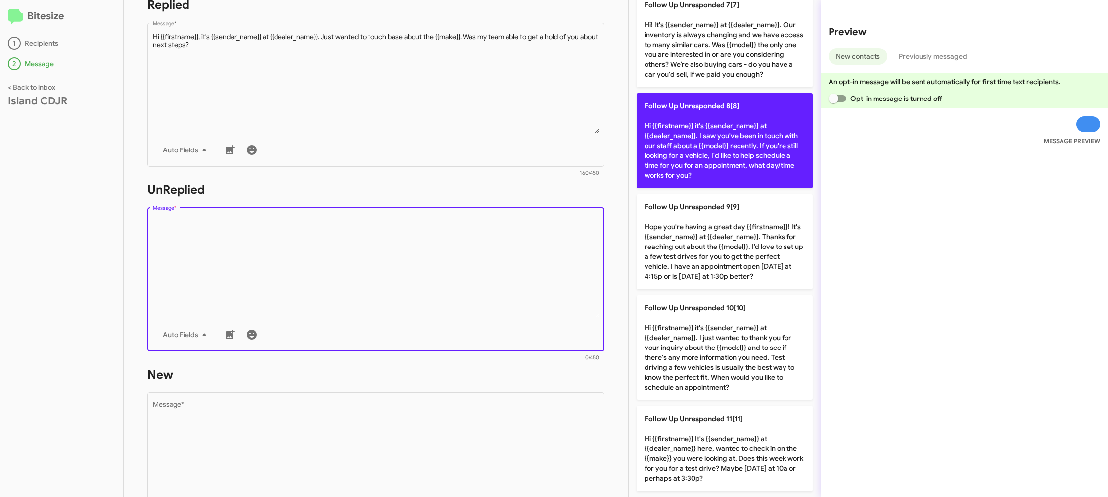
scroll to position [633, 0]
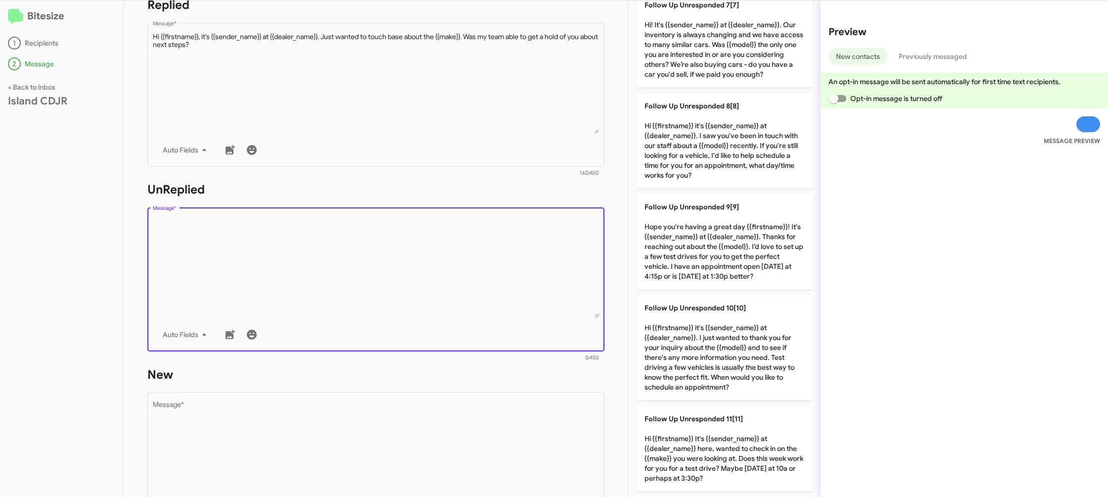
drag, startPoint x: 691, startPoint y: 124, endPoint x: 466, endPoint y: 321, distance: 299.0
click at [690, 125] on p "Follow Up Unresponded 8[8] Hi {{firstname}} it's {{sender_name}} at {{dealer_na…" at bounding box center [725, 140] width 176 height 95
type textarea "Hi {{firstname}} it's {{sender_name}} at {{dealer_name}}. I saw you've been in …"
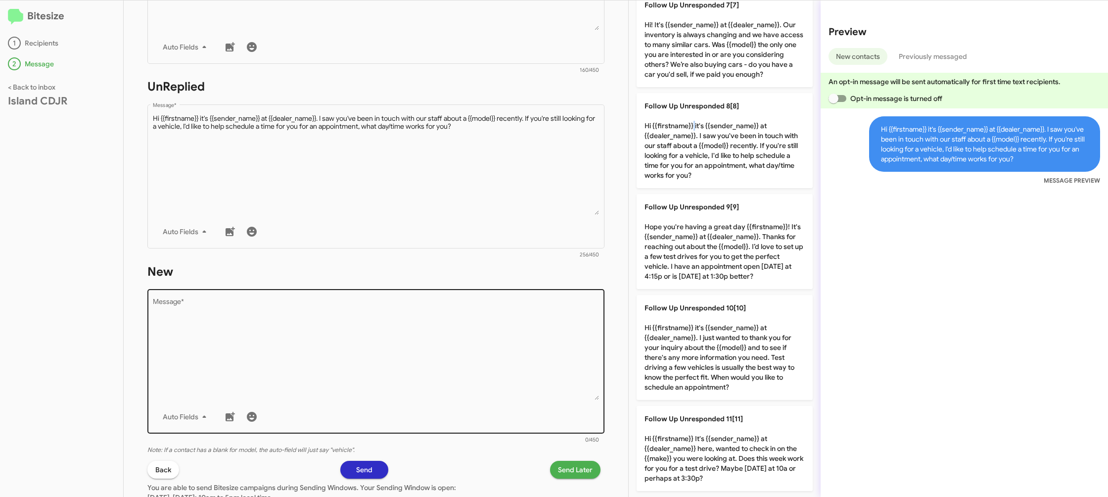
scroll to position [325, 0]
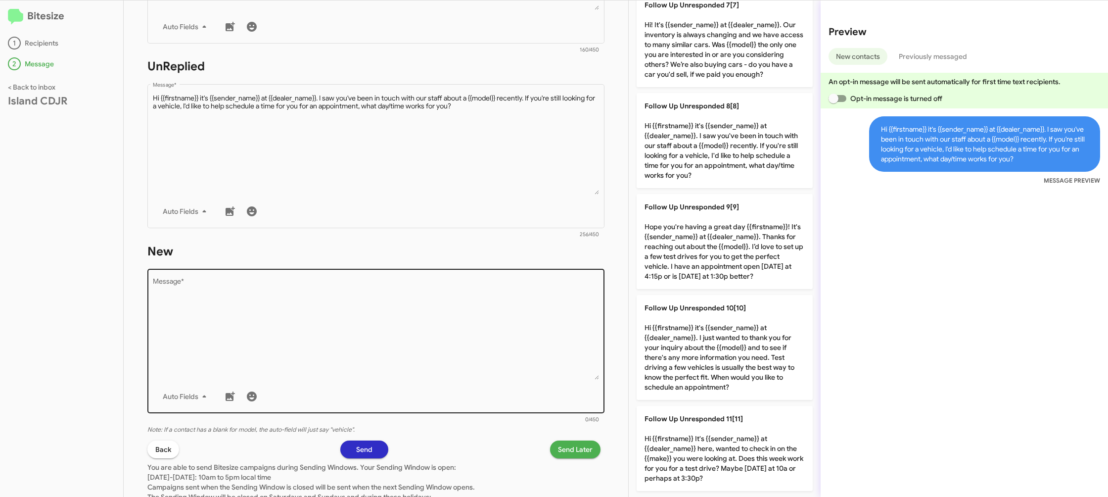
click at [522, 368] on textarea "Message *" at bounding box center [376, 328] width 447 height 101
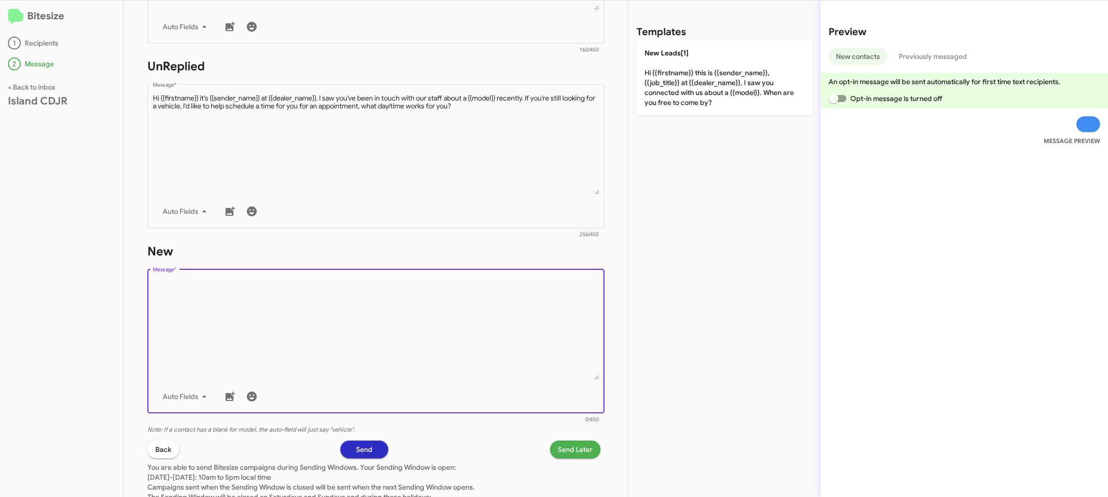
drag, startPoint x: 522, startPoint y: 368, endPoint x: 618, endPoint y: 192, distance: 200.5
click at [529, 339] on textarea "Message *" at bounding box center [376, 328] width 447 height 101
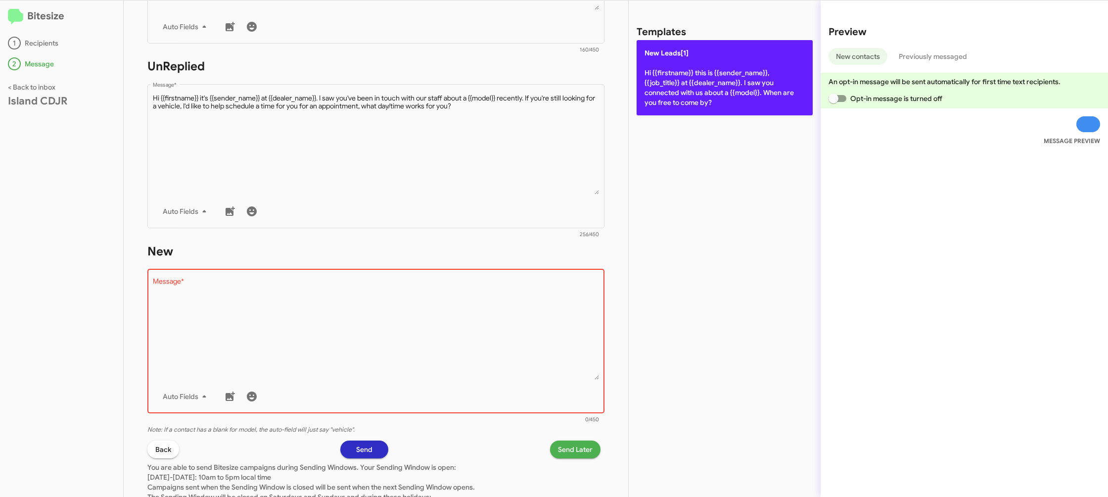
drag, startPoint x: 691, startPoint y: 103, endPoint x: 642, endPoint y: 80, distance: 55.1
click at [691, 103] on p "New Leads[1] Hi {{firstname}} this is {{sender_name}}, {{job_title}} at {{deale…" at bounding box center [725, 77] width 176 height 75
type textarea "Hi {{firstname}} this is {{sender_name}}, {{job_title}} at {{dealer_name}}. I s…"
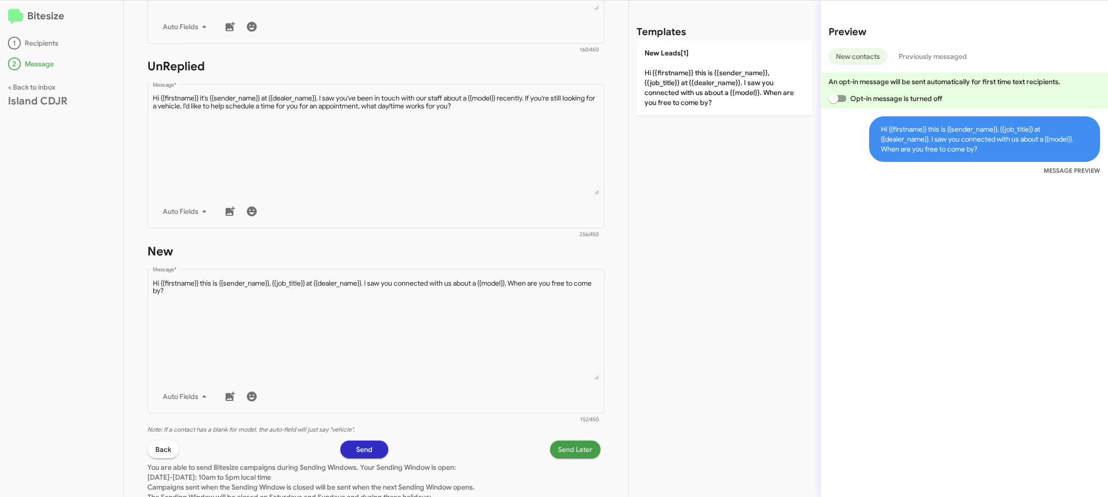
click at [564, 455] on span "Send Later" at bounding box center [575, 449] width 35 height 18
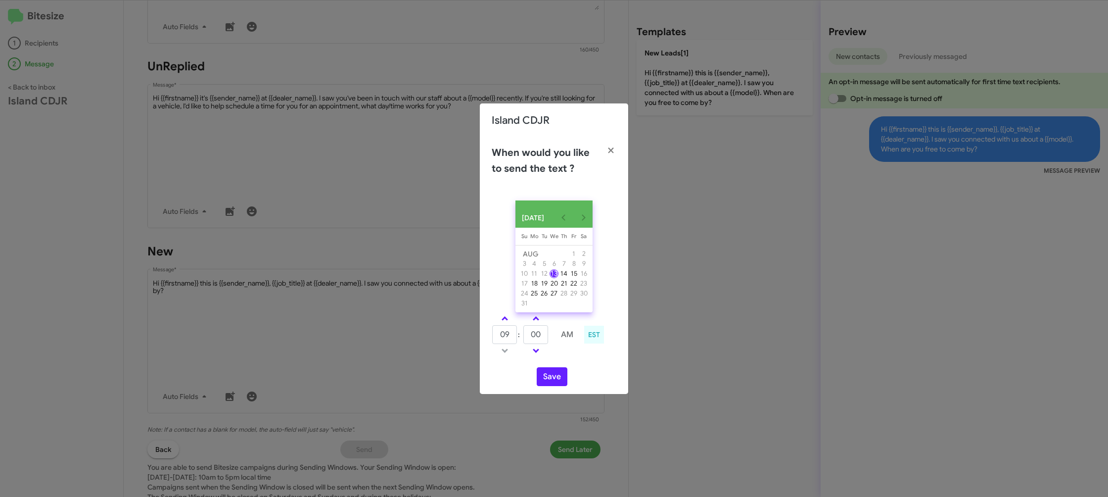
drag, startPoint x: 505, startPoint y: 315, endPoint x: 515, endPoint y: 319, distance: 11.6
click at [505, 316] on div "[DATE] [DATE] Su [DATE] Mo [DATE] Tu [DATE] We [DATE] Th [DATE] Fr [DATE] [DATE…" at bounding box center [554, 292] width 148 height 201
click at [501, 321] on link at bounding box center [504, 318] width 17 height 11
type input "10"
click at [536, 322] on span at bounding box center [536, 319] width 6 height 6
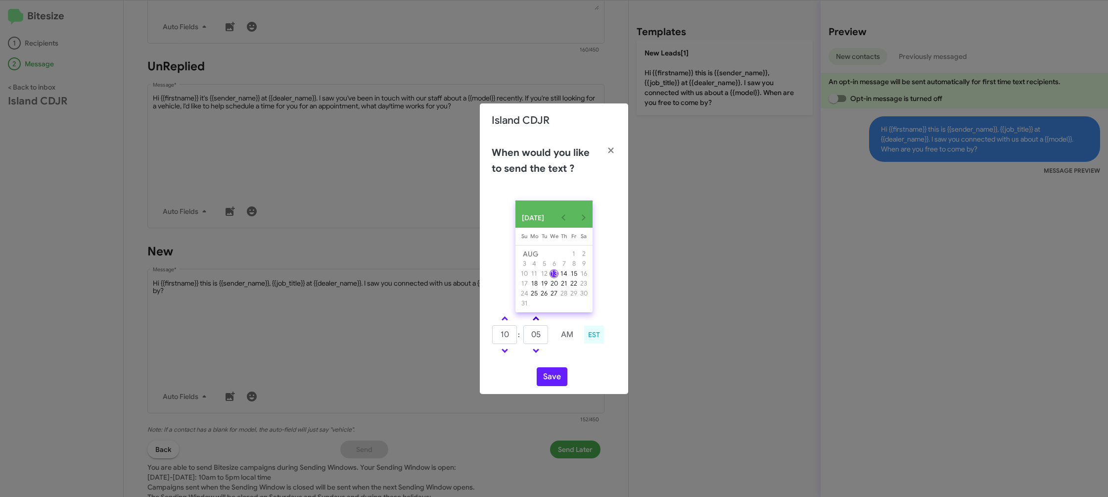
click at [536, 322] on span at bounding box center [536, 319] width 6 height 6
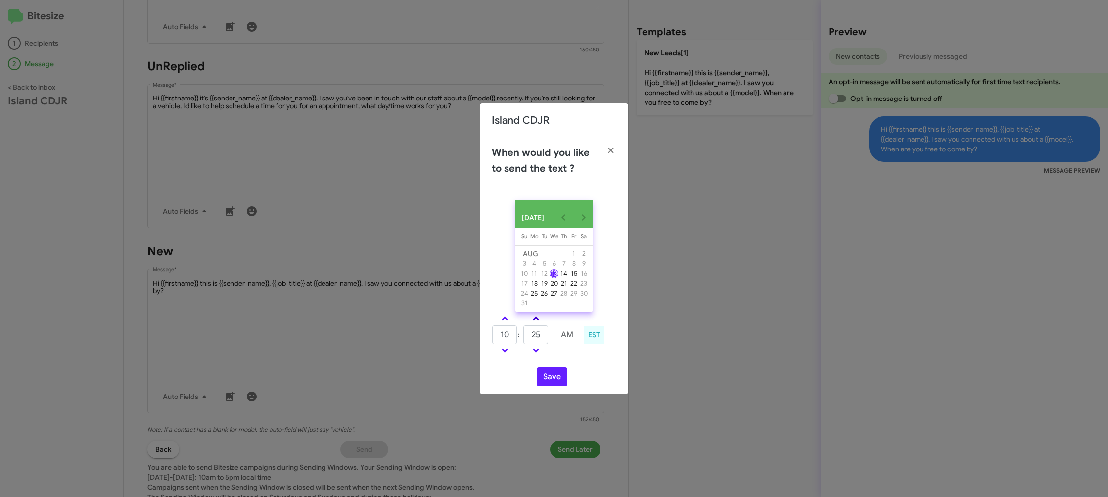
type input "30"
drag, startPoint x: 545, startPoint y: 381, endPoint x: 552, endPoint y: 370, distance: 12.9
click at [545, 381] on button "Save" at bounding box center [552, 376] width 31 height 19
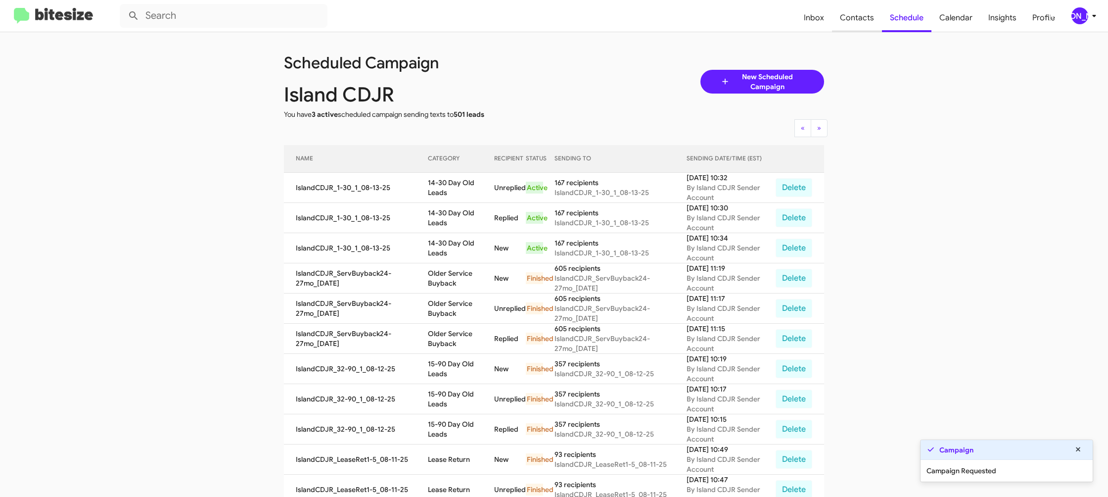
click at [842, 19] on span "Contacts" at bounding box center [857, 17] width 50 height 29
type input "in:groups"
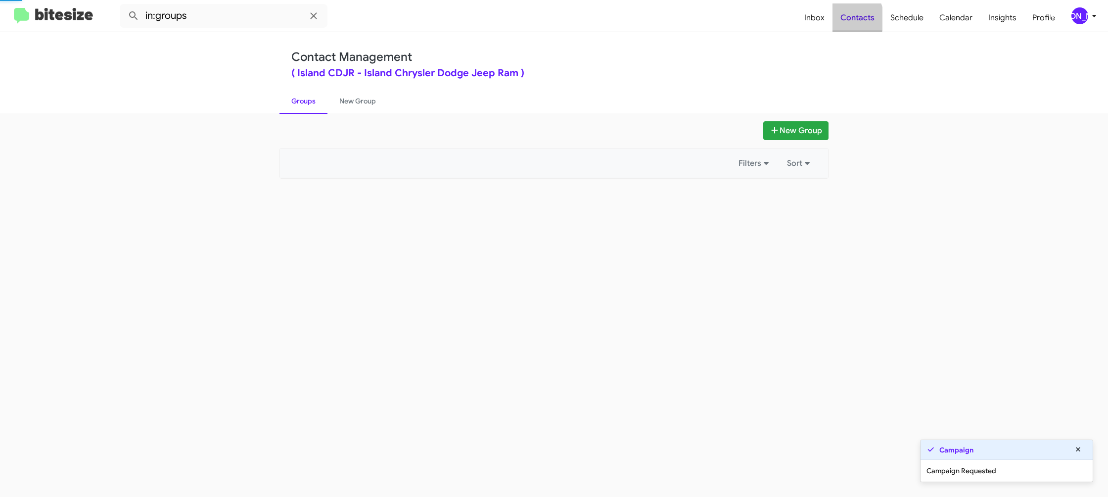
click at [842, 19] on span "Contacts" at bounding box center [857, 17] width 50 height 29
drag, startPoint x: 842, startPoint y: 19, endPoint x: 435, endPoint y: 157, distance: 429.4
click at [842, 19] on span "Contacts" at bounding box center [857, 17] width 50 height 29
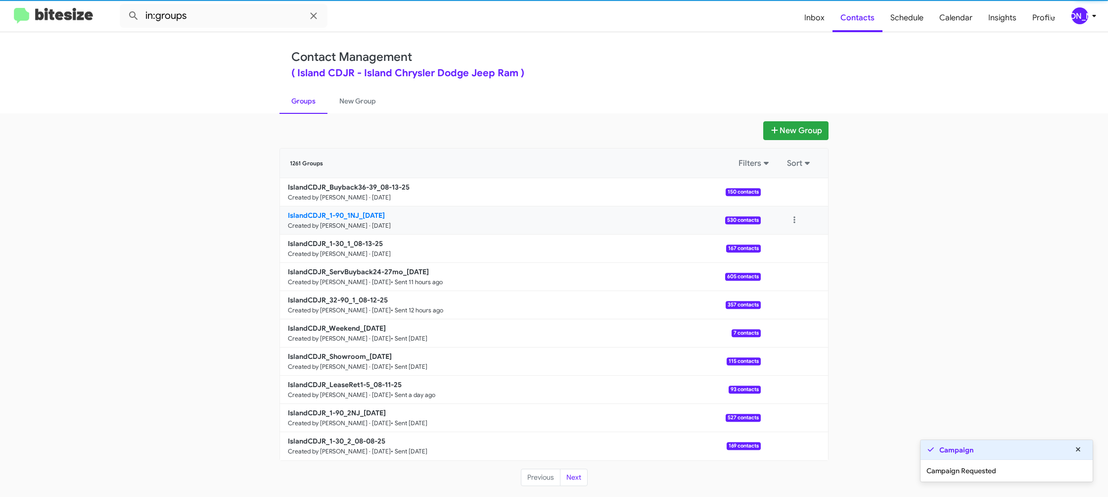
click at [361, 222] on small "Created by [PERSON_NAME] · [DATE]" at bounding box center [339, 226] width 103 height 8
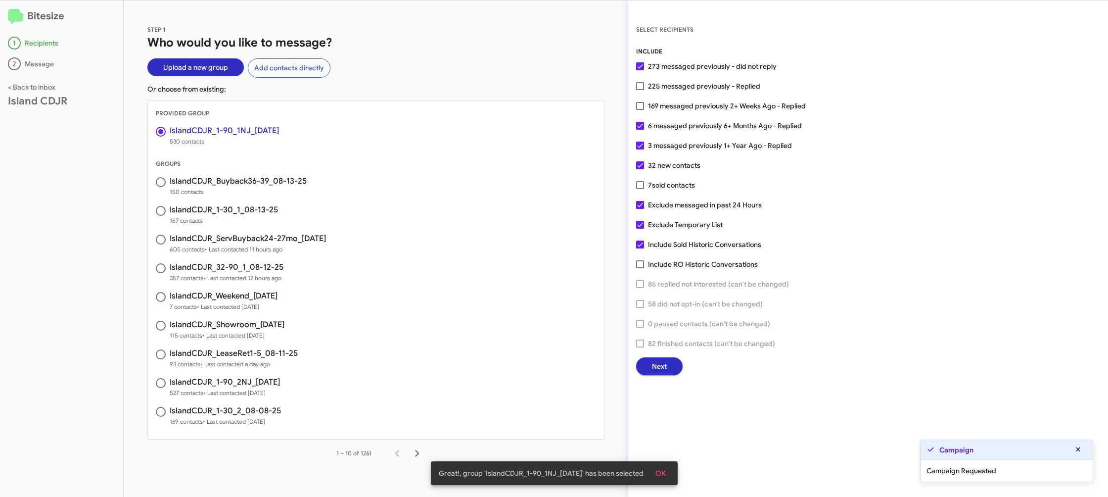
click at [643, 103] on span at bounding box center [640, 106] width 8 height 8
click at [640, 110] on input "169 messaged previously 2+ Weeks Ago - Replied" at bounding box center [640, 110] width 0 height 0
checkbox input "true"
click at [640, 361] on button "Next" at bounding box center [659, 366] width 46 height 18
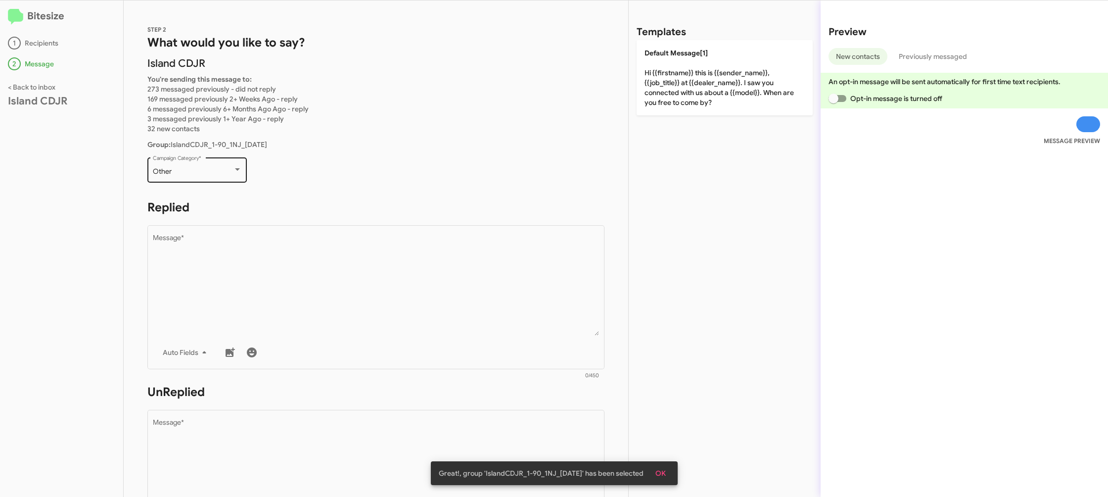
click at [210, 161] on div "Other Campaign Category *" at bounding box center [197, 168] width 89 height 27
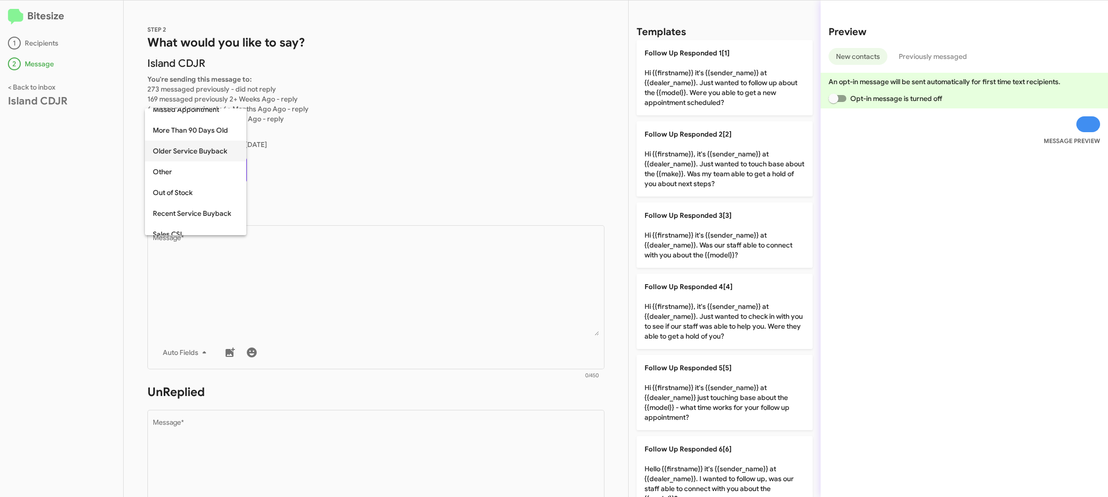
scroll to position [21, 0]
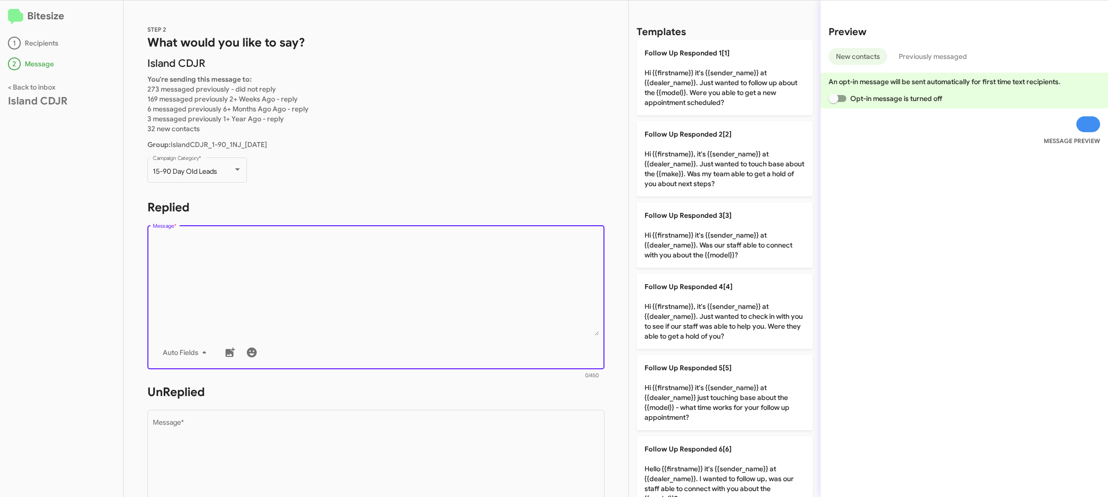
click at [391, 303] on textarea "Message *" at bounding box center [376, 284] width 447 height 101
drag, startPoint x: 391, startPoint y: 303, endPoint x: 634, endPoint y: 172, distance: 276.0
click at [424, 292] on textarea "Message *" at bounding box center [376, 284] width 447 height 101
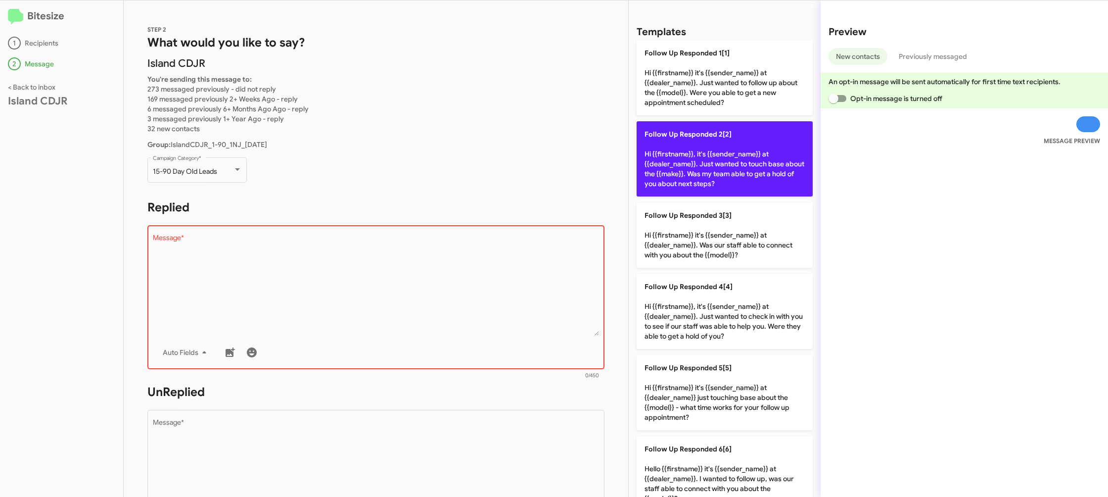
drag, startPoint x: 733, startPoint y: 145, endPoint x: 440, endPoint y: 360, distance: 363.4
click at [730, 145] on p "Follow Up Responded 2[2] Hi {{firstname}}, it's {{sender_name}} at {{dealer_nam…" at bounding box center [725, 158] width 176 height 75
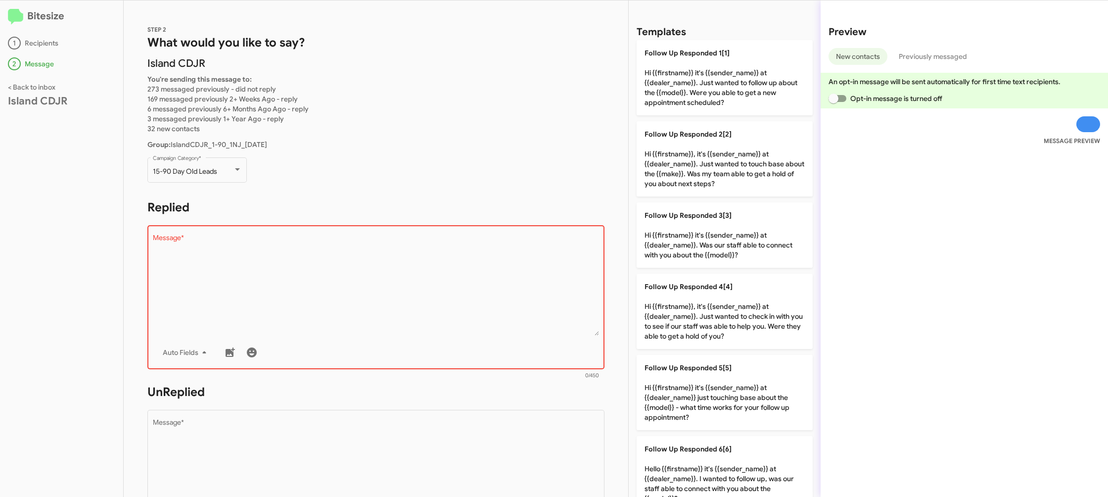
type textarea "Hi {{firstname}}, it's {{sender_name}} at {{dealer_name}}. Just wanted to touch…"
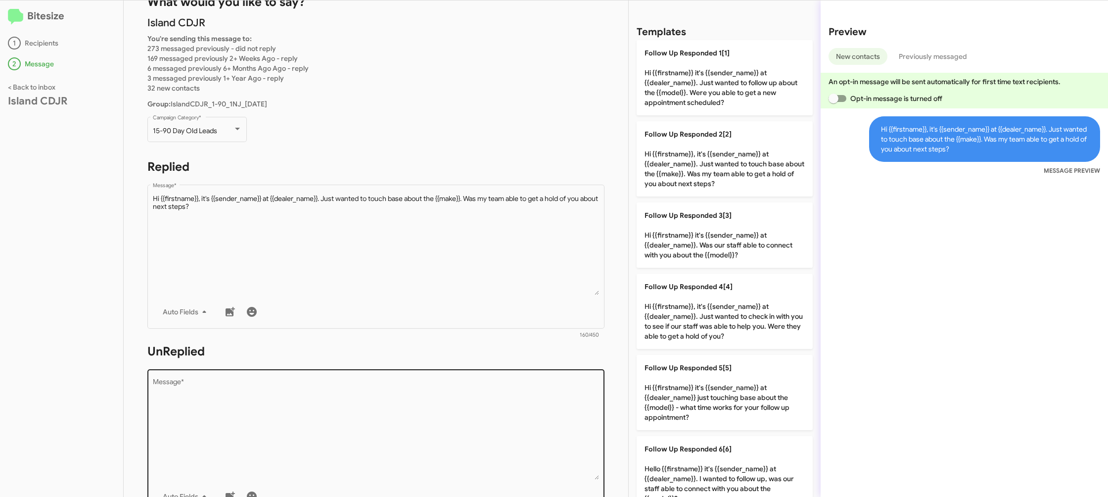
scroll to position [65, 0]
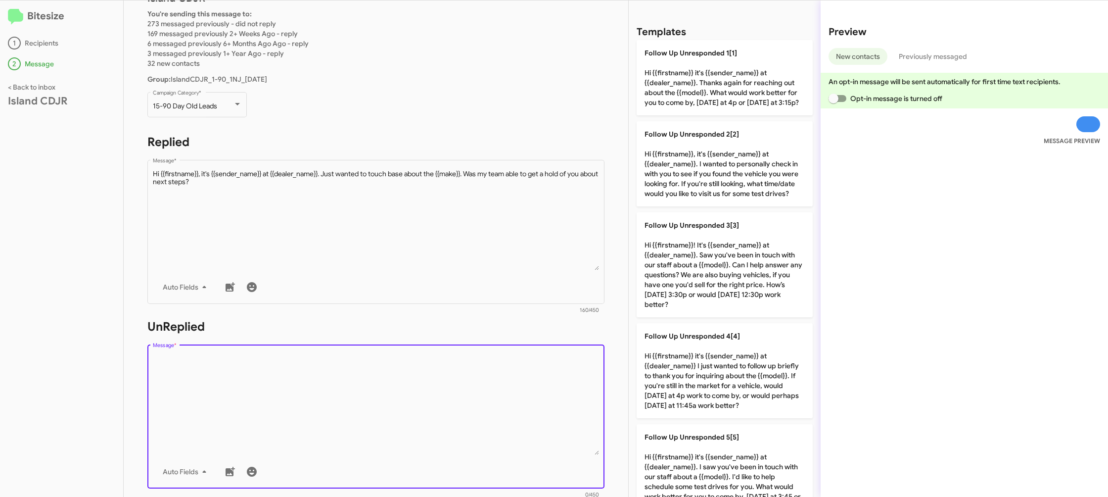
click at [466, 394] on textarea "Message *" at bounding box center [376, 404] width 447 height 101
drag, startPoint x: 466, startPoint y: 394, endPoint x: 660, endPoint y: 315, distance: 209.2
click at [482, 389] on textarea "Message *" at bounding box center [376, 404] width 447 height 101
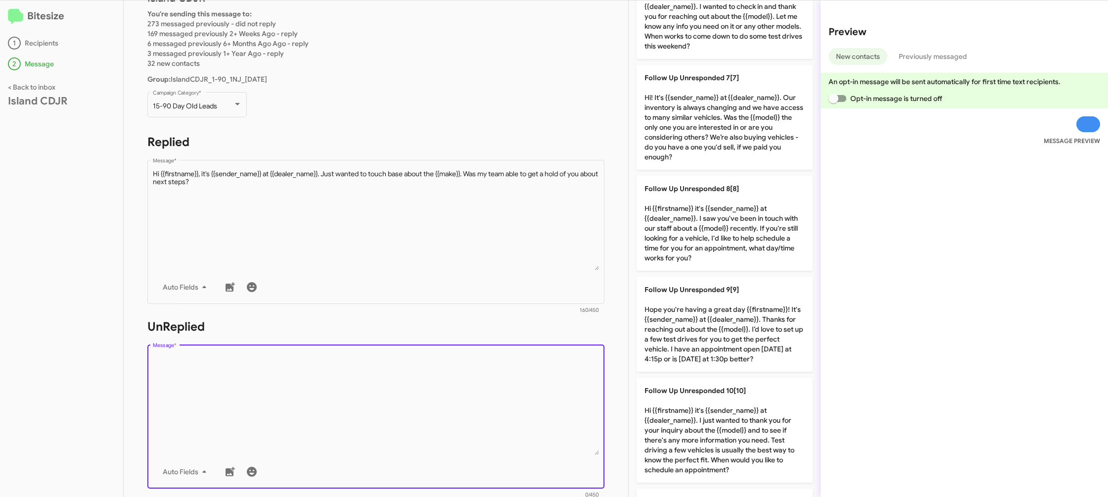
scroll to position [653, 0]
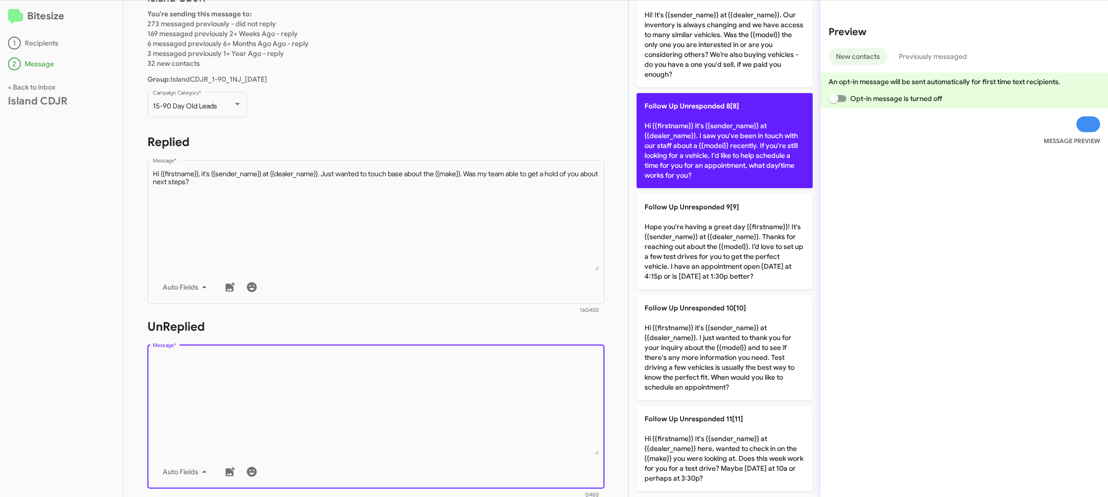
click at [685, 146] on p "Follow Up Unresponded 8[8] Hi {{firstname}} it's {{sender_name}} at {{dealer_na…" at bounding box center [725, 140] width 176 height 95
type textarea "Hi {{firstname}} it's {{sender_name}} at {{dealer_name}}. I saw you've been in …"
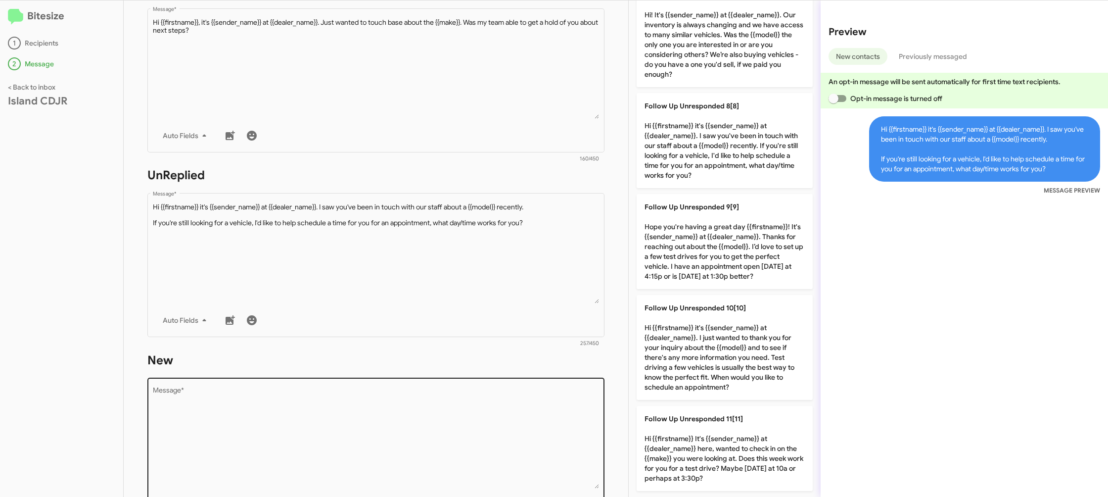
scroll to position [243, 0]
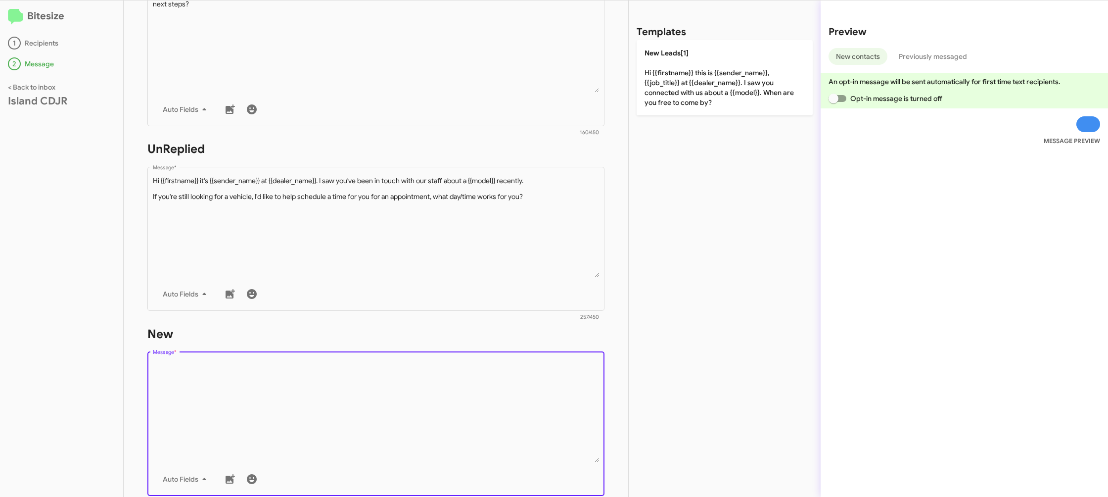
click at [496, 399] on textarea "Message *" at bounding box center [376, 411] width 447 height 101
drag, startPoint x: 522, startPoint y: 342, endPoint x: 694, endPoint y: 71, distance: 320.7
click at [523, 339] on form "New Drop image here to insert Auto Fields Message * 0/450" at bounding box center [375, 416] width 457 height 181
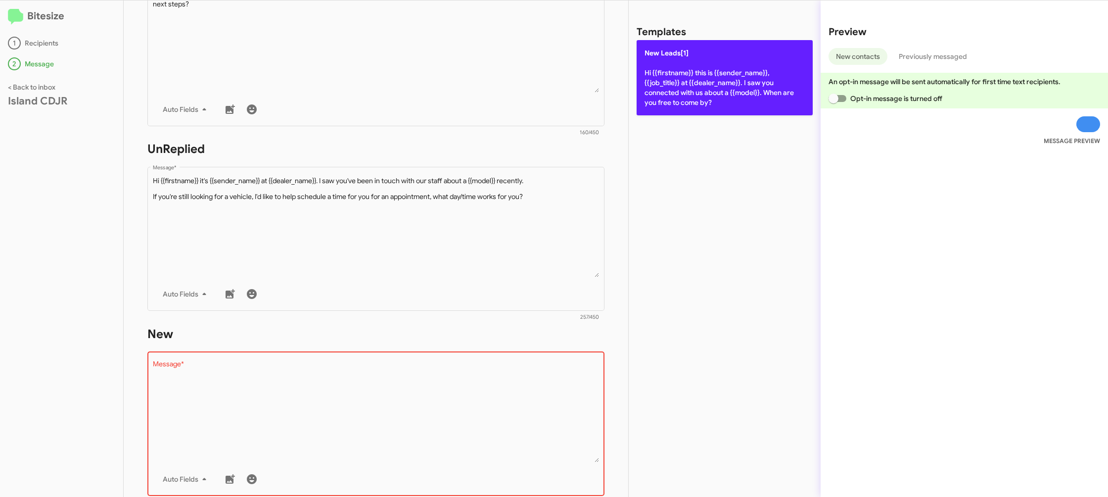
click at [694, 70] on p "New Leads[1] Hi {{firstname}} this is {{sender_name}}, {{job_title}} at {{deale…" at bounding box center [725, 77] width 176 height 75
type textarea "Hi {{firstname}} this is {{sender_name}}, {{job_title}} at {{dealer_name}}. I s…"
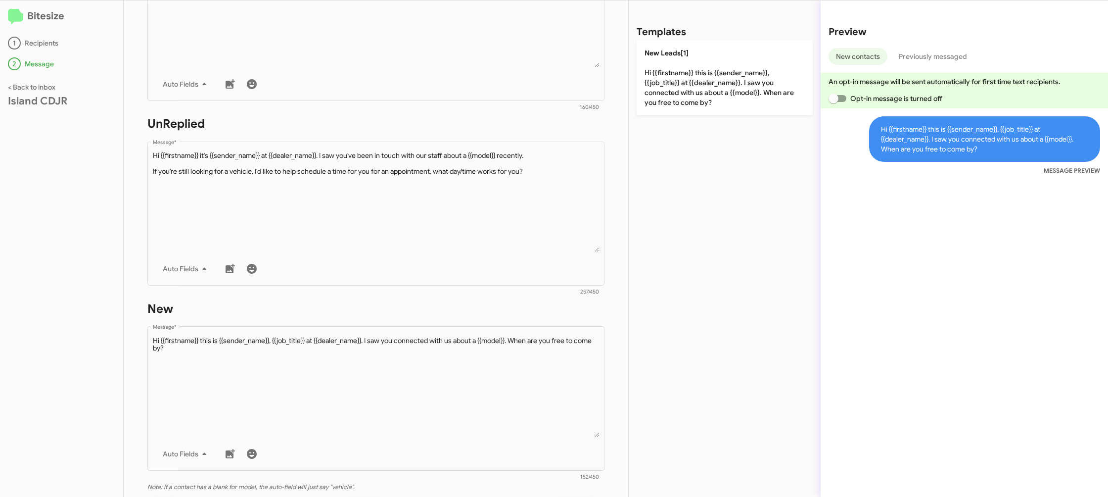
scroll to position [339, 0]
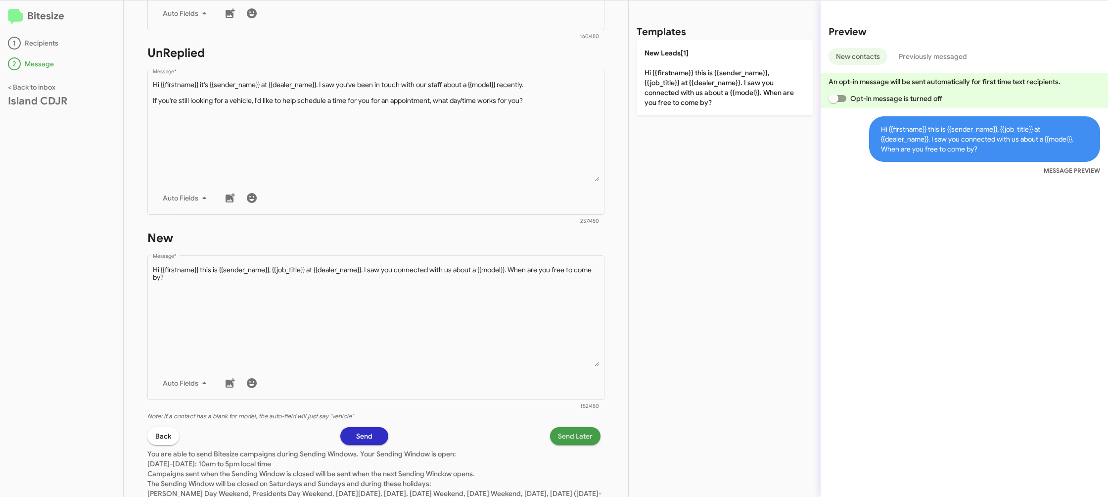
click at [567, 438] on span "Send Later" at bounding box center [575, 436] width 35 height 18
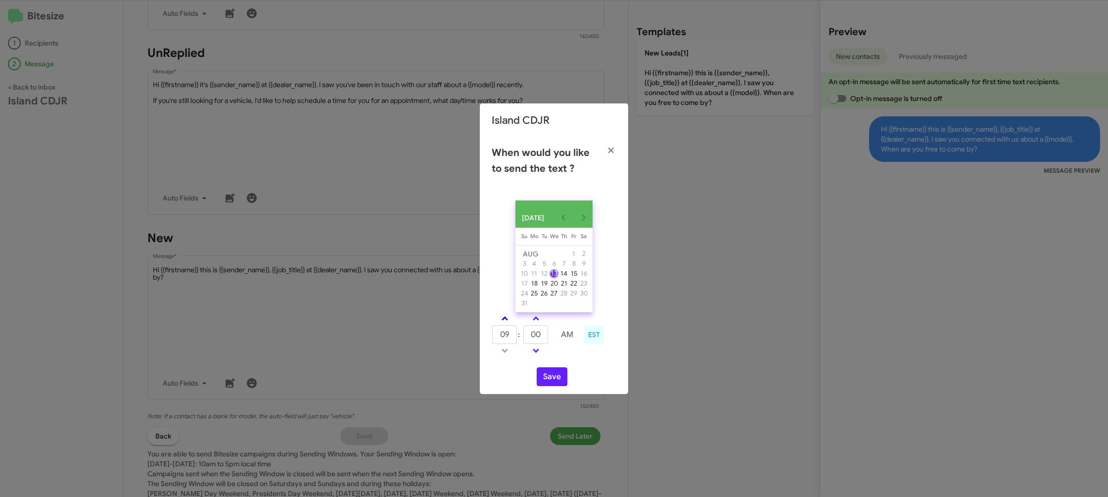
click at [508, 321] on link at bounding box center [504, 318] width 17 height 11
type input "10"
click at [537, 338] on input "00" at bounding box center [535, 334] width 25 height 19
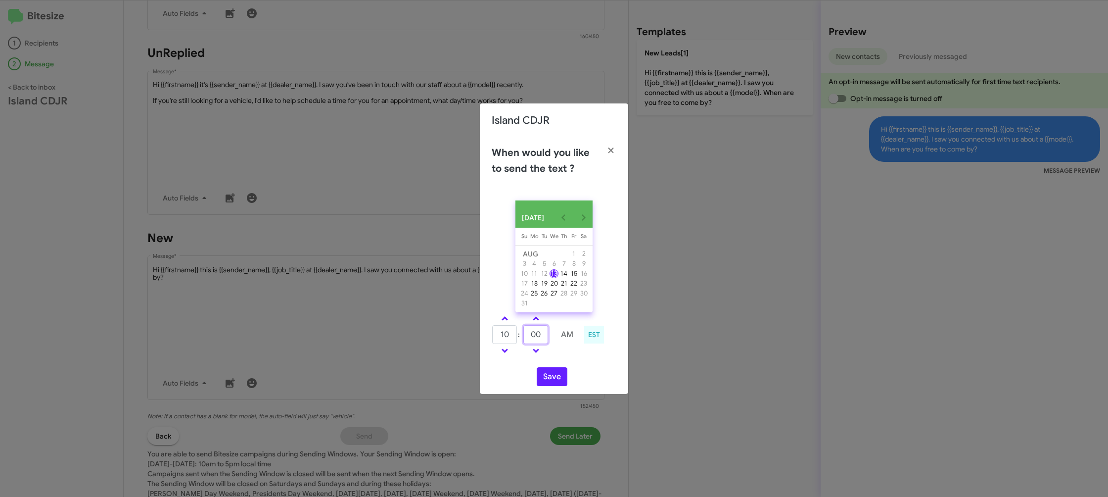
click at [537, 338] on input "00" at bounding box center [535, 334] width 25 height 19
drag, startPoint x: 537, startPoint y: 338, endPoint x: 551, endPoint y: 352, distance: 19.9
click at [537, 337] on input "3" at bounding box center [535, 334] width 25 height 19
type input "37"
click at [574, 357] on td at bounding box center [567, 350] width 26 height 12
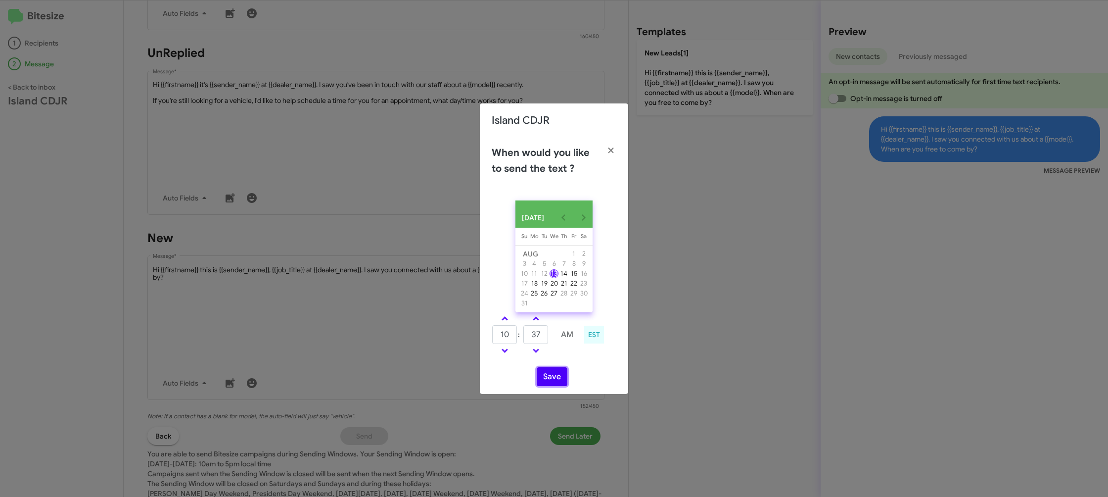
drag, startPoint x: 561, startPoint y: 384, endPoint x: 551, endPoint y: 373, distance: 15.1
click at [560, 384] on button "Save" at bounding box center [552, 376] width 31 height 19
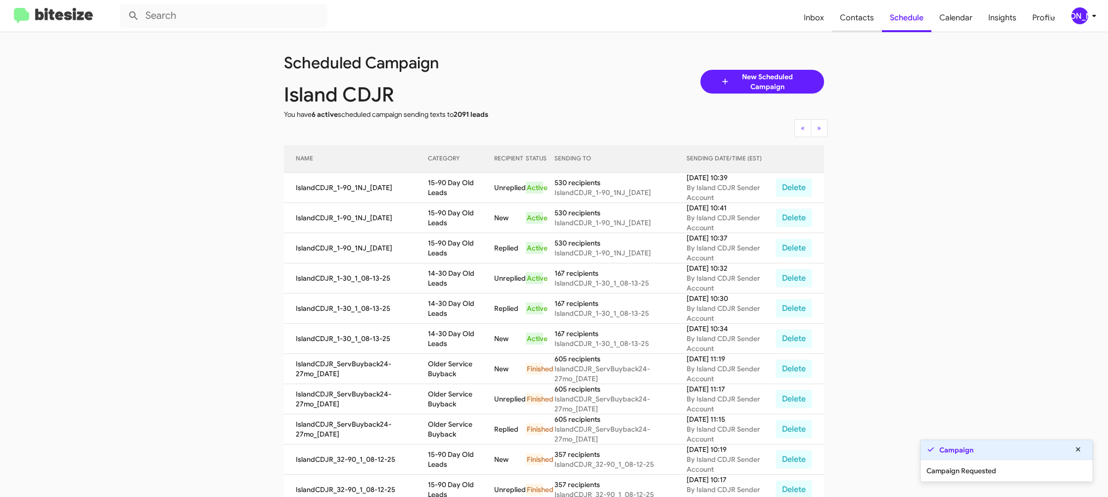
click at [857, 21] on span "Contacts" at bounding box center [857, 17] width 50 height 29
type input "in:groups"
click at [857, 21] on span "Contacts" at bounding box center [857, 17] width 50 height 29
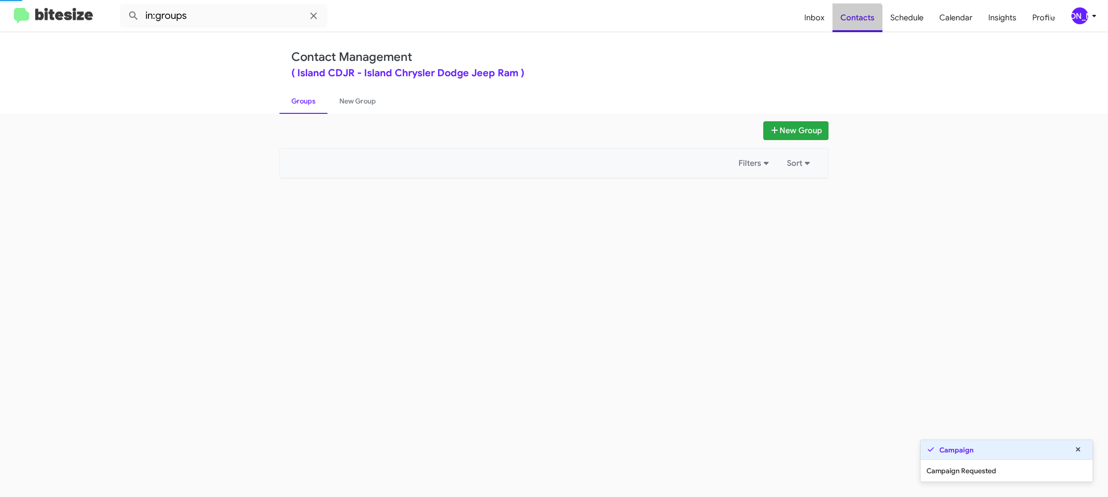
drag, startPoint x: 857, startPoint y: 21, endPoint x: 400, endPoint y: 181, distance: 483.7
click at [857, 21] on span "Contacts" at bounding box center [857, 17] width 50 height 29
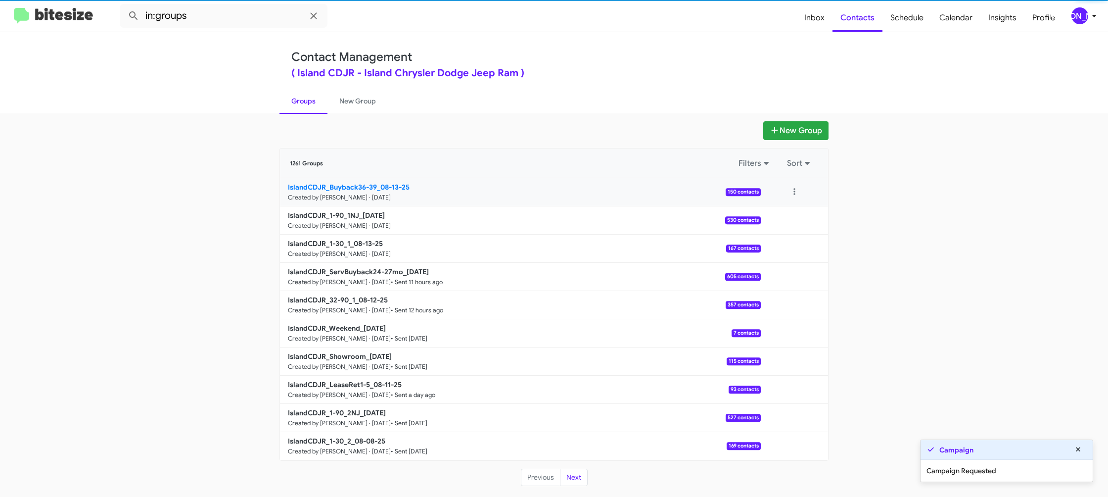
click at [339, 184] on b "IslandCDJR_Buyback36-39_08-13-25" at bounding box center [349, 187] width 122 height 9
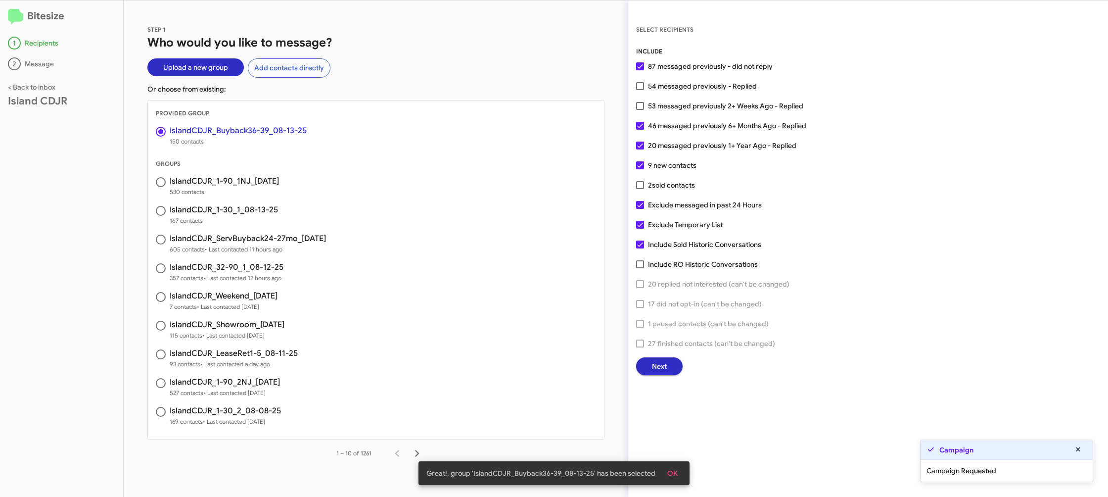
click at [657, 360] on span "Next" at bounding box center [659, 366] width 15 height 18
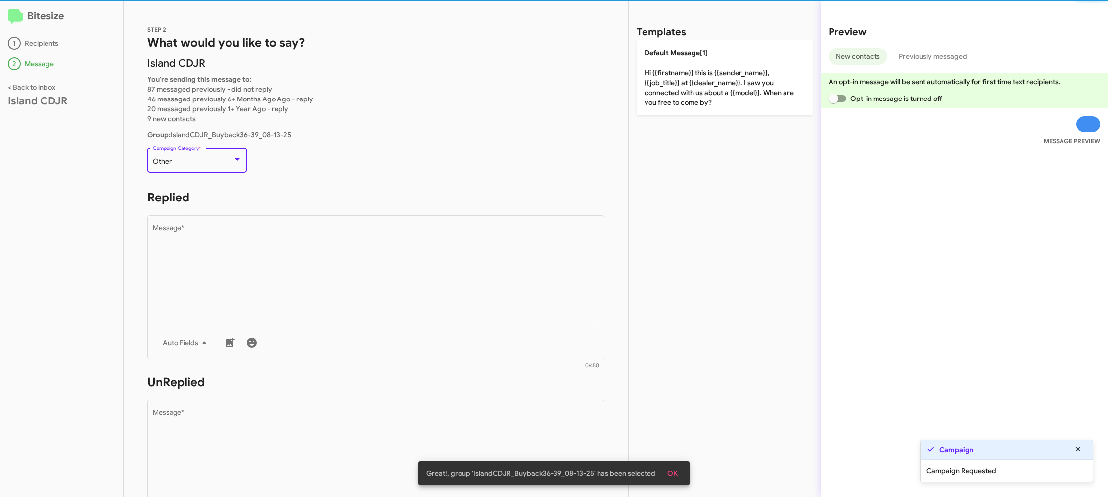
click at [198, 165] on div "Other" at bounding box center [193, 162] width 80 height 8
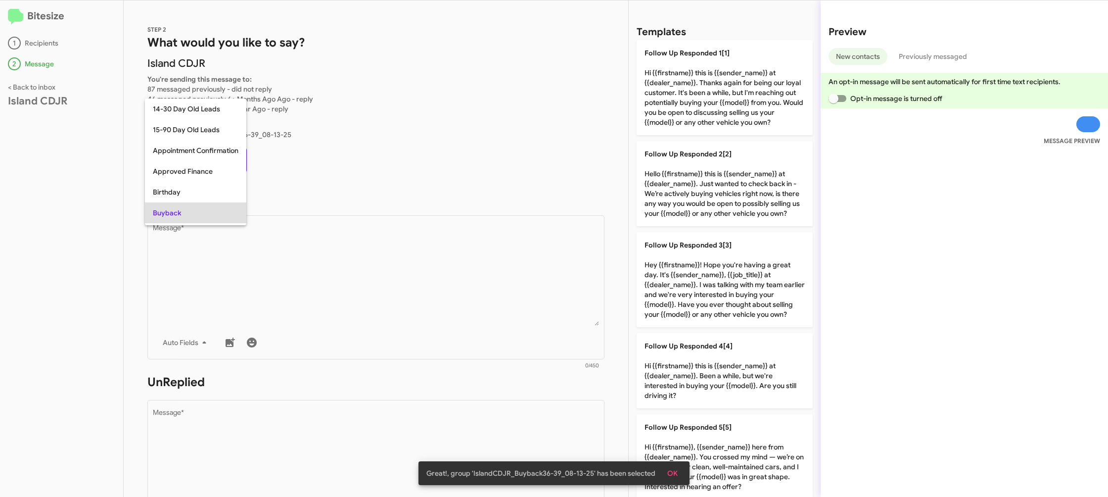
scroll to position [51, 0]
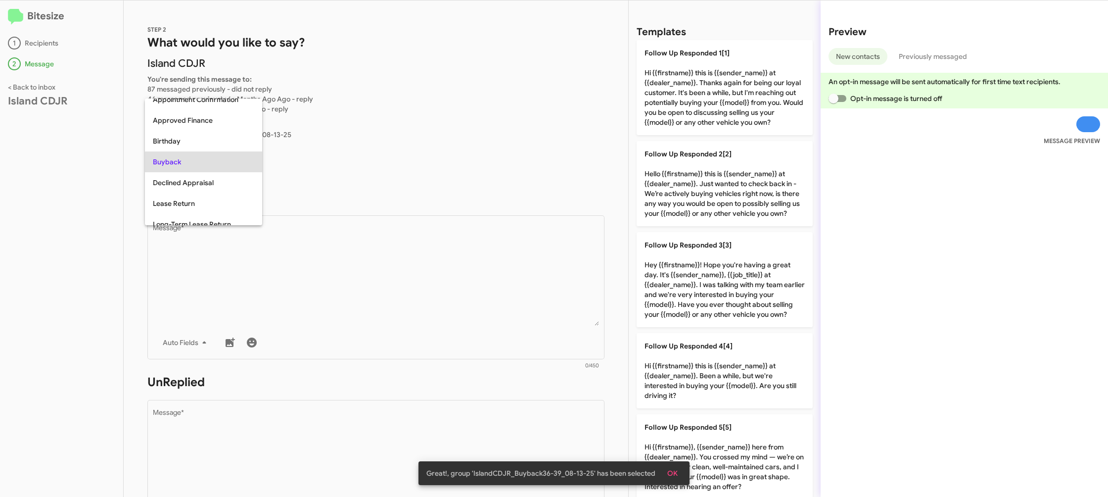
click at [442, 320] on div at bounding box center [554, 248] width 1108 height 497
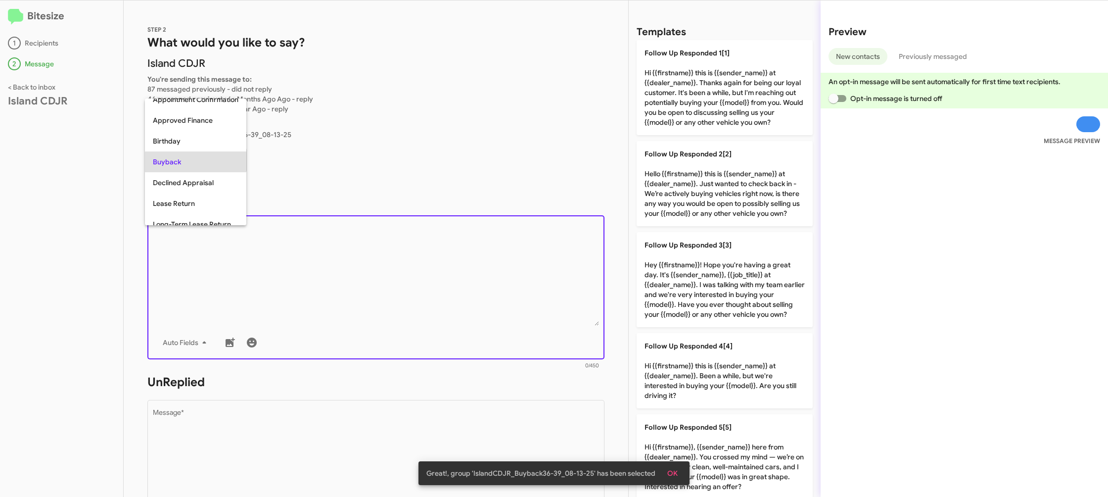
click at [442, 320] on textarea "Message *" at bounding box center [376, 275] width 447 height 101
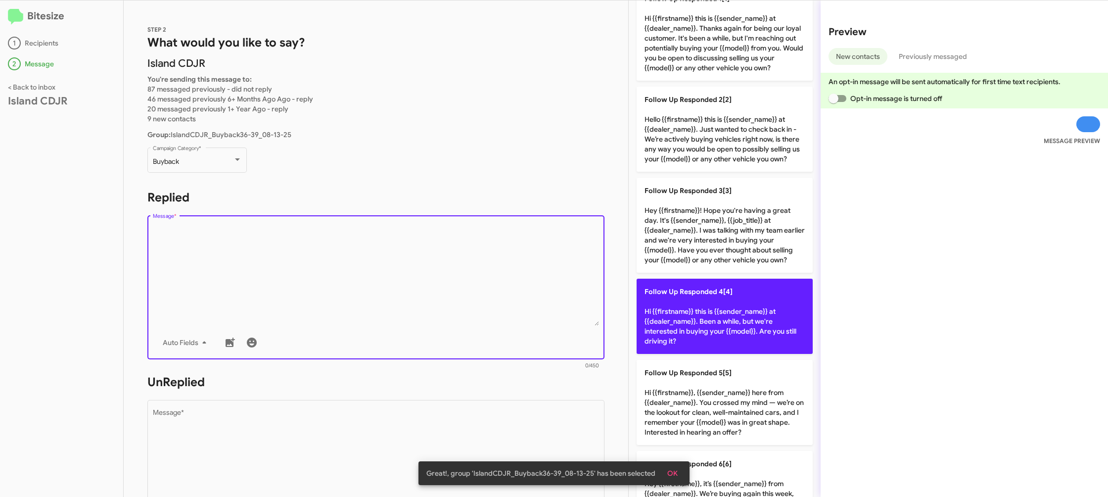
drag, startPoint x: 700, startPoint y: 315, endPoint x: 682, endPoint y: 318, distance: 18.1
click at [697, 315] on p "Follow Up Responded 4[4] Hi {{firstname}} this is {{sender_name}} at {{dealer_n…" at bounding box center [725, 315] width 176 height 75
type textarea "Hi {{firstname}} this is {{sender_name}} at {{dealer_name}}. Been a while, but …"
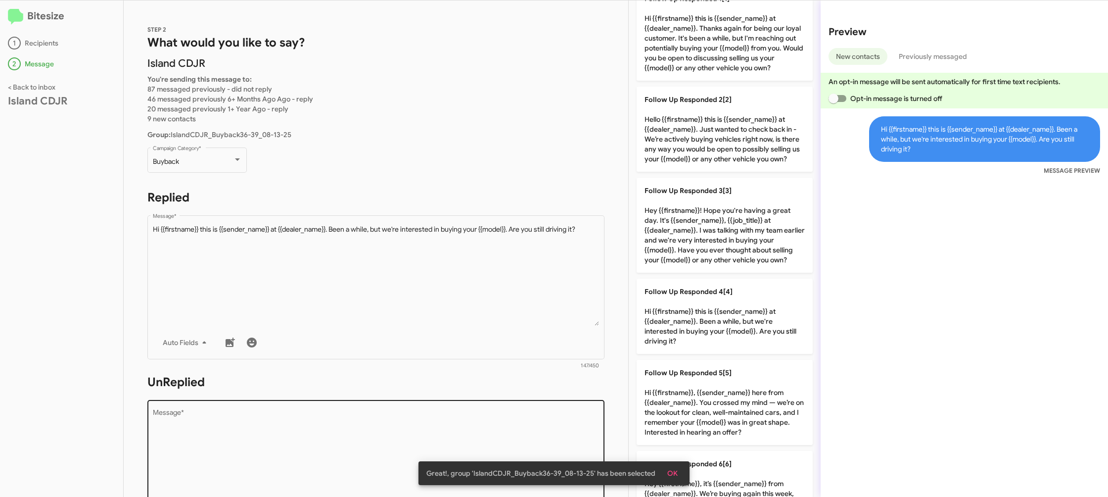
click at [437, 418] on textarea "Message *" at bounding box center [376, 459] width 447 height 101
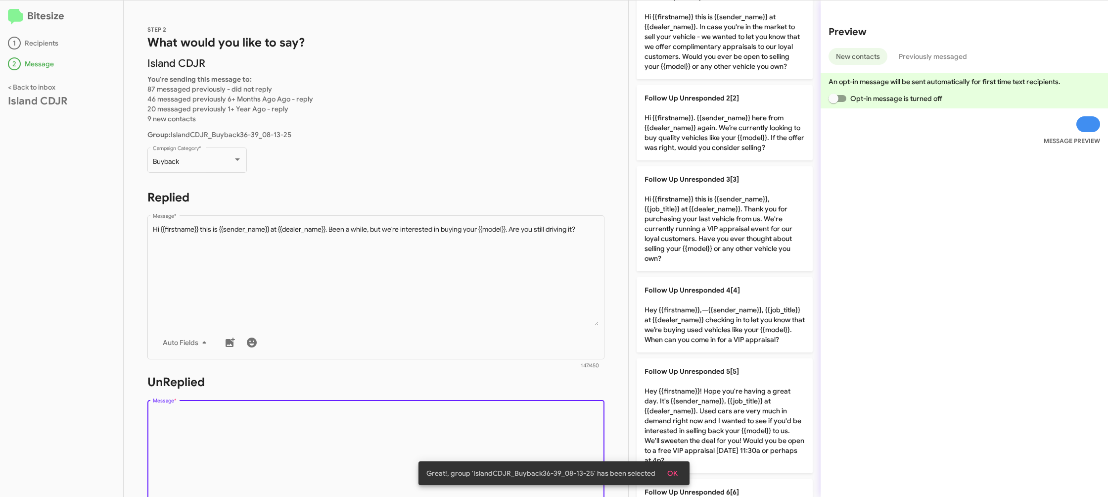
drag, startPoint x: 437, startPoint y: 418, endPoint x: 468, endPoint y: 399, distance: 37.1
click at [443, 411] on textarea "Message *" at bounding box center [376, 459] width 447 height 101
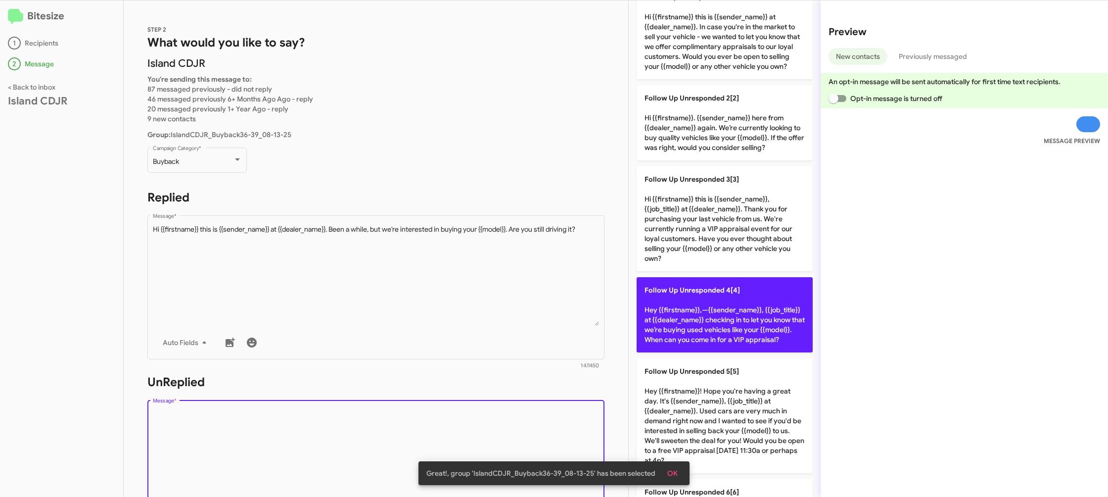
scroll to position [311, 0]
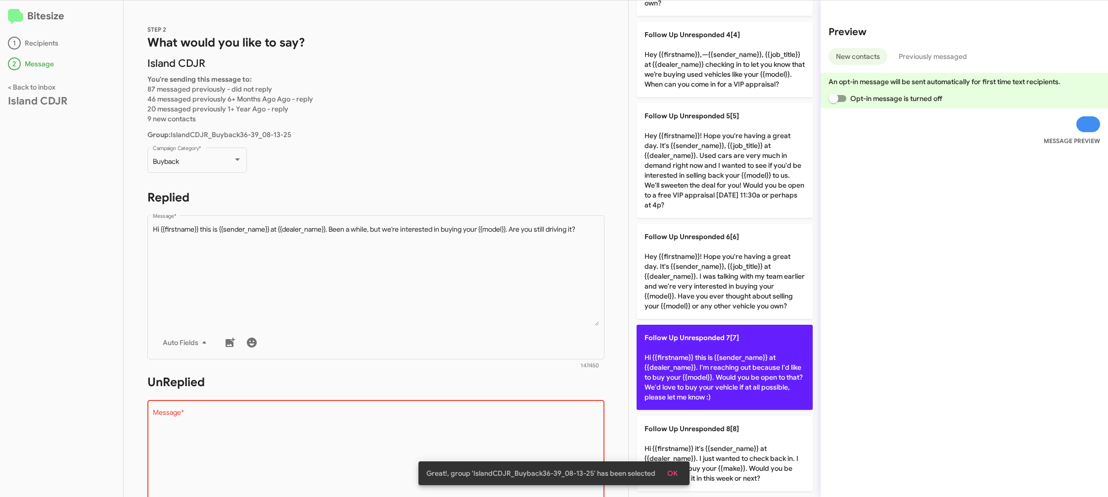
drag, startPoint x: 683, startPoint y: 357, endPoint x: 509, endPoint y: 319, distance: 178.3
click at [682, 357] on p "Follow Up Unresponded 7[7] Hi {{firstname}} this is {{sender_name}} at {{dealer…" at bounding box center [725, 366] width 176 height 85
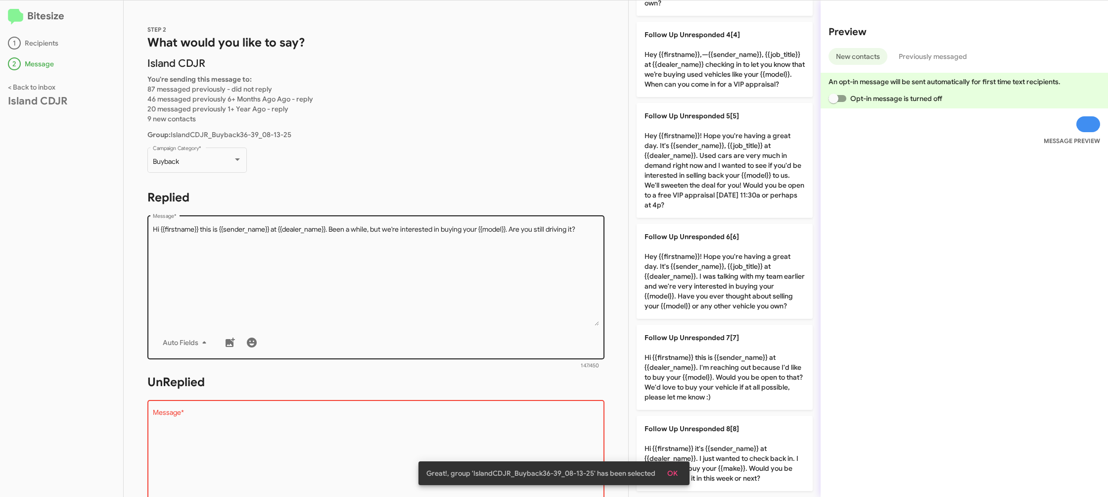
type textarea "Hi {{firstname}} this is {{sender_name}} at {{dealer_name}}. I'm reaching out b…"
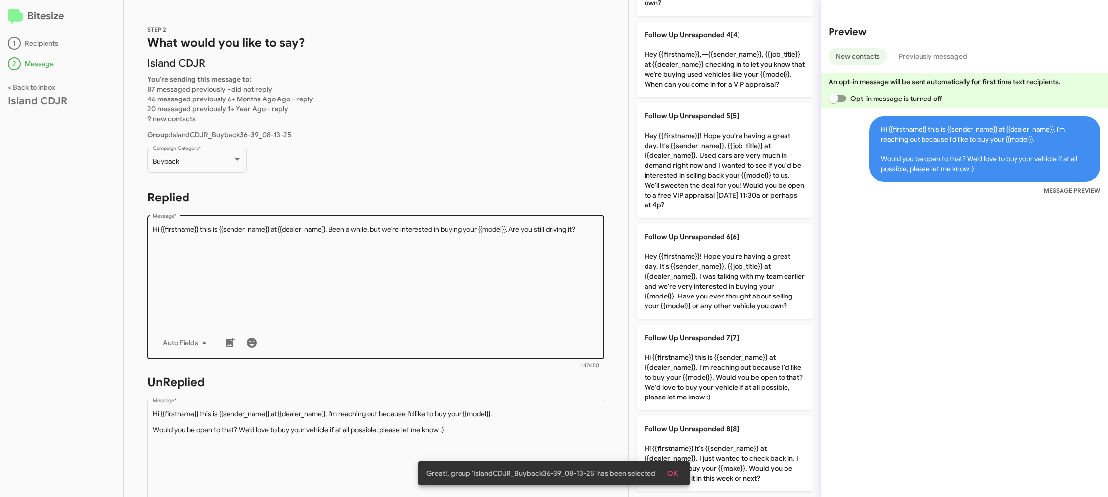
scroll to position [370, 0]
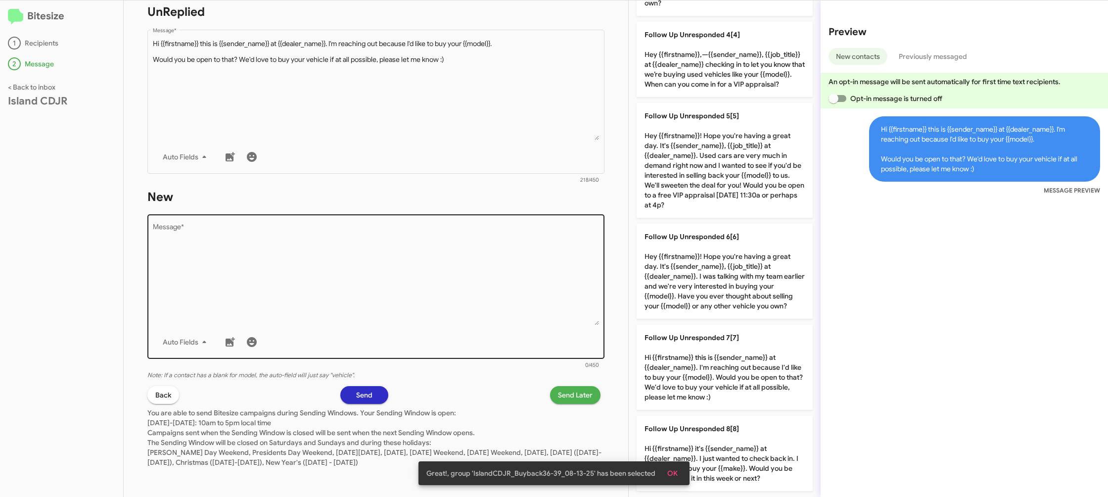
click at [464, 294] on textarea "Message *" at bounding box center [376, 274] width 447 height 101
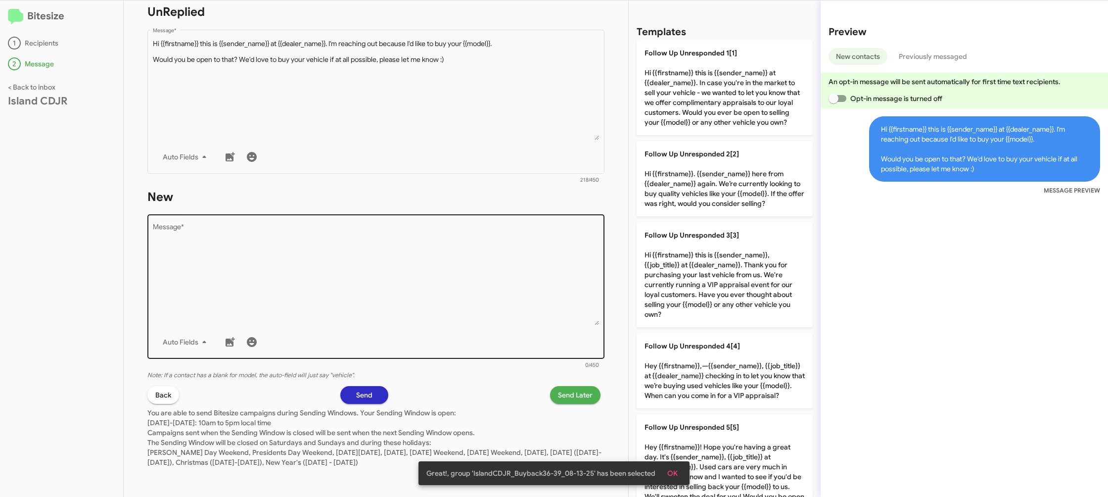
drag, startPoint x: 464, startPoint y: 294, endPoint x: 498, endPoint y: 247, distance: 57.5
click at [481, 262] on textarea "Message *" at bounding box center [376, 274] width 447 height 101
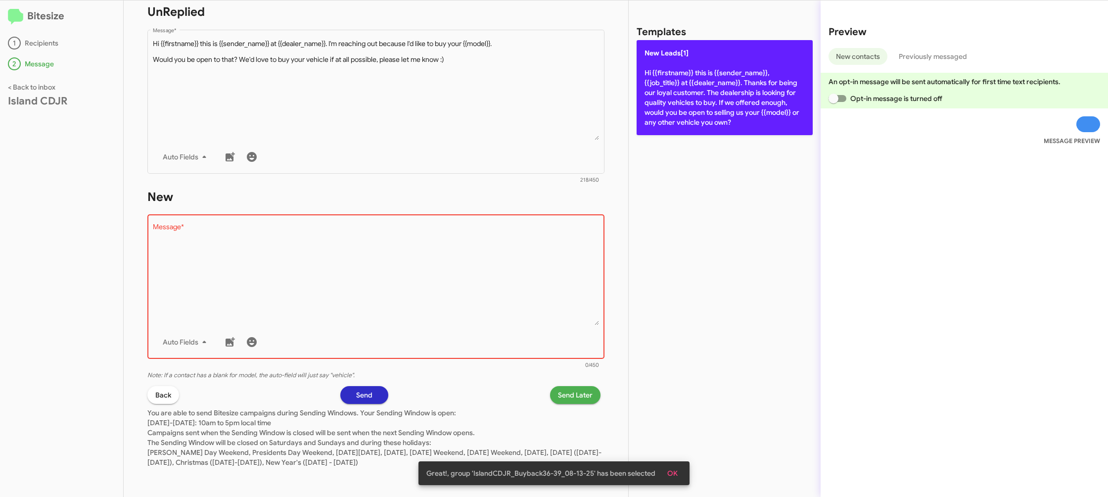
drag, startPoint x: 680, startPoint y: 95, endPoint x: 598, endPoint y: 243, distance: 168.7
click at [680, 95] on p "New Leads[1] Hi {{firstname}} this is {{sender_name}}, {{job_title}} at {{deale…" at bounding box center [725, 87] width 176 height 95
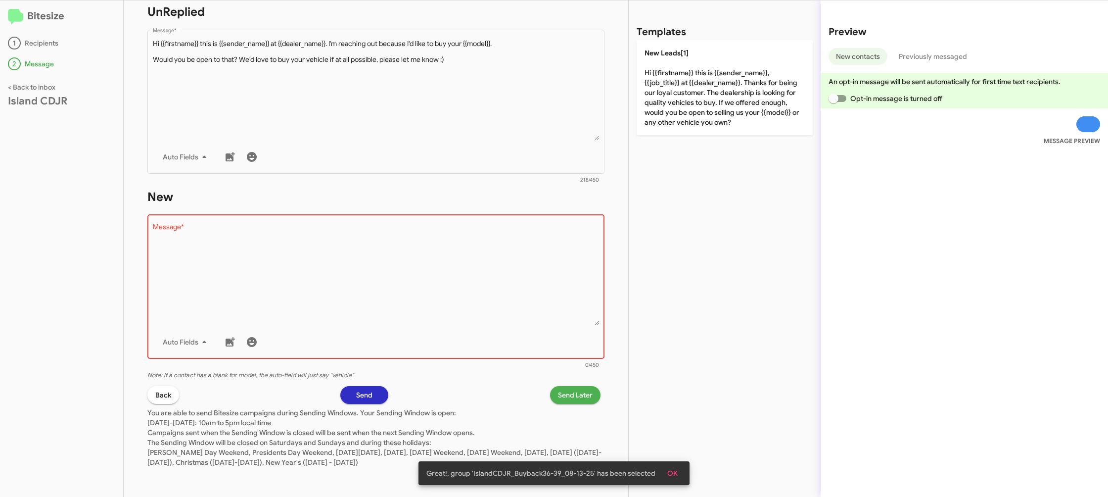
type textarea "Hi {{firstname}} this is {{sender_name}}, {{job_title}} at {{dealer_name}}. Tha…"
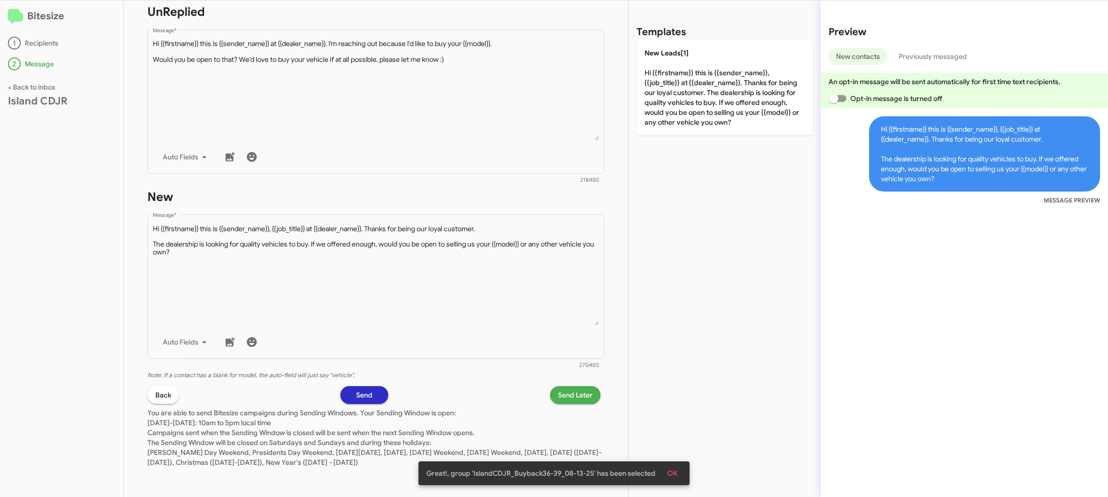
click at [563, 404] on p "You are able to send Bitesize campaigns during Sending Windows. Your Sending Wi…" at bounding box center [375, 435] width 457 height 63
click at [560, 401] on span "Send Later" at bounding box center [575, 395] width 35 height 18
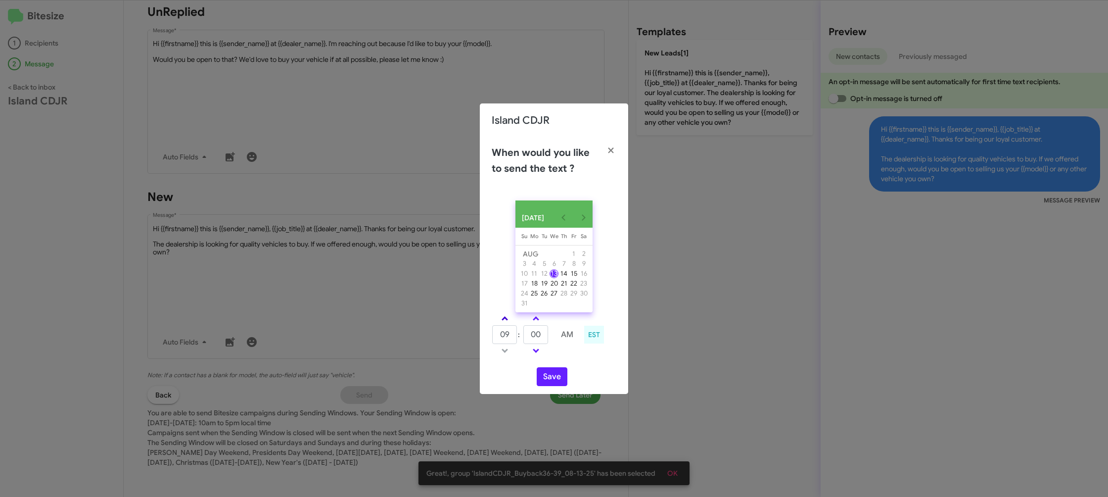
click at [504, 321] on span at bounding box center [505, 319] width 6 height 6
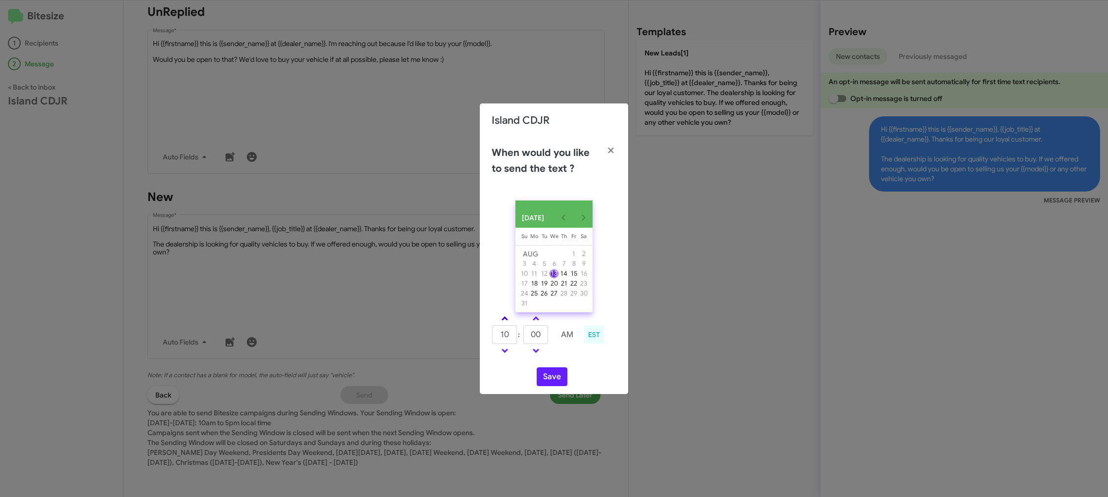
click at [504, 322] on span at bounding box center [505, 319] width 6 height 6
type input "11"
drag, startPoint x: 542, startPoint y: 323, endPoint x: 551, endPoint y: 352, distance: 30.5
click at [542, 322] on link at bounding box center [535, 318] width 17 height 11
type input "05"
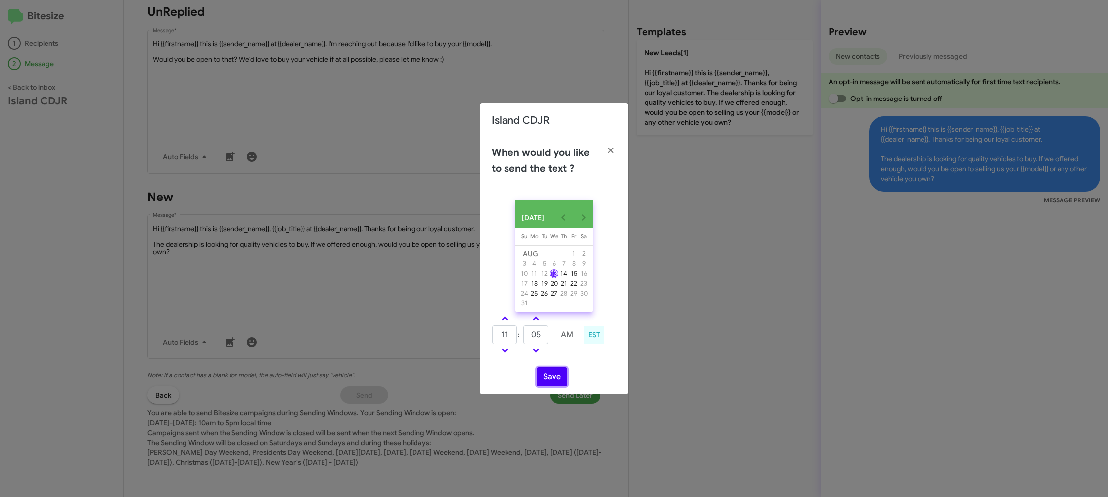
click at [551, 376] on button "Save" at bounding box center [552, 376] width 31 height 19
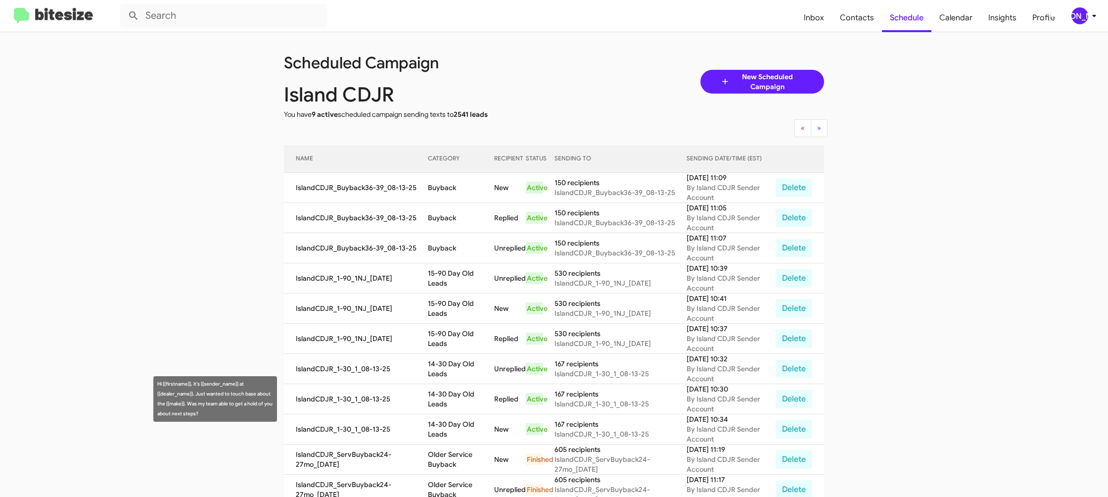
click at [443, 388] on td "14-30 Day Old Leads" at bounding box center [461, 399] width 67 height 30
drag, startPoint x: 443, startPoint y: 388, endPoint x: 444, endPoint y: 328, distance: 59.9
click at [443, 388] on td "14-30 Day Old Leads" at bounding box center [461, 399] width 67 height 30
copy td "14-30 Day Old Leads"
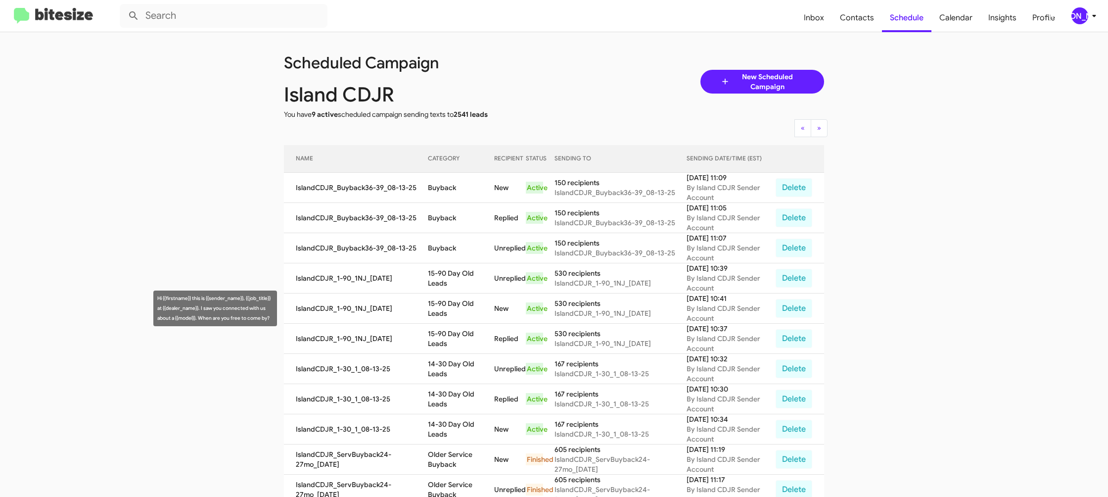
click at [463, 296] on td "15-90 Day Old Leads" at bounding box center [461, 308] width 67 height 30
click at [462, 295] on td "15-90 Day Old Leads" at bounding box center [461, 308] width 67 height 30
copy td "15-90 Day Old Leads"
drag, startPoint x: 441, startPoint y: 167, endPoint x: 437, endPoint y: 185, distance: 19.2
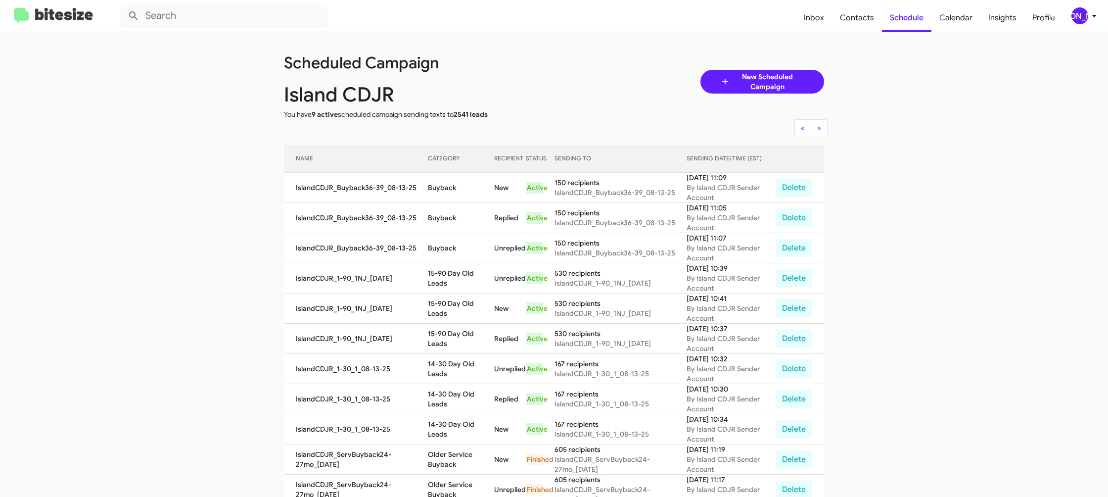
click at [440, 167] on th "CATEGORY" at bounding box center [461, 159] width 67 height 28
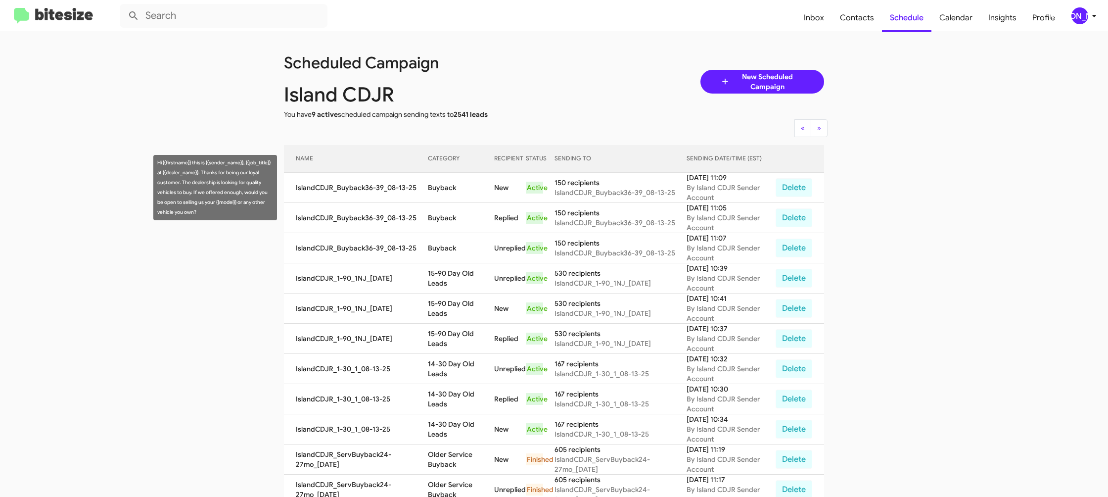
click at [437, 185] on td "Buyback" at bounding box center [461, 188] width 67 height 30
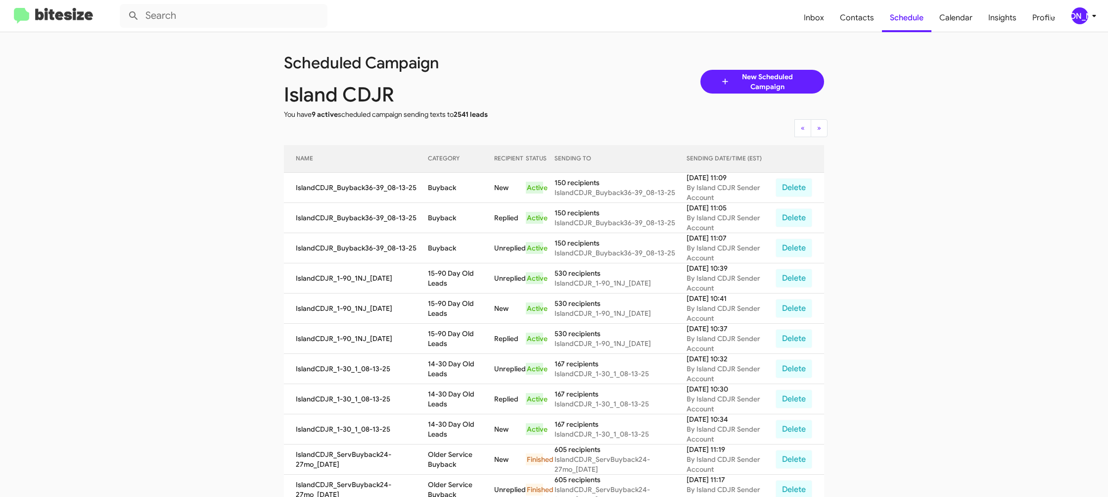
copy td "Buyback"
click at [1081, 12] on div "[PERSON_NAME]" at bounding box center [1079, 15] width 17 height 17
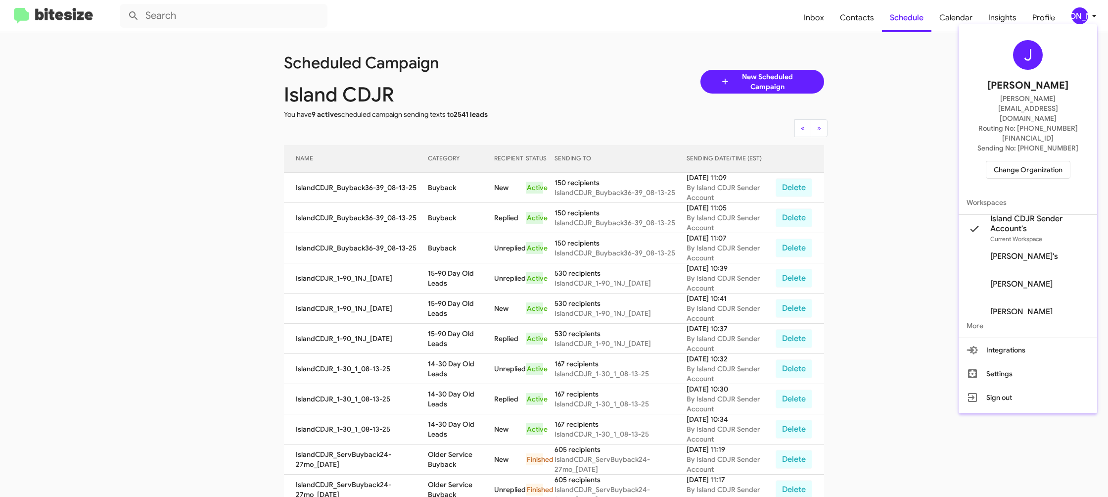
click at [1017, 161] on span "Change Organization" at bounding box center [1028, 169] width 69 height 17
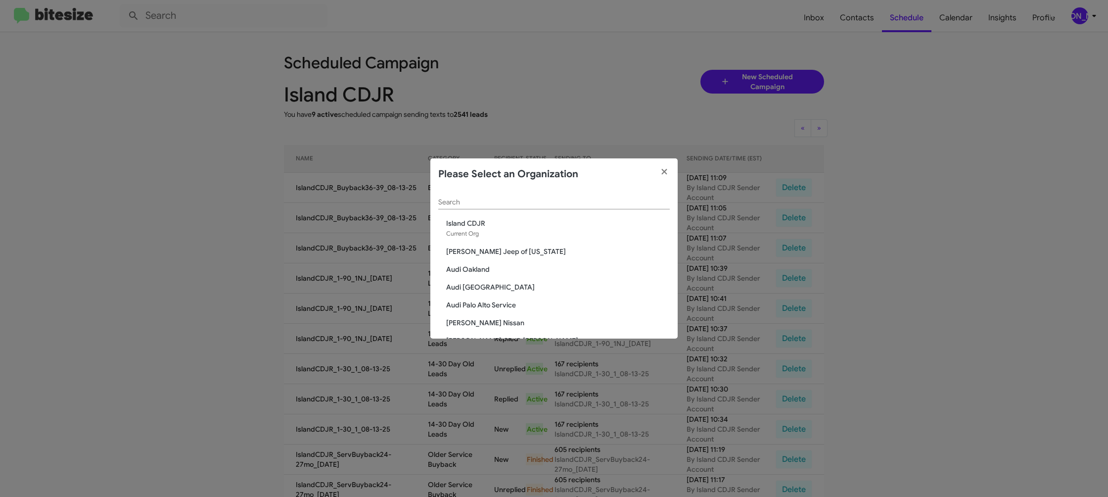
click at [507, 195] on div "Search" at bounding box center [553, 199] width 231 height 19
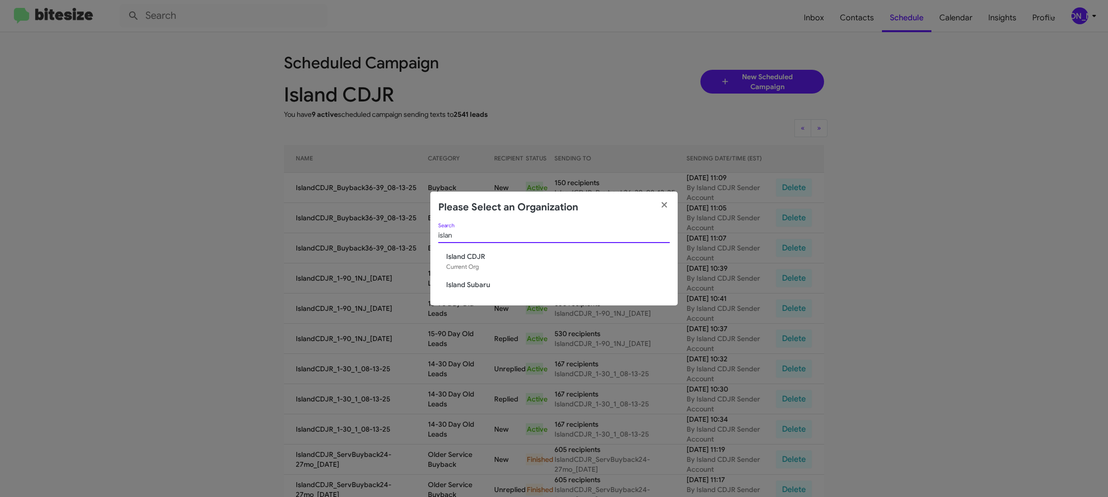
type input "islan"
click at [483, 282] on span "Island Subaru" at bounding box center [558, 284] width 224 height 10
click at [484, 257] on div "islan Search Island CDJR Current Org Island Subaru" at bounding box center [553, 264] width 247 height 82
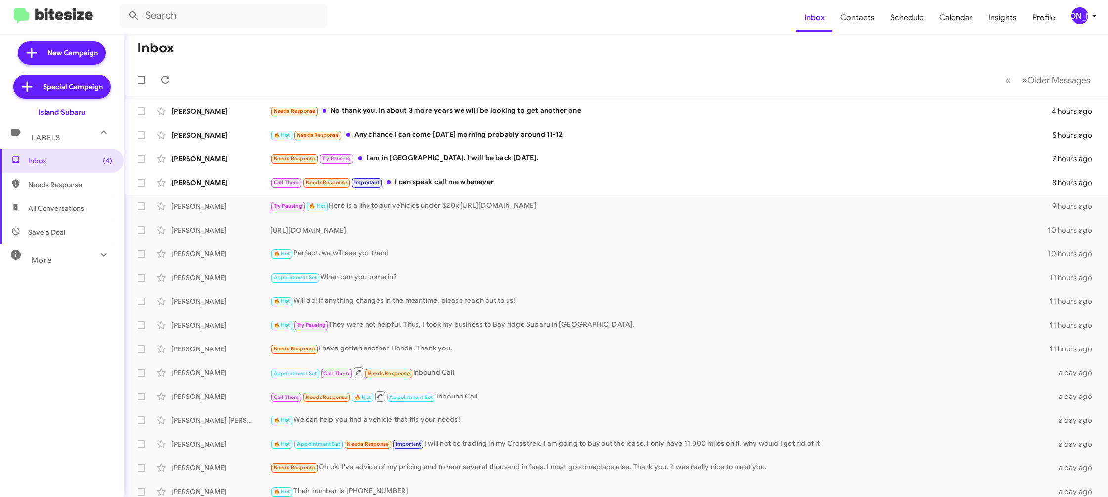
click at [1089, 12] on icon at bounding box center [1094, 16] width 12 height 12
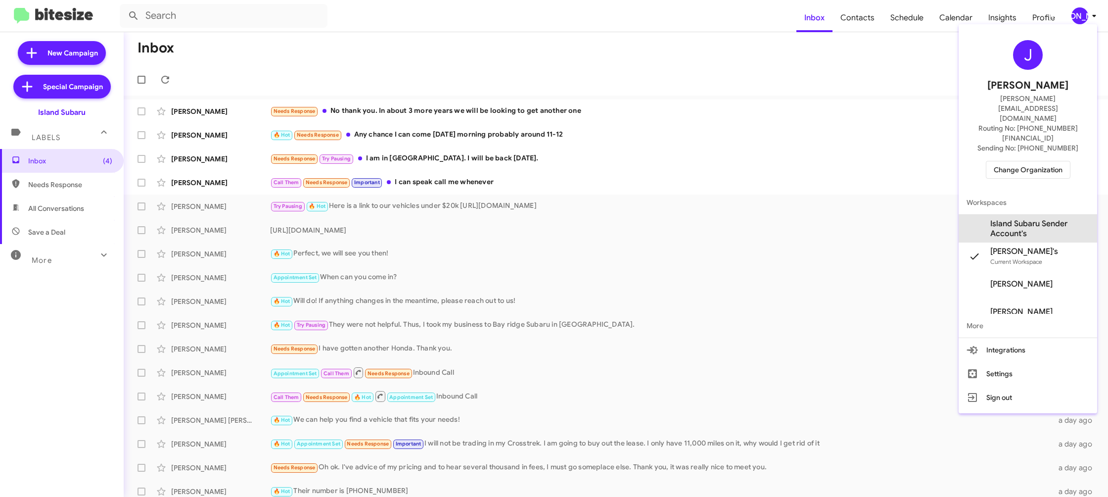
drag, startPoint x: 1033, startPoint y: 200, endPoint x: 875, endPoint y: 50, distance: 217.6
click at [1033, 219] on span "Island Subaru Sender Account's" at bounding box center [1039, 229] width 99 height 20
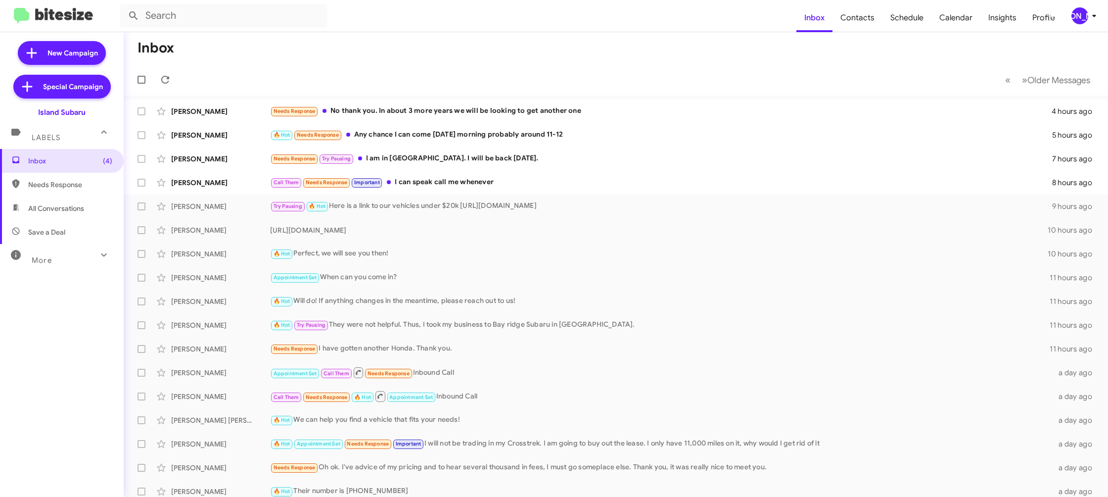
click at [1088, 20] on icon at bounding box center [1094, 16] width 12 height 12
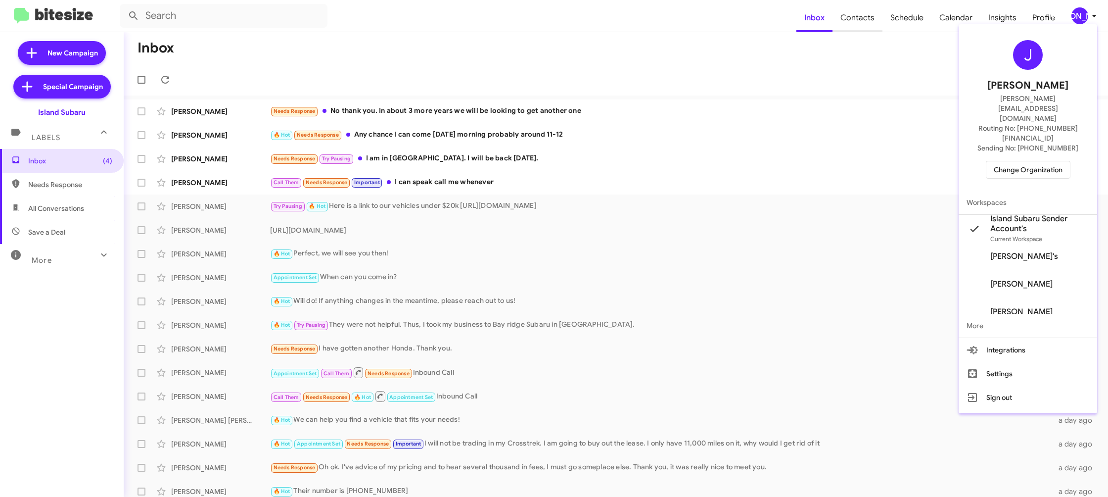
click at [849, 27] on div at bounding box center [554, 248] width 1108 height 497
click at [854, 18] on span "Contacts" at bounding box center [857, 17] width 50 height 29
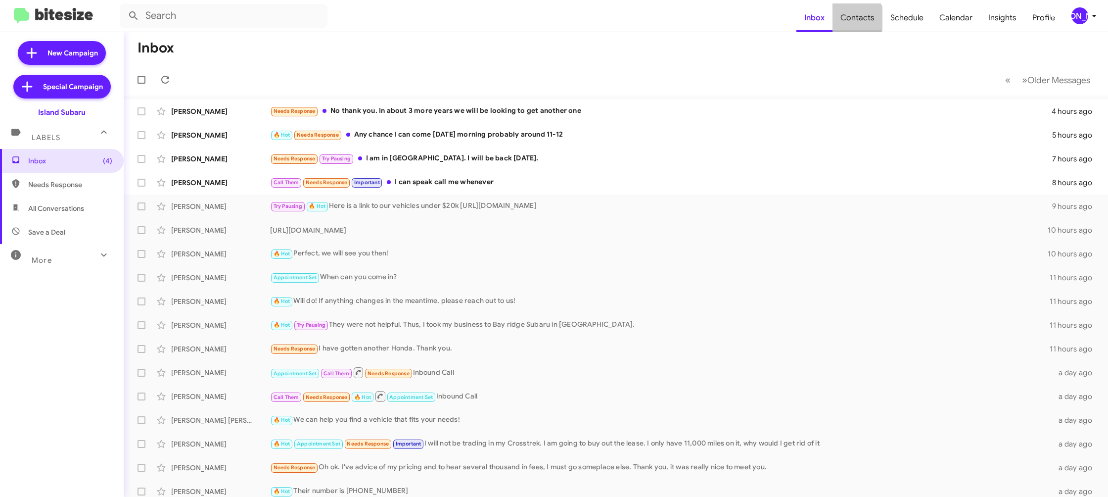
click at [854, 18] on span "Contacts" at bounding box center [857, 17] width 50 height 29
type input "in:groups"
drag, startPoint x: 854, startPoint y: 18, endPoint x: 848, endPoint y: 15, distance: 7.3
click at [853, 18] on span "Contacts" at bounding box center [857, 17] width 50 height 29
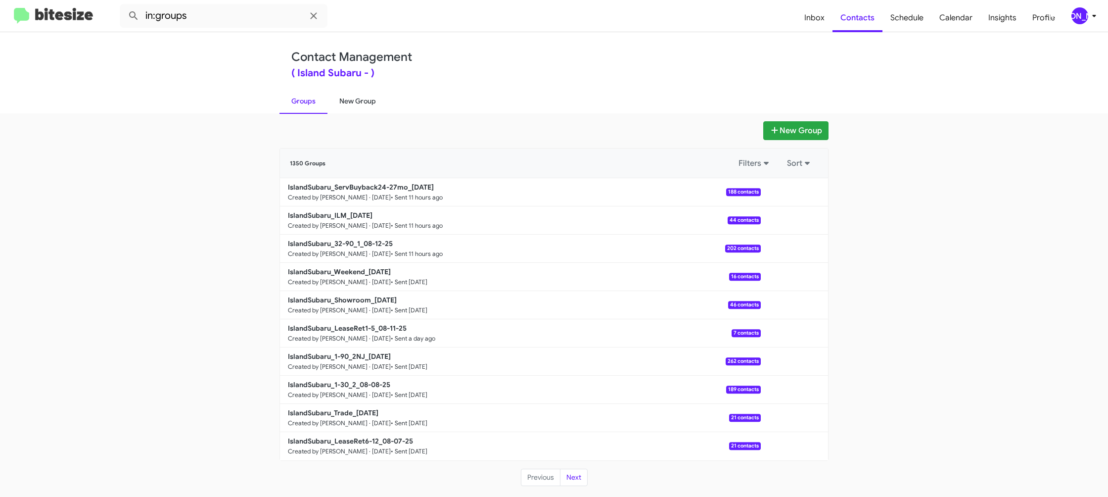
click at [366, 93] on link "New Group" at bounding box center [357, 101] width 60 height 26
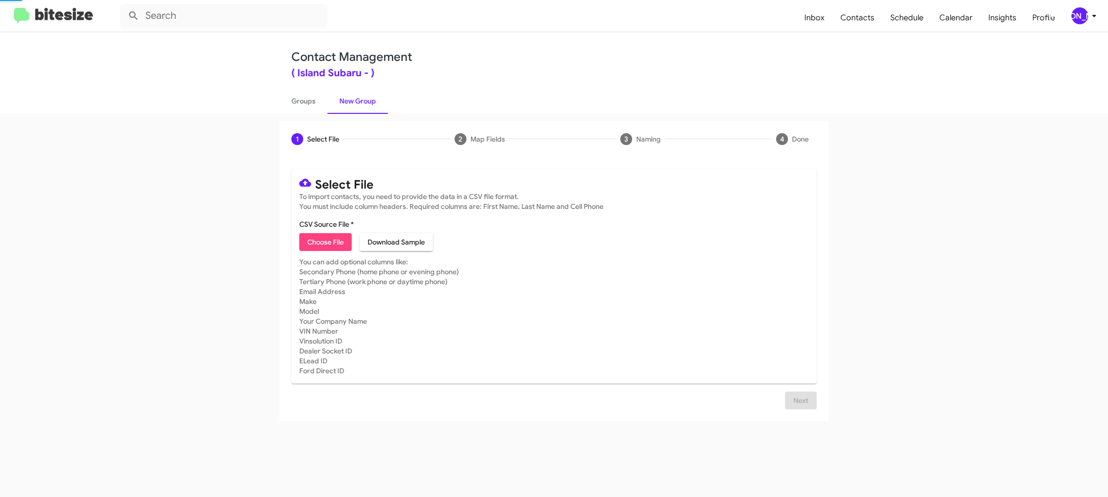
drag, startPoint x: 366, startPoint y: 93, endPoint x: 373, endPoint y: 2, distance: 90.9
click at [366, 92] on link "New Group" at bounding box center [357, 101] width 60 height 26
drag, startPoint x: 338, startPoint y: 240, endPoint x: 332, endPoint y: 236, distance: 7.1
click at [338, 240] on span "Choose File" at bounding box center [325, 242] width 37 height 18
type input "IslandSubaru_1-30_1_08-13-25"
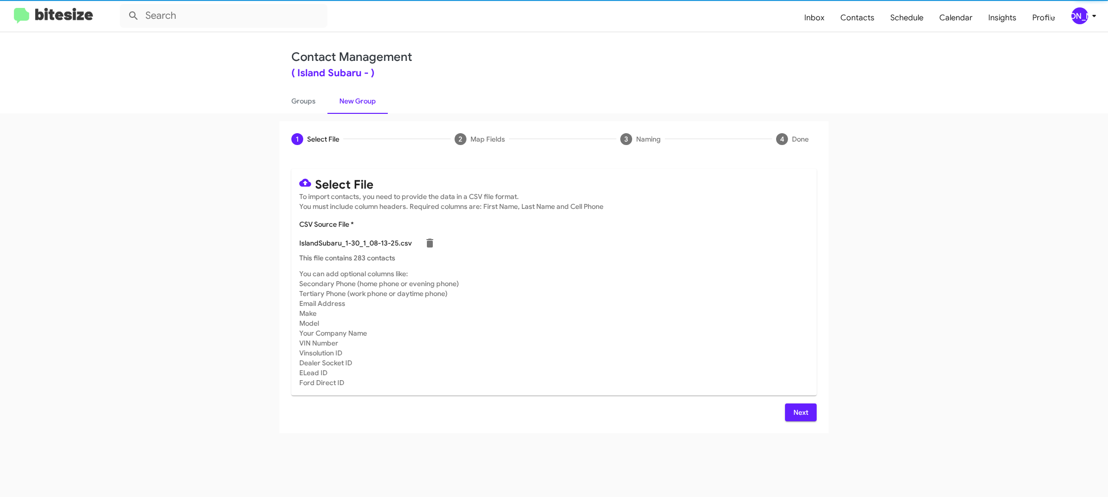
drag, startPoint x: 805, startPoint y: 351, endPoint x: 814, endPoint y: 382, distance: 32.5
click at [805, 351] on mat-card-subtitle "You can add optional columns like: Secondary Phone (home phone or evening phone…" at bounding box center [553, 328] width 509 height 119
click at [801, 417] on span "Next" at bounding box center [801, 412] width 16 height 18
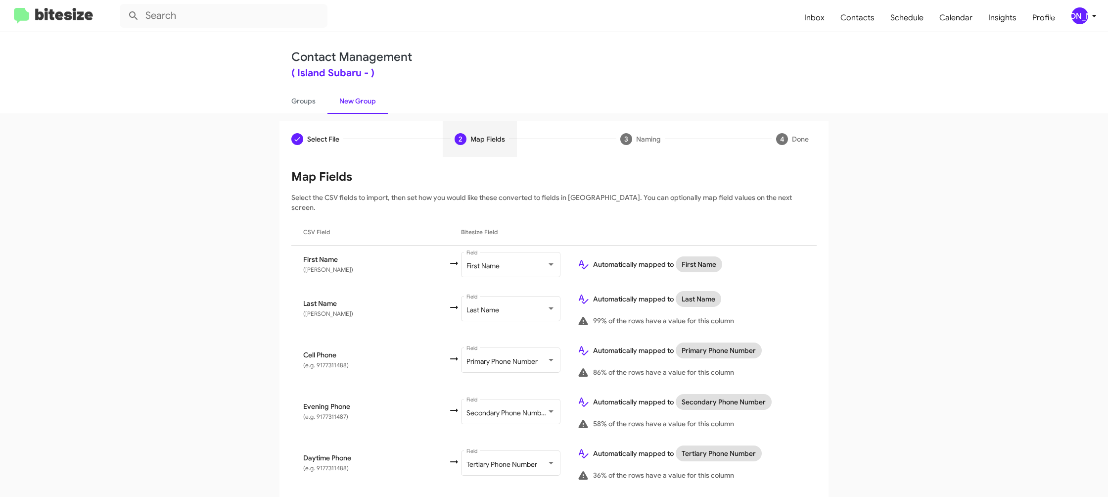
scroll to position [470, 0]
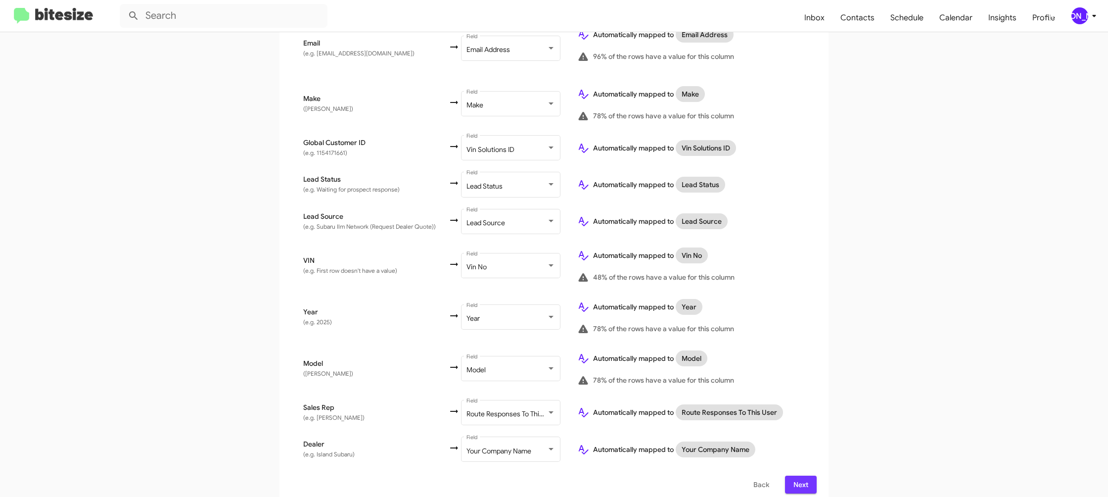
click at [798, 475] on span "Next" at bounding box center [801, 484] width 16 height 18
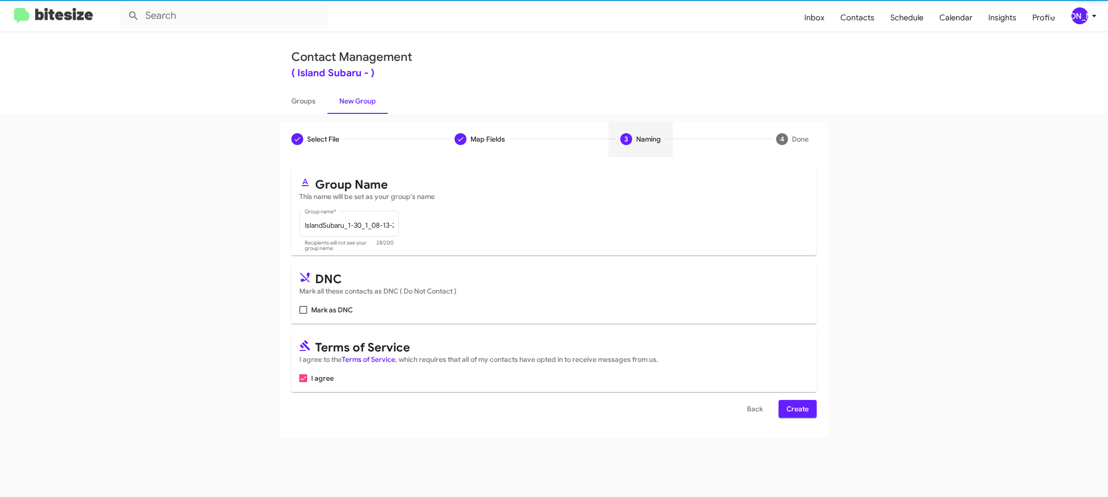
scroll to position [0, 0]
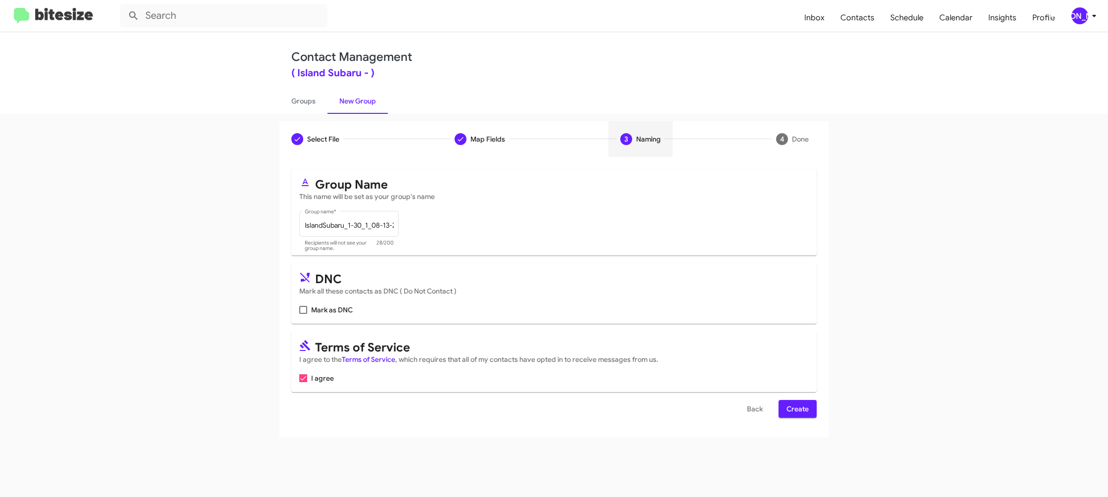
click at [798, 408] on span "Create" at bounding box center [797, 409] width 22 height 18
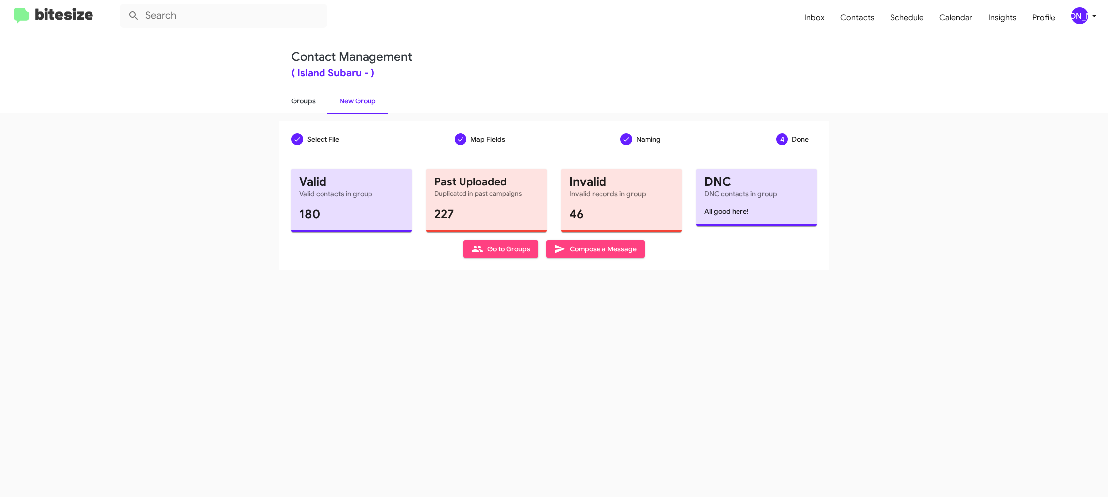
click at [307, 103] on link "Groups" at bounding box center [303, 101] width 48 height 26
type input "in:groups"
drag, startPoint x: 307, startPoint y: 103, endPoint x: 354, endPoint y: 100, distance: 47.1
click at [308, 102] on link "Groups" at bounding box center [303, 101] width 48 height 26
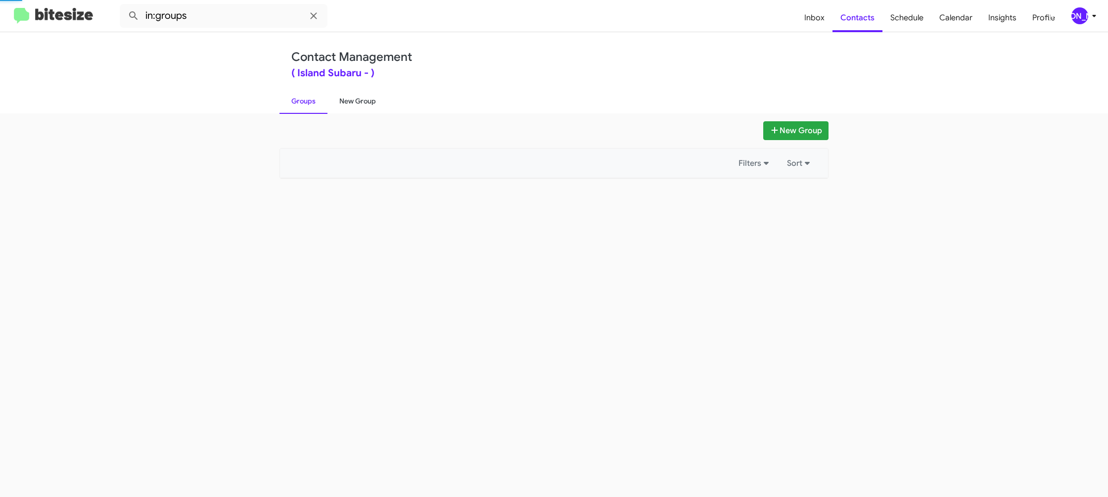
click at [354, 100] on link "New Group" at bounding box center [357, 101] width 60 height 26
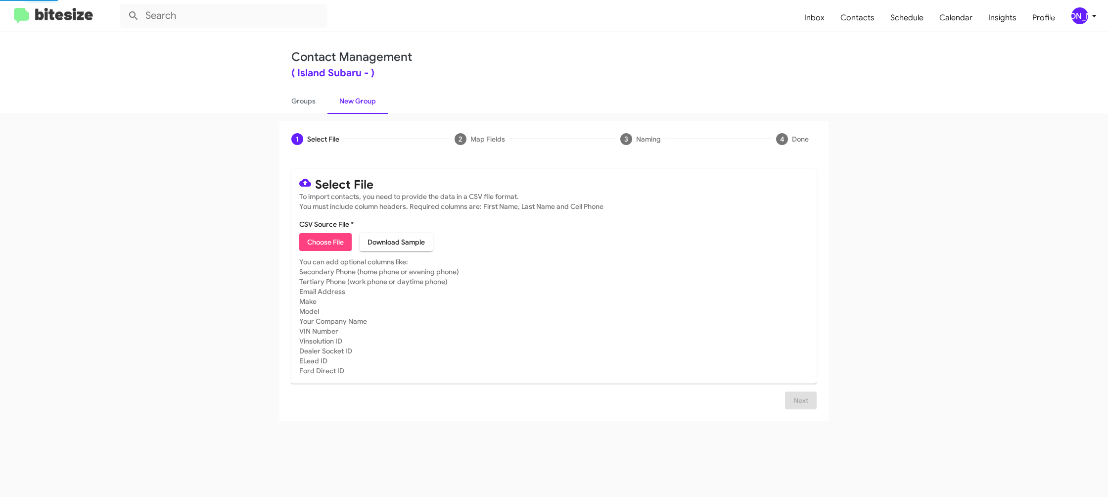
click at [354, 100] on link "New Group" at bounding box center [357, 101] width 60 height 26
click at [322, 250] on span "Choose File" at bounding box center [325, 242] width 37 height 18
type input "IslandSubaru_1-90_1NJ_08-13-25"
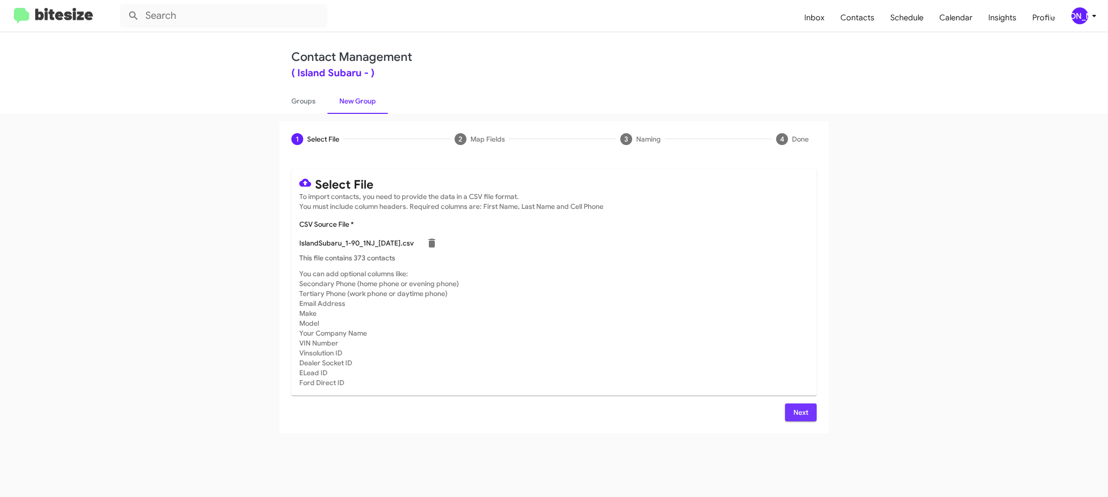
drag, startPoint x: 801, startPoint y: 403, endPoint x: 835, endPoint y: 418, distance: 37.2
click at [802, 402] on div "Select File To import contacts, you need to provide the data in a CSV file form…" at bounding box center [553, 295] width 525 height 252
click at [802, 413] on span "Next" at bounding box center [801, 412] width 16 height 18
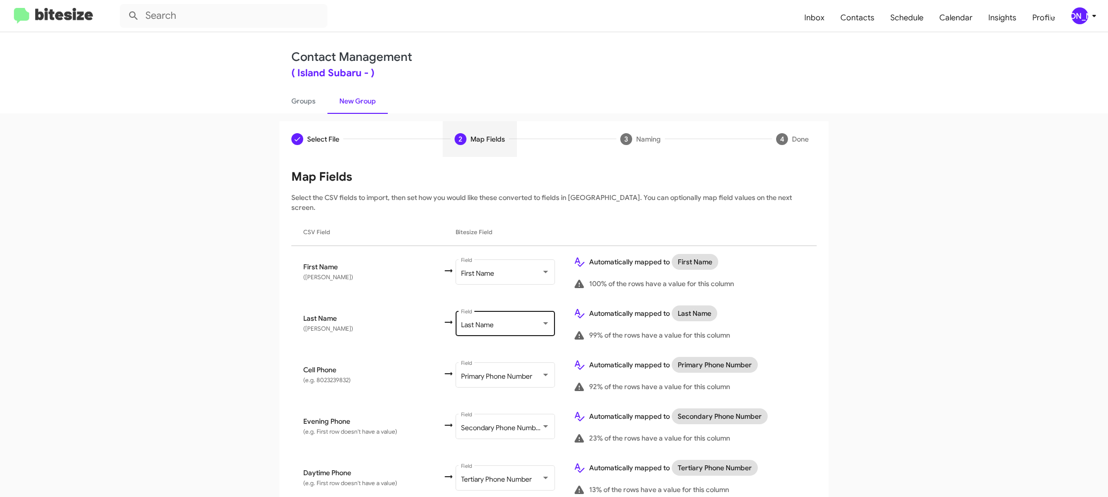
scroll to position [484, 0]
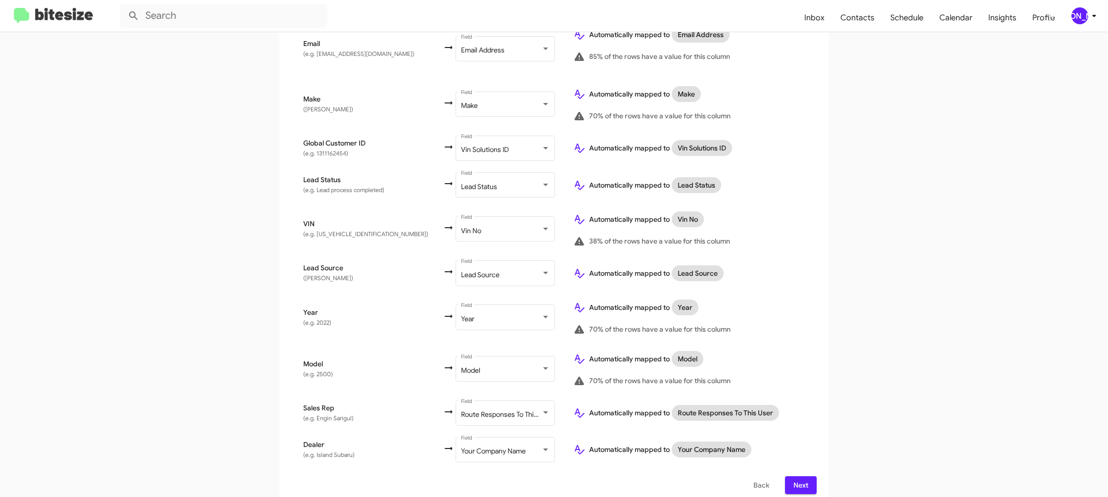
drag, startPoint x: 798, startPoint y: 475, endPoint x: 790, endPoint y: 467, distance: 11.2
click at [799, 476] on span "Next" at bounding box center [801, 485] width 16 height 18
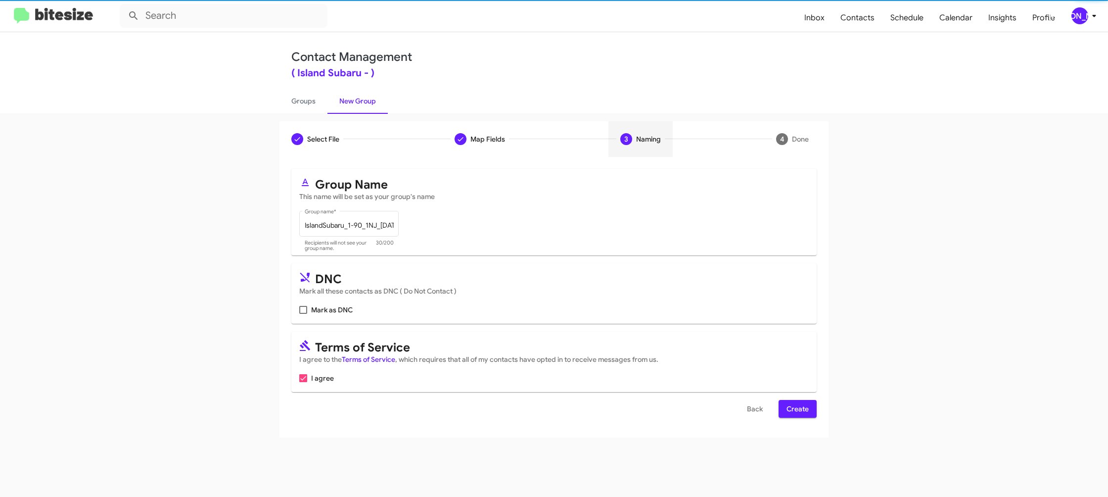
scroll to position [0, 0]
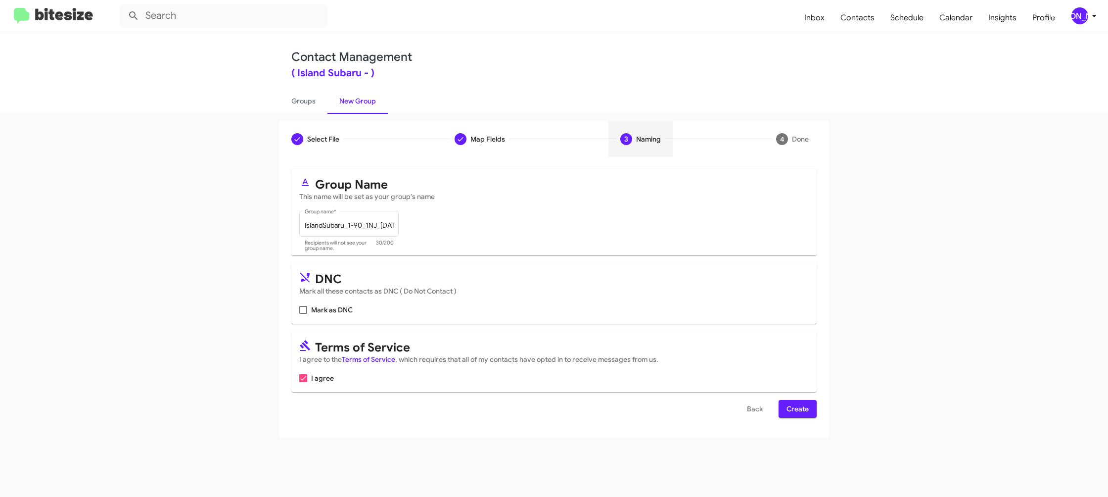
click at [794, 406] on span "Create" at bounding box center [797, 409] width 22 height 18
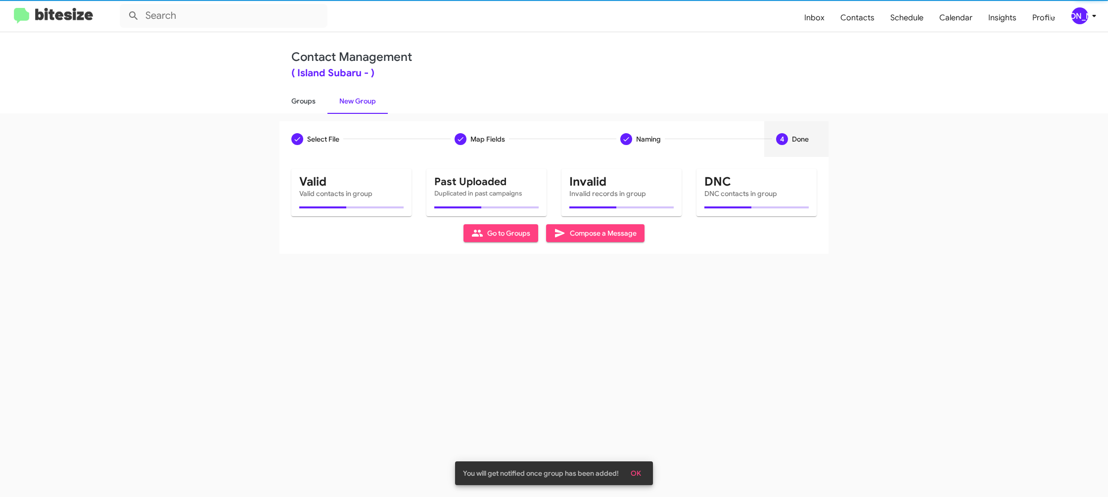
click at [298, 105] on link "Groups" at bounding box center [303, 101] width 48 height 26
type input "in:groups"
click at [298, 105] on link "Groups" at bounding box center [303, 101] width 48 height 26
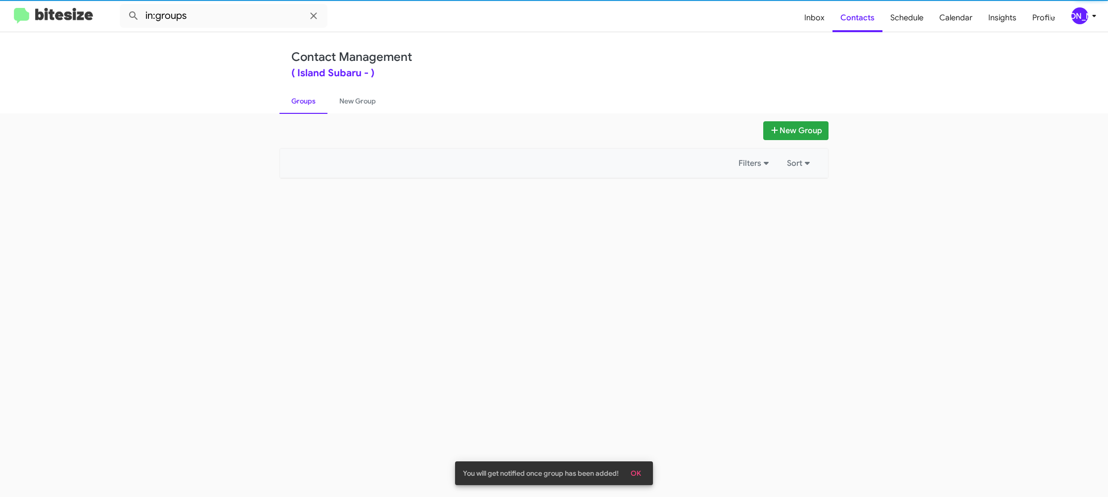
drag, startPoint x: 298, startPoint y: 105, endPoint x: 326, endPoint y: 99, distance: 29.4
click at [299, 103] on link "Groups" at bounding box center [303, 101] width 48 height 26
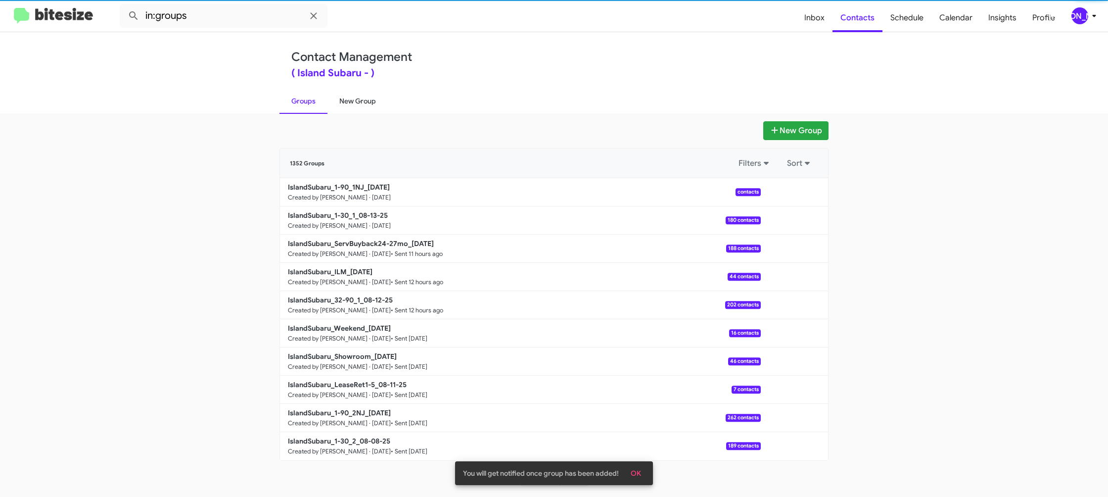
click at [330, 99] on link "New Group" at bounding box center [357, 101] width 60 height 26
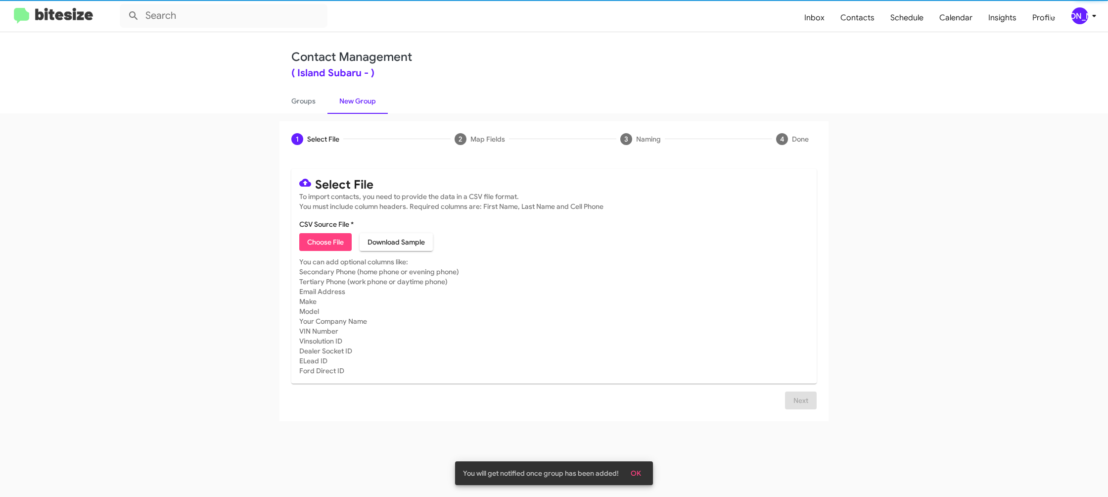
click at [330, 99] on link "New Group" at bounding box center [357, 101] width 60 height 26
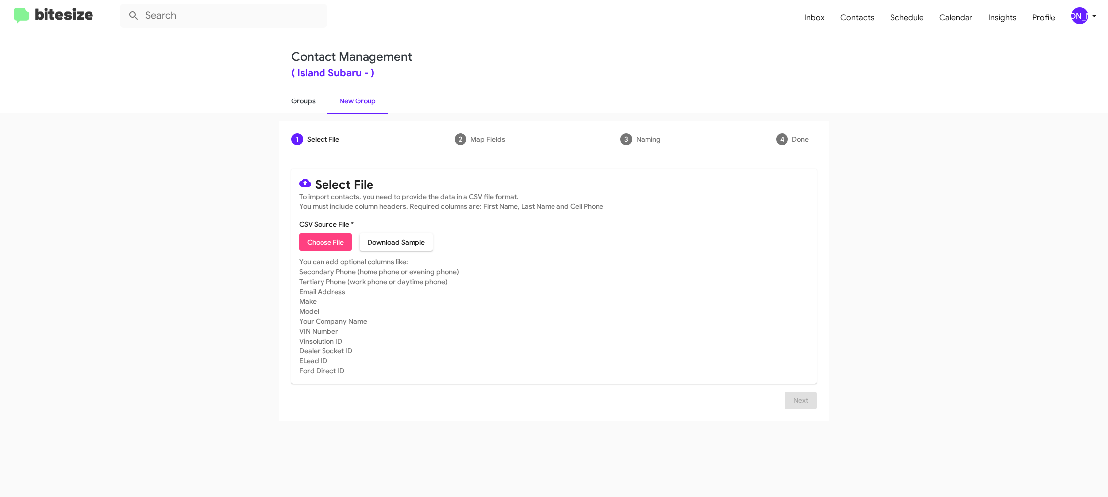
click at [299, 94] on link "Groups" at bounding box center [303, 101] width 48 height 26
type input "in:groups"
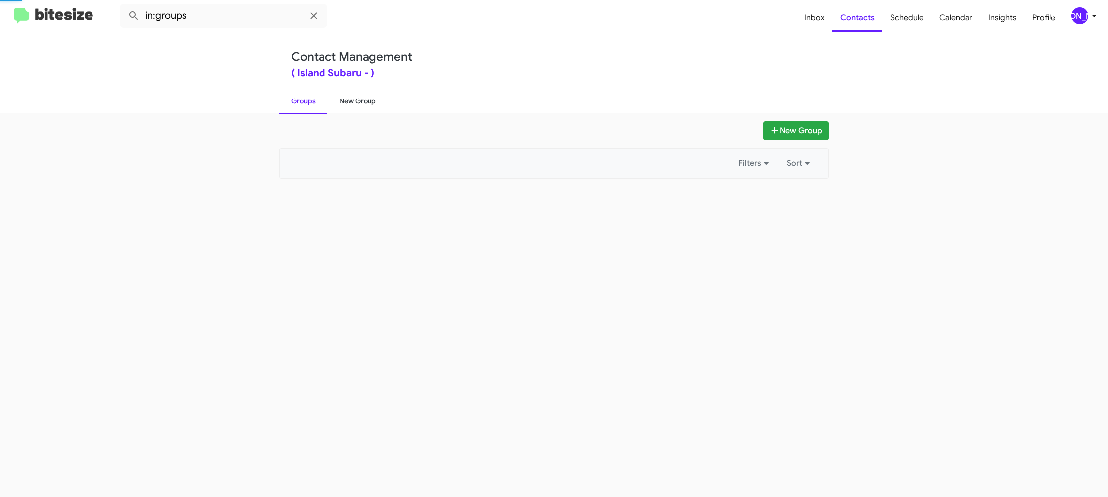
drag, startPoint x: 299, startPoint y: 94, endPoint x: 371, endPoint y: 101, distance: 73.0
click at [303, 95] on link "Groups" at bounding box center [303, 101] width 48 height 26
click at [371, 101] on link "New Group" at bounding box center [357, 101] width 60 height 26
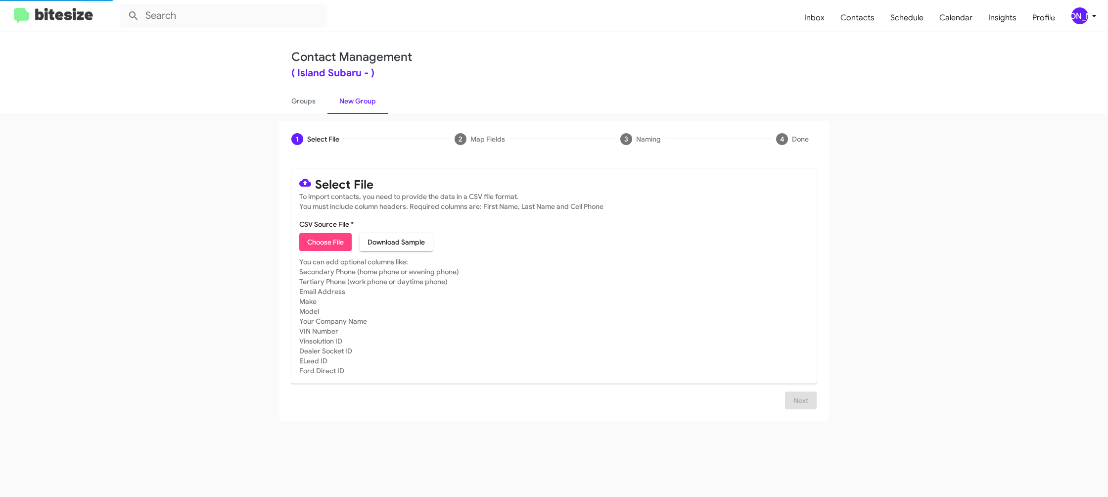
drag, startPoint x: 371, startPoint y: 101, endPoint x: 338, endPoint y: 284, distance: 185.6
click at [371, 101] on link "New Group" at bounding box center [357, 101] width 60 height 26
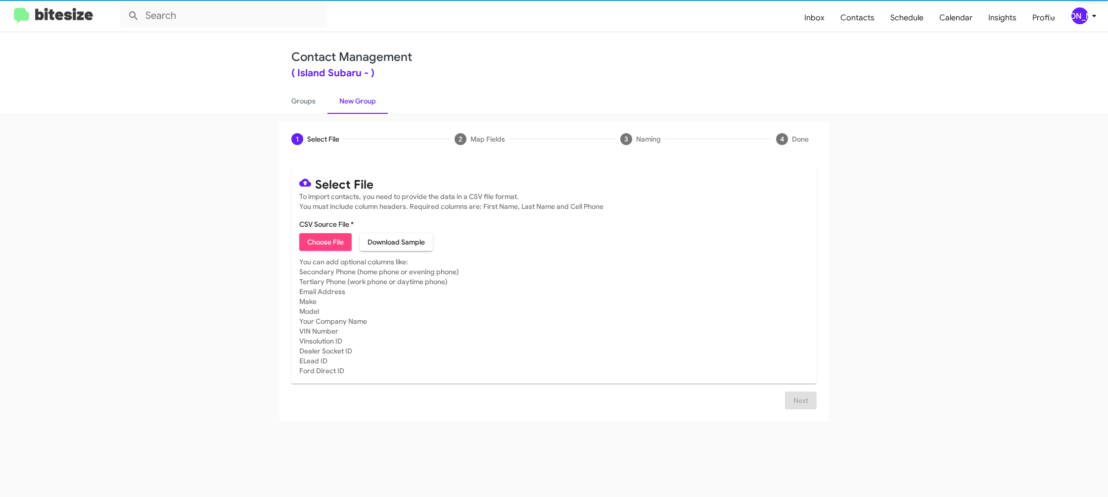
drag, startPoint x: 336, startPoint y: 251, endPoint x: 335, endPoint y: 244, distance: 6.9
click at [335, 251] on mat-card "Select File To import contacts, you need to provide the data in a CSV file form…" at bounding box center [553, 276] width 525 height 215
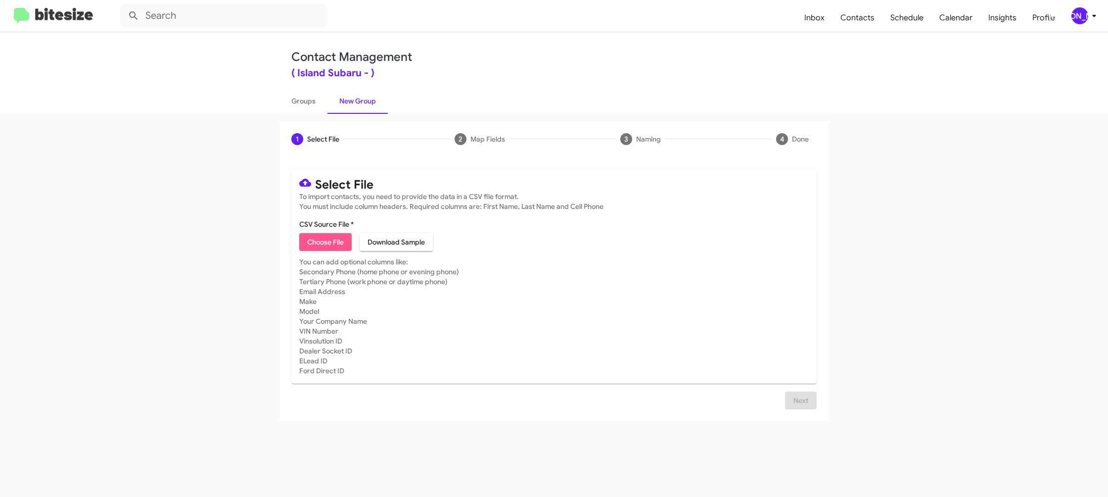
click at [329, 237] on span "Choose File" at bounding box center [325, 242] width 37 height 18
click at [342, 240] on span "Choose File" at bounding box center [325, 242] width 37 height 18
type input "IslandSubaru_Buyback36-39_08-13-25"
click at [638, 294] on mat-card-subtitle "You can add optional columns like: Secondary Phone (home phone or evening phone…" at bounding box center [553, 328] width 509 height 119
click at [808, 411] on button "Next" at bounding box center [801, 412] width 32 height 18
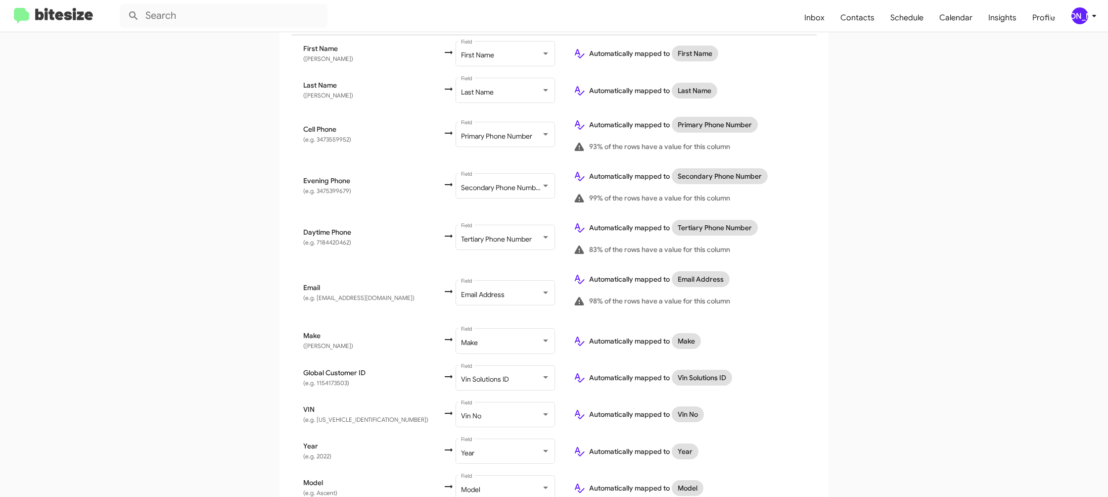
scroll to position [323, 0]
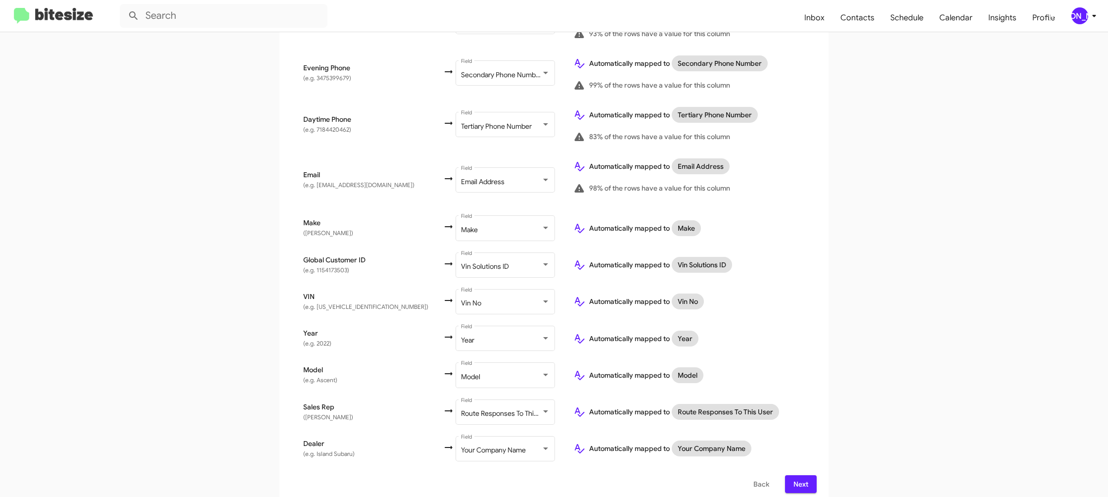
click at [808, 477] on span "Next" at bounding box center [801, 484] width 16 height 18
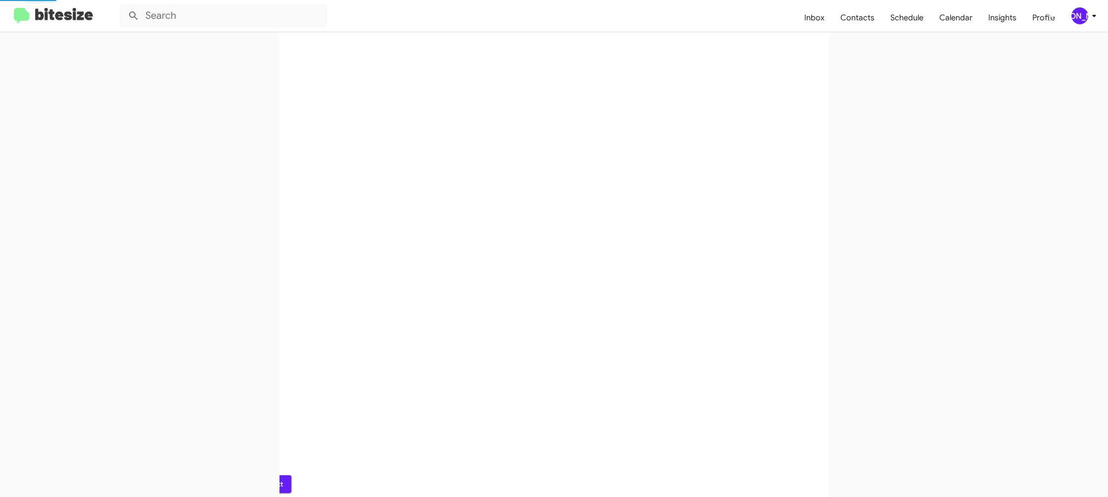
scroll to position [0, 0]
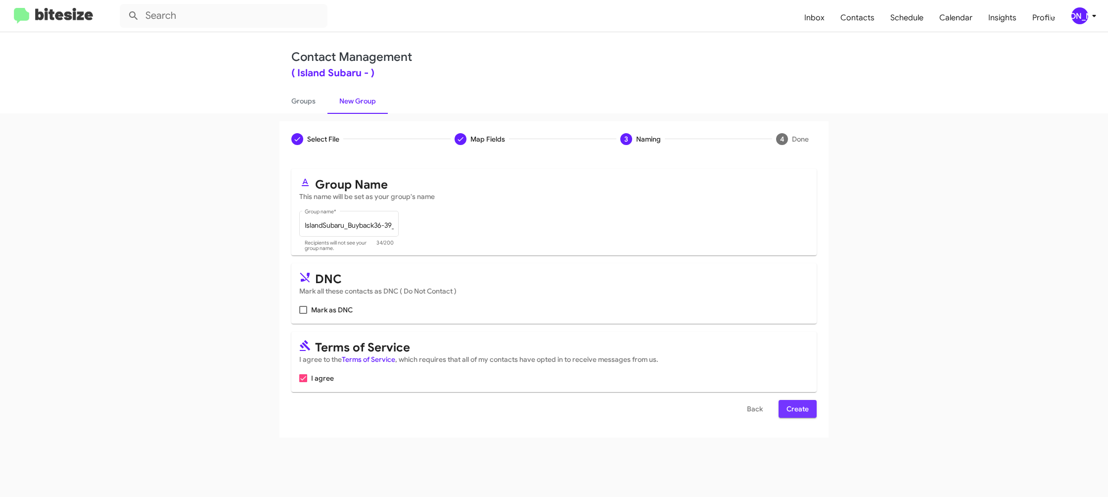
click at [798, 413] on span "Create" at bounding box center [797, 409] width 22 height 18
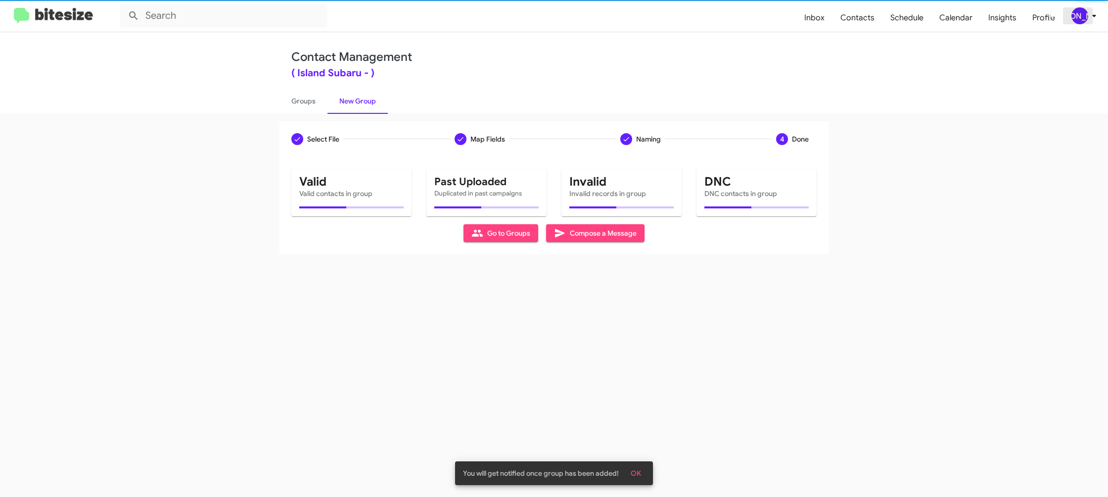
click at [1092, 13] on icon at bounding box center [1094, 16] width 12 height 12
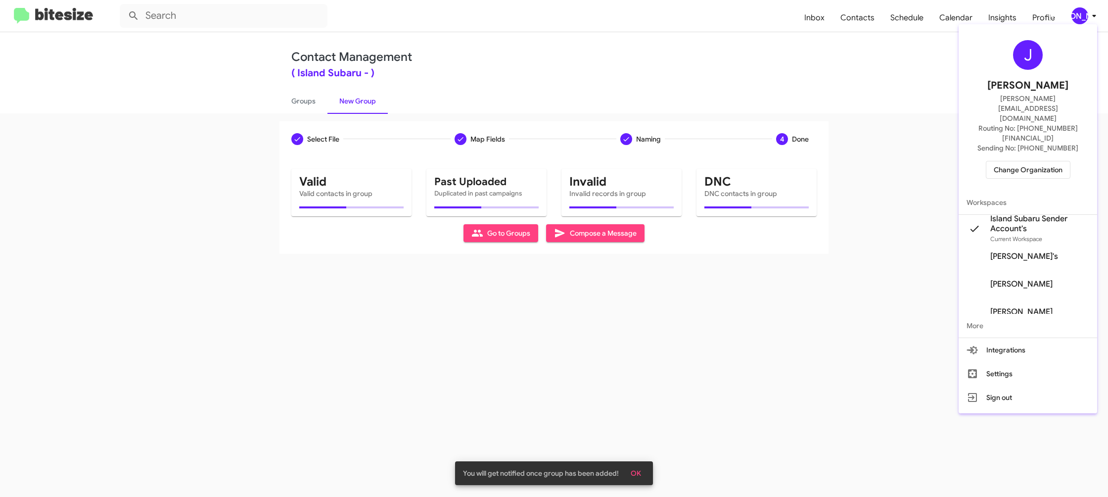
drag, startPoint x: 1093, startPoint y: 14, endPoint x: 1008, endPoint y: 14, distance: 85.1
click at [1092, 14] on div at bounding box center [554, 248] width 1108 height 497
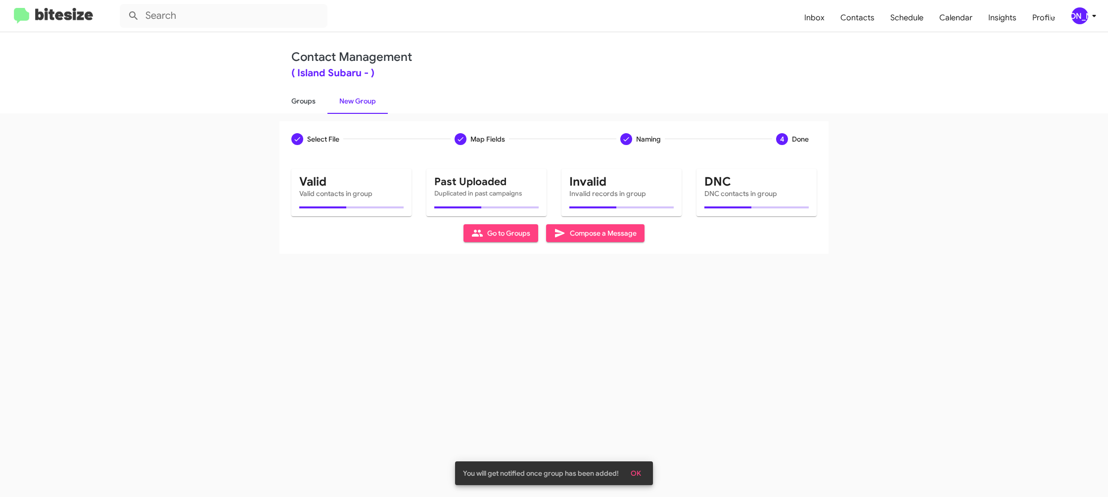
click at [322, 100] on link "Groups" at bounding box center [303, 101] width 48 height 26
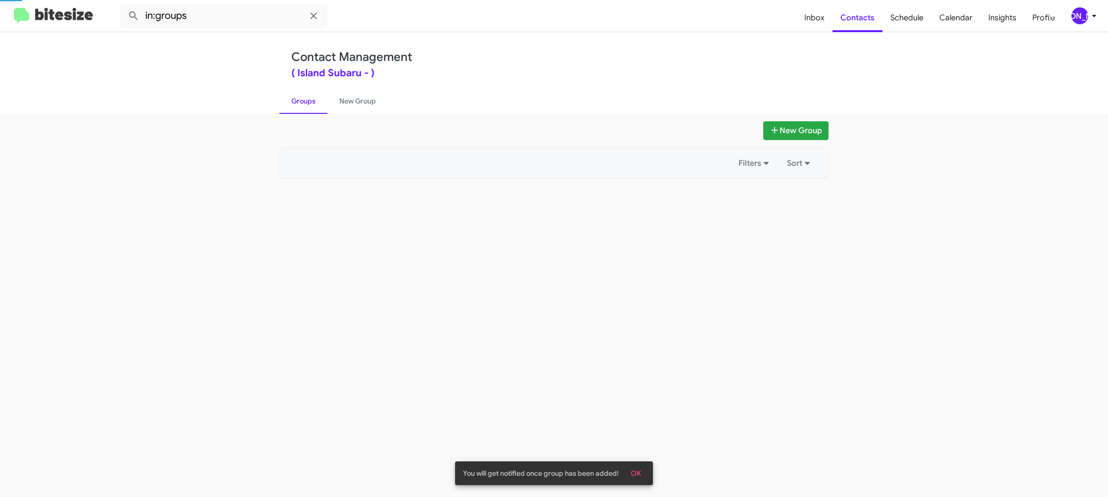
click at [322, 100] on link "Groups" at bounding box center [303, 101] width 48 height 26
drag, startPoint x: 322, startPoint y: 100, endPoint x: 255, endPoint y: 42, distance: 89.8
click at [320, 95] on link "Groups" at bounding box center [303, 101] width 48 height 26
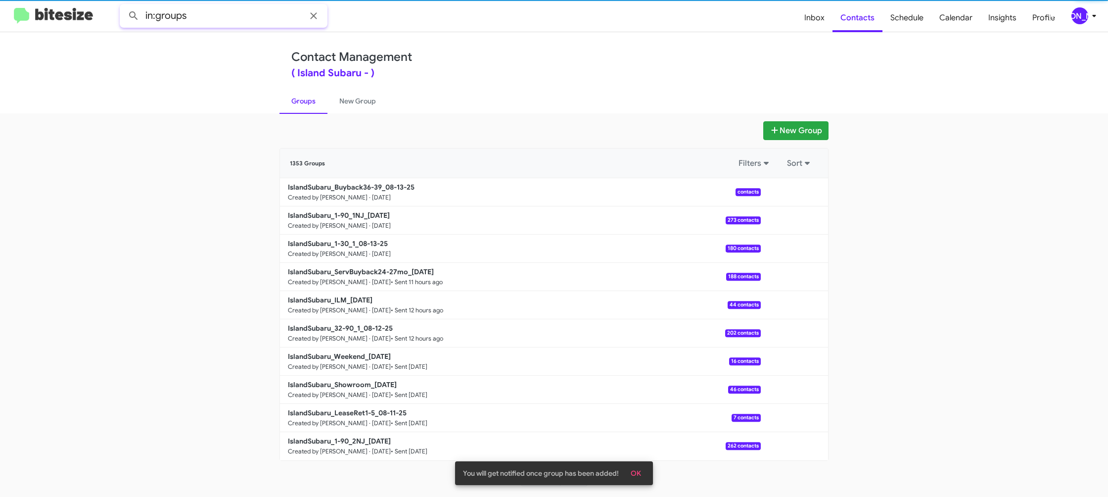
click at [244, 14] on input "in:groups" at bounding box center [224, 16] width 208 height 24
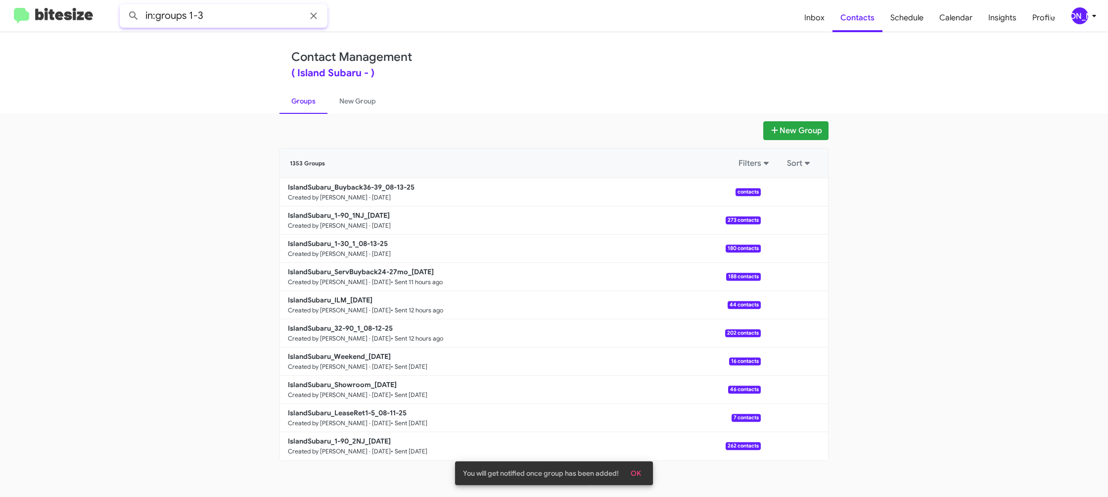
click at [124, 6] on button at bounding box center [134, 16] width 20 height 20
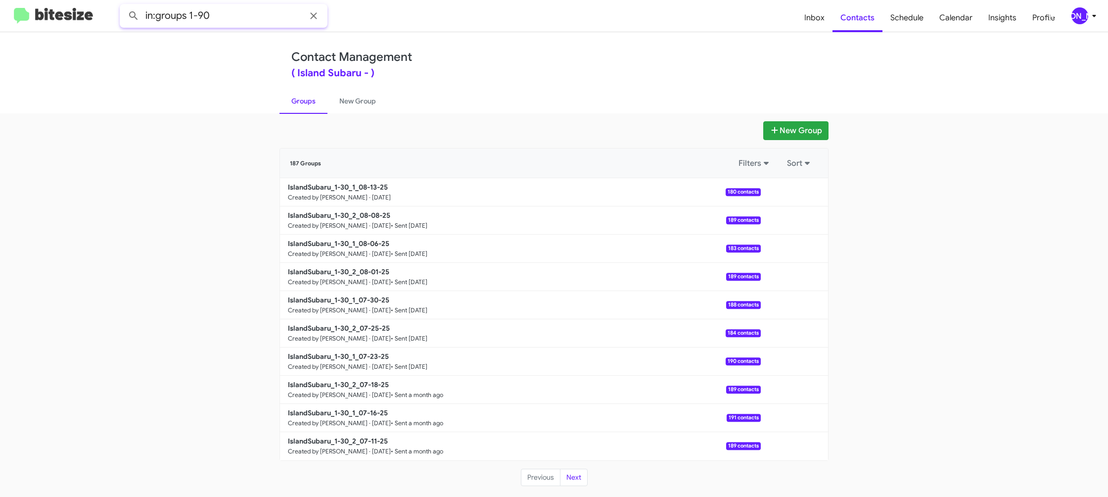
click at [124, 6] on button at bounding box center [134, 16] width 20 height 20
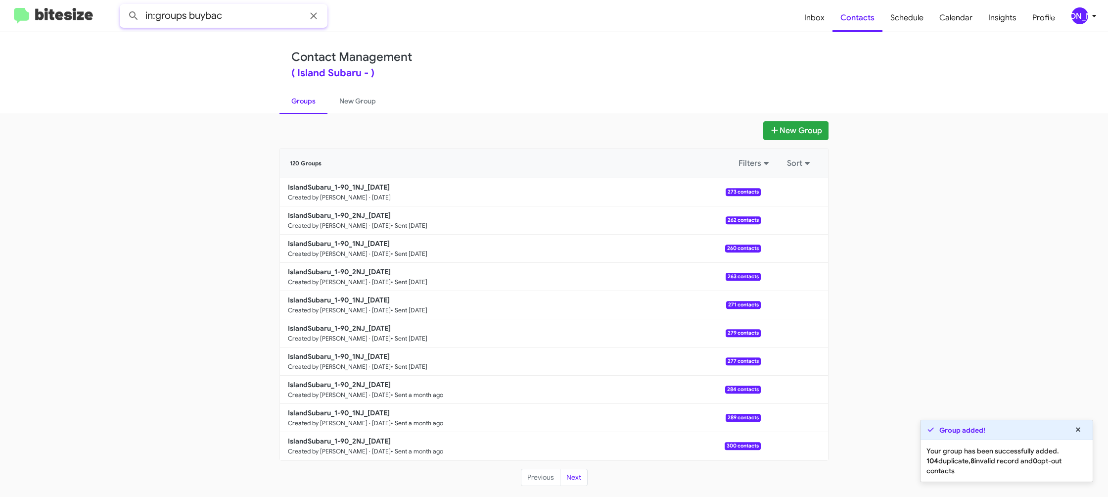
click at [124, 6] on button at bounding box center [134, 16] width 20 height 20
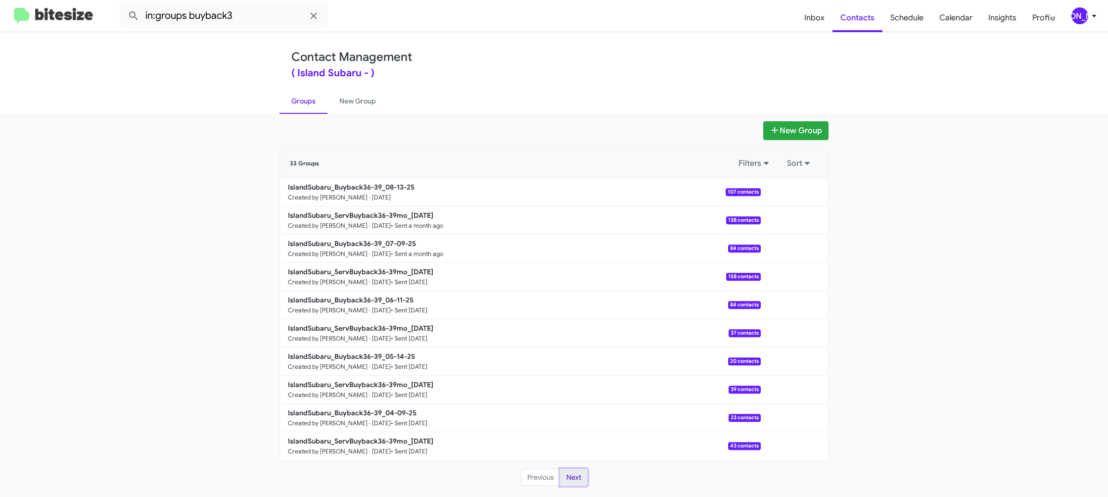
click at [566, 475] on button "Next" at bounding box center [574, 477] width 28 height 18
click at [544, 476] on button "Previous" at bounding box center [541, 477] width 40 height 18
click at [254, 18] on input "in:groups buyback3" at bounding box center [224, 16] width 208 height 24
type input "in:groups buyback36-"
click at [124, 6] on button at bounding box center [134, 16] width 20 height 20
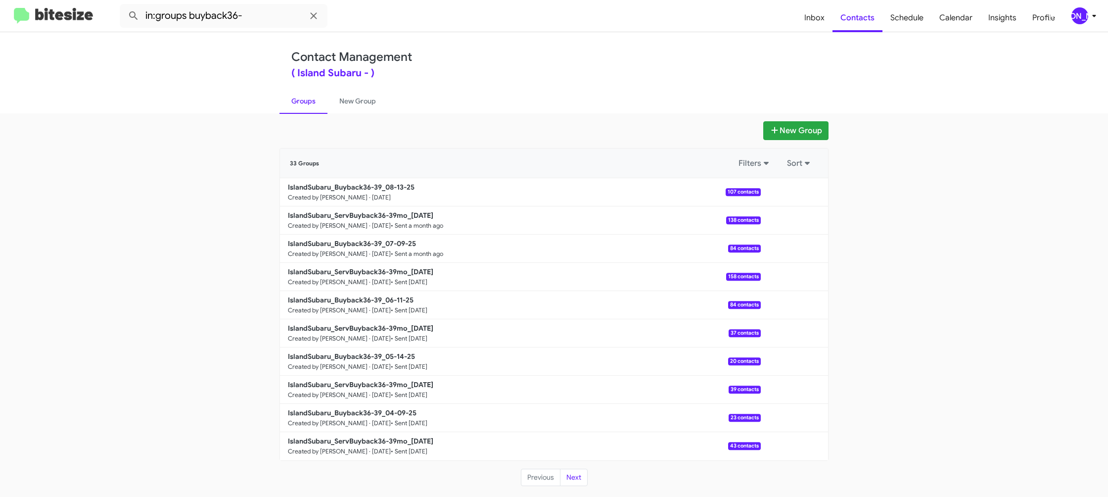
drag, startPoint x: 334, startPoint y: 90, endPoint x: 316, endPoint y: 98, distance: 20.8
click at [334, 89] on link "New Group" at bounding box center [357, 101] width 60 height 26
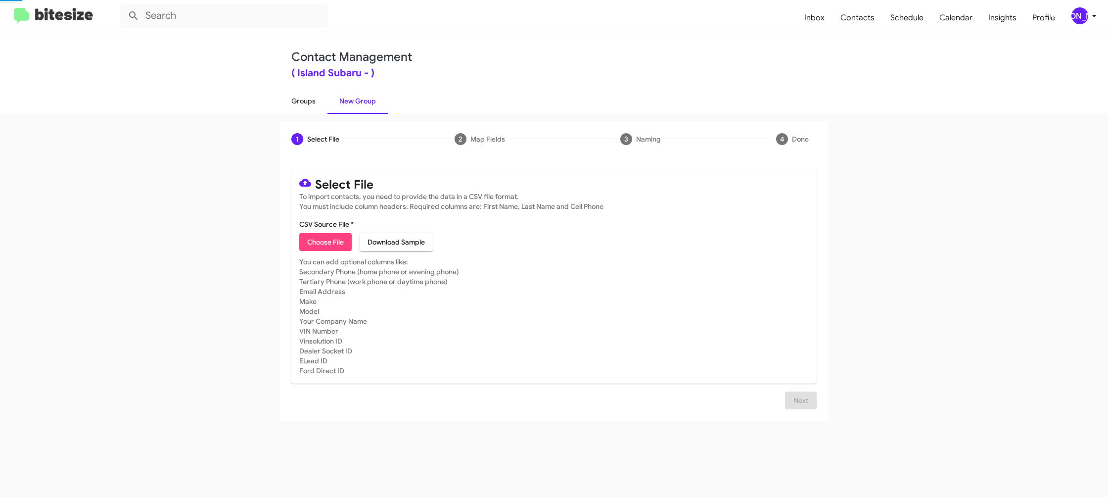
click at [309, 101] on link "Groups" at bounding box center [303, 101] width 48 height 26
type input "in:groups"
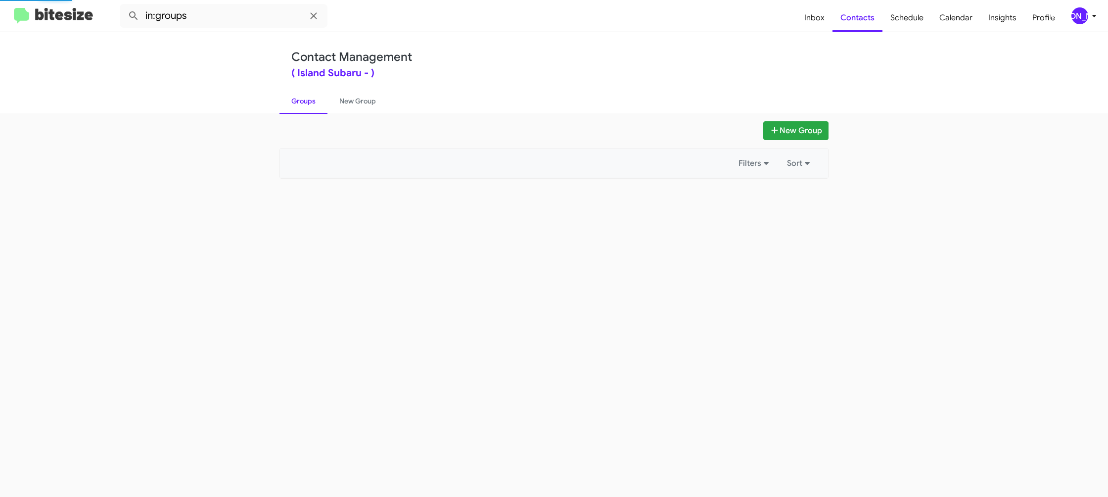
click at [309, 101] on link "Groups" at bounding box center [303, 101] width 48 height 26
drag, startPoint x: 309, startPoint y: 101, endPoint x: 319, endPoint y: 102, distance: 9.9
click at [309, 101] on link "Groups" at bounding box center [303, 101] width 48 height 26
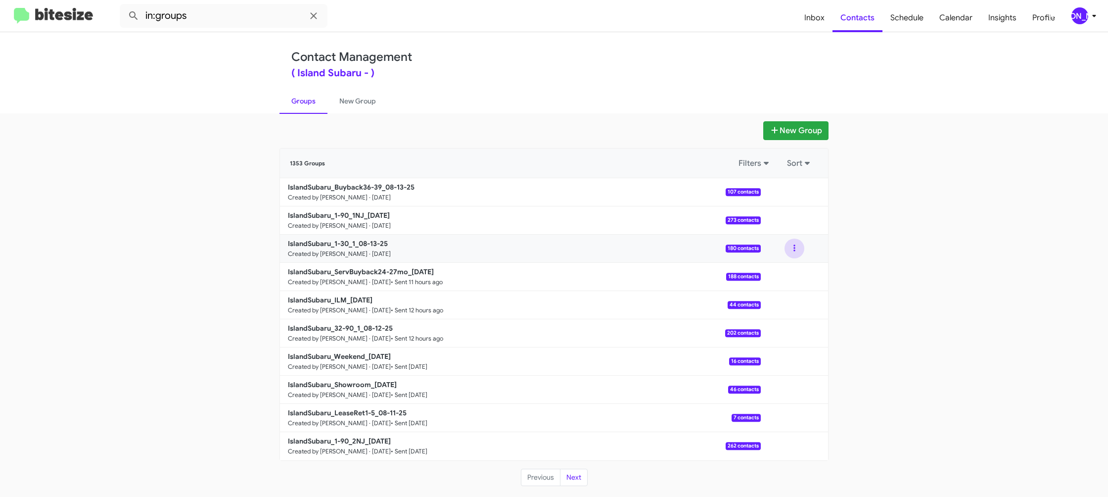
click at [786, 250] on button at bounding box center [794, 248] width 20 height 20
click at [791, 264] on button "View contacts" at bounding box center [764, 275] width 79 height 24
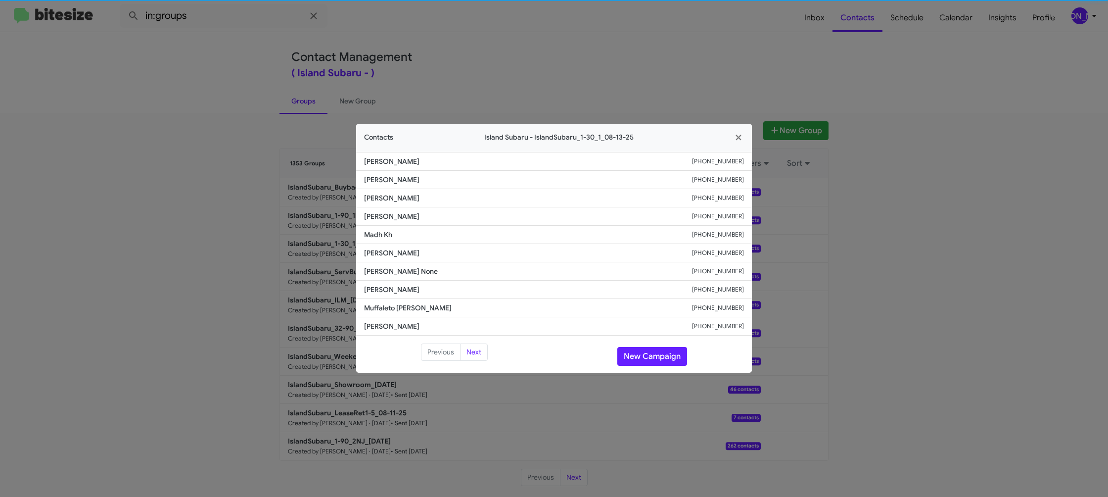
click at [393, 258] on li "Tara Nicastro +13474326034" at bounding box center [554, 253] width 396 height 18
copy span "Tara Nicastro"
drag, startPoint x: 432, startPoint y: 57, endPoint x: 456, endPoint y: 70, distance: 27.0
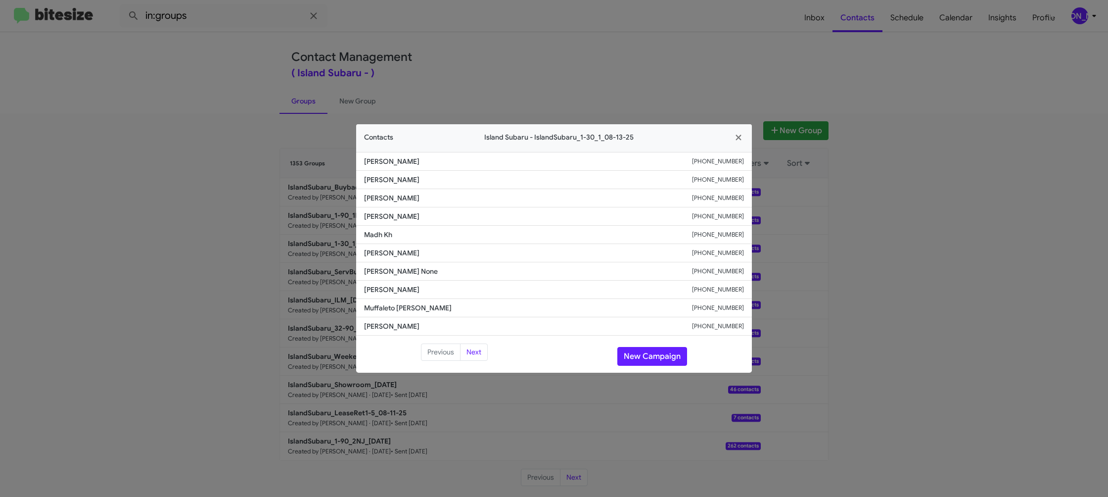
click at [444, 62] on modal-container "Contacts Island Subaru - IslandSubaru_1-30_1_08-13-25 Tammy Mogilski +158570393…" at bounding box center [554, 248] width 1108 height 497
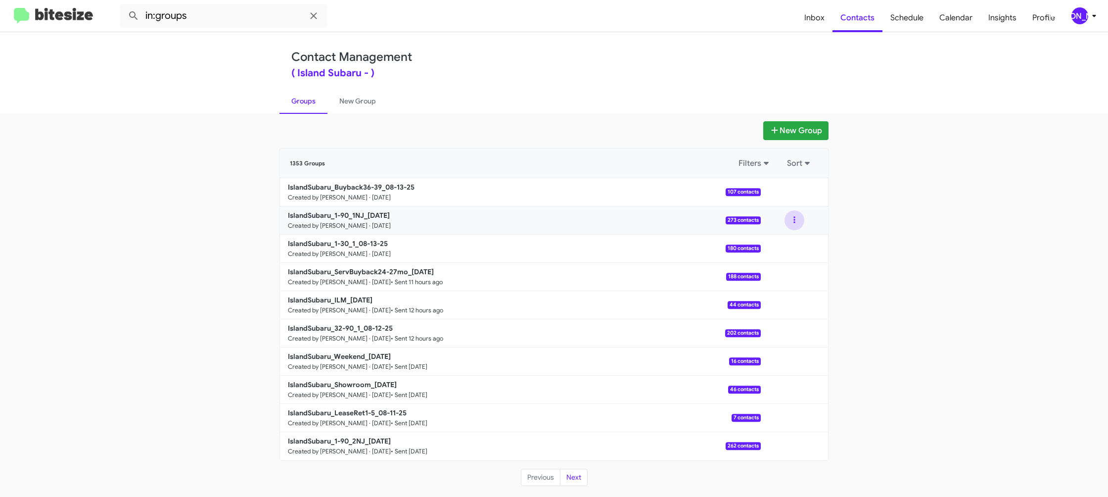
click at [795, 226] on button at bounding box center [794, 220] width 20 height 20
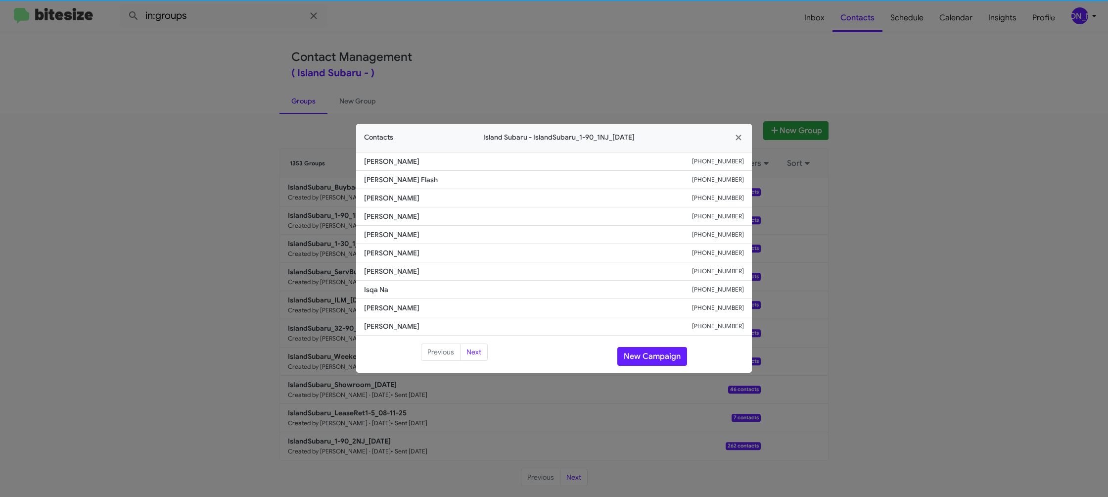
click at [390, 246] on li "Sharon Simmons +17074813418" at bounding box center [554, 253] width 396 height 18
copy span "Sharon Simmons"
drag, startPoint x: 467, startPoint y: 40, endPoint x: 734, endPoint y: 194, distance: 307.9
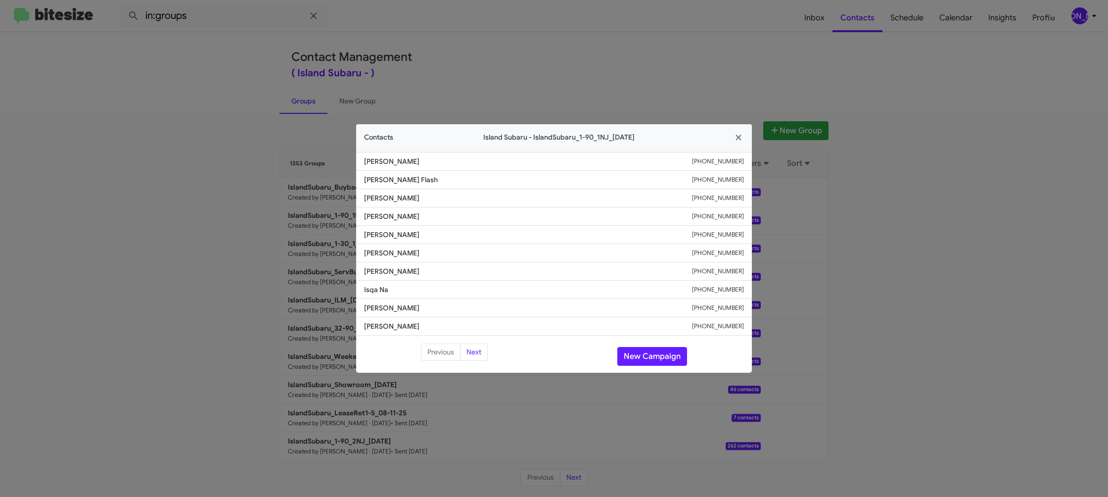
click at [474, 45] on modal-container "Contacts Island Subaru - IslandSubaru_1-90_1NJ_08-13-25 Maira Arshad +184833801…" at bounding box center [554, 248] width 1108 height 497
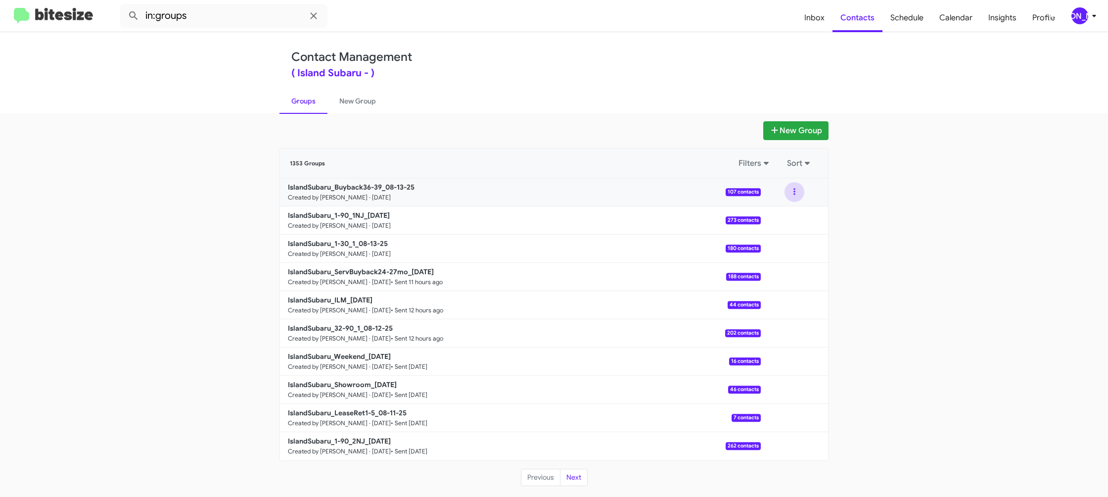
drag, startPoint x: 795, startPoint y: 194, endPoint x: 795, endPoint y: 199, distance: 5.4
click at [796, 194] on button at bounding box center [794, 192] width 20 height 20
click at [793, 215] on button "View contacts" at bounding box center [764, 219] width 79 height 24
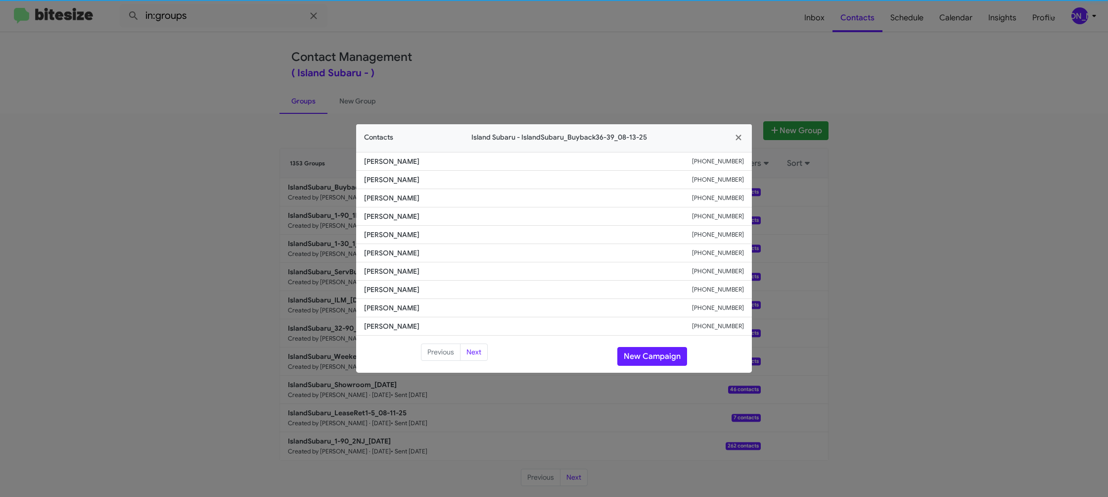
click at [383, 244] on li "Bill Wilkens +19176924978" at bounding box center [554, 253] width 396 height 18
copy span "Bill Wilkens"
drag, startPoint x: 296, startPoint y: 125, endPoint x: 299, endPoint y: 135, distance: 10.3
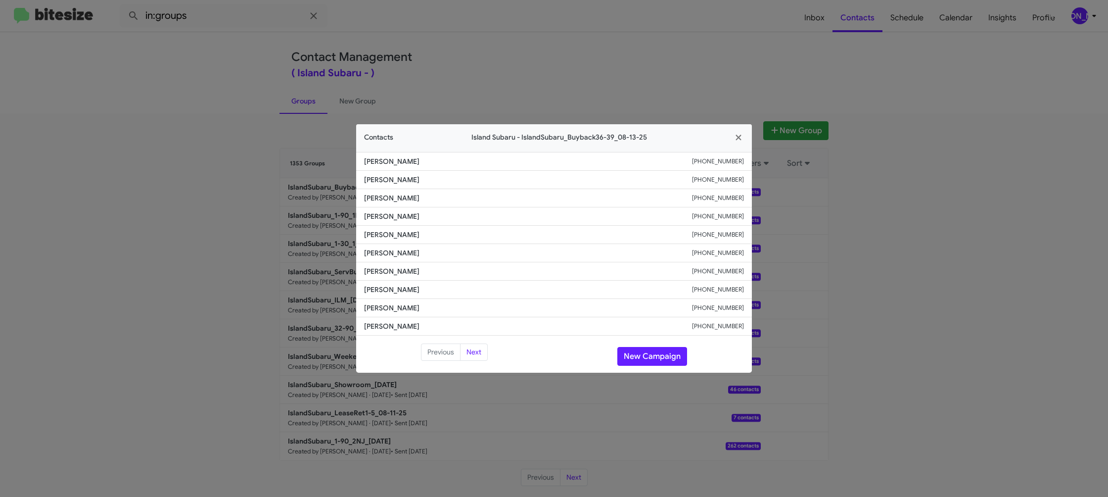
click at [296, 127] on modal-container "Contacts Island Subaru - IslandSubaru_Buyback36-39_08-13-25 Norman Pederson +19…" at bounding box center [554, 248] width 1108 height 497
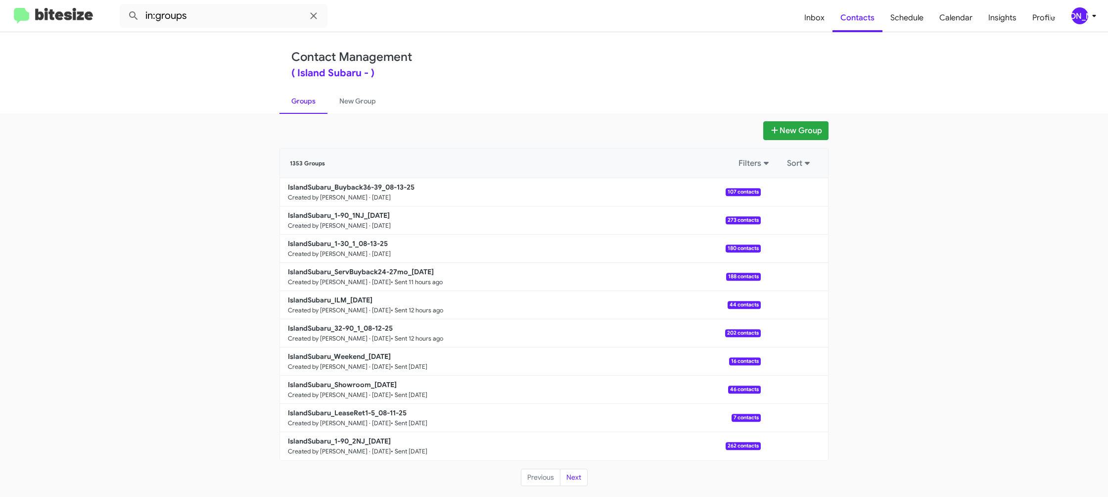
click at [349, 246] on b "IslandSubaru_1-30_1_08-13-25" at bounding box center [338, 243] width 100 height 9
drag, startPoint x: 349, startPoint y: 246, endPoint x: 252, endPoint y: 5, distance: 259.5
click at [348, 240] on b "IslandSubaru_1-30_1_08-13-25" at bounding box center [338, 243] width 100 height 9
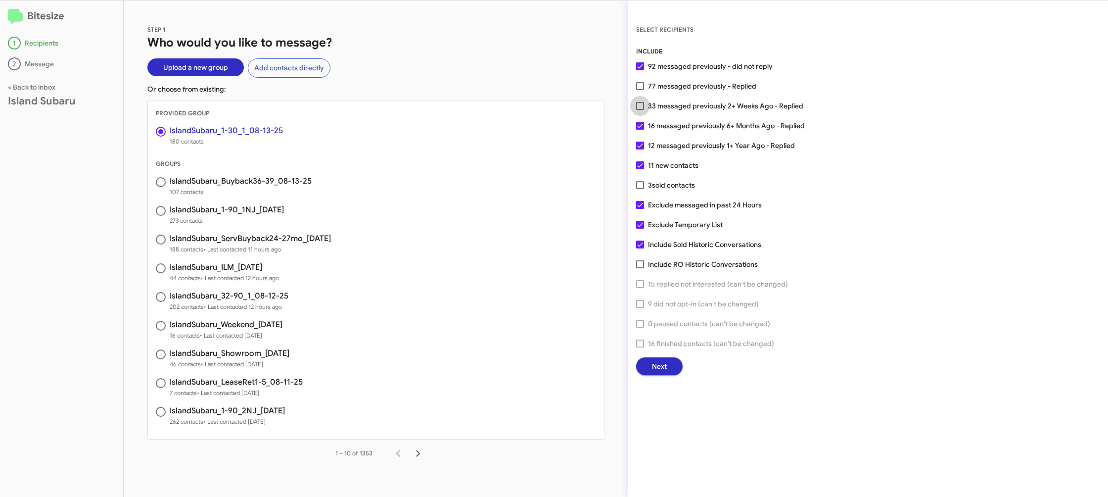
click at [648, 105] on span "33 messaged previously 2+ Weeks Ago - Replied" at bounding box center [725, 106] width 155 height 12
click at [640, 110] on input "33 messaged previously 2+ Weeks Ago - Replied" at bounding box center [640, 110] width 0 height 0
checkbox input "true"
click at [670, 368] on button "Next" at bounding box center [659, 366] width 46 height 18
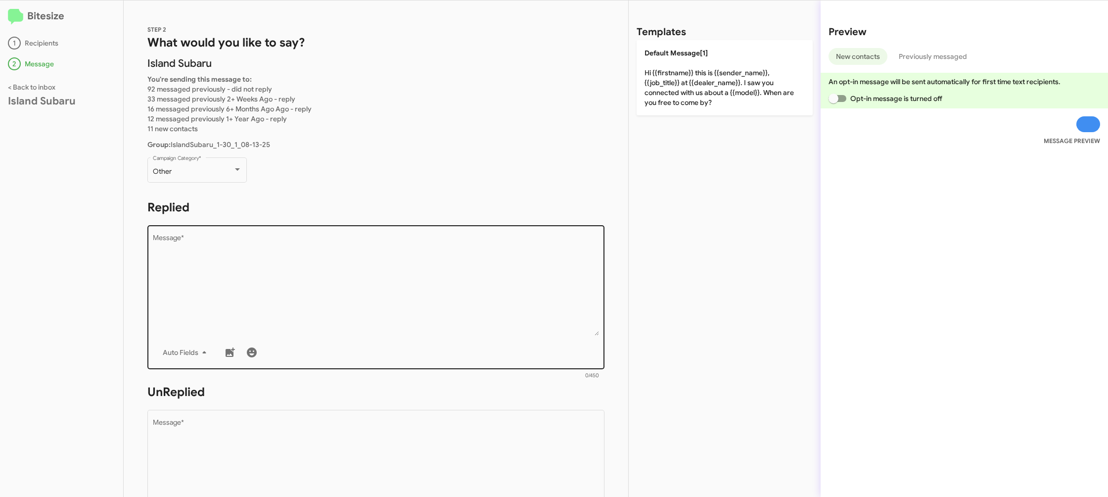
click at [369, 246] on textarea "Message *" at bounding box center [376, 284] width 447 height 101
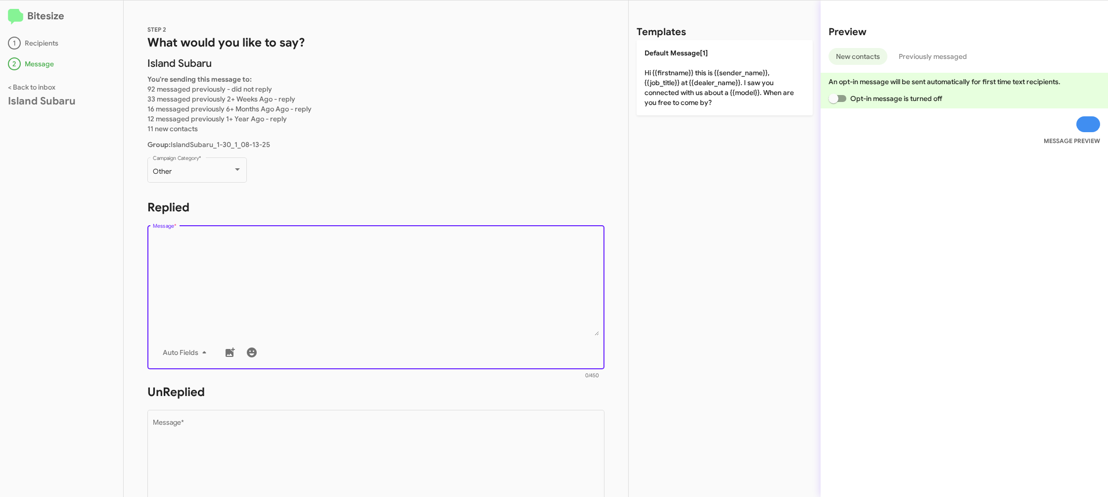
click at [317, 244] on textarea "Message *" at bounding box center [376, 284] width 447 height 101
click at [214, 172] on div "Other" at bounding box center [193, 172] width 80 height 8
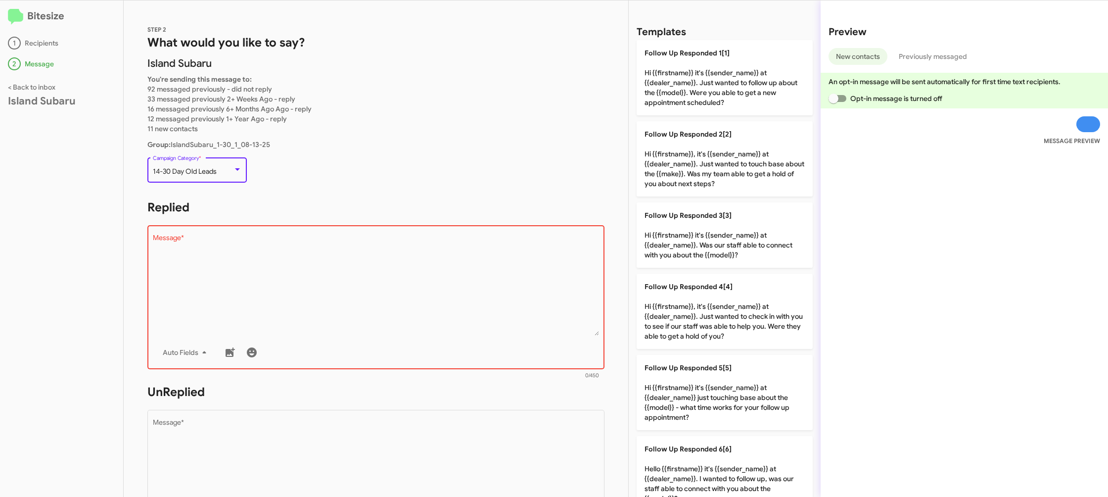
click at [357, 270] on textarea "Message *" at bounding box center [376, 284] width 447 height 101
drag, startPoint x: 357, startPoint y: 270, endPoint x: 630, endPoint y: 101, distance: 321.4
click at [375, 259] on textarea "Message *" at bounding box center [376, 284] width 447 height 101
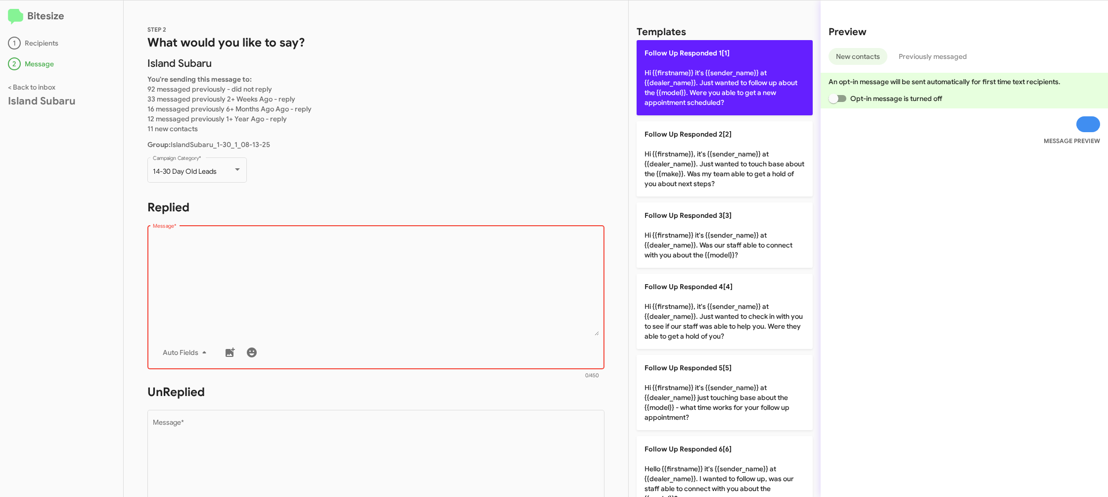
drag, startPoint x: 681, startPoint y: 88, endPoint x: 684, endPoint y: 99, distance: 11.9
click at [681, 88] on p "Follow Up Responded 1[1] Hi {{firstname}} it's {{sender_name}} at {{dealer_name…" at bounding box center [725, 77] width 176 height 75
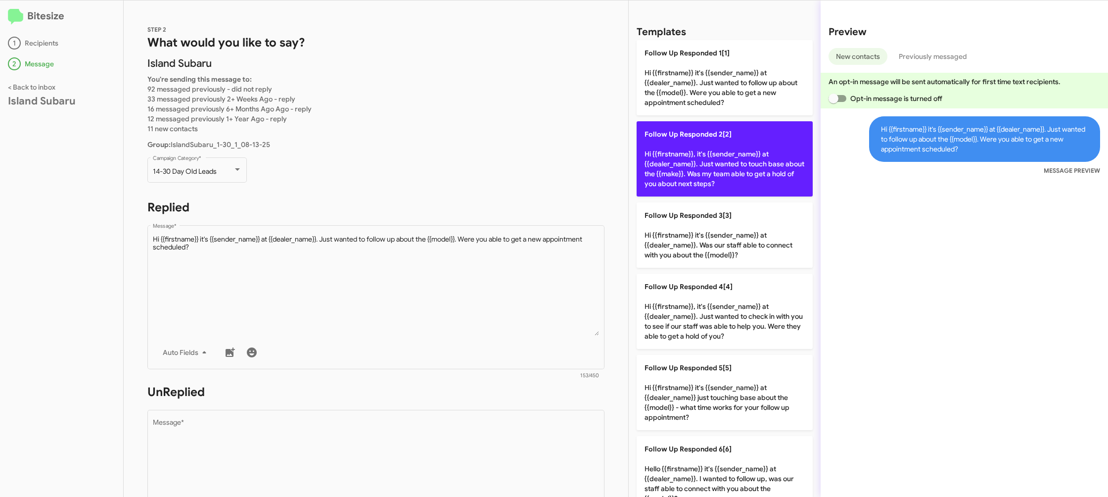
click at [700, 161] on p "Follow Up Responded 2[2] Hi {{firstname}}, it's {{sender_name}} at {{dealer_nam…" at bounding box center [725, 158] width 176 height 75
type textarea "Hi {{firstname}}, it's {{sender_name}} at {{dealer_name}}. Just wanted to touch…"
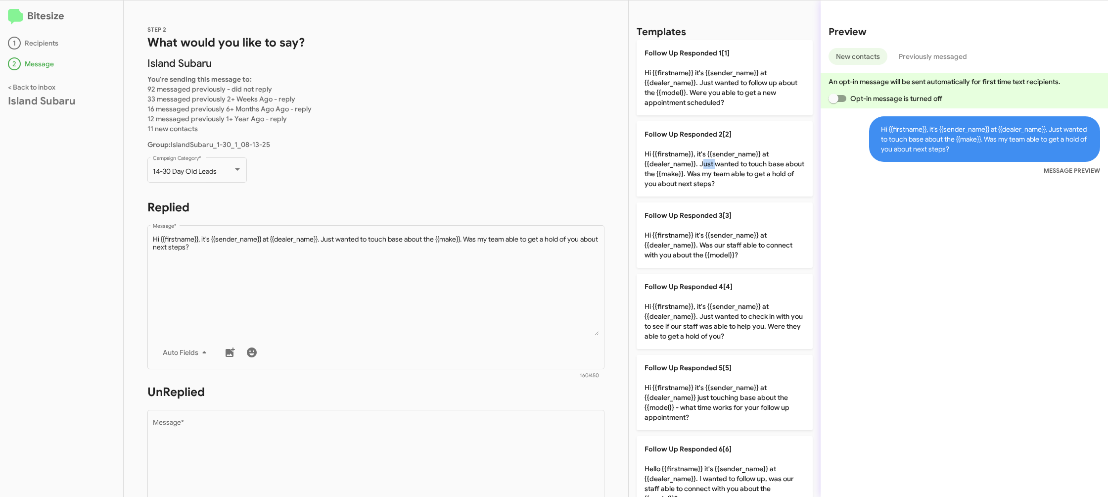
drag, startPoint x: 700, startPoint y: 161, endPoint x: 507, endPoint y: 192, distance: 196.3
click at [668, 158] on p "Follow Up Responded 2[2] Hi {{firstname}}, it's {{sender_name}} at {{dealer_nam…" at bounding box center [725, 158] width 176 height 75
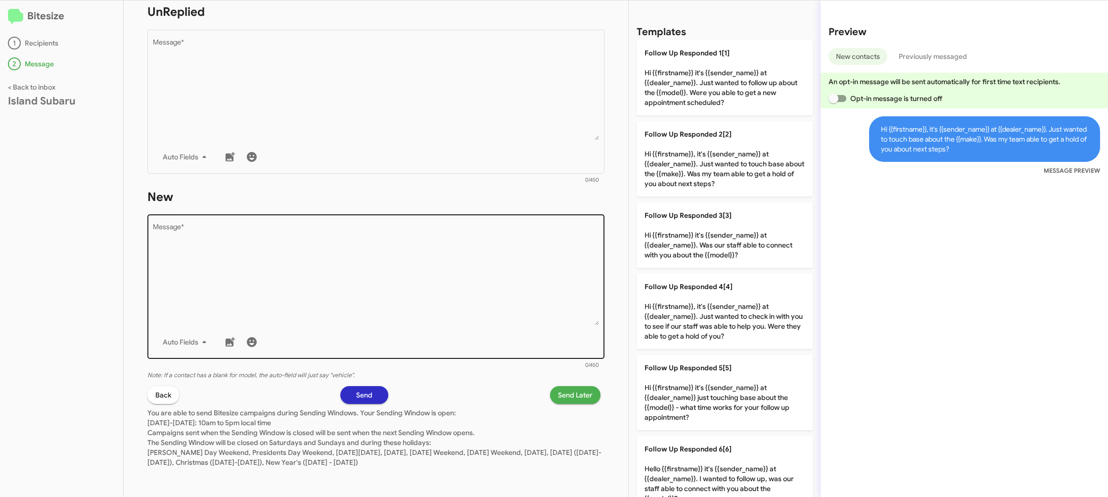
drag, startPoint x: 505, startPoint y: 209, endPoint x: 504, endPoint y: 216, distance: 7.6
click at [505, 209] on form "New Drop image here to insert Auto Fields Message * 0/450" at bounding box center [375, 279] width 457 height 181
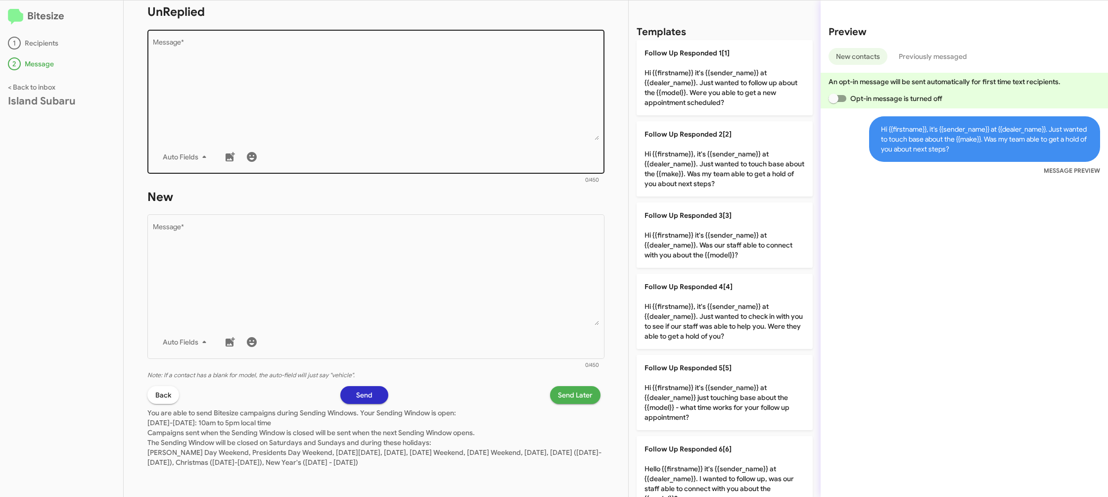
click at [495, 128] on textarea "Message *" at bounding box center [376, 89] width 447 height 101
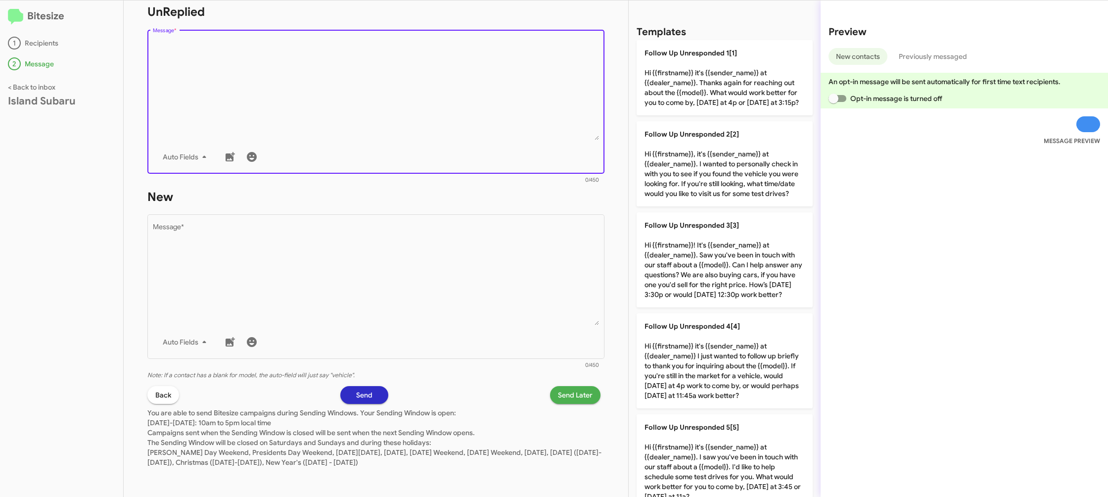
click at [495, 127] on textarea "Message *" at bounding box center [376, 89] width 447 height 101
drag, startPoint x: 495, startPoint y: 127, endPoint x: 505, endPoint y: 130, distance: 9.9
click at [496, 127] on textarea "Message *" at bounding box center [376, 89] width 447 height 101
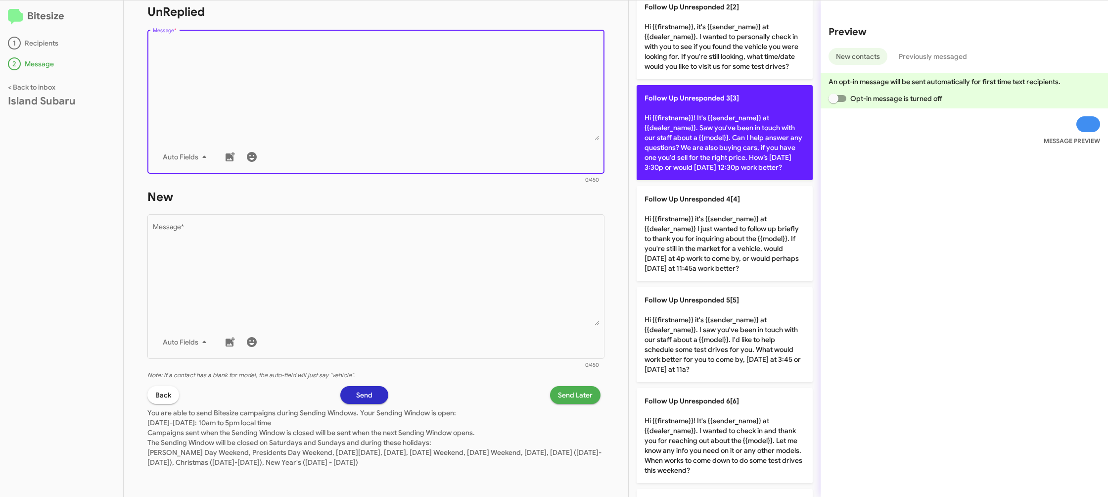
scroll to position [634, 0]
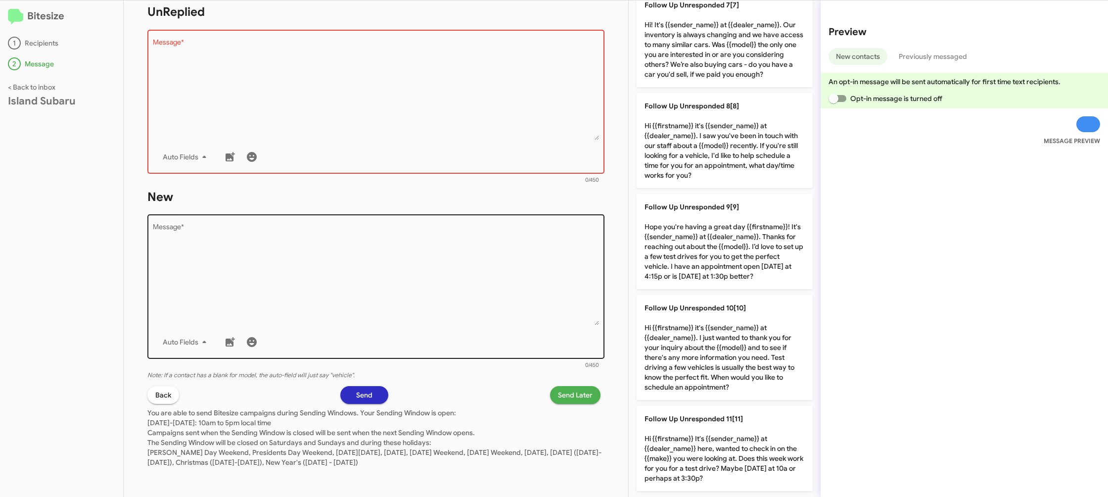
drag, startPoint x: 744, startPoint y: 346, endPoint x: 497, endPoint y: 302, distance: 251.1
click at [710, 342] on p "Follow Up Unresponded 10[10] Hi {{firstname}} it's {{sender_name}} at {{dealer_…" at bounding box center [725, 347] width 176 height 105
type textarea "Hi {{firstname}} it's {{sender_name}} at {{dealer_name}}. I just wanted to than…"
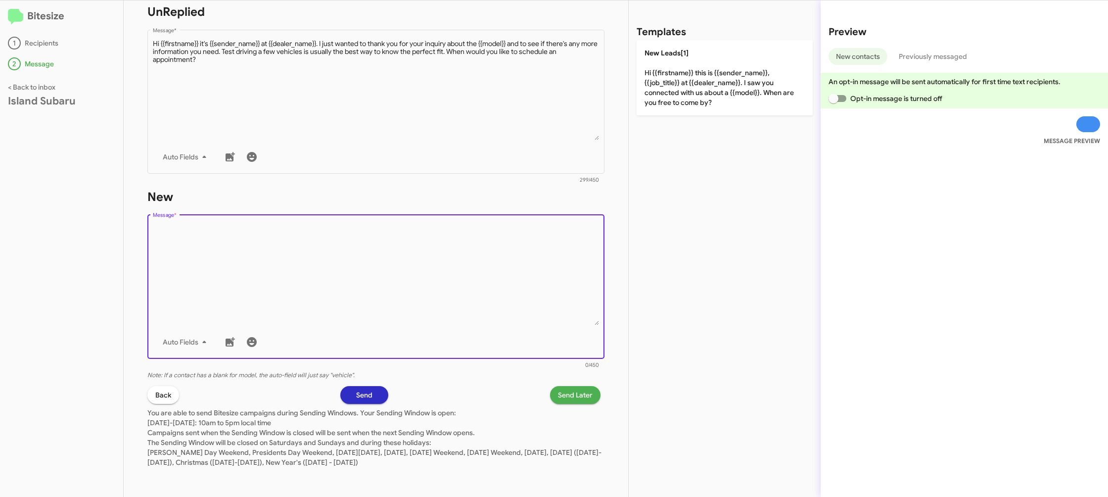
click at [497, 302] on textarea "Message *" at bounding box center [376, 274] width 447 height 101
drag, startPoint x: 687, startPoint y: 110, endPoint x: 684, endPoint y: 106, distance: 5.3
click at [687, 109] on div "Templates New Leads[1] Hi {{firstname}} this is {{sender_name}}, {{job_title}} …" at bounding box center [725, 248] width 192 height 496
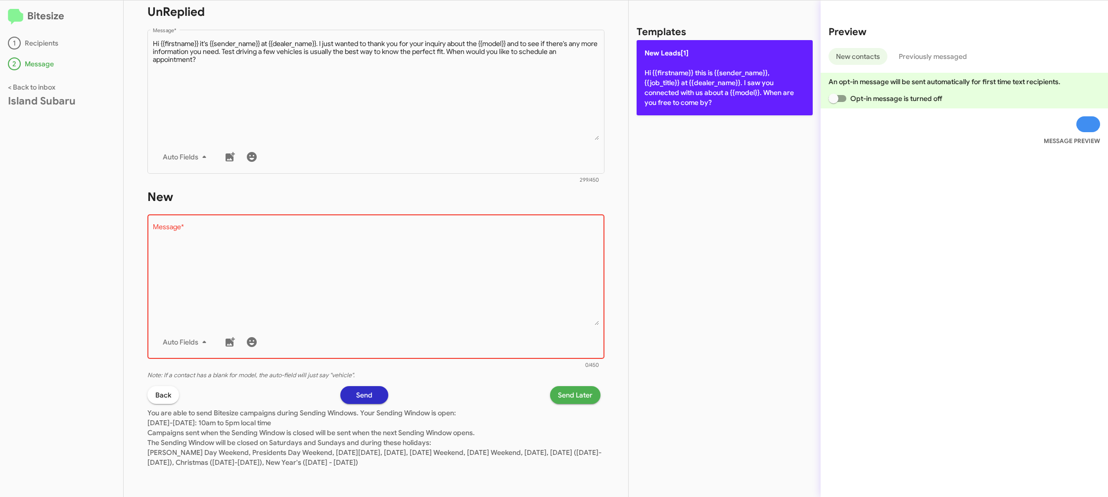
click at [683, 104] on p "New Leads[1] Hi {{firstname}} this is {{sender_name}}, {{job_title}} at {{deale…" at bounding box center [725, 77] width 176 height 75
type textarea "Hi {{firstname}} this is {{sender_name}}, {{job_title}} at {{dealer_name}}. I s…"
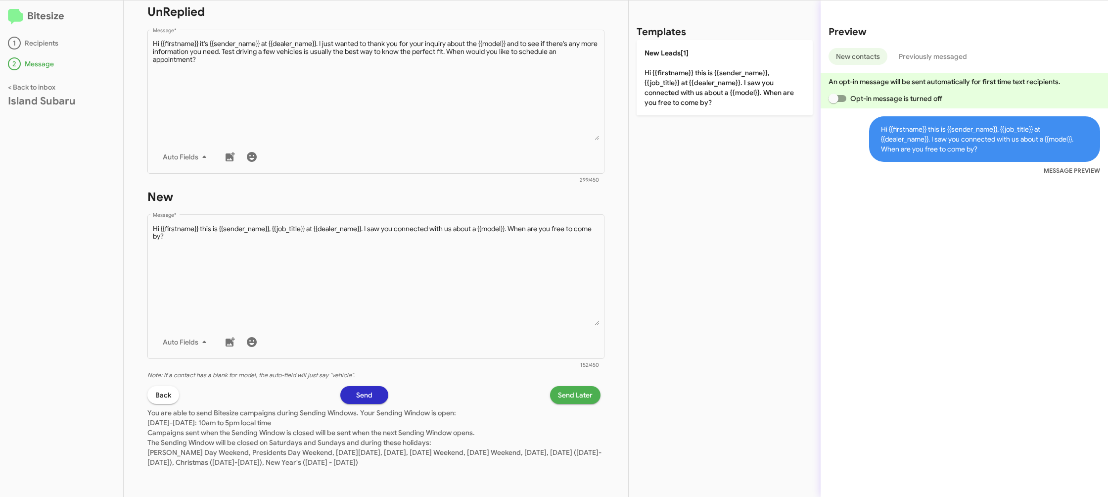
click at [558, 395] on span "Send Later" at bounding box center [575, 395] width 35 height 18
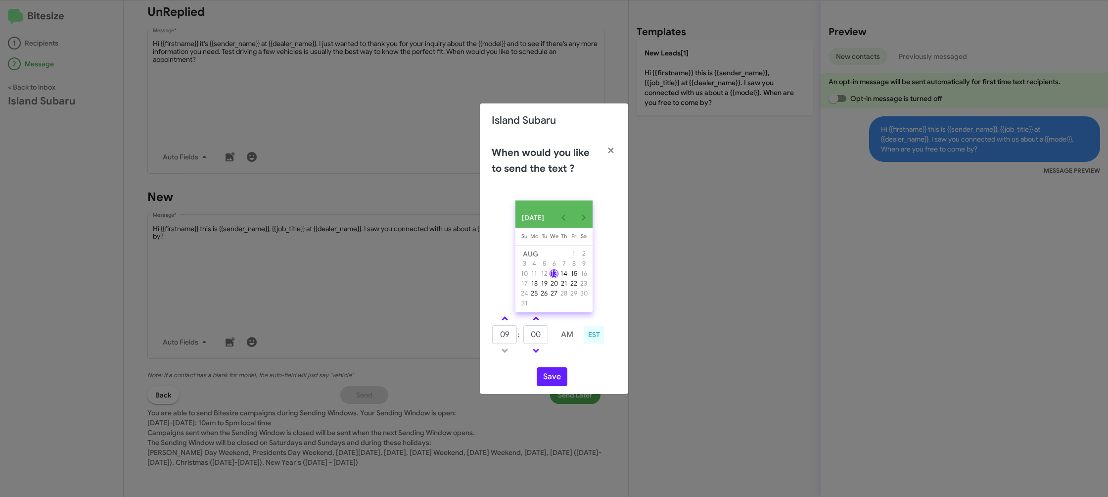
drag, startPoint x: 507, startPoint y: 325, endPoint x: 529, endPoint y: 335, distance: 24.2
click at [507, 324] on link at bounding box center [504, 318] width 17 height 11
type input "10"
click at [534, 337] on input "00" at bounding box center [535, 334] width 25 height 19
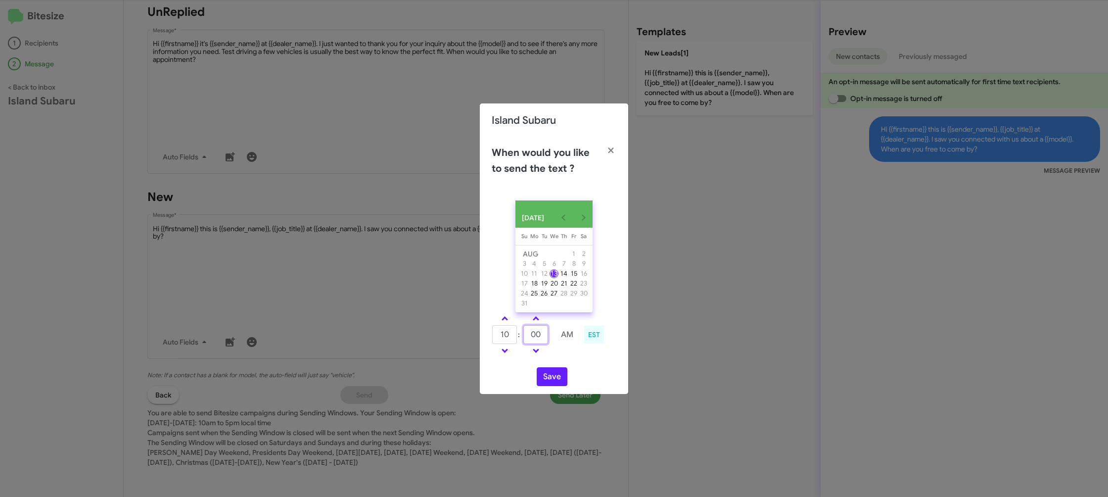
click at [534, 337] on input "00" at bounding box center [535, 334] width 25 height 19
type input "35"
drag, startPoint x: 573, startPoint y: 360, endPoint x: 563, endPoint y: 367, distance: 11.4
click at [569, 359] on div "10 : 35 AM EST" at bounding box center [553, 335] width 139 height 47
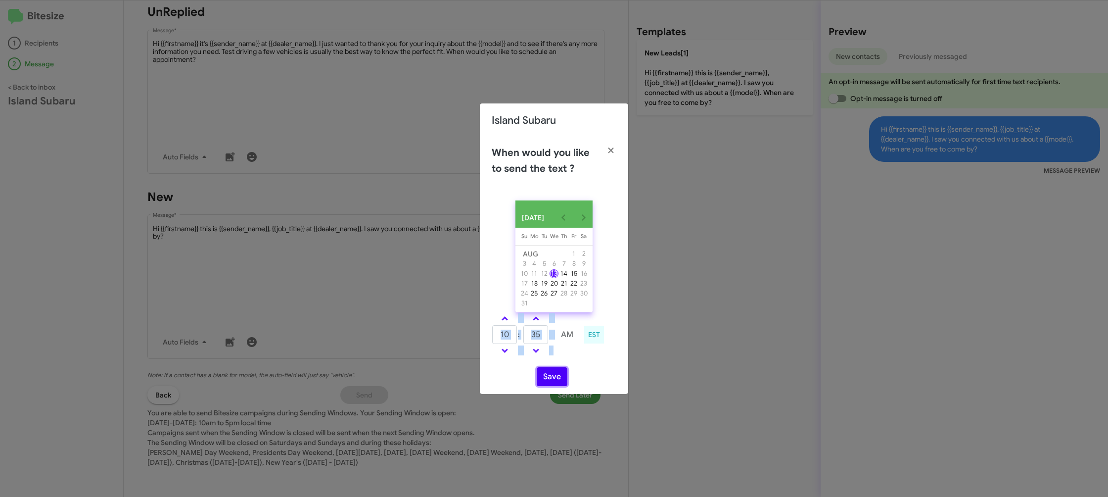
click at [549, 384] on button "Save" at bounding box center [552, 376] width 31 height 19
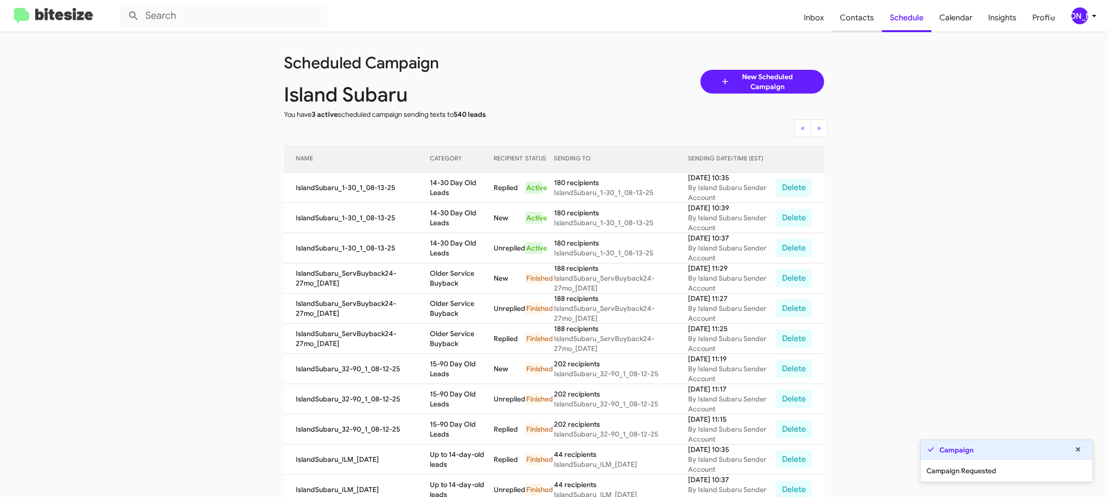
click at [853, 25] on span "Contacts" at bounding box center [857, 17] width 50 height 29
type input "in:groups"
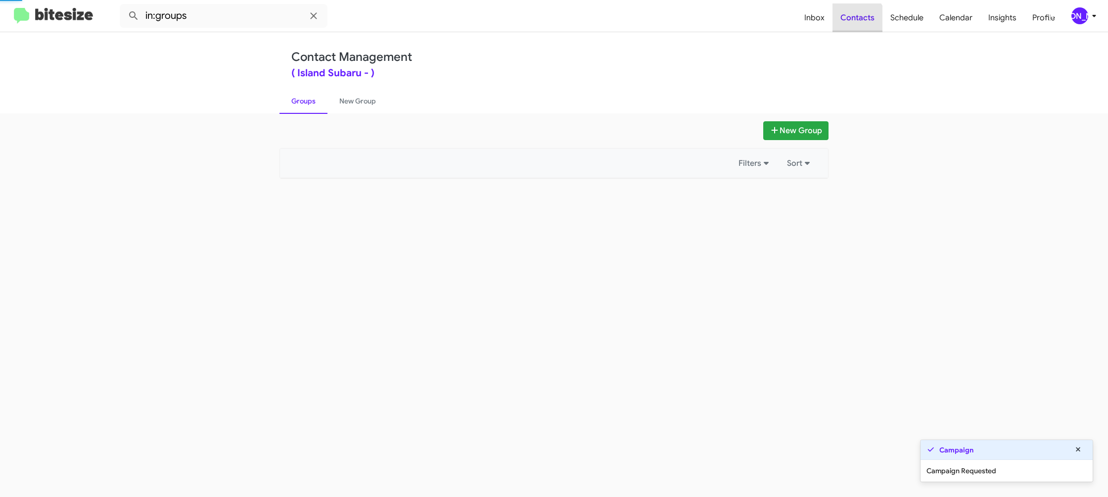
click at [854, 24] on span "Contacts" at bounding box center [857, 17] width 50 height 29
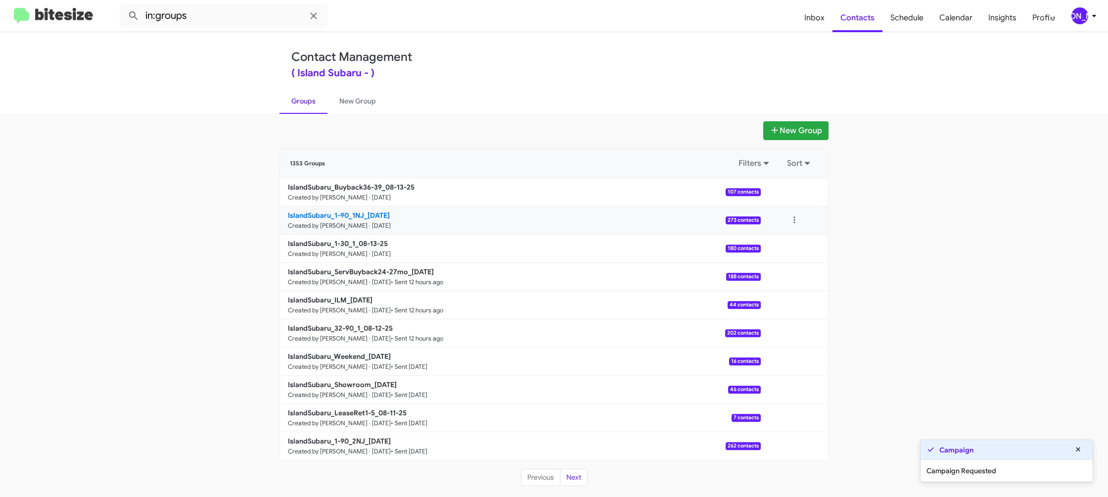
click at [370, 212] on b "IslandSubaru_1-90_1NJ_08-13-25" at bounding box center [339, 215] width 102 height 9
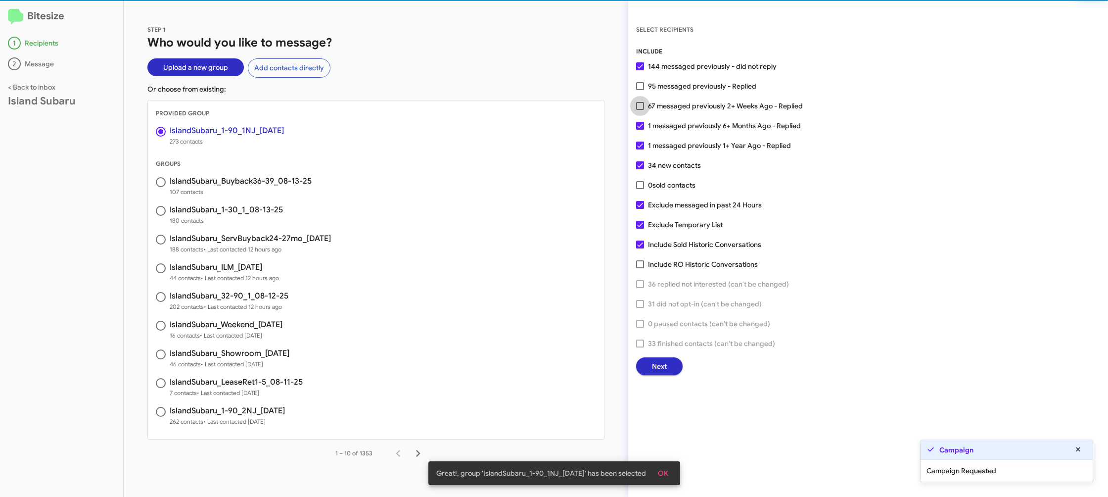
click at [651, 106] on span "67 messaged previously 2+ Weeks Ago - Replied" at bounding box center [725, 106] width 155 height 12
click at [640, 110] on input "67 messaged previously 2+ Weeks Ago - Replied" at bounding box center [640, 110] width 0 height 0
checkbox input "true"
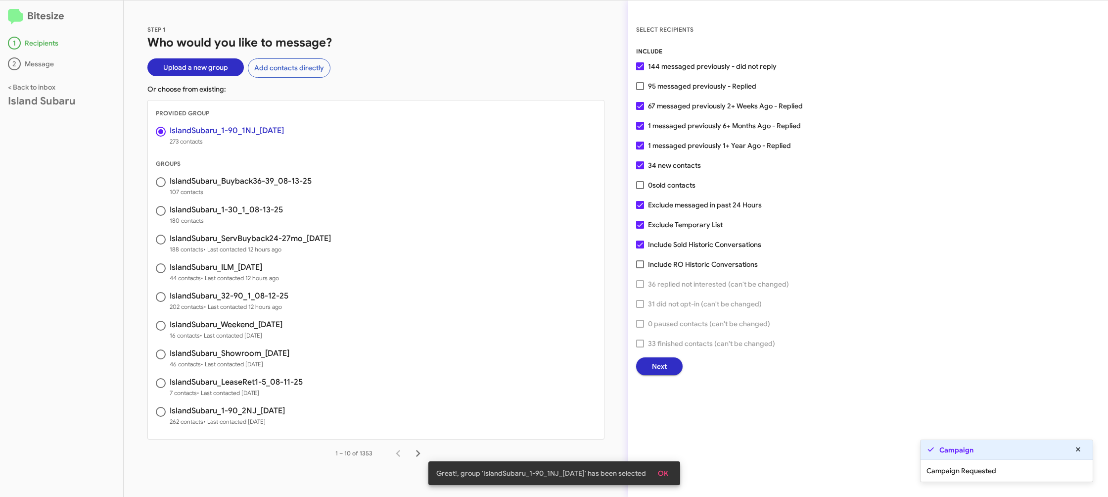
click at [647, 369] on button "Next" at bounding box center [659, 366] width 46 height 18
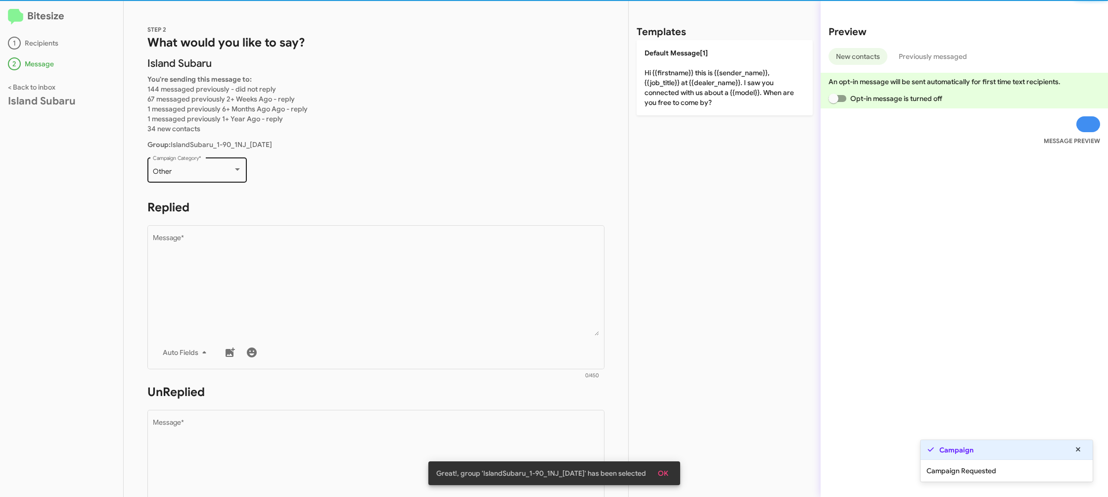
click at [190, 177] on div "Other Campaign Category *" at bounding box center [197, 168] width 89 height 27
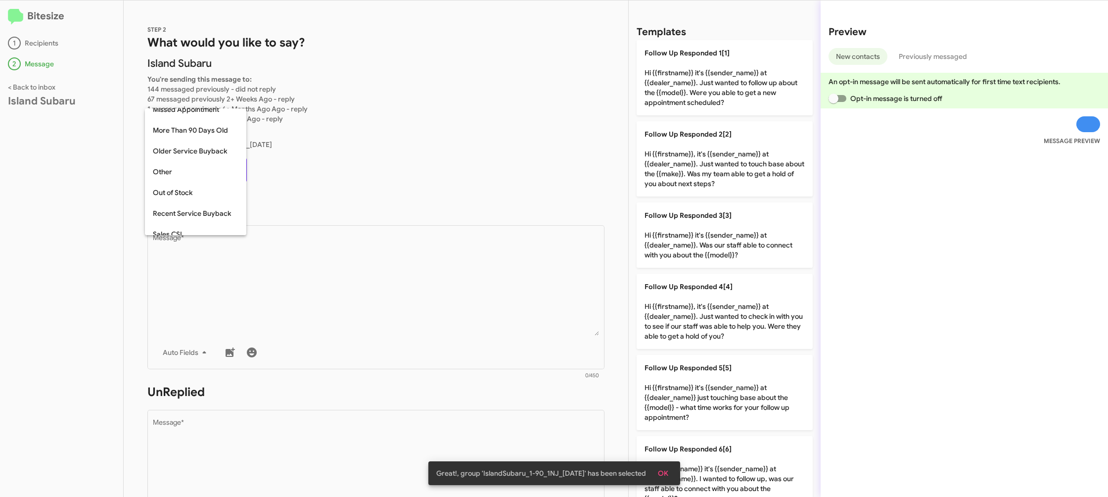
scroll to position [21, 0]
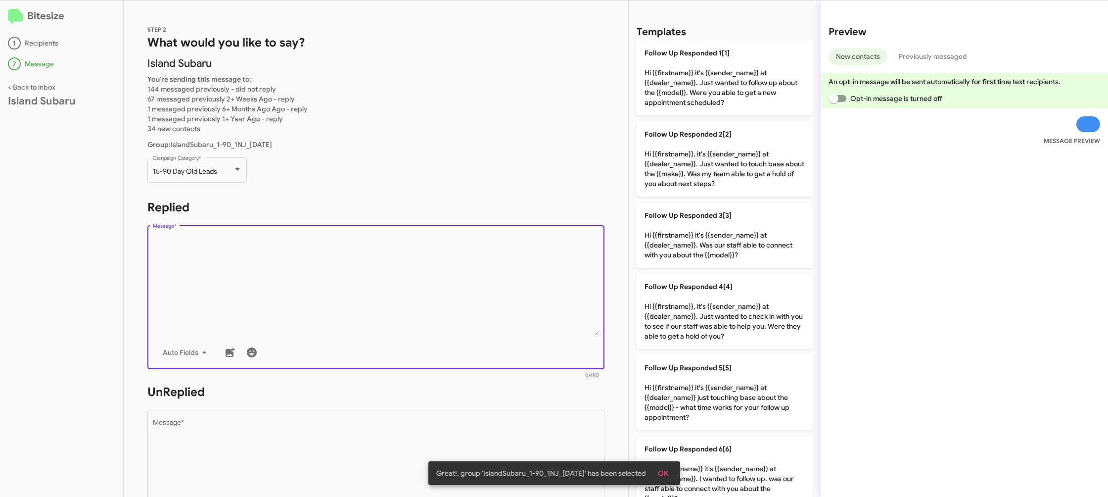
click at [367, 267] on textarea "Message *" at bounding box center [376, 284] width 447 height 101
drag, startPoint x: 367, startPoint y: 267, endPoint x: 455, endPoint y: 270, distance: 88.6
click at [384, 266] on textarea "Message *" at bounding box center [376, 284] width 447 height 101
drag, startPoint x: 709, startPoint y: 292, endPoint x: 633, endPoint y: 323, distance: 82.8
click at [689, 297] on p "Follow Up Responded 4[4] Hi {{firstname}}, it's {{sender_name}} at {{dealer_nam…" at bounding box center [725, 311] width 176 height 75
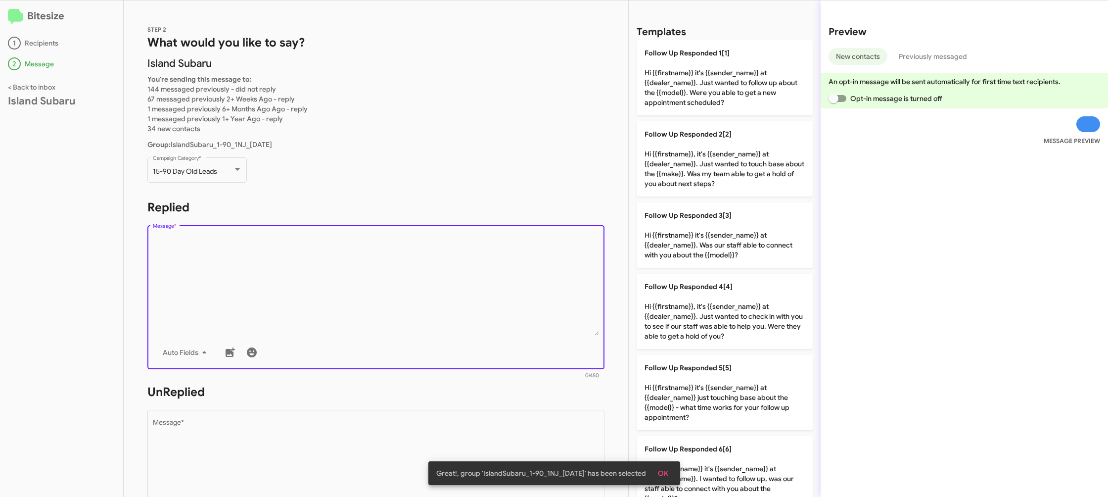
type textarea "Hi {{firstname}}, it's {{sender_name}} at {{dealer_name}}. Just wanted to check…"
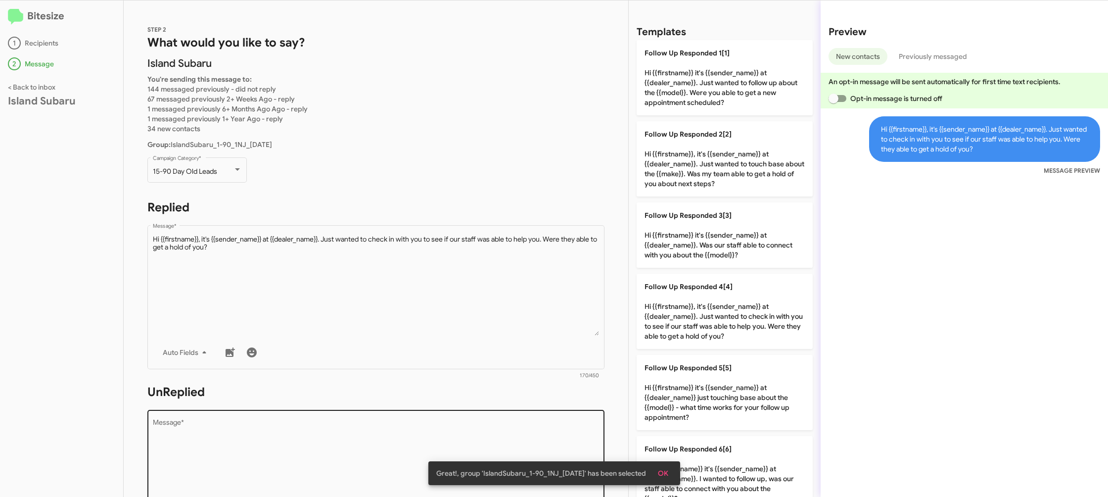
click at [523, 417] on div "Drop image here to insert Auto Fields Message *" at bounding box center [376, 481] width 447 height 146
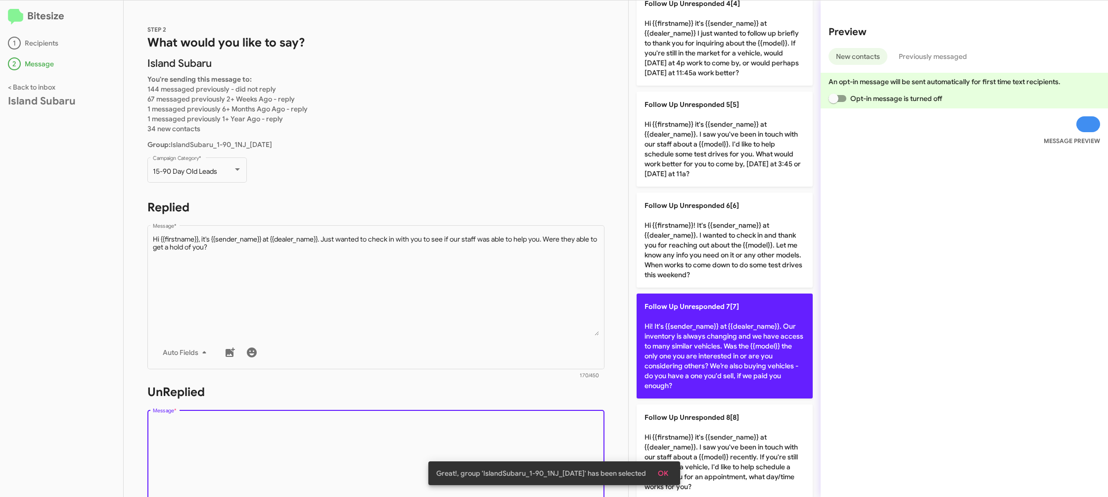
scroll to position [387, 0]
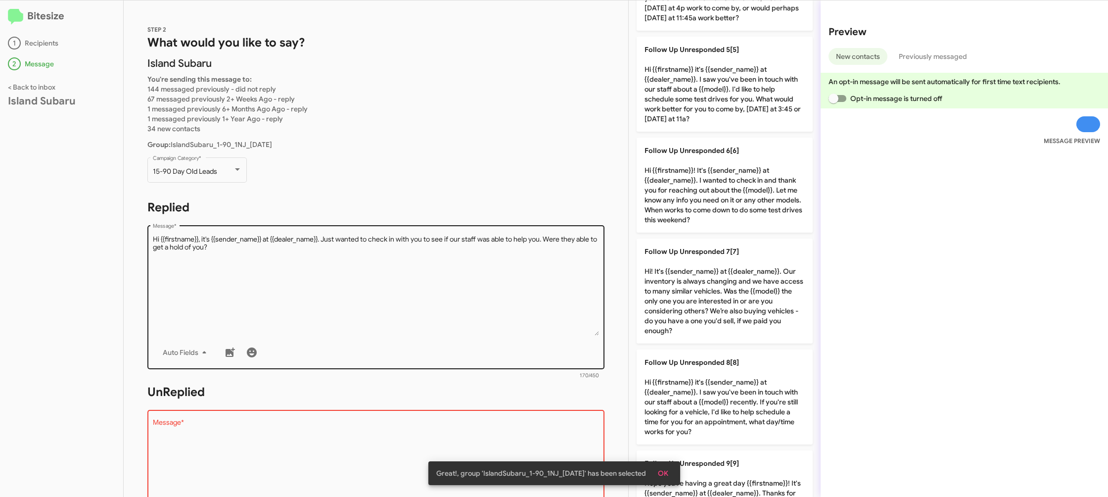
drag, startPoint x: 693, startPoint y: 203, endPoint x: 439, endPoint y: 225, distance: 255.2
click at [691, 203] on p "Follow Up Unresponded 6[6] Hi {{firstname}}! It's {{sender_name}} at {{dealer_n…" at bounding box center [725, 185] width 176 height 95
type textarea "Hi {{firstname}}! It's {{sender_name}} at {{dealer_name}}. I wanted to check in…"
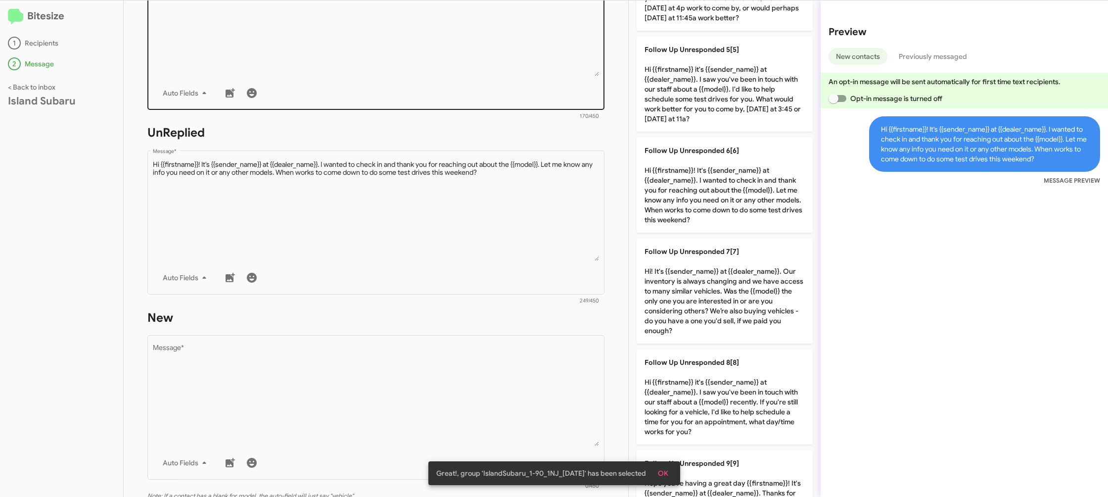
scroll to position [380, 0]
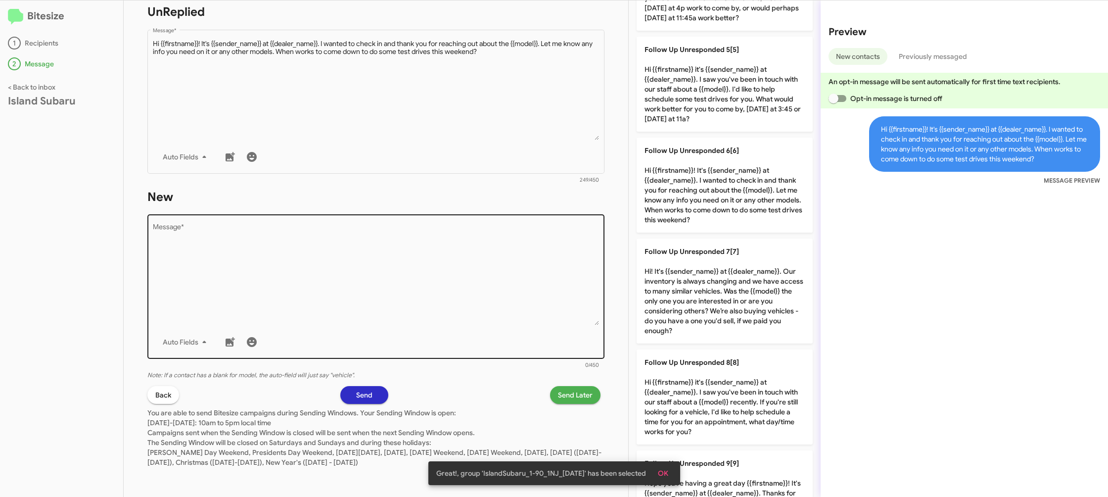
click at [494, 295] on textarea "Message *" at bounding box center [376, 274] width 447 height 101
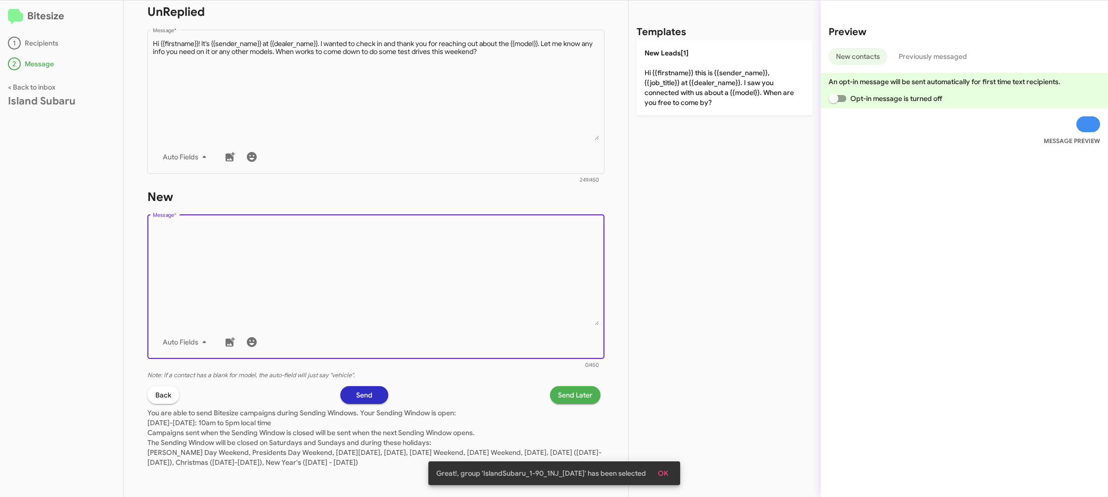
drag, startPoint x: 494, startPoint y: 295, endPoint x: 625, endPoint y: 131, distance: 210.1
click at [506, 269] on textarea "Message *" at bounding box center [376, 274] width 447 height 101
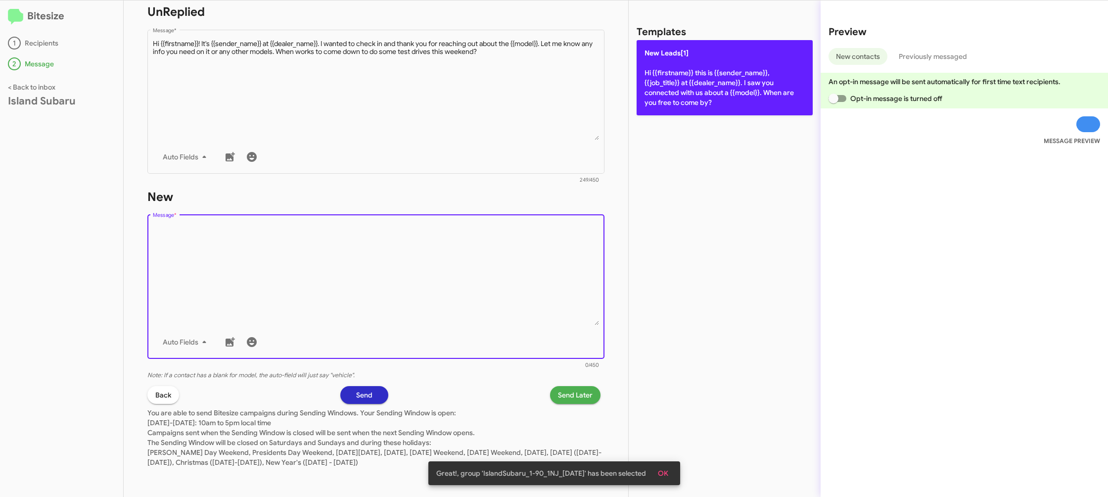
click at [697, 71] on p "New Leads[1] Hi {{firstname}} this is {{sender_name}}, {{job_title}} at {{deale…" at bounding box center [725, 77] width 176 height 75
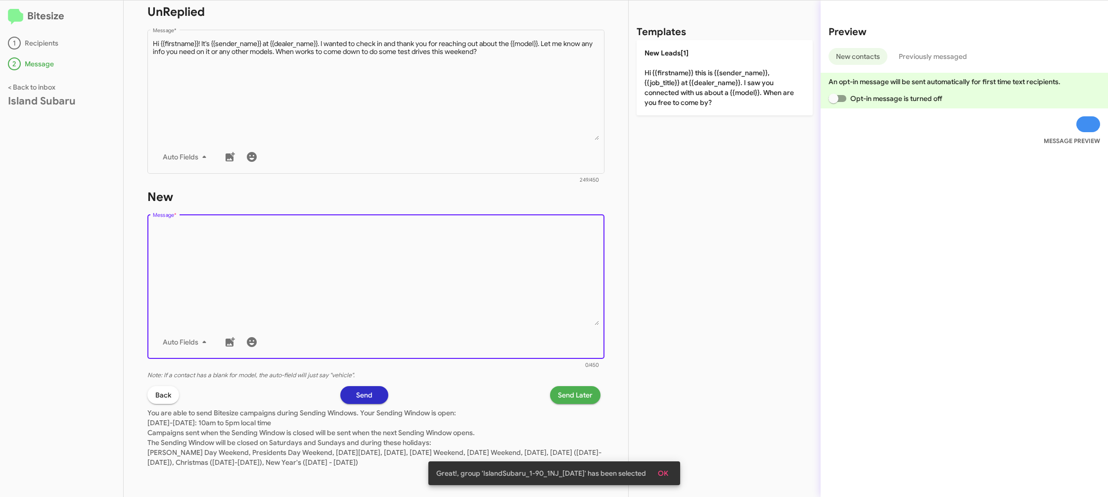
type textarea "Hi {{firstname}} this is {{sender_name}}, {{job_title}} at {{dealer_name}}. I s…"
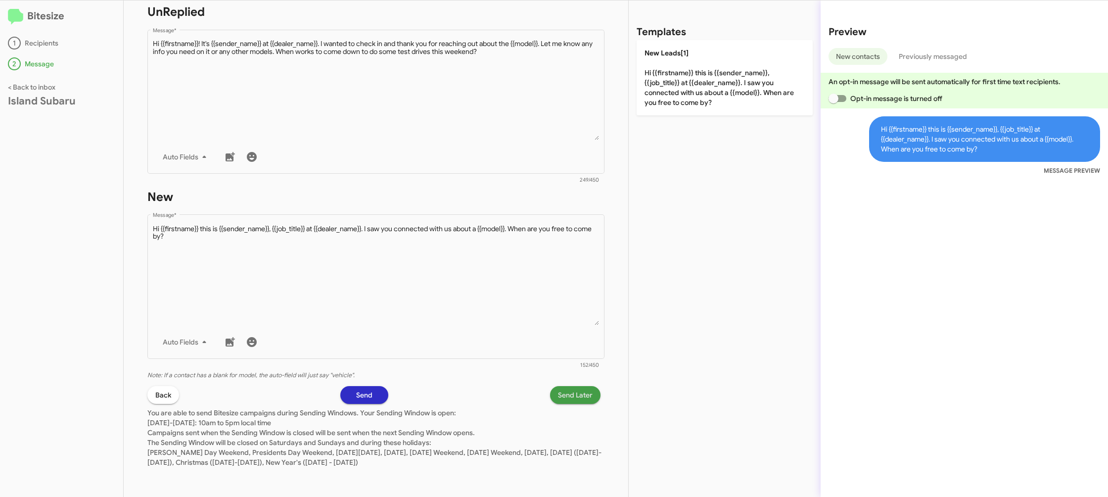
click at [568, 393] on span "Send Later" at bounding box center [575, 395] width 35 height 18
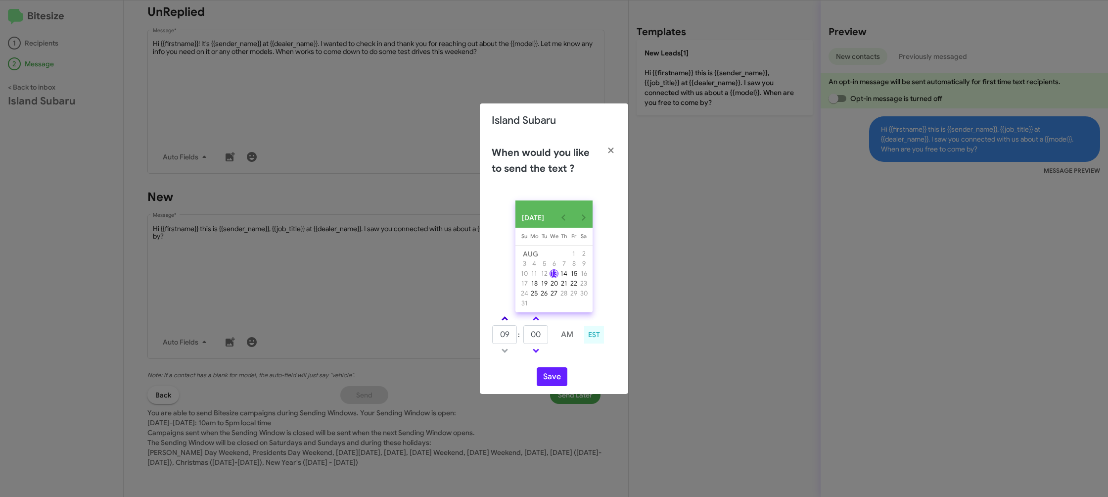
click at [508, 324] on link at bounding box center [504, 318] width 17 height 11
type input "10"
click at [541, 335] on input "00" at bounding box center [535, 334] width 25 height 19
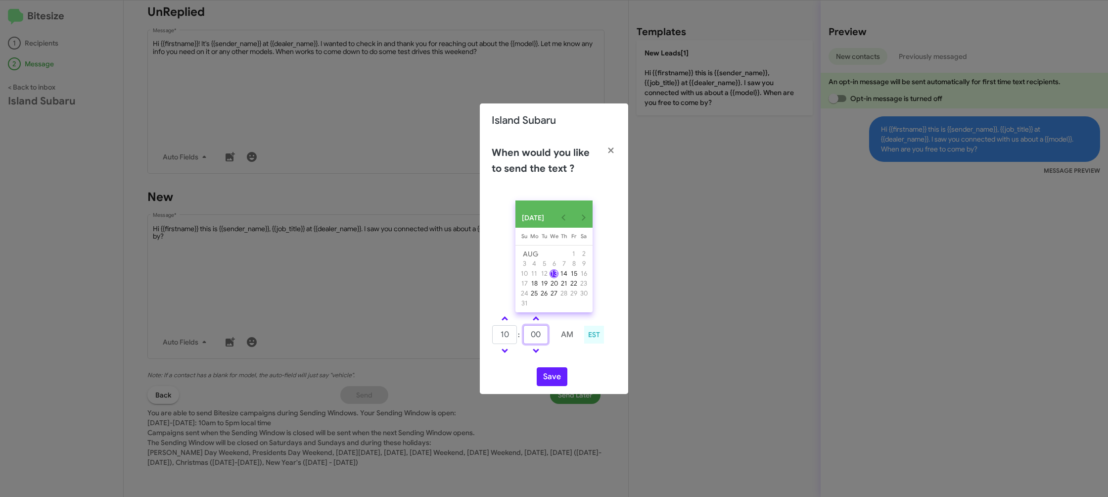
click at [541, 335] on input "00" at bounding box center [535, 334] width 25 height 19
type input "42"
drag, startPoint x: 560, startPoint y: 353, endPoint x: 542, endPoint y: 372, distance: 26.6
click at [560, 355] on td at bounding box center [567, 350] width 26 height 12
click at [541, 376] on button "Save" at bounding box center [552, 376] width 31 height 19
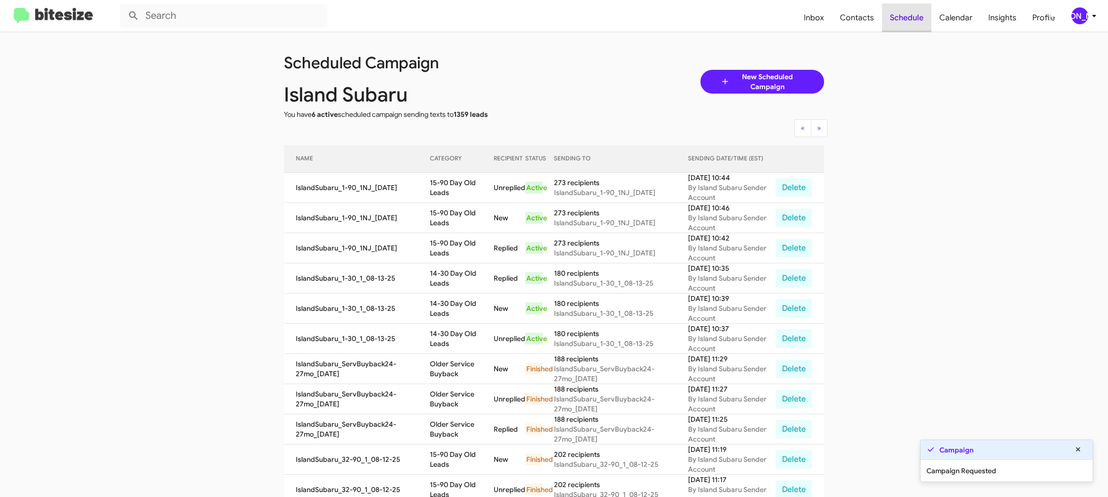
click at [883, 17] on span "Schedule" at bounding box center [906, 17] width 49 height 29
click at [884, 17] on span "Schedule" at bounding box center [906, 17] width 49 height 29
click at [873, 17] on span "Contacts" at bounding box center [857, 17] width 50 height 29
type input "in:groups"
click at [873, 17] on span "Contacts" at bounding box center [857, 17] width 50 height 29
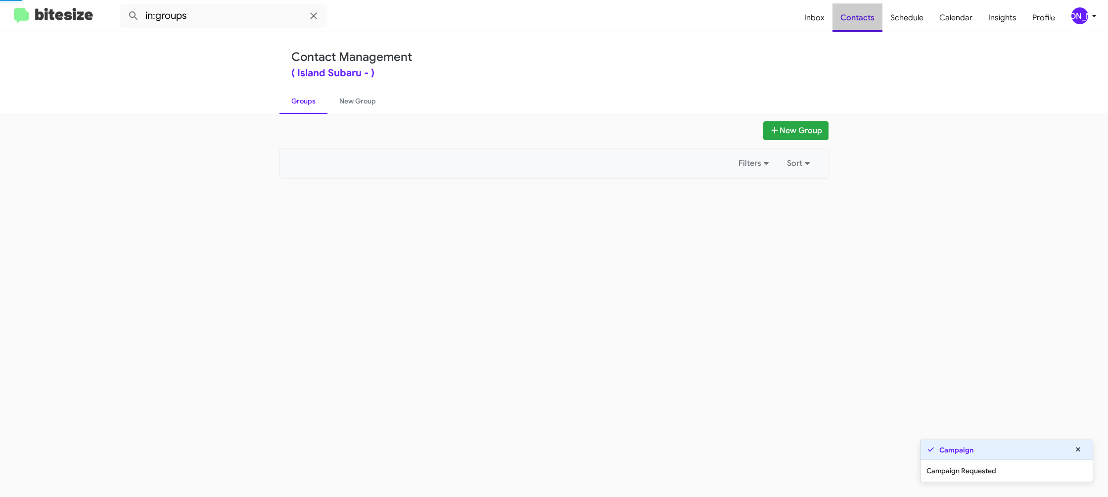
drag, startPoint x: 873, startPoint y: 17, endPoint x: 482, endPoint y: 188, distance: 427.2
click at [873, 17] on span "Contacts" at bounding box center [857, 17] width 50 height 29
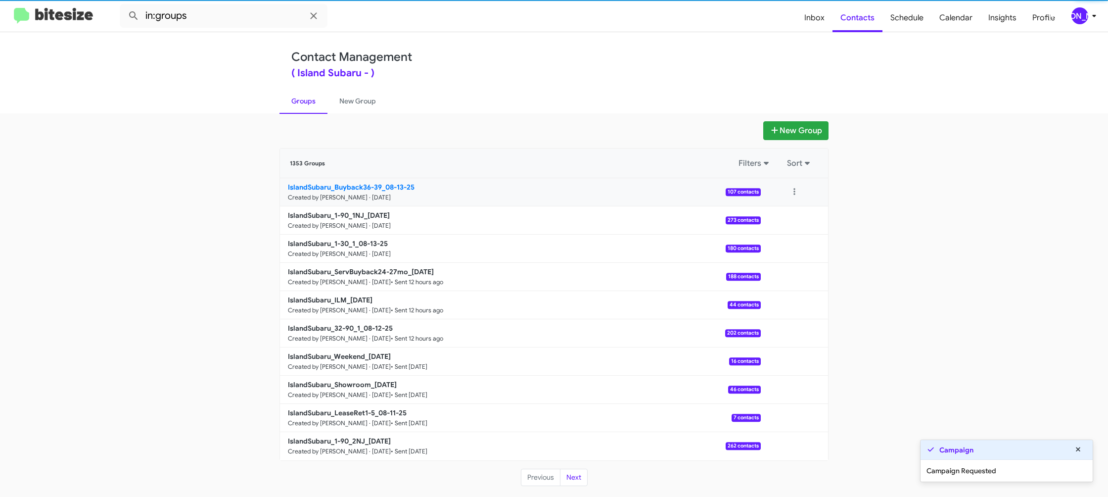
click at [374, 200] on small "Created by Jason Apdua · Aug 13, 2025" at bounding box center [339, 197] width 103 height 8
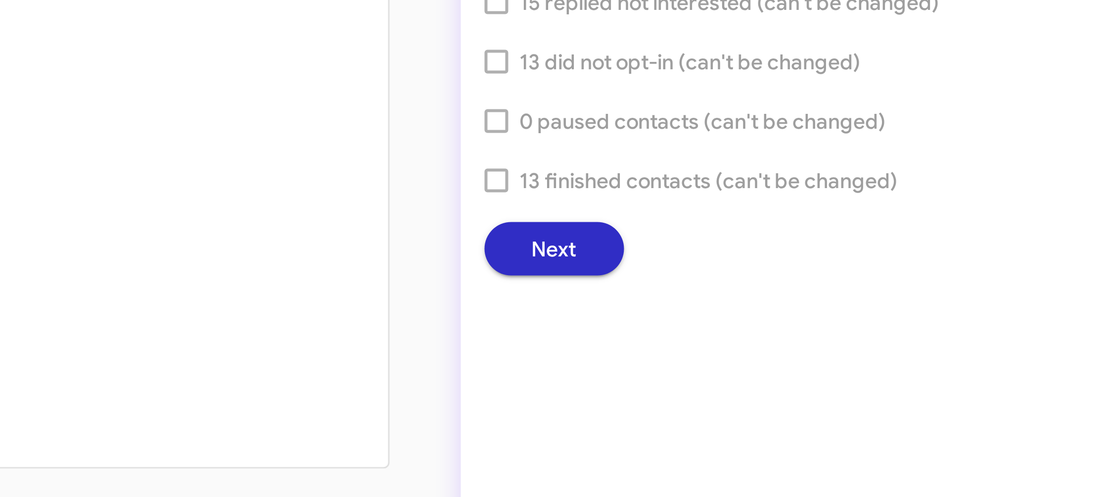
click at [692, 404] on div "SELECT RECIPIENTS INCLUDE 56 messaged previously - did not reply 34 messaged pr…" at bounding box center [868, 248] width 480 height 496
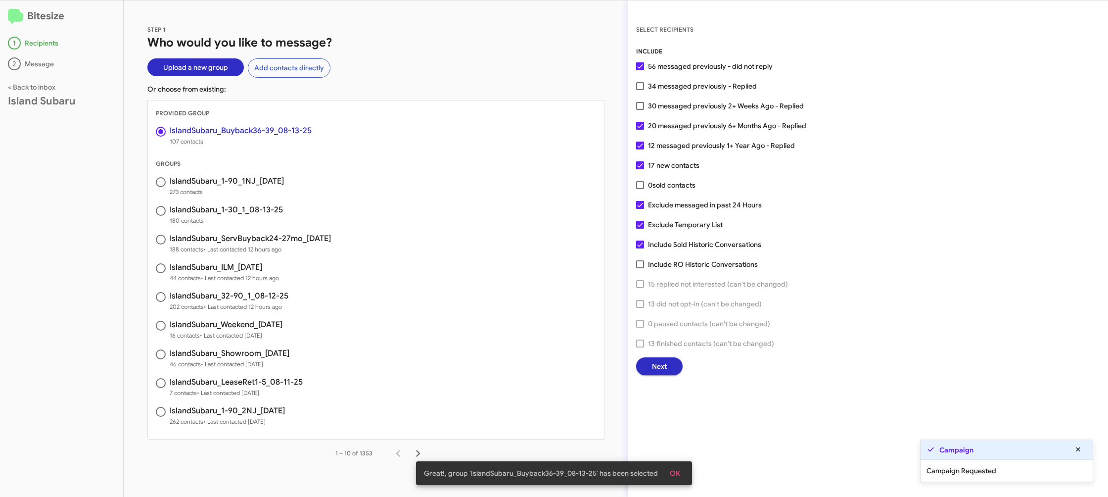
click at [665, 358] on span "Next" at bounding box center [659, 366] width 15 height 18
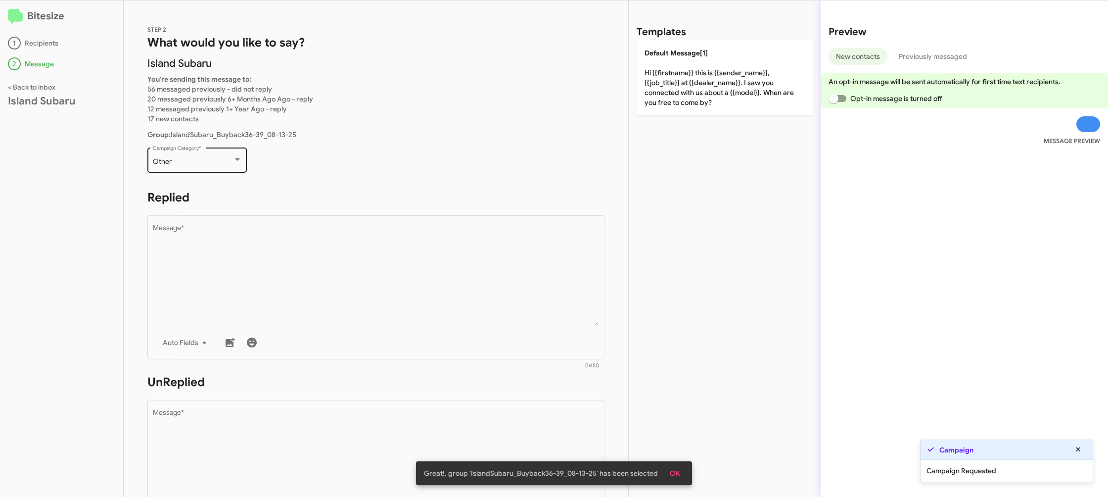
click at [184, 157] on div "Other Campaign Category *" at bounding box center [197, 158] width 89 height 27
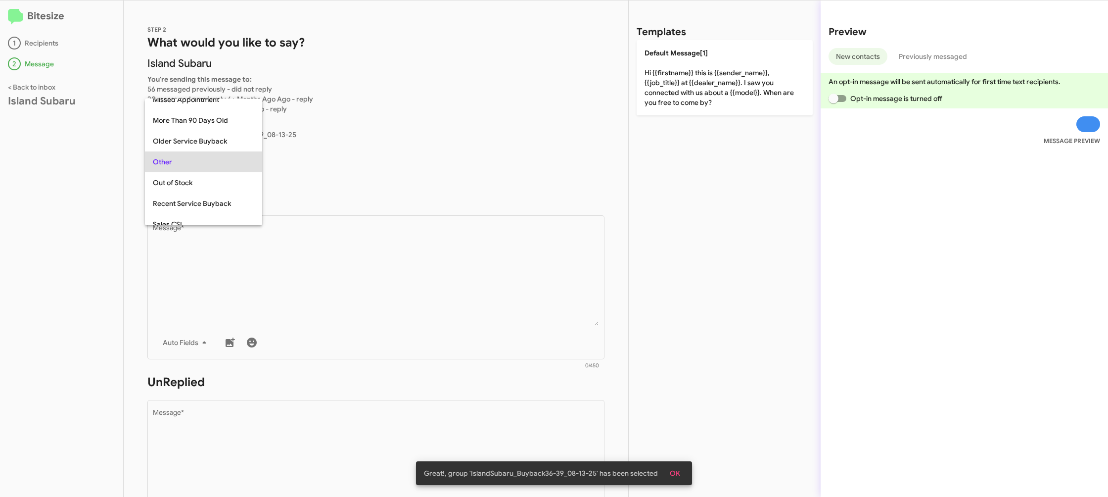
scroll to position [104, 0]
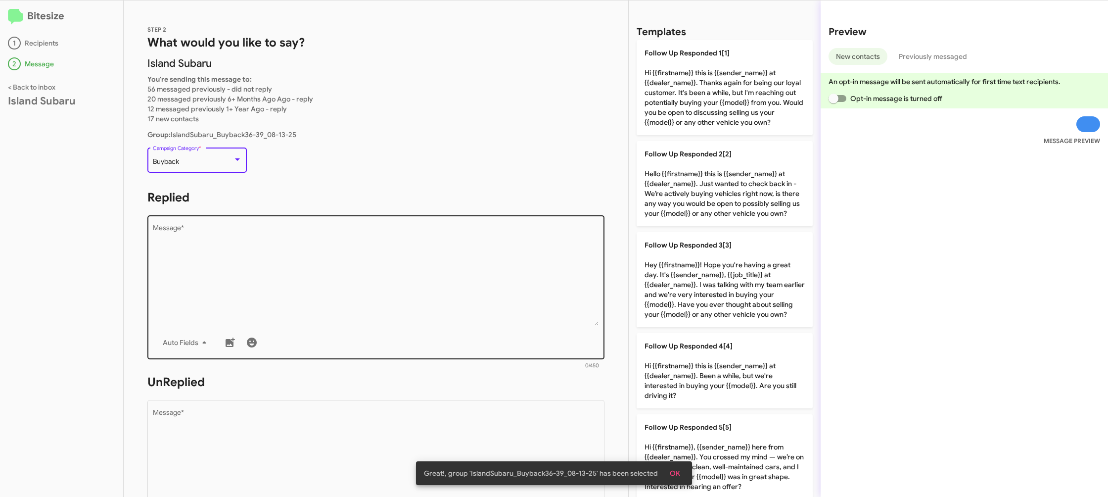
click at [342, 279] on textarea "Message *" at bounding box center [376, 275] width 447 height 101
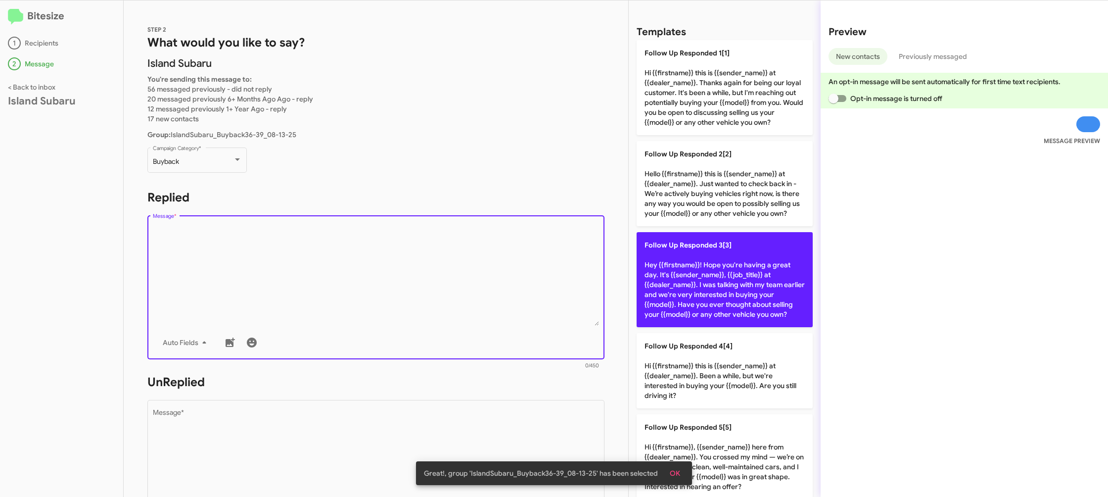
drag, startPoint x: 344, startPoint y: 283, endPoint x: 763, endPoint y: 282, distance: 418.5
click at [392, 276] on textarea "Message *" at bounding box center [376, 275] width 447 height 101
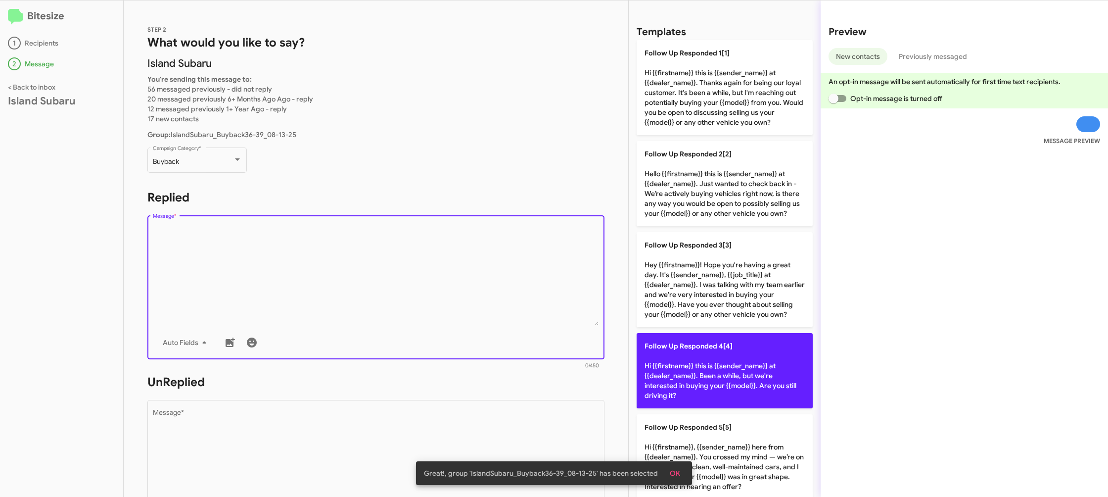
drag, startPoint x: 728, startPoint y: 374, endPoint x: 643, endPoint y: 392, distance: 87.0
click at [728, 374] on p "Follow Up Responded 4[4] Hi {{firstname}} this is {{sender_name}} at {{dealer_n…" at bounding box center [725, 370] width 176 height 75
type textarea "Hi {{firstname}} this is {{sender_name}} at {{dealer_name}}. Been a while, but …"
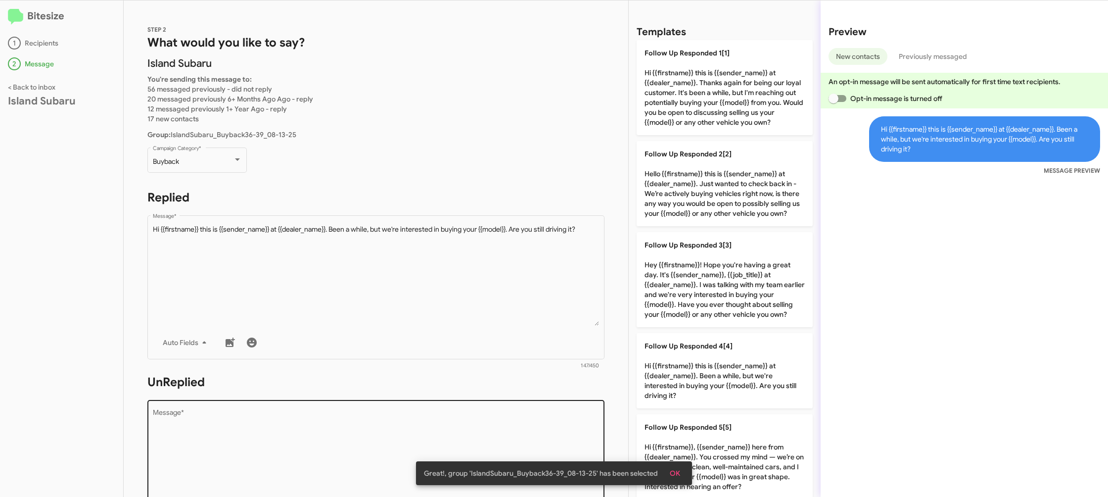
click at [437, 428] on textarea "Message *" at bounding box center [376, 459] width 447 height 101
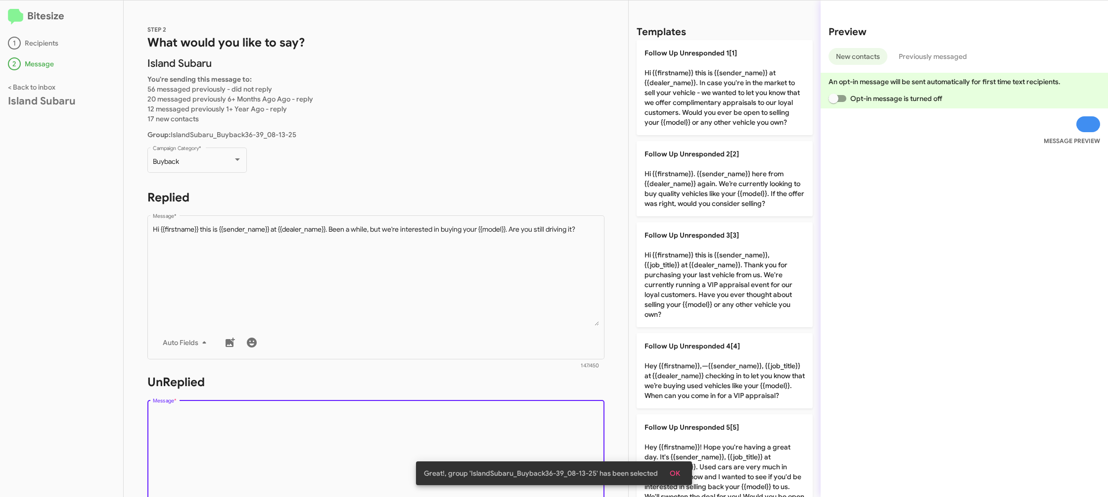
click at [437, 428] on textarea "Message *" at bounding box center [376, 459] width 447 height 101
click at [437, 427] on textarea "Message *" at bounding box center [376, 459] width 447 height 101
drag, startPoint x: 437, startPoint y: 427, endPoint x: 616, endPoint y: 350, distance: 195.2
click at [461, 413] on textarea "Message *" at bounding box center [376, 459] width 447 height 101
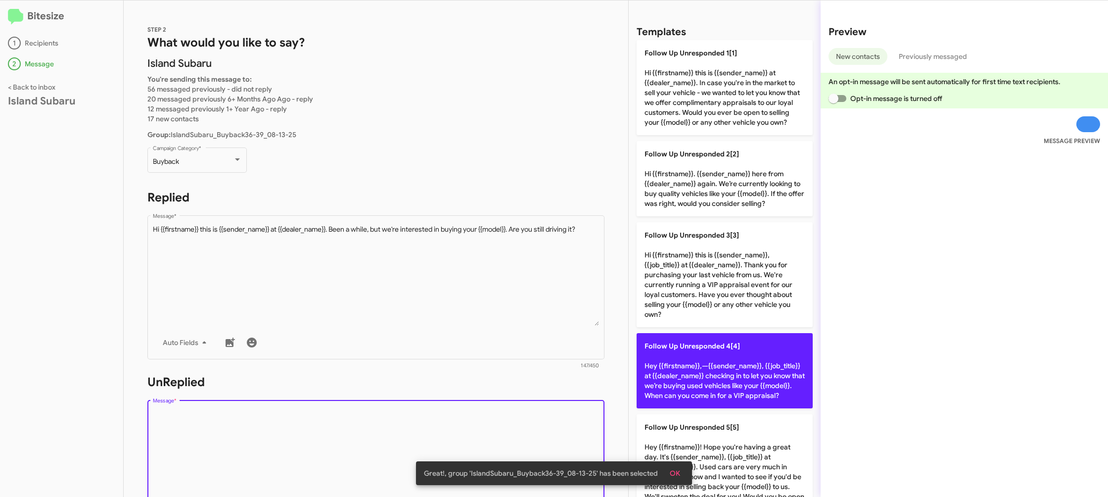
click at [654, 355] on p "Follow Up Unresponded 4[4] Hey {{firstname}},—{{sender_name}}, {{job_title}} at…" at bounding box center [725, 370] width 176 height 75
type textarea "Hey {{firstname}},—{{sender_name}}, {{job_title}} at {{dealer_name}} checking i…"
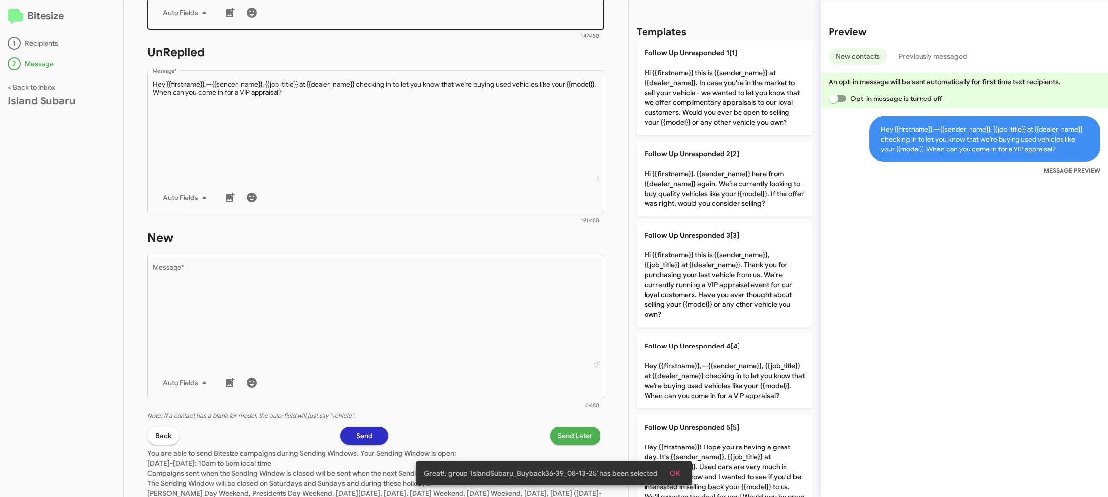
scroll to position [370, 0]
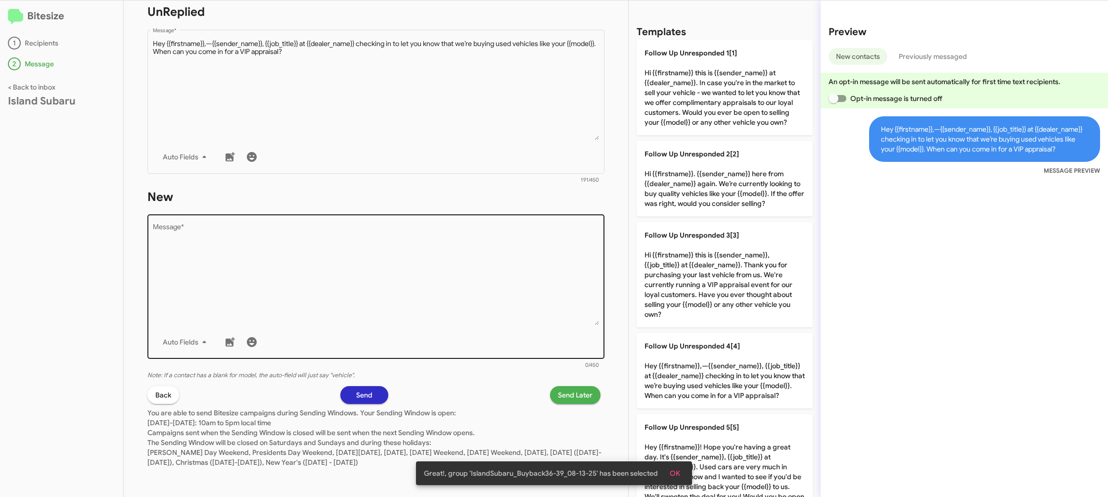
click at [467, 284] on textarea "Message *" at bounding box center [376, 274] width 447 height 101
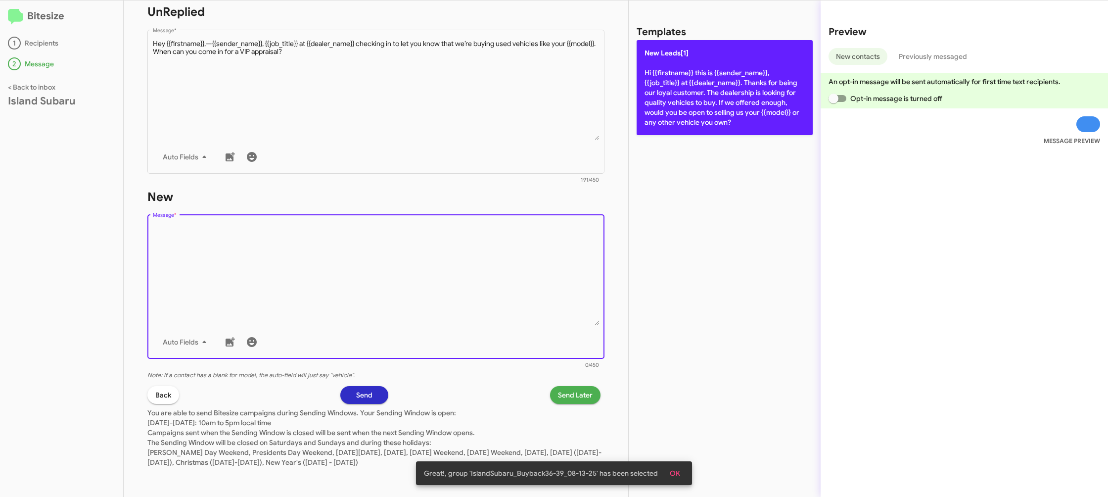
drag, startPoint x: 467, startPoint y: 284, endPoint x: 690, endPoint y: 76, distance: 304.5
click at [477, 275] on textarea "Message *" at bounding box center [376, 274] width 447 height 101
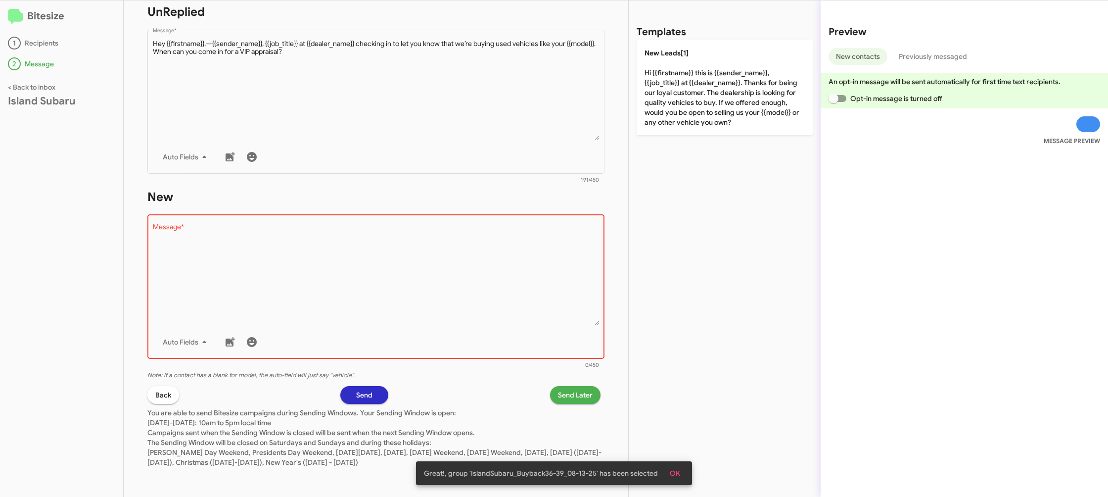
drag, startPoint x: 703, startPoint y: 70, endPoint x: 600, endPoint y: 322, distance: 272.2
click at [703, 70] on p "New Leads[1] Hi {{firstname}} this is {{sender_name}}, {{job_title}} at {{deale…" at bounding box center [725, 87] width 176 height 95
type textarea "Hi {{firstname}} this is {{sender_name}}, {{job_title}} at {{dealer_name}}. Tha…"
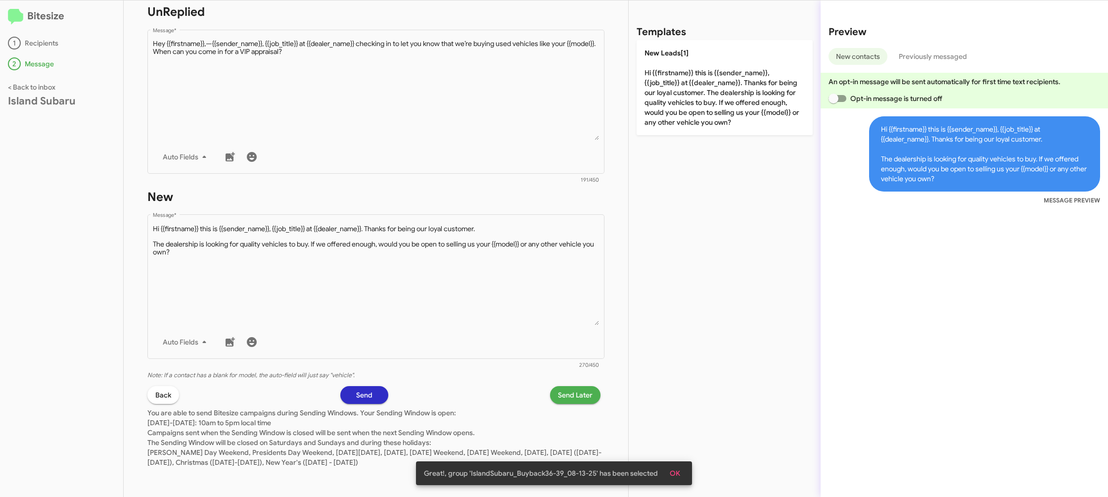
click at [574, 396] on span "Send Later" at bounding box center [575, 395] width 35 height 18
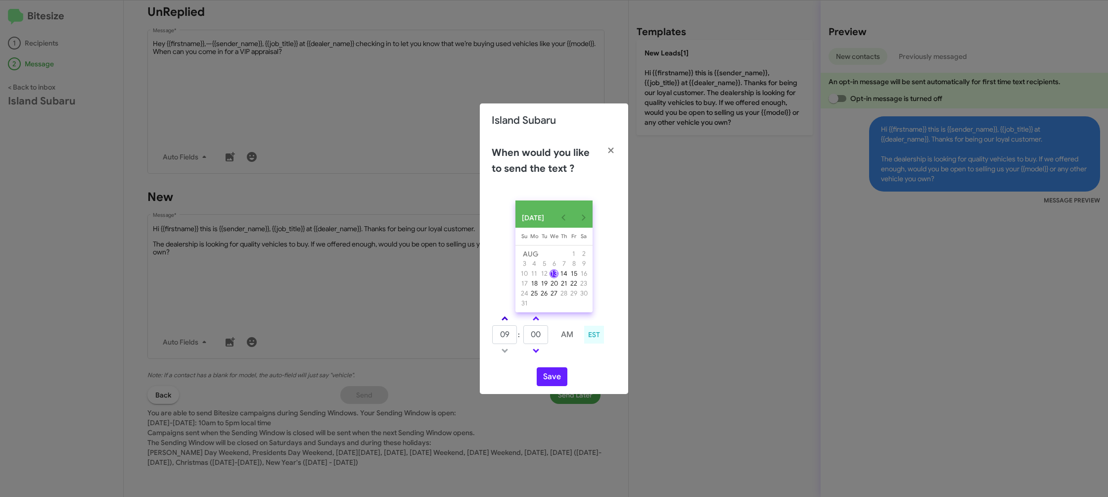
click at [507, 319] on link at bounding box center [504, 318] width 17 height 11
click at [508, 319] on link at bounding box center [504, 318] width 17 height 11
type input "11"
click at [532, 320] on link at bounding box center [535, 318] width 17 height 11
drag, startPoint x: 532, startPoint y: 320, endPoint x: 541, endPoint y: 387, distance: 67.8
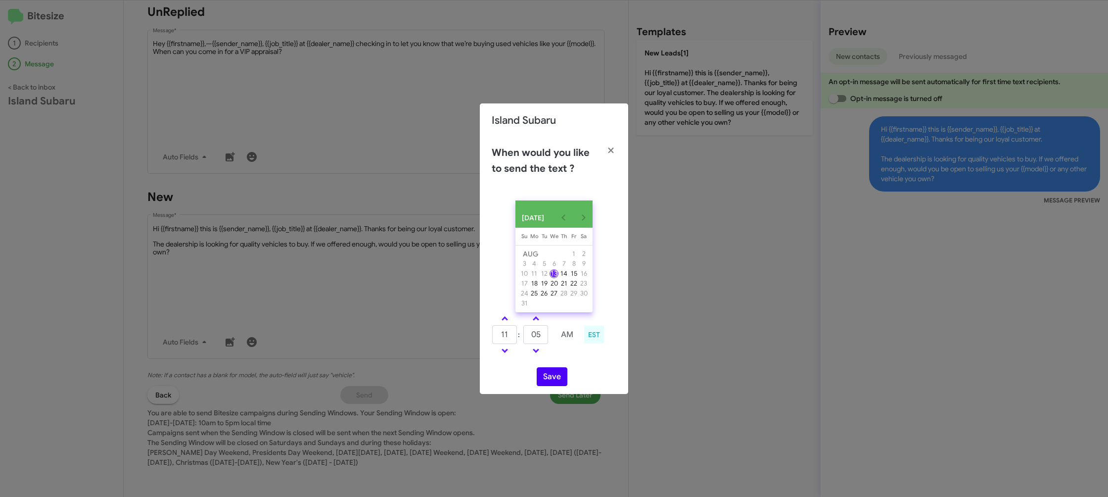
click at [532, 320] on link at bounding box center [535, 318] width 17 height 11
type input "10"
click at [540, 384] on button "Save" at bounding box center [552, 376] width 31 height 19
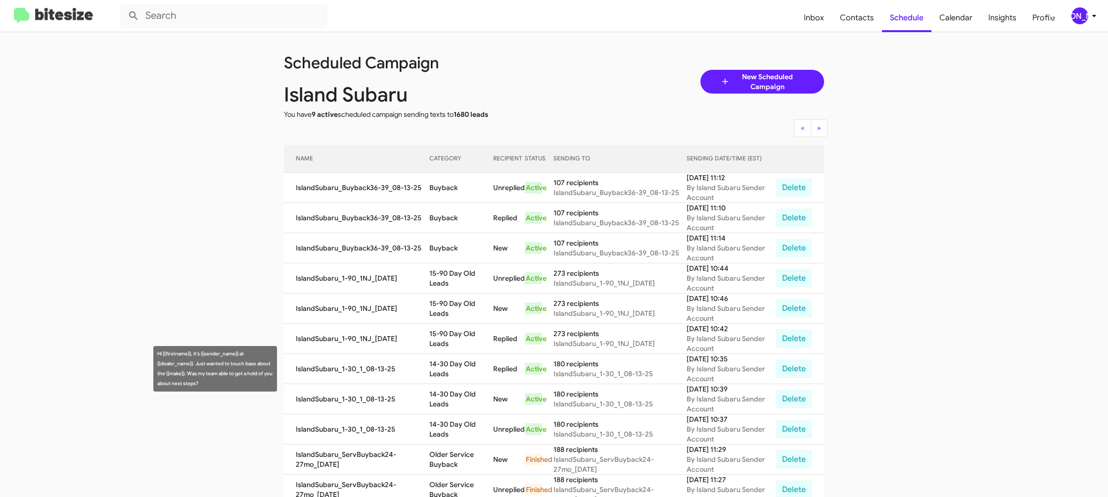
click at [447, 362] on td "14-30 Day Old Leads" at bounding box center [461, 369] width 64 height 30
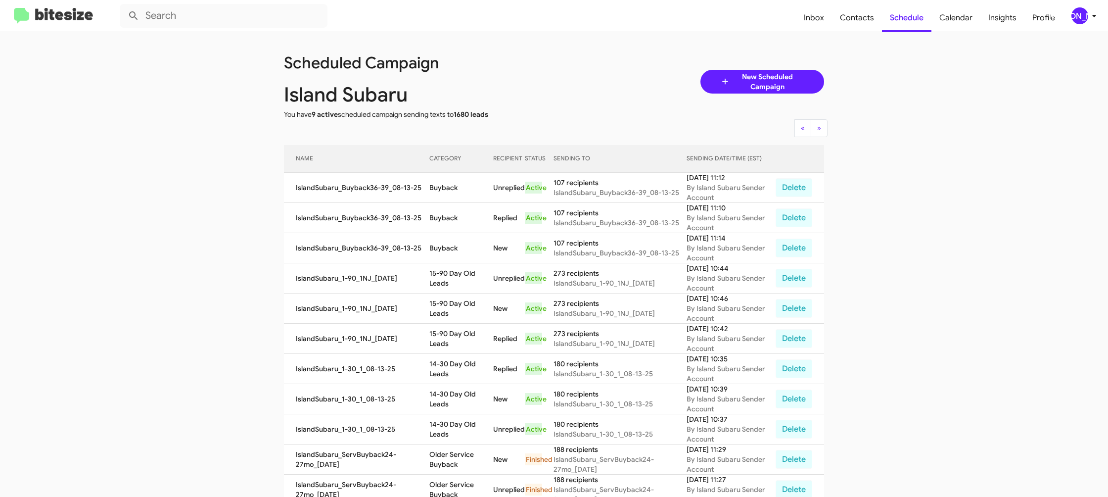
drag, startPoint x: 447, startPoint y: 362, endPoint x: 526, endPoint y: 66, distance: 306.8
click at [447, 362] on td "14-30 Day Old Leads" at bounding box center [461, 369] width 64 height 30
copy td "14-30 Day Old Leads"
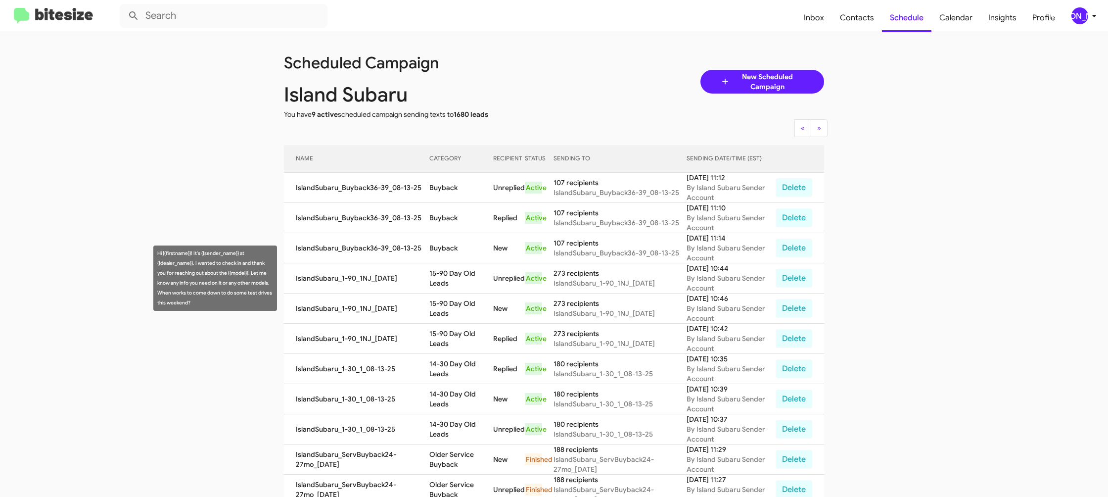
click at [448, 272] on td "15-90 Day Old Leads" at bounding box center [461, 278] width 64 height 30
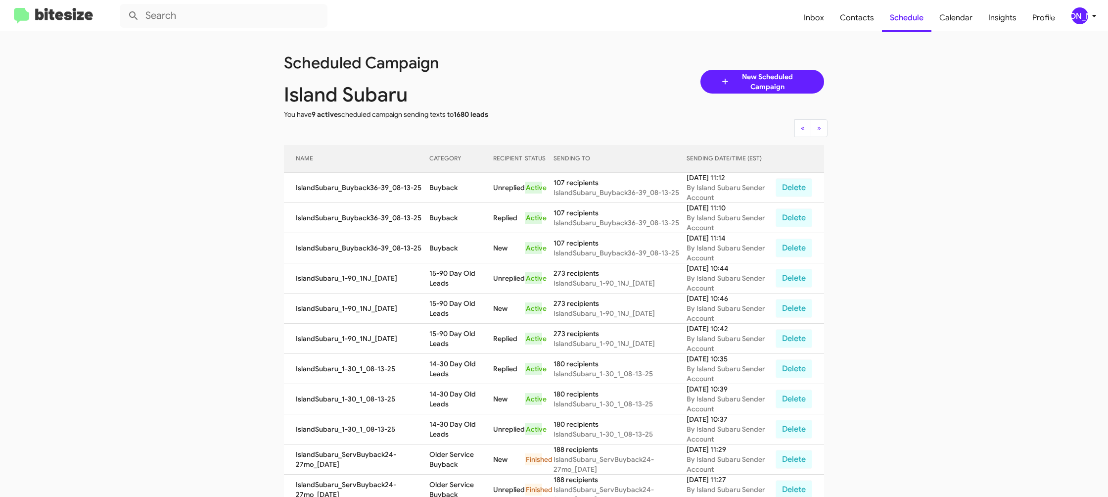
drag, startPoint x: 448, startPoint y: 272, endPoint x: 425, endPoint y: 213, distance: 63.3
click at [448, 271] on td "15-90 Day Old Leads" at bounding box center [461, 278] width 64 height 30
copy td "15-90 Day Old Leads"
click at [436, 219] on td "Buyback" at bounding box center [461, 218] width 64 height 30
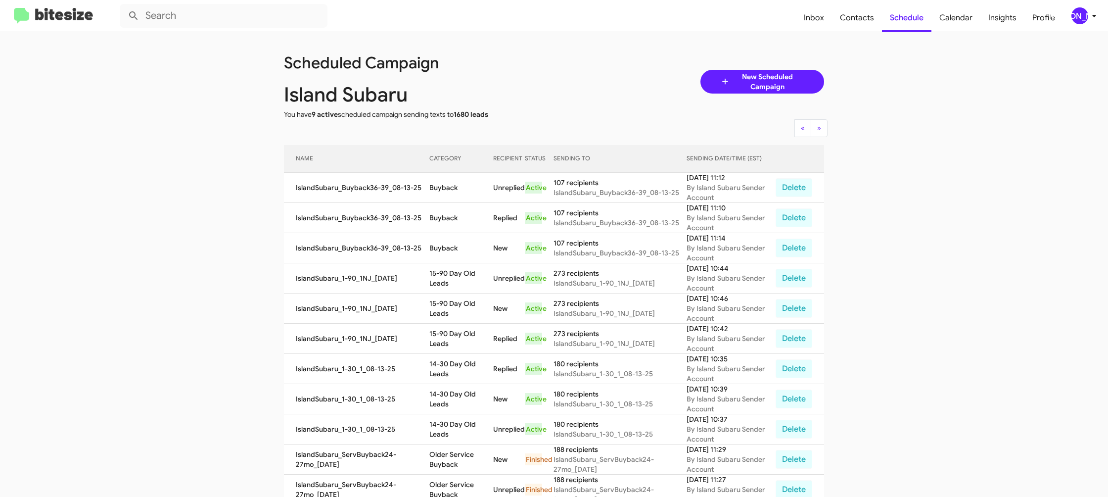
copy td "Buyback"
drag, startPoint x: 1083, startPoint y: 7, endPoint x: 1075, endPoint y: 13, distance: 10.2
click at [1082, 7] on div "[PERSON_NAME]" at bounding box center [1079, 15] width 17 height 17
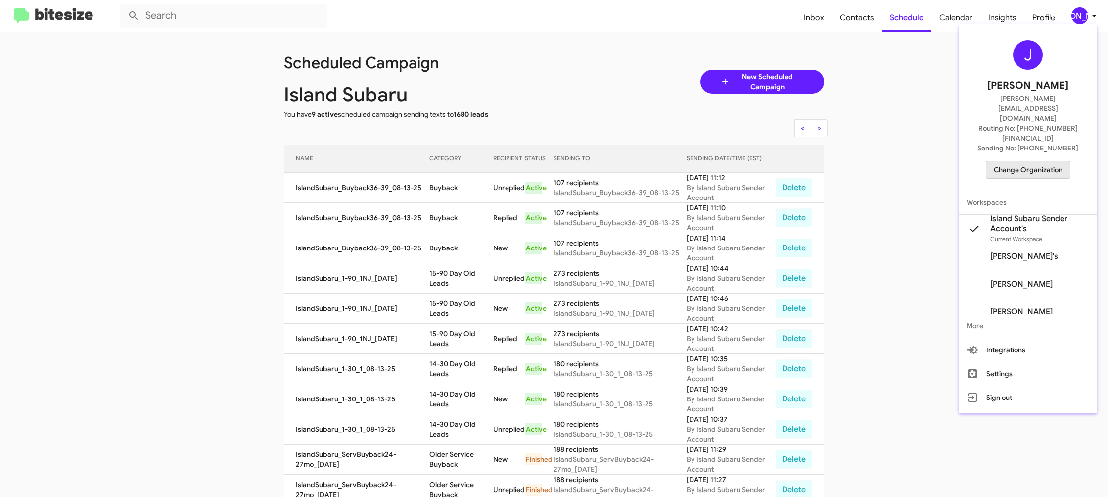
click at [1020, 161] on span "Change Organization" at bounding box center [1028, 169] width 69 height 17
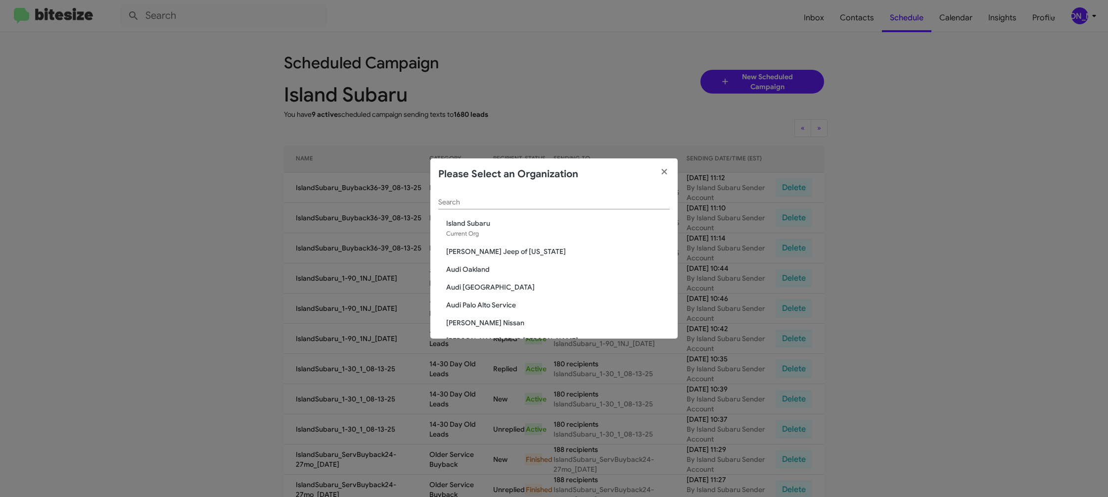
click at [539, 208] on div "Search" at bounding box center [553, 199] width 231 height 19
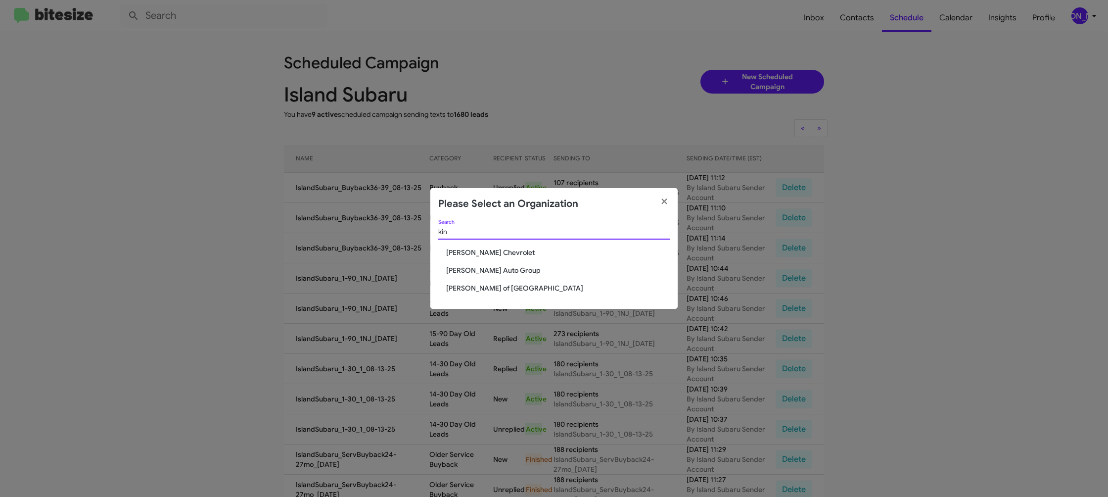
type input "kin"
click at [499, 271] on span "Kinley Auto Group" at bounding box center [558, 270] width 224 height 10
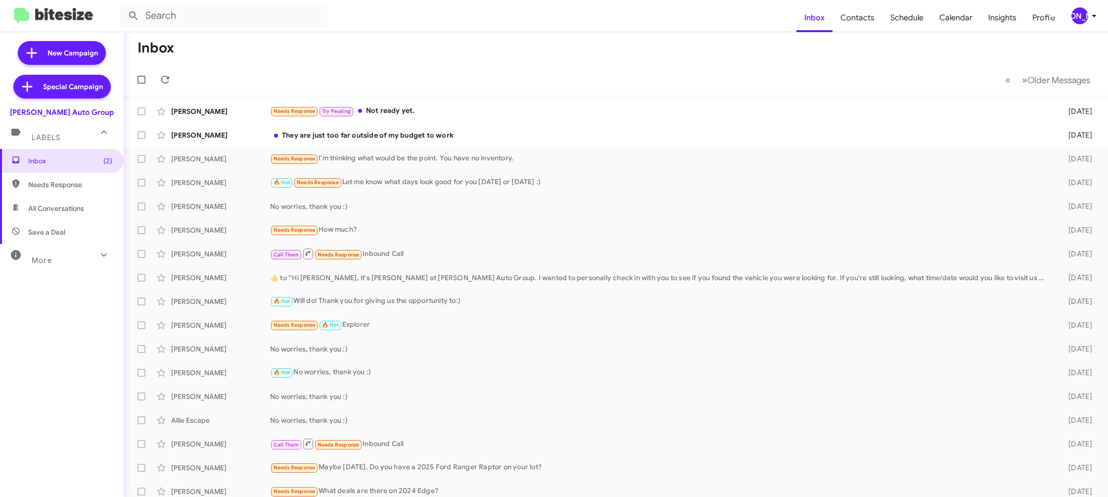
click at [1074, 19] on div "[PERSON_NAME]" at bounding box center [1079, 15] width 17 height 17
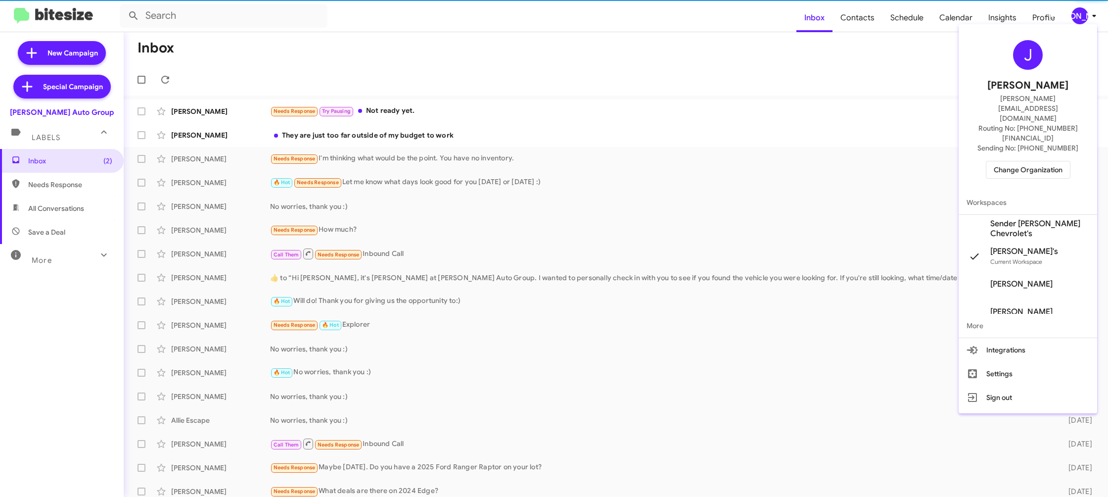
drag, startPoint x: 1005, startPoint y: 149, endPoint x: 998, endPoint y: 147, distance: 7.2
click at [1005, 149] on div "J [PERSON_NAME] [PERSON_NAME][EMAIL_ADDRESS][DOMAIN_NAME] Routing No: [PHONE_NU…" at bounding box center [1028, 109] width 138 height 162
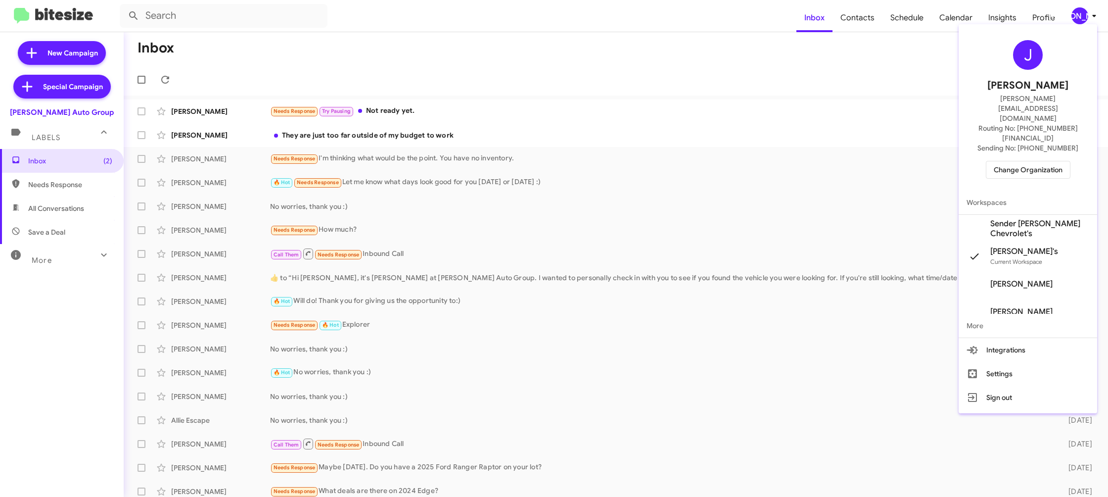
click at [1024, 161] on span "Change Organization" at bounding box center [1028, 169] width 69 height 17
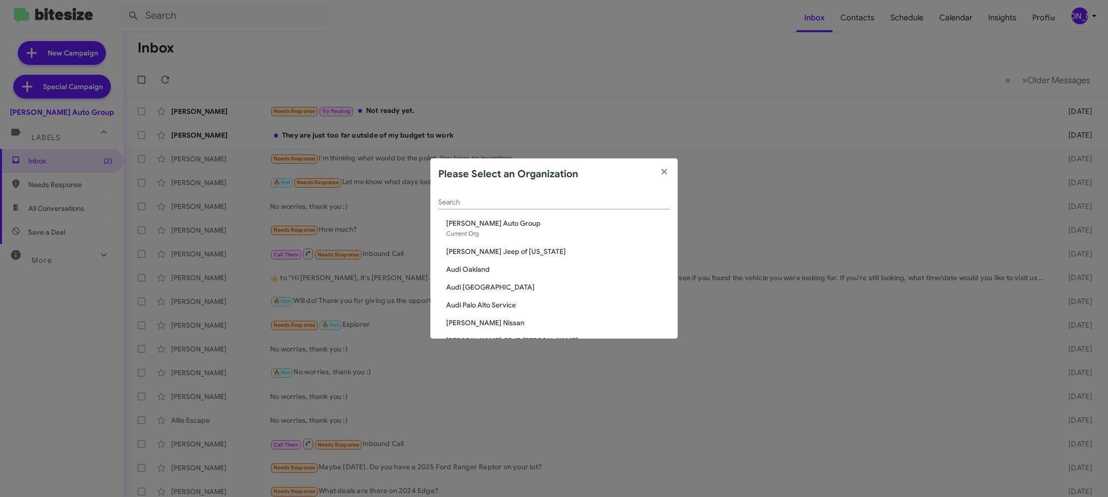
click at [496, 197] on div "Search" at bounding box center [553, 199] width 231 height 19
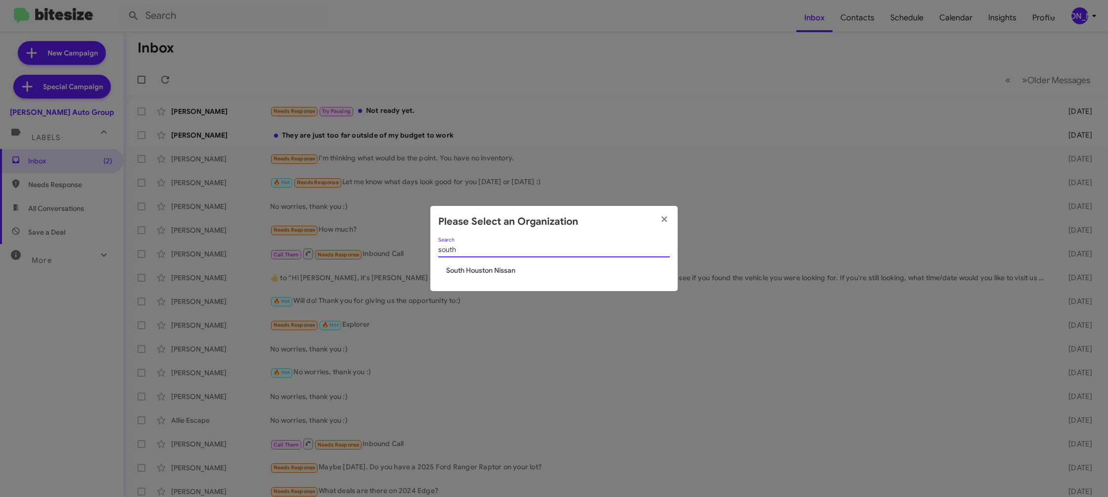
type input "south"
drag, startPoint x: 514, startPoint y: 263, endPoint x: 507, endPoint y: 268, distance: 9.2
click at [507, 265] on div "south Search South Houston Nissan" at bounding box center [553, 264] width 247 height 54
click at [507, 268] on span "South Houston Nissan" at bounding box center [558, 270] width 224 height 10
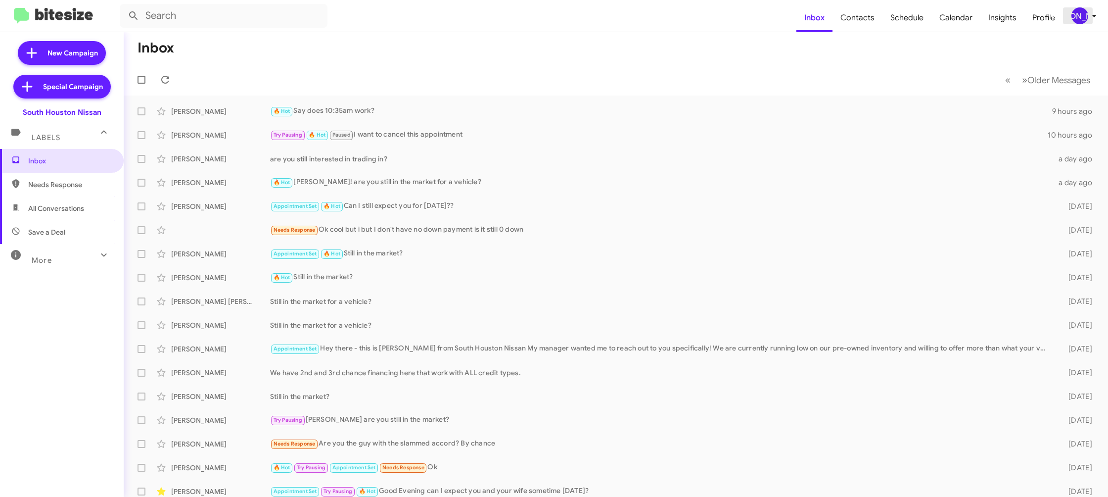
click at [1080, 13] on div "[PERSON_NAME]" at bounding box center [1079, 15] width 17 height 17
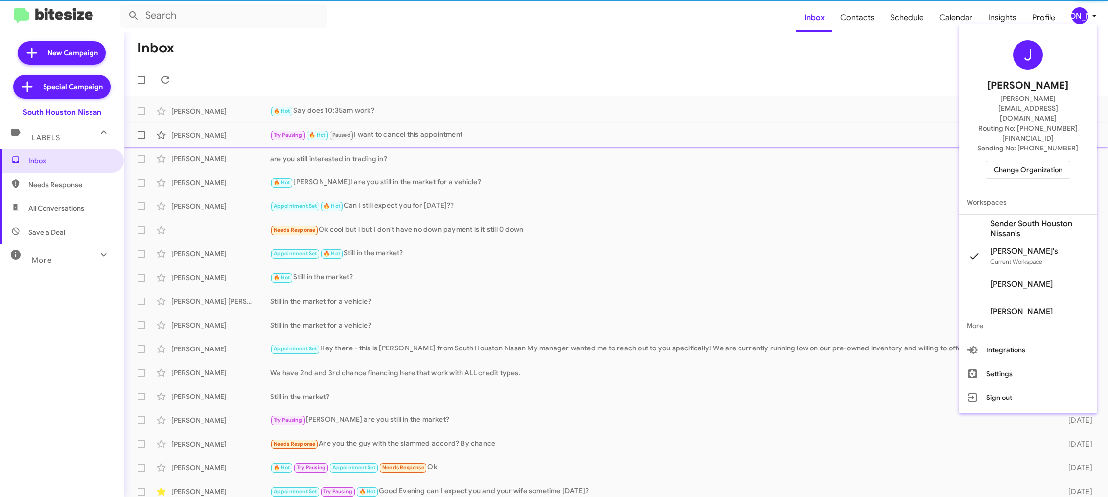
drag, startPoint x: 1026, startPoint y: 190, endPoint x: 945, endPoint y: 137, distance: 97.5
click at [1026, 219] on span "Sender South Houston Nissan's" at bounding box center [1039, 229] width 99 height 20
